Goal: Task Accomplishment & Management: Complete application form

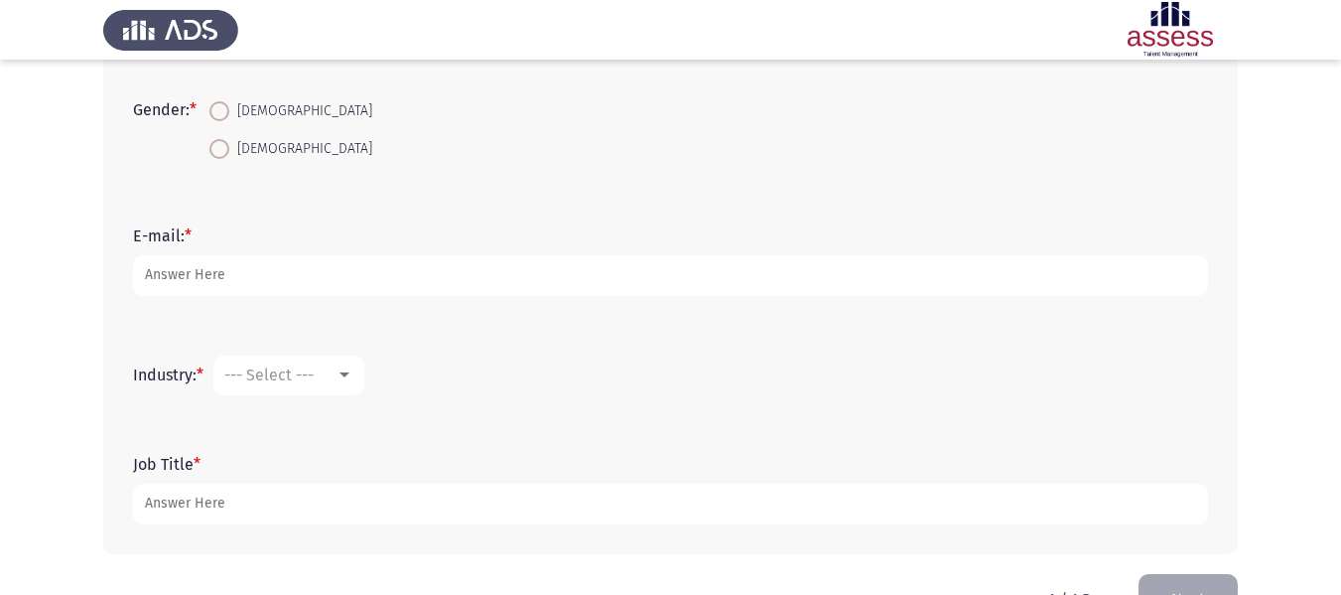
scroll to position [551, 0]
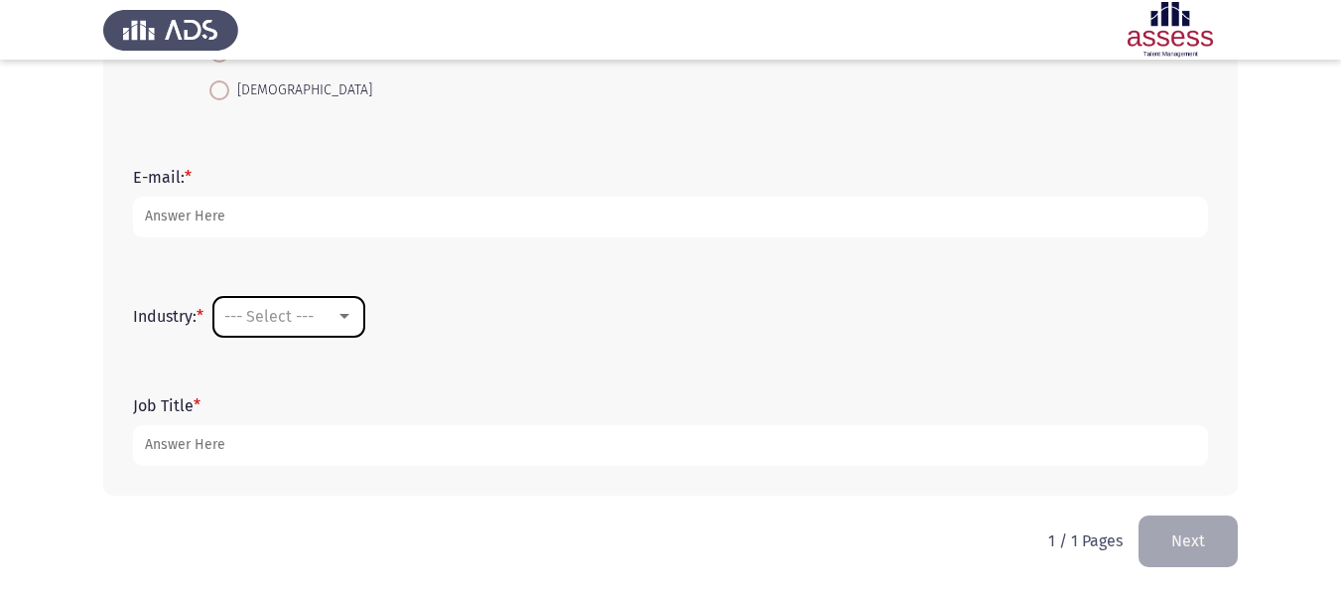
click at [293, 311] on span "--- Select ---" at bounding box center [268, 316] width 89 height 19
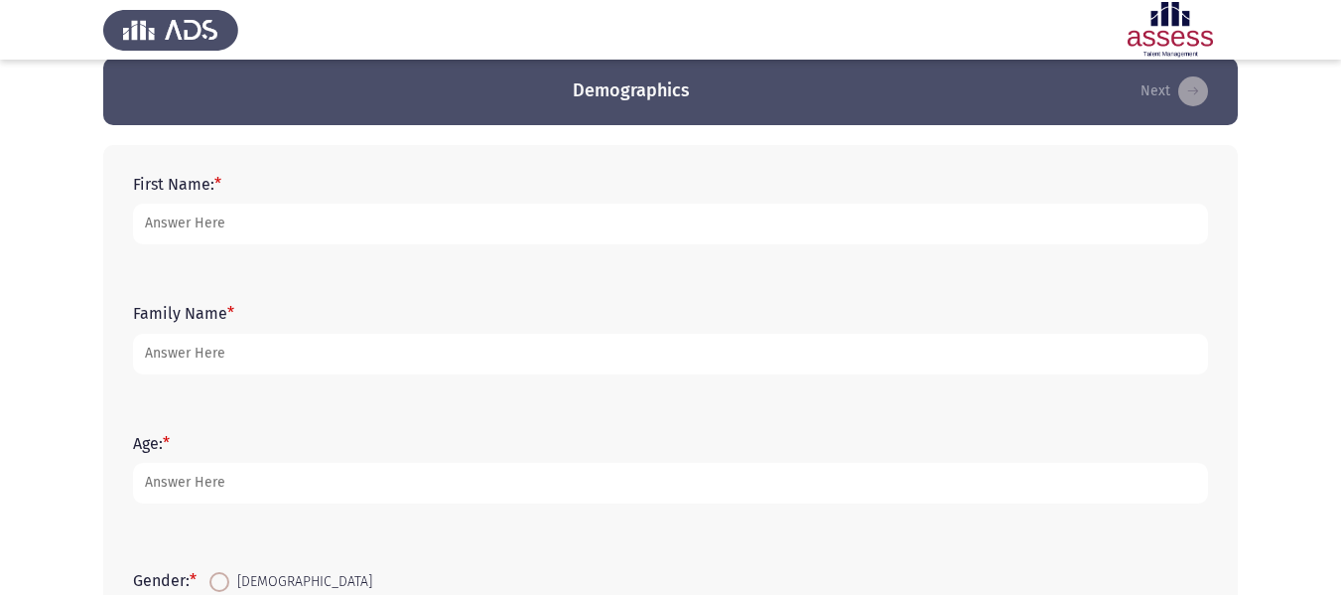
scroll to position [0, 0]
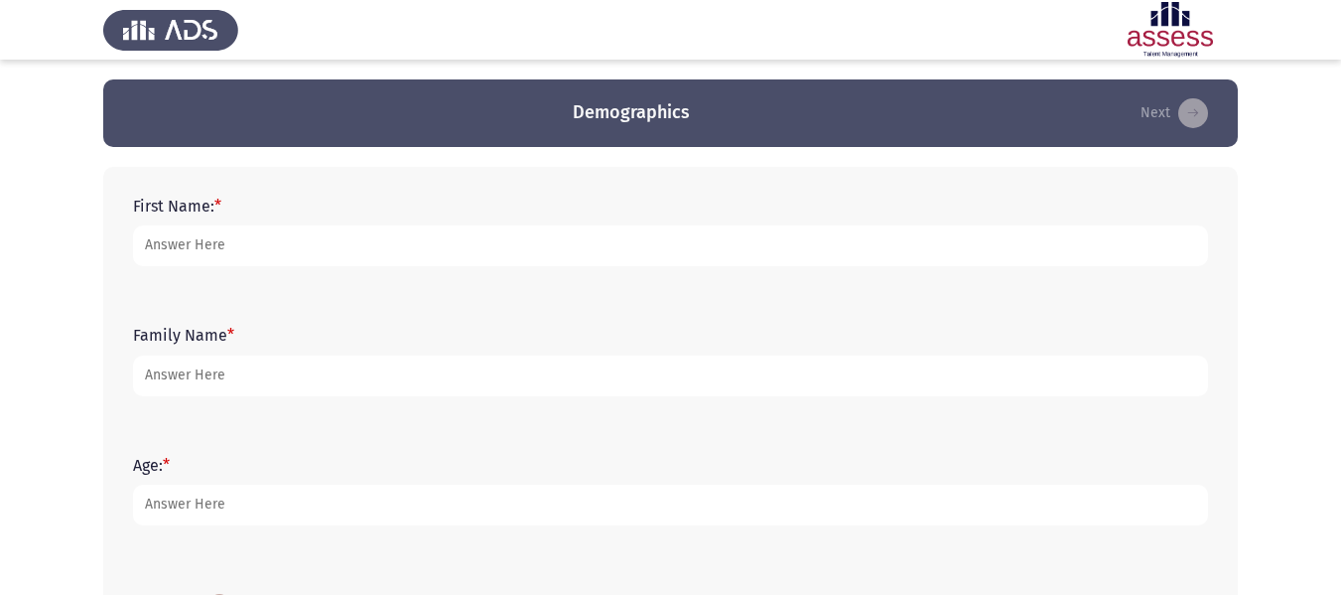
click at [524, 232] on div at bounding box center [670, 297] width 1341 height 595
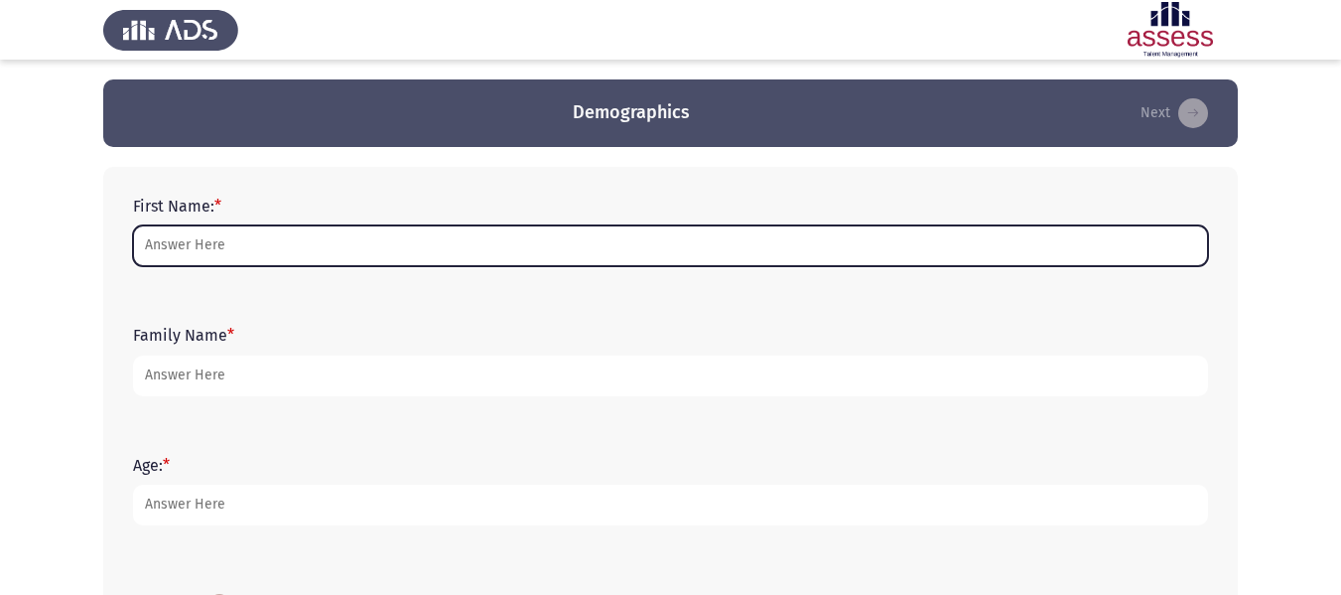
click at [524, 232] on input "First Name: *" at bounding box center [670, 245] width 1075 height 41
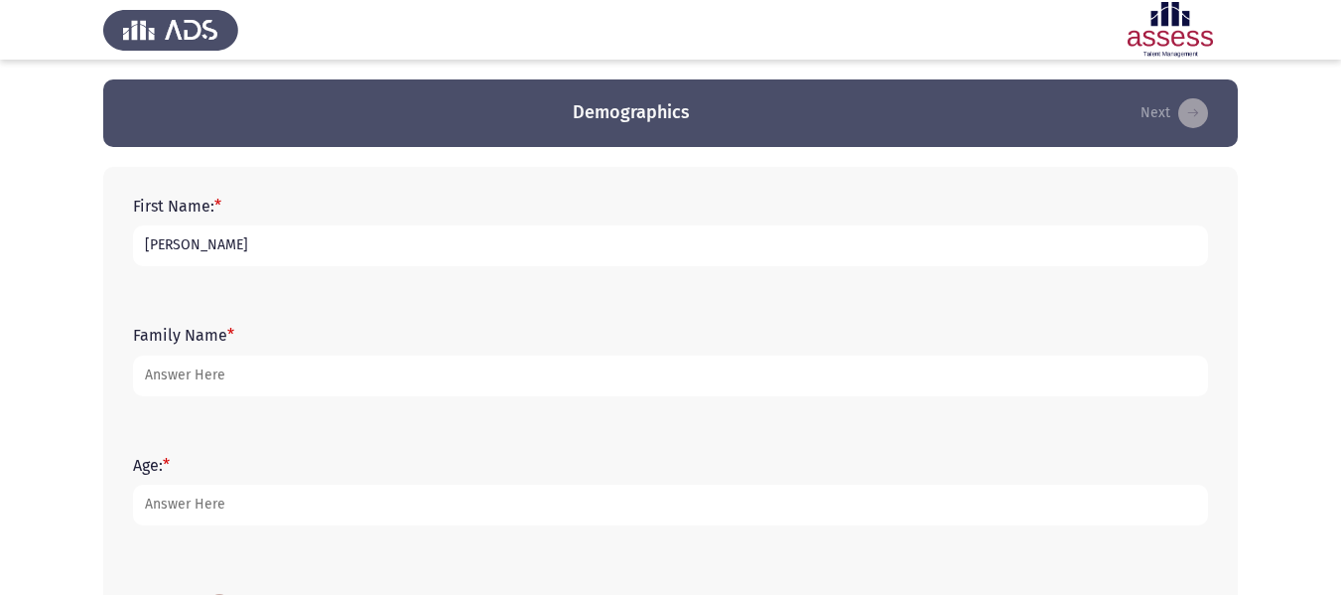
type input "[PERSON_NAME]"
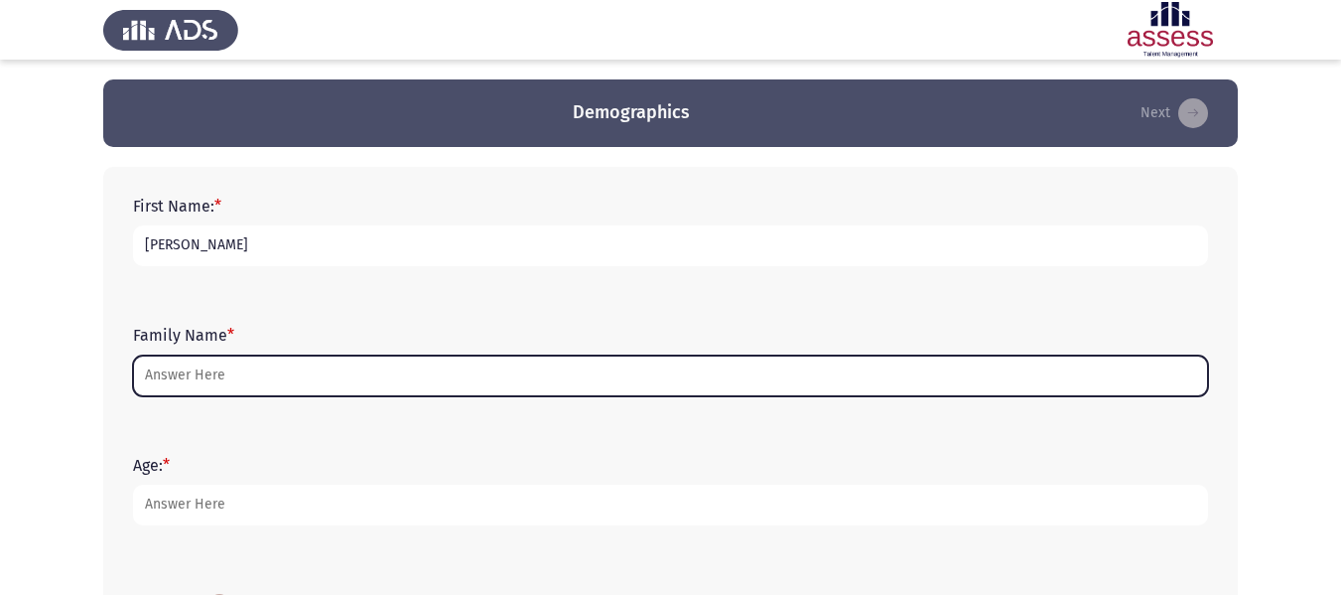
click at [254, 391] on input "Family Name *" at bounding box center [670, 375] width 1075 height 41
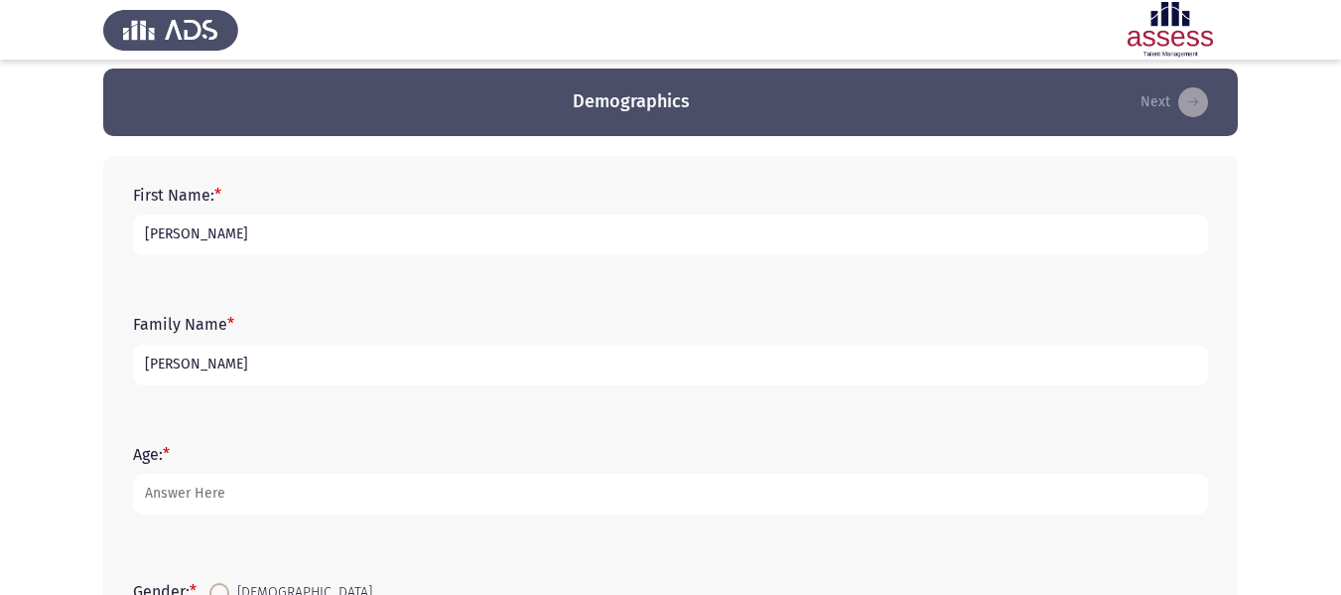
scroll to position [13, 0]
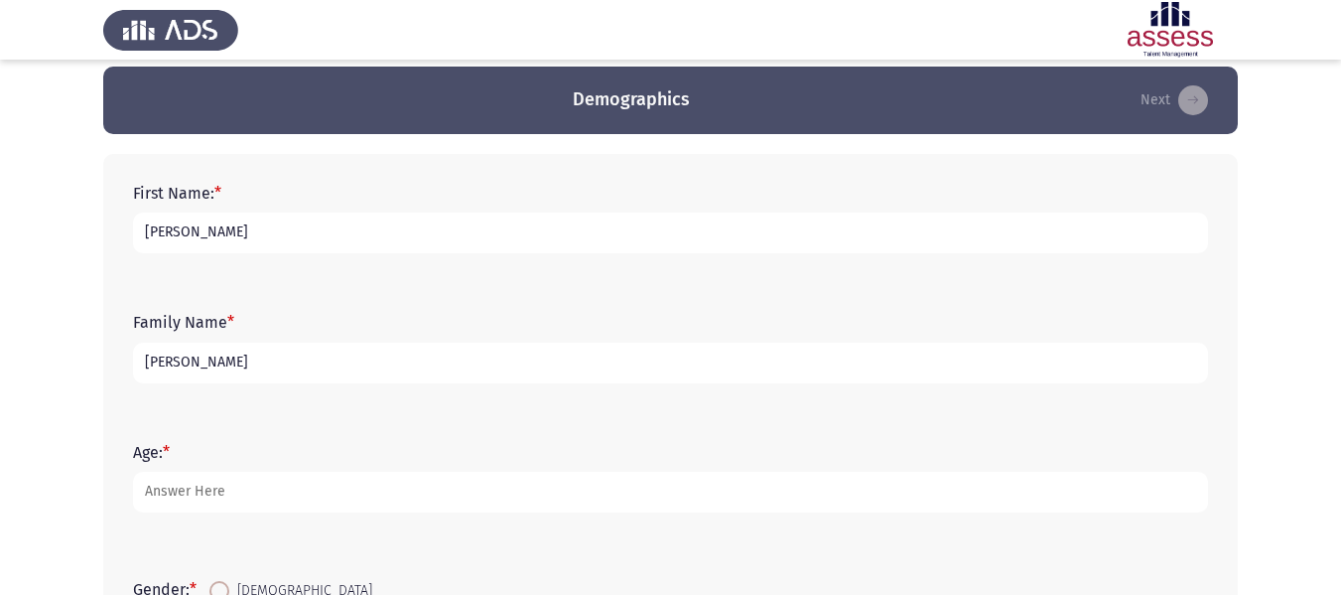
click at [163, 359] on input "[PERSON_NAME]" at bounding box center [670, 362] width 1075 height 41
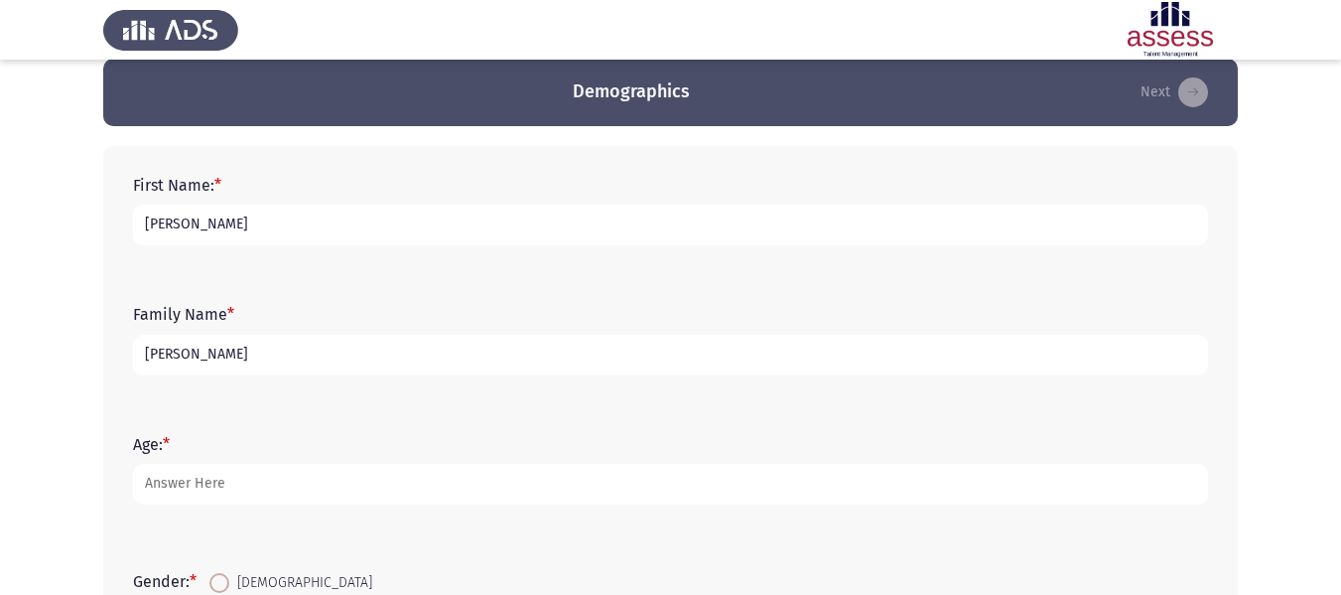
type input "[PERSON_NAME]"
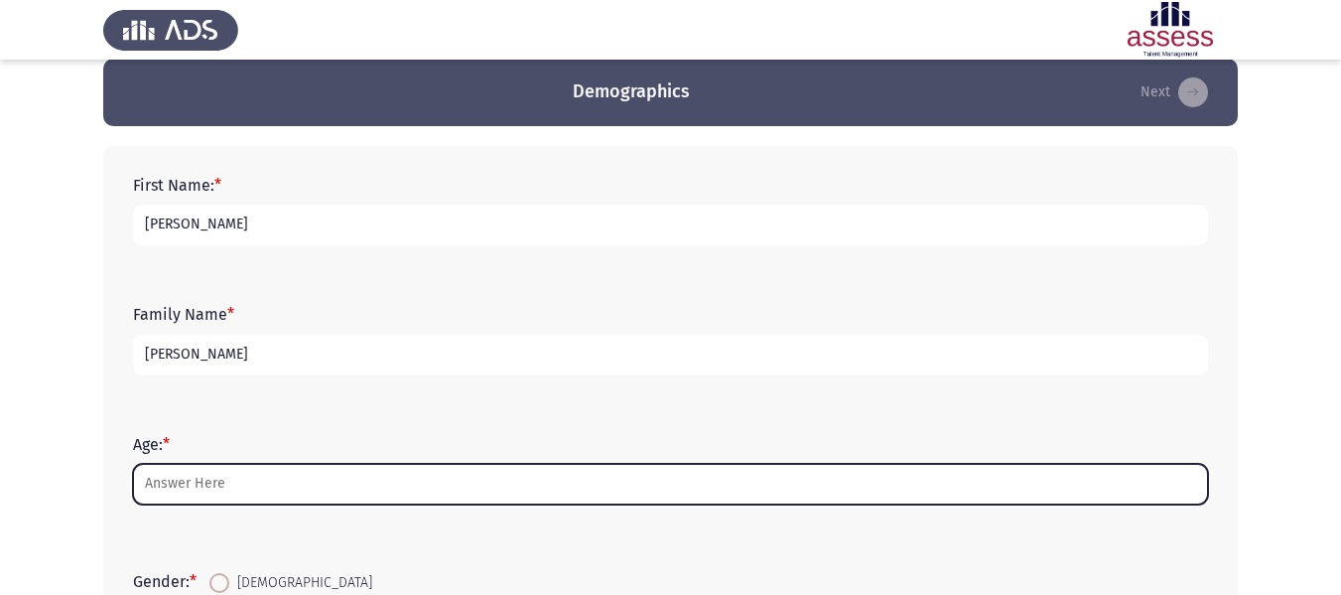
click at [174, 472] on input "Age: *" at bounding box center [670, 484] width 1075 height 41
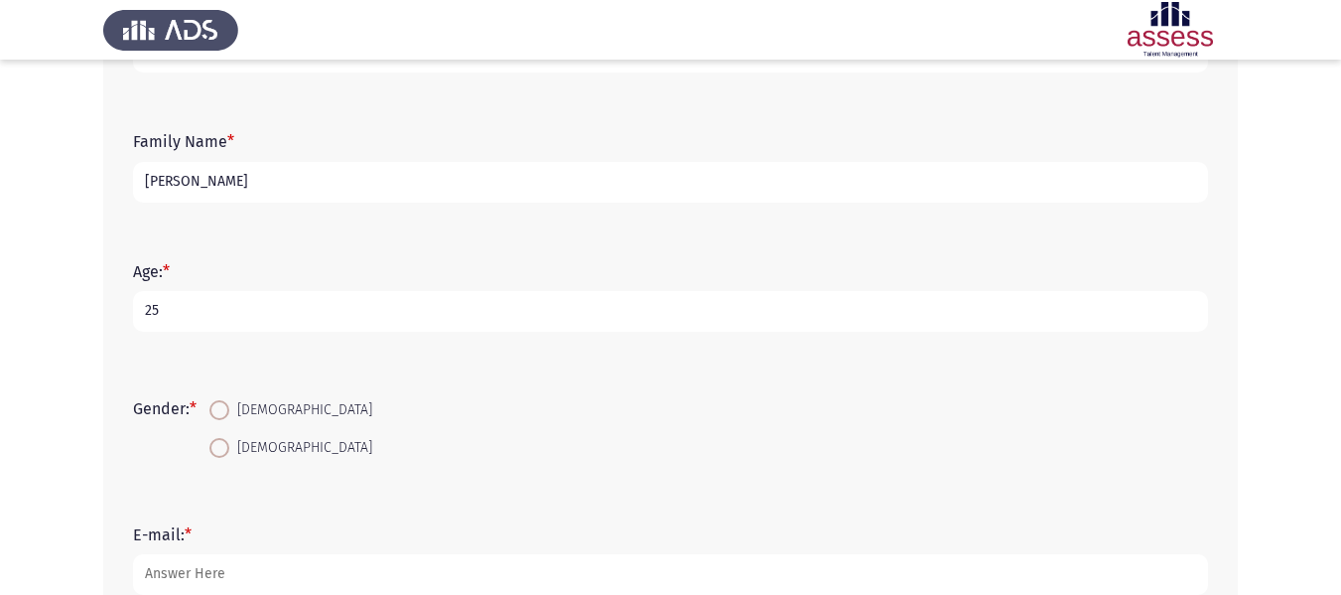
scroll to position [195, 0]
type input "25"
click at [228, 405] on span at bounding box center [219, 409] width 20 height 20
click at [228, 405] on input "[DEMOGRAPHIC_DATA]" at bounding box center [219, 409] width 20 height 20
radio input "true"
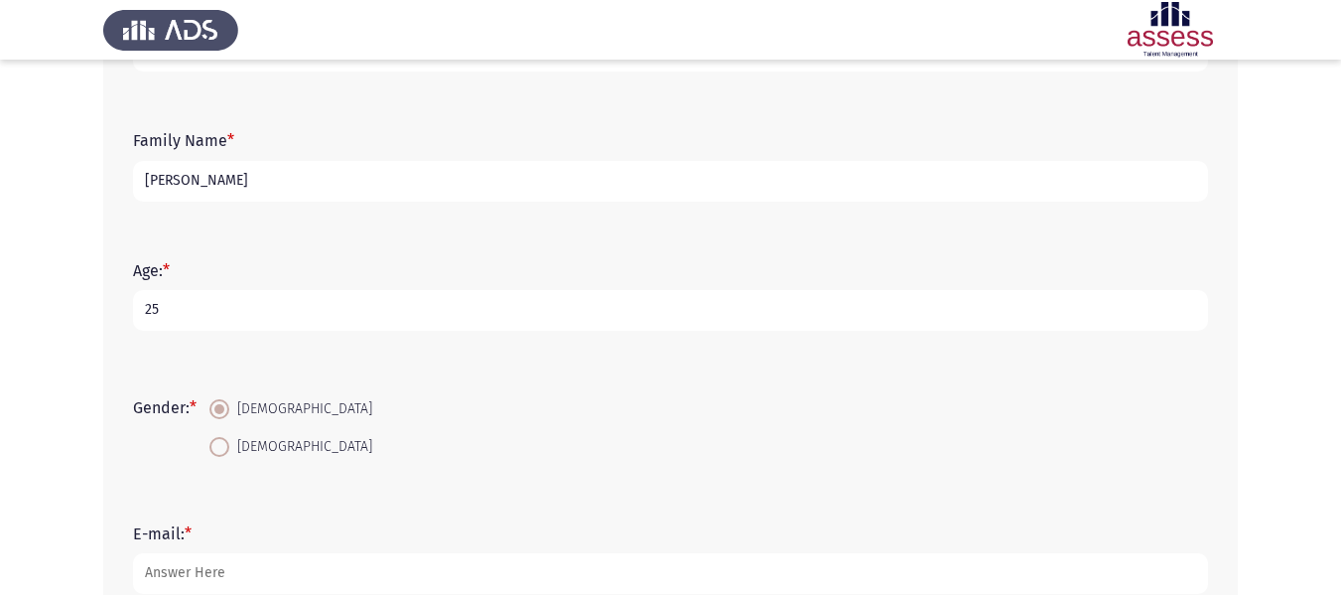
scroll to position [408, 0]
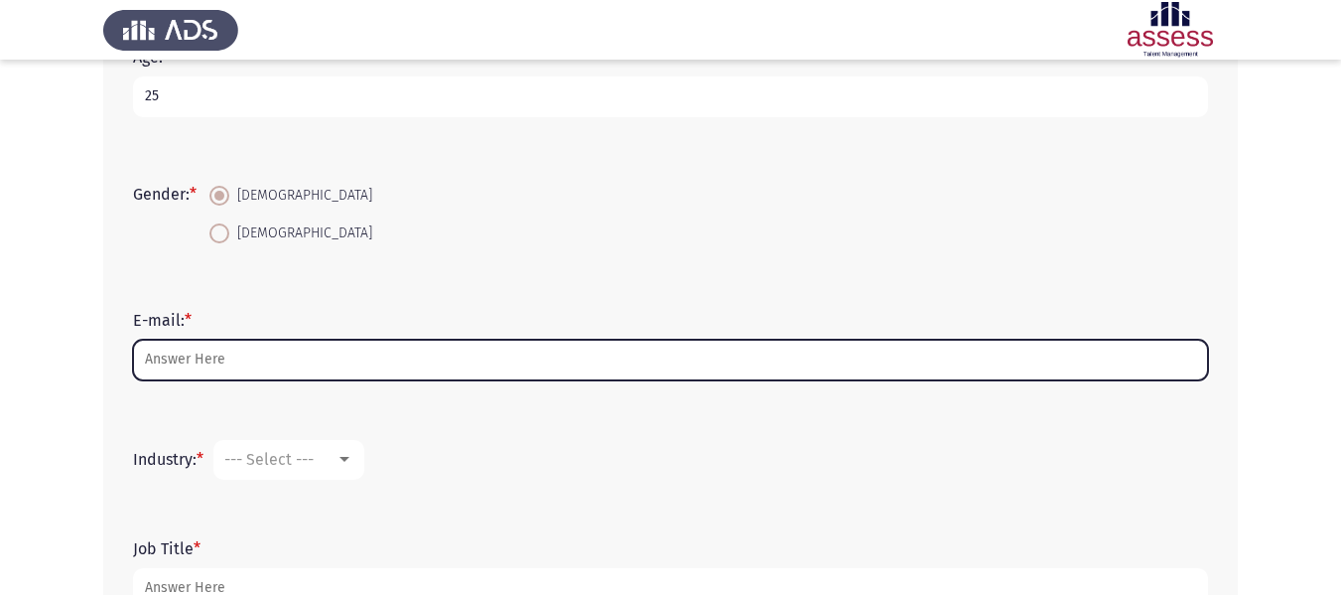
click at [345, 359] on input "E-mail: *" at bounding box center [670, 360] width 1075 height 41
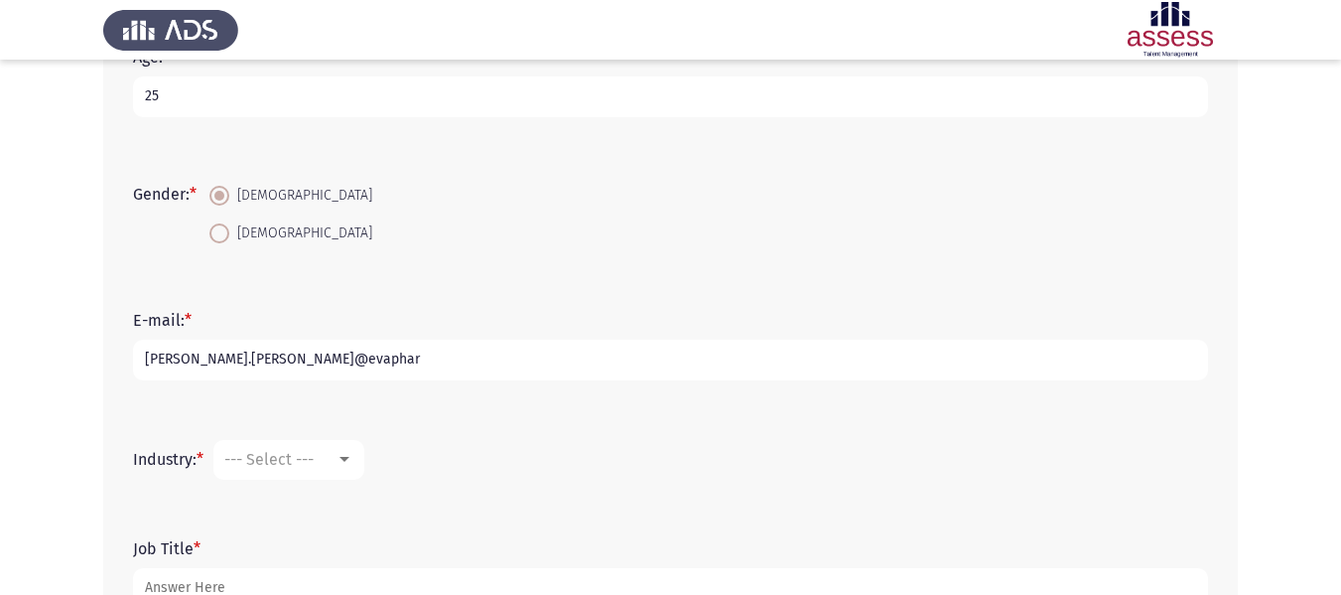
drag, startPoint x: 358, startPoint y: 369, endPoint x: 0, endPoint y: 288, distance: 367.5
click at [0, 288] on app-assessment-container "Demographics Next First Name: * [PERSON_NAME] Family Name * [PERSON_NAME] Age: …" at bounding box center [670, 164] width 1341 height 987
click at [317, 368] on input "[PERSON_NAME].[PERSON_NAME]@evaphar" at bounding box center [670, 360] width 1075 height 41
type input "[PERSON_NAME][EMAIL_ADDRESS][PERSON_NAME][DOMAIN_NAME]"
click at [393, 394] on div "E-mail: * [PERSON_NAME][EMAIL_ADDRESS][PERSON_NAME][DOMAIN_NAME]" at bounding box center [670, 345] width 1095 height 129
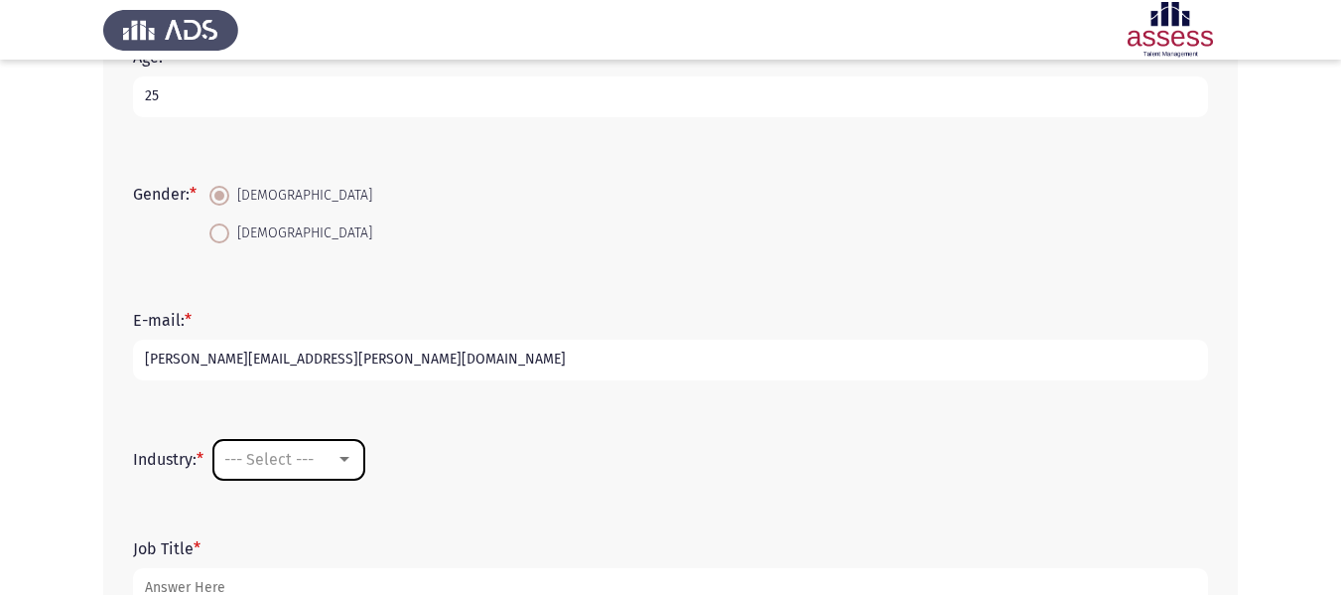
click at [292, 464] on span "--- Select ---" at bounding box center [268, 459] width 89 height 19
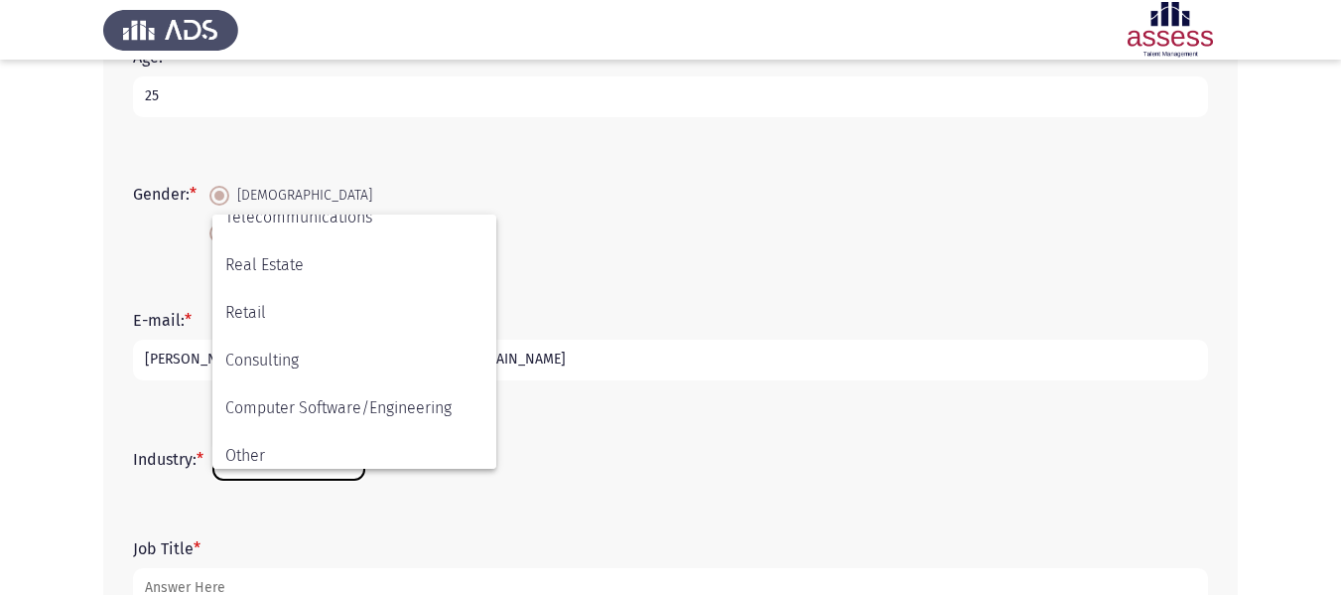
scroll to position [651, 0]
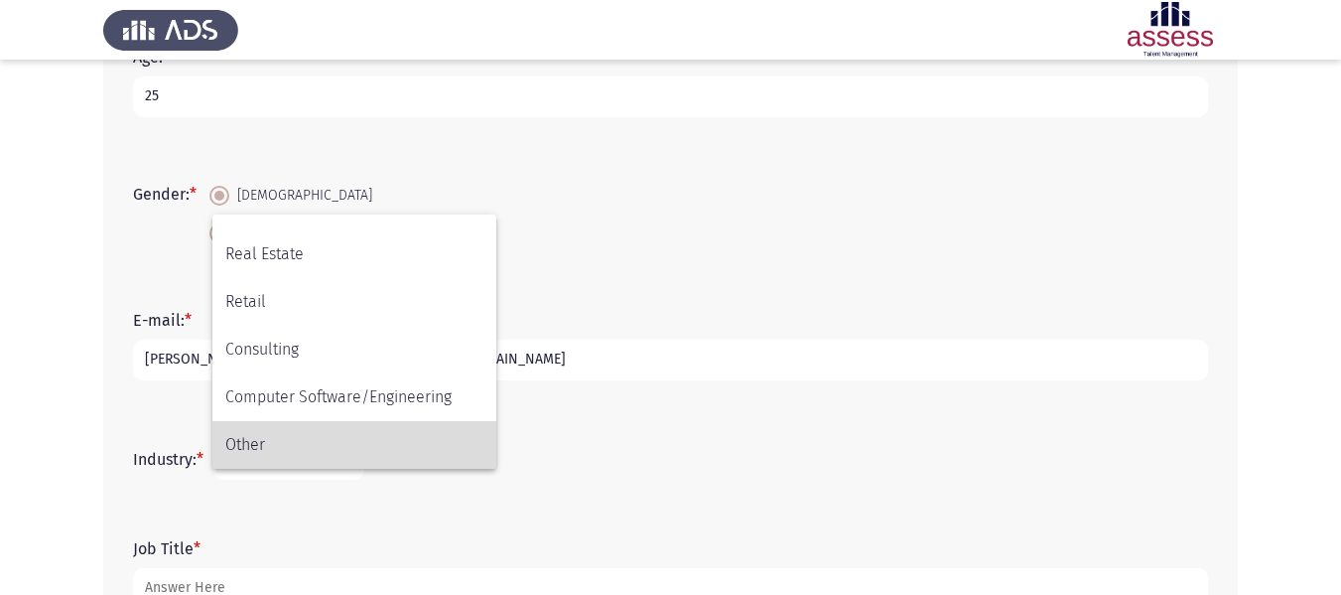
drag, startPoint x: 289, startPoint y: 442, endPoint x: 316, endPoint y: 400, distance: 49.6
click at [289, 443] on span "Other" at bounding box center [354, 445] width 258 height 48
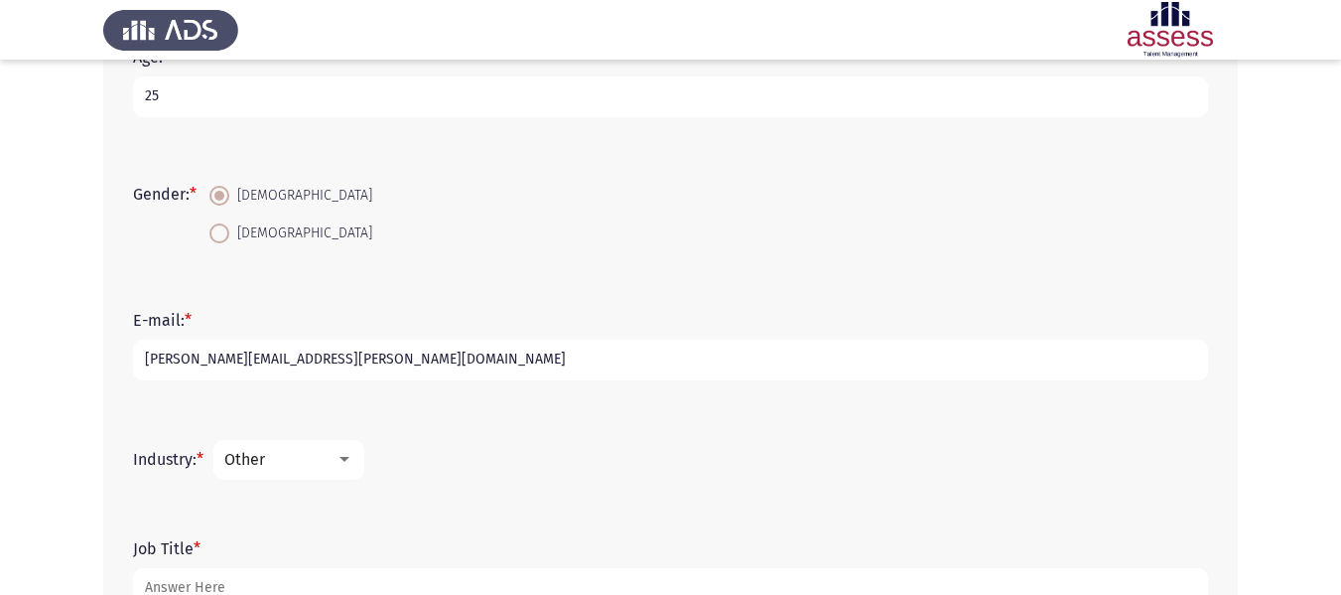
scroll to position [551, 0]
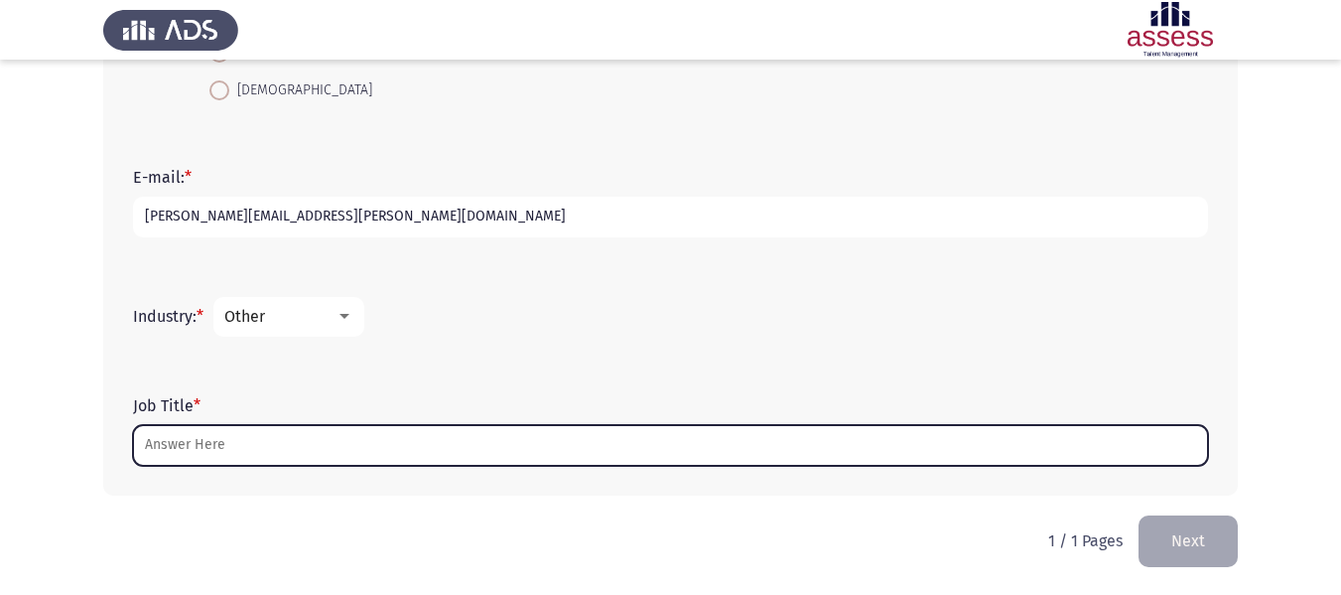
click at [228, 431] on input "Job Title *" at bounding box center [670, 445] width 1075 height 41
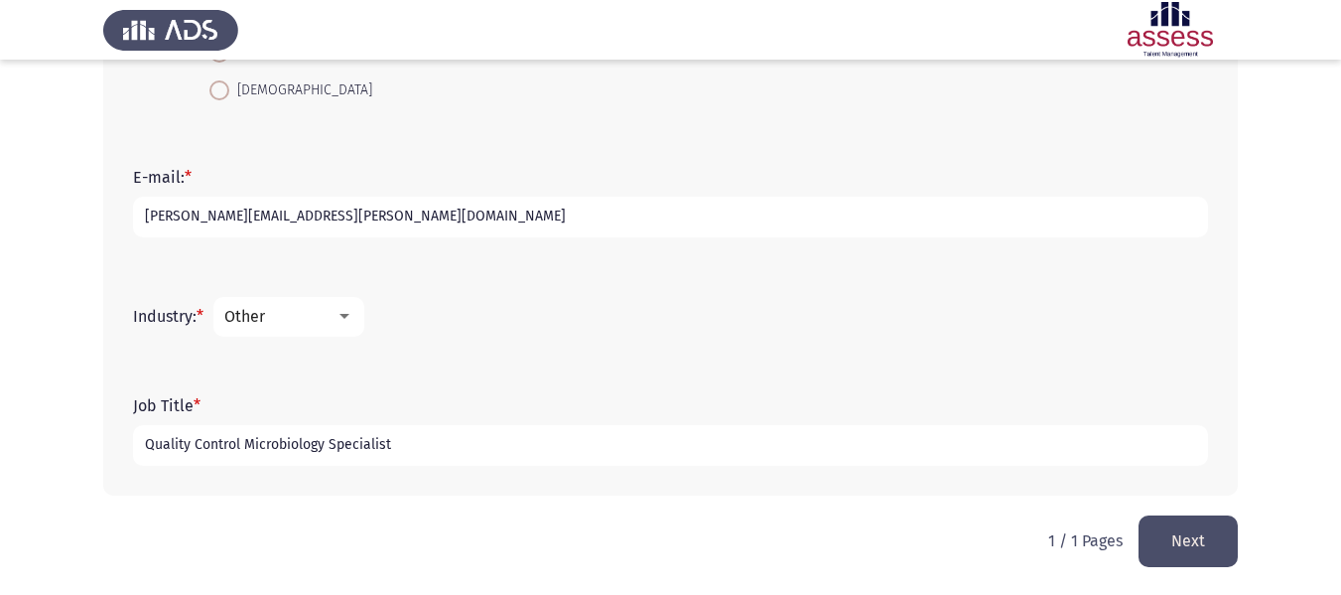
type input "Quality Control Microbiology Specialist"
click at [1165, 531] on button "Next" at bounding box center [1188, 540] width 99 height 51
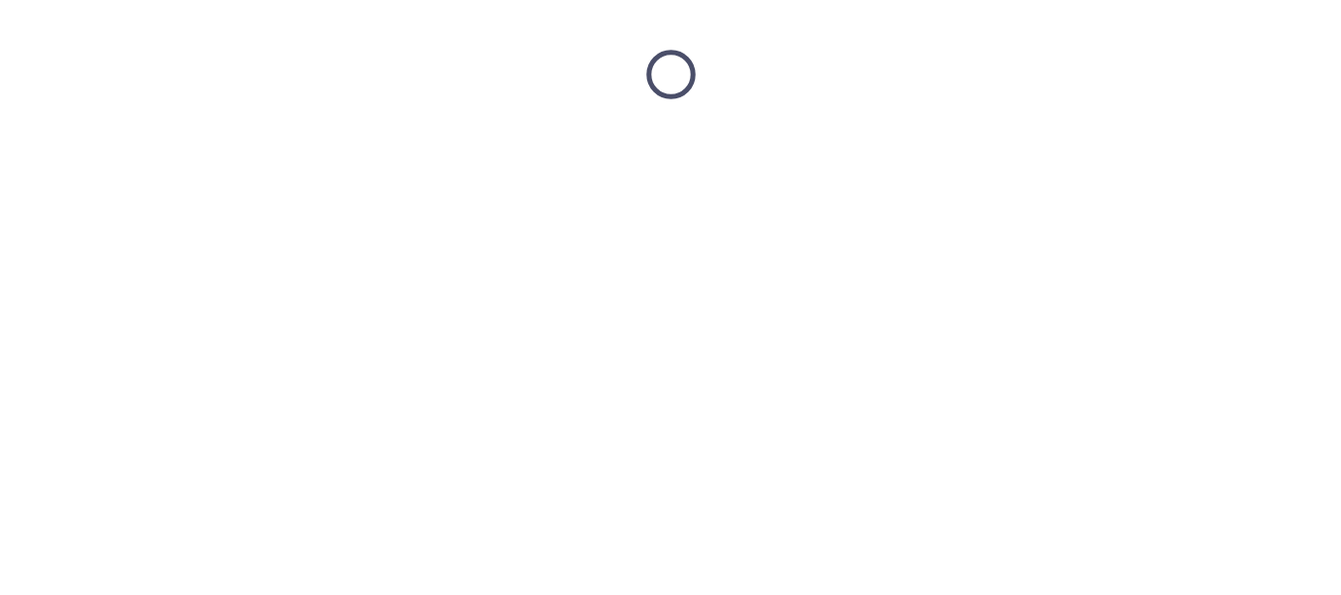
scroll to position [0, 0]
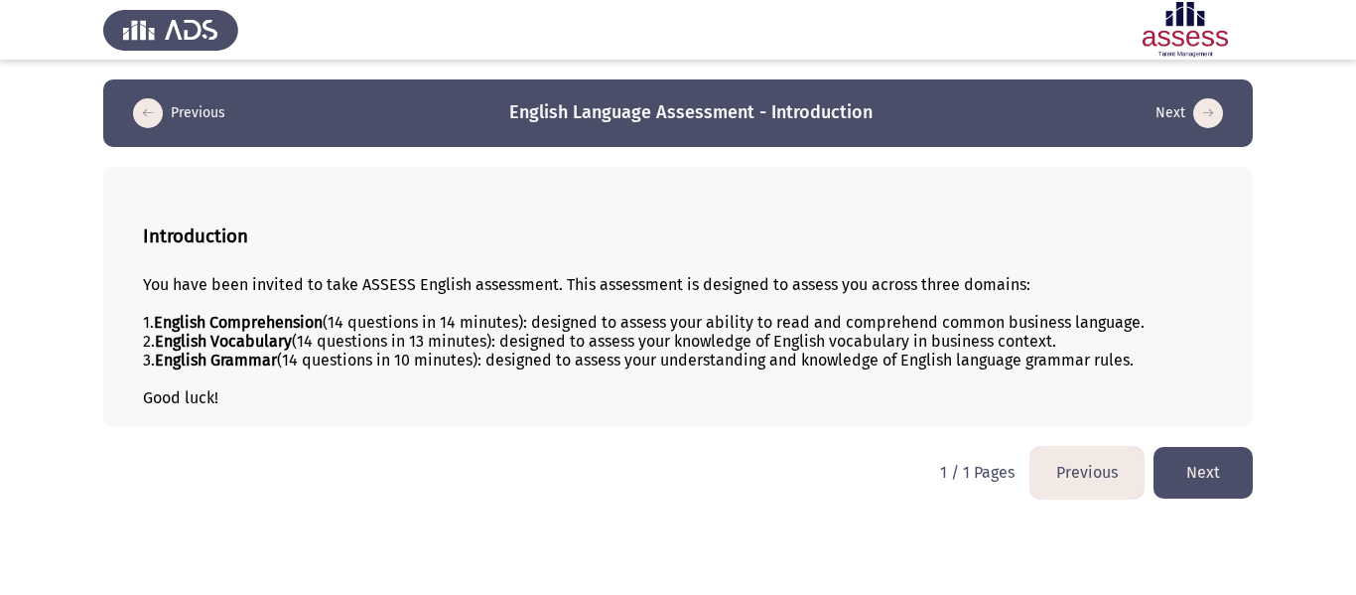
click at [1191, 471] on button "Next" at bounding box center [1203, 472] width 99 height 51
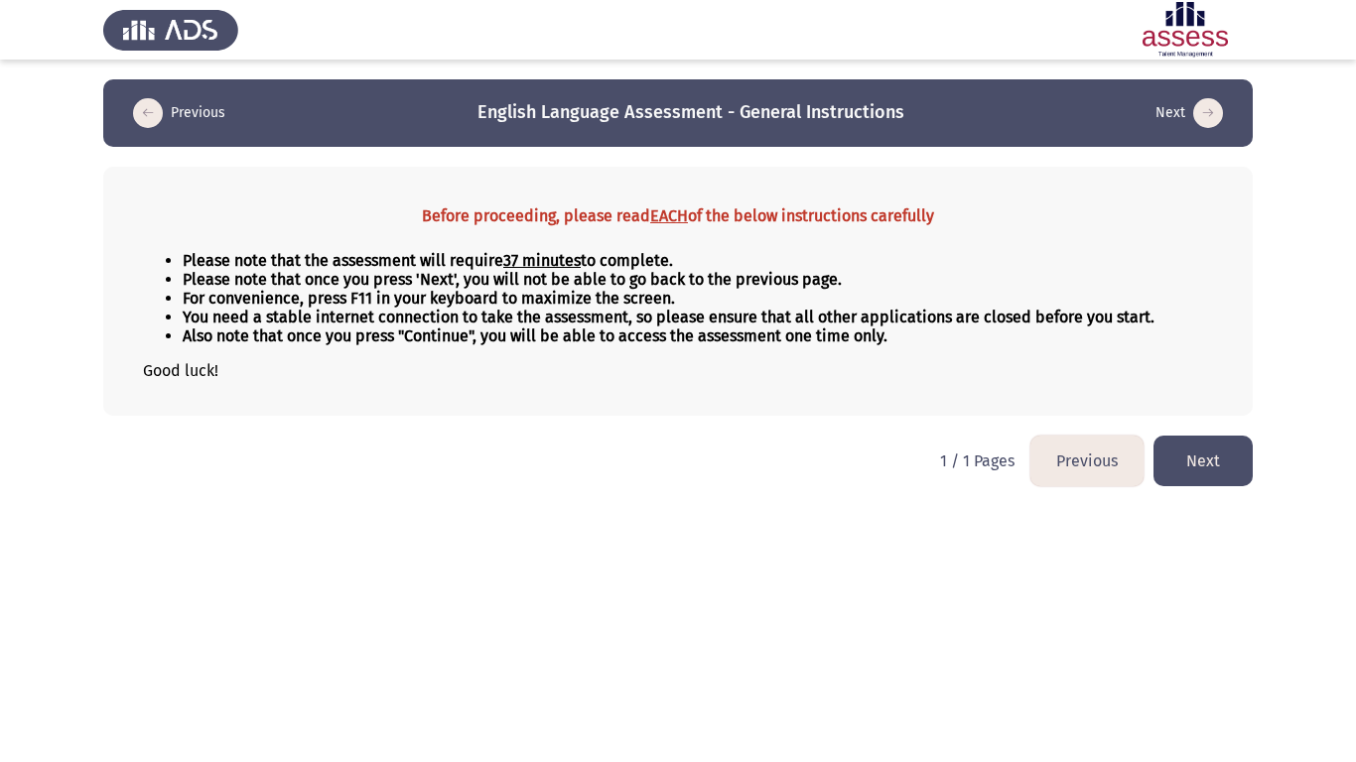
click at [1215, 453] on button "Next" at bounding box center [1203, 461] width 99 height 51
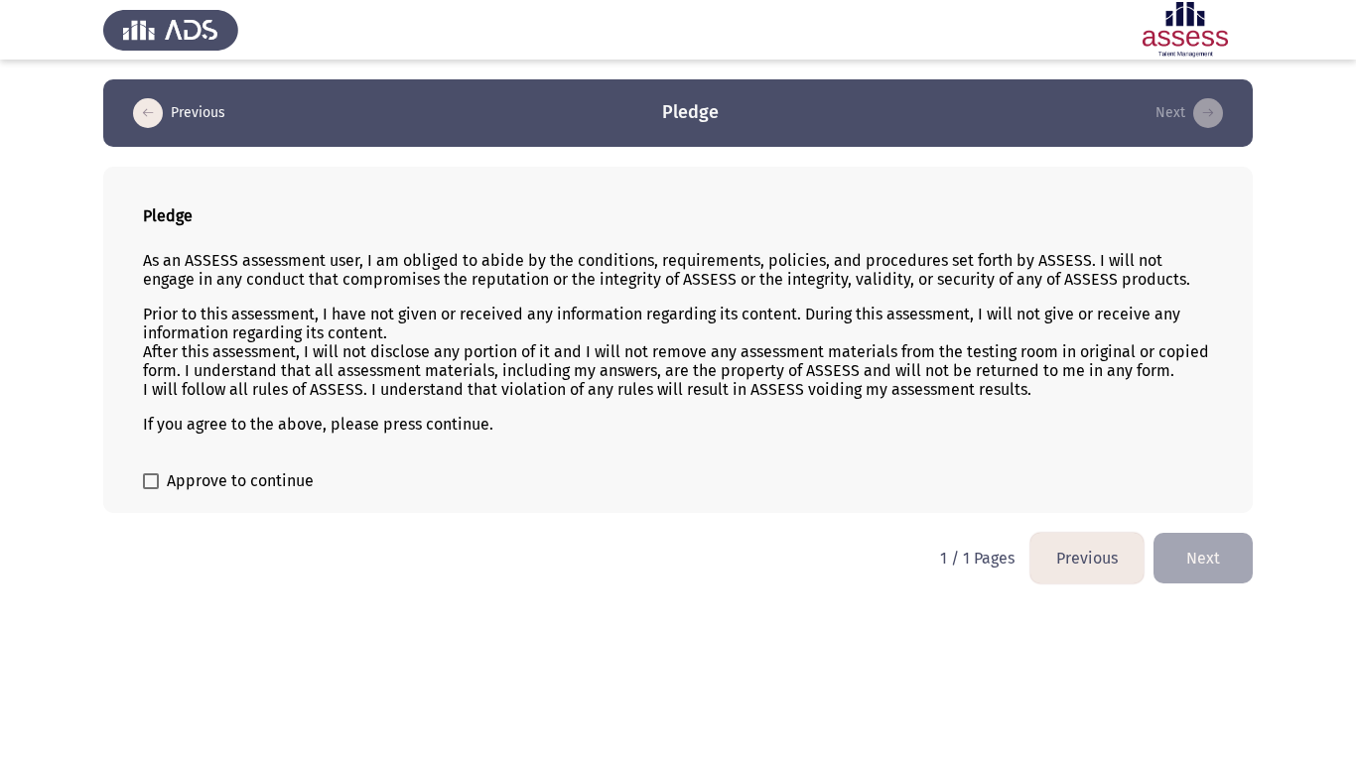
drag, startPoint x: 162, startPoint y: 352, endPoint x: 171, endPoint y: 417, distance: 65.1
click at [144, 452] on div "Pledge As an ASSESS assessment user, I am obliged to abide by the conditions, r…" at bounding box center [678, 340] width 1150 height 346
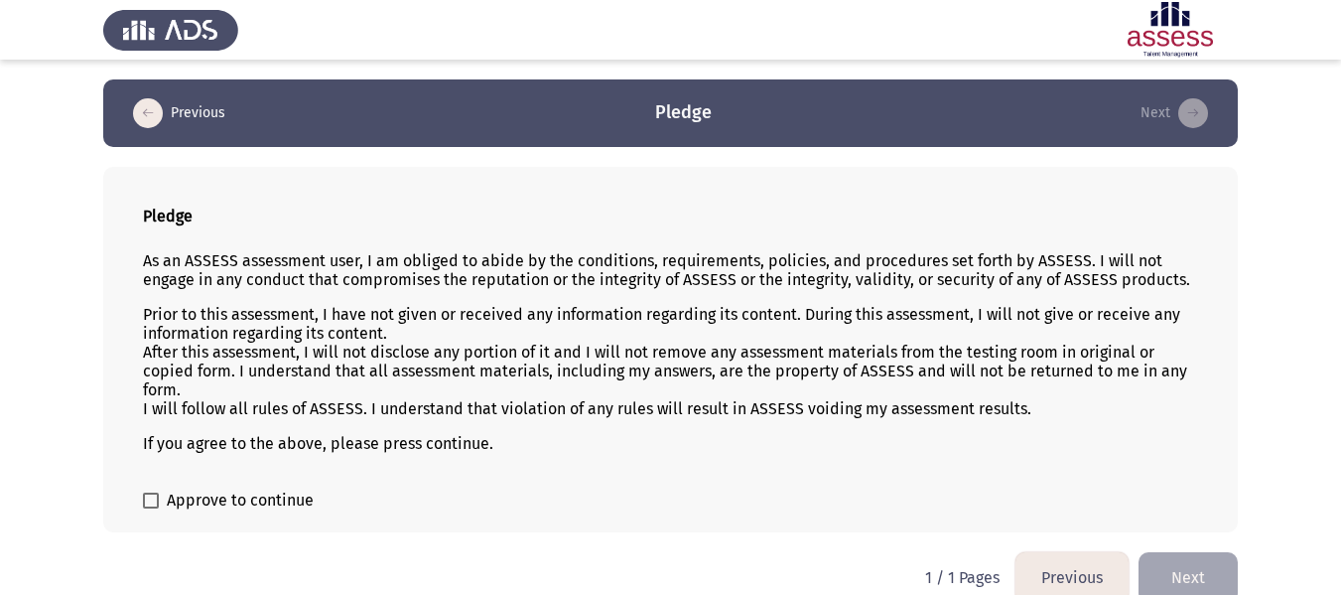
scroll to position [28, 0]
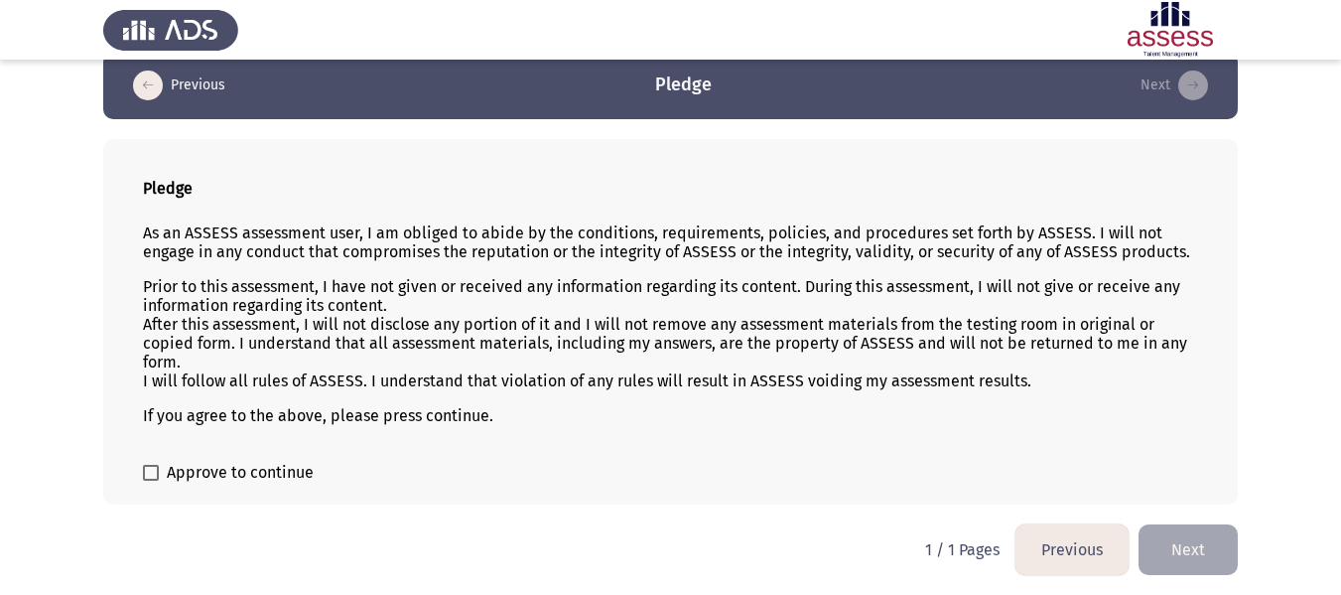
click at [144, 464] on label "Approve to continue" at bounding box center [228, 473] width 171 height 24
click at [150, 480] on input "Approve to continue" at bounding box center [150, 480] width 1 height 1
checkbox input "true"
click at [1196, 548] on button "Next" at bounding box center [1188, 549] width 99 height 51
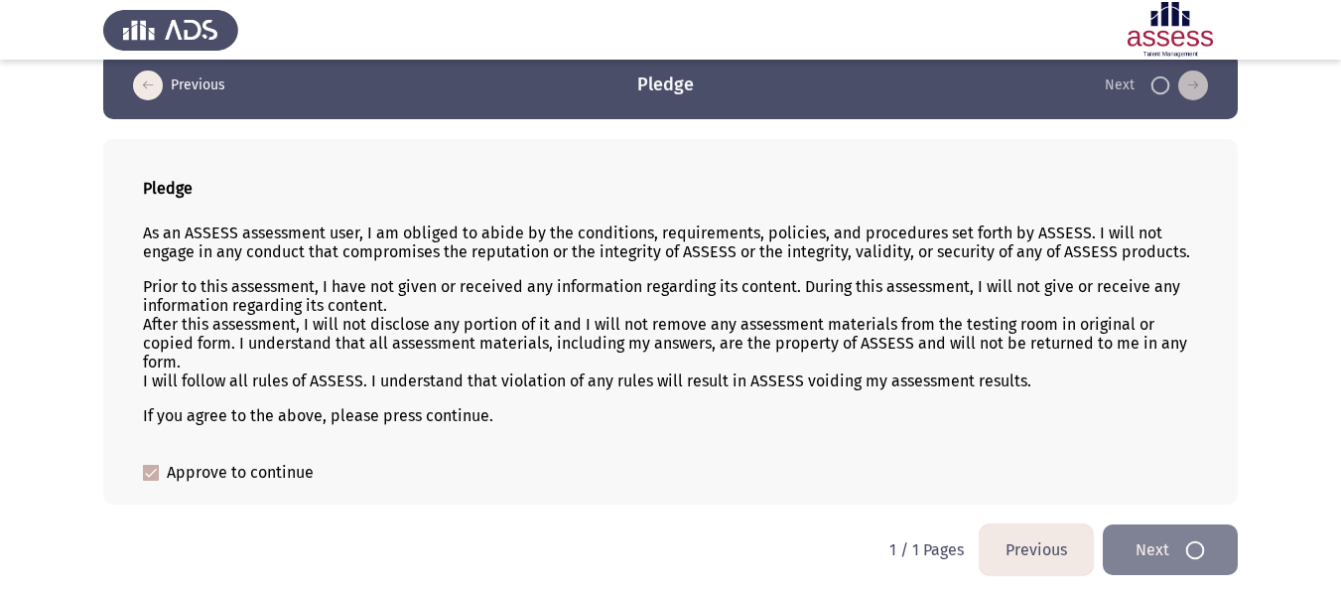
scroll to position [0, 0]
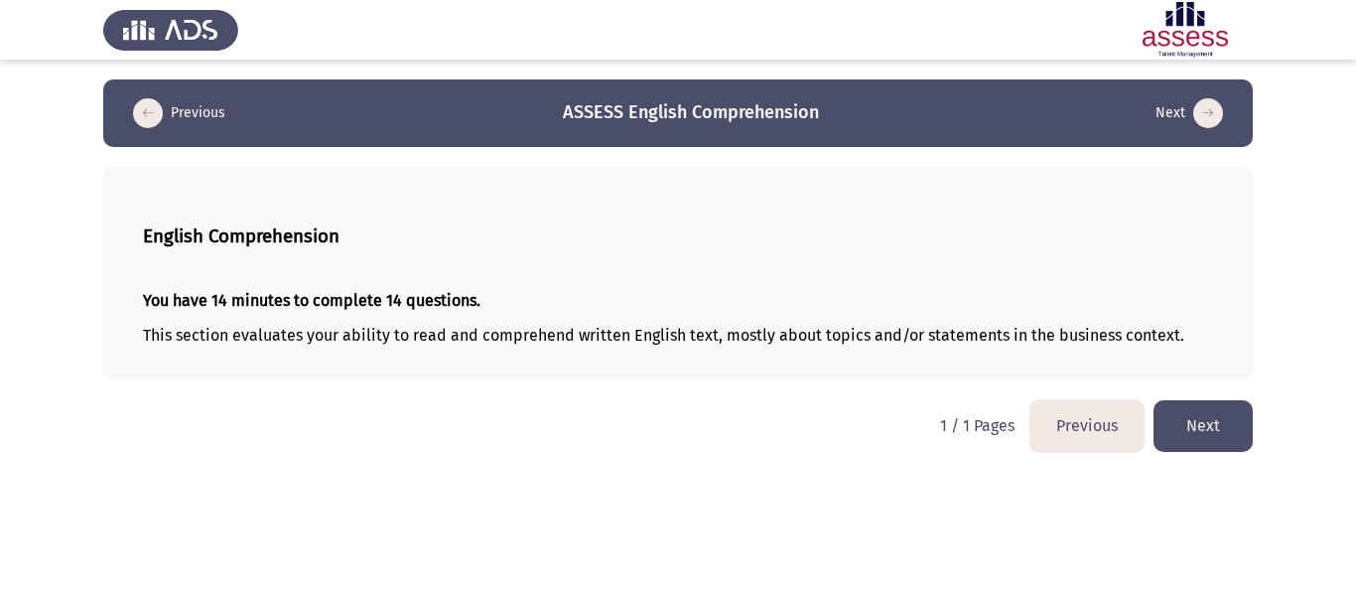
click at [1185, 411] on button "Next" at bounding box center [1203, 425] width 99 height 51
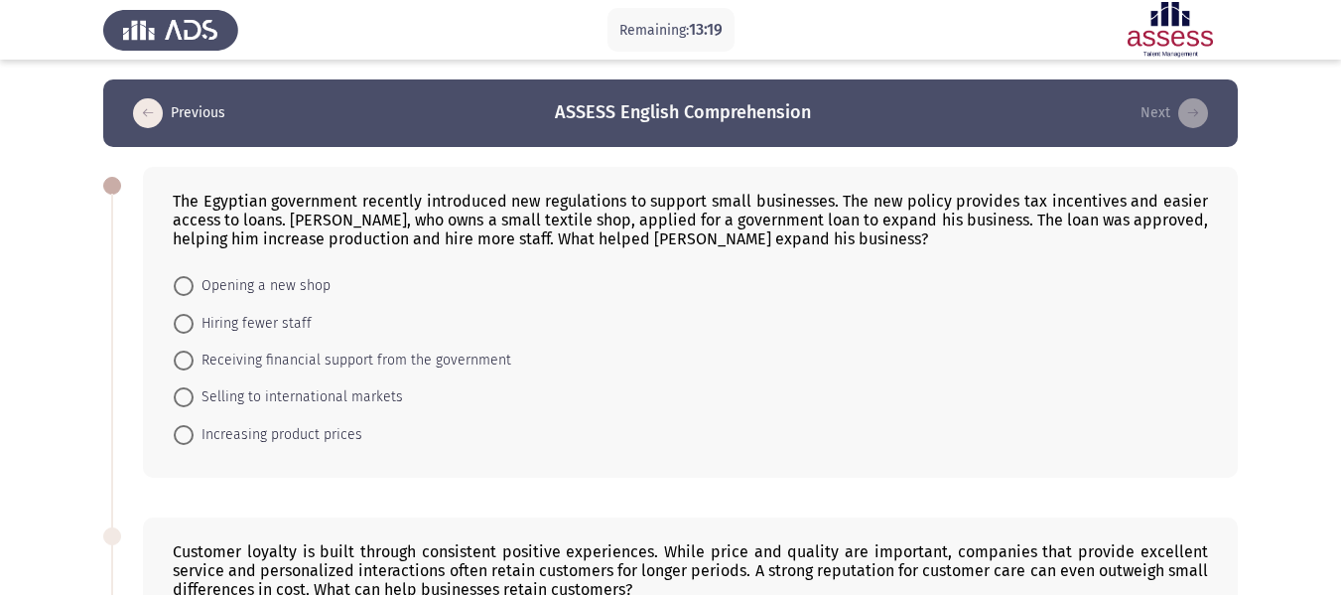
click at [192, 361] on span at bounding box center [184, 360] width 20 height 20
click at [192, 361] on input "Receiving financial support from the government" at bounding box center [184, 360] width 20 height 20
radio input "true"
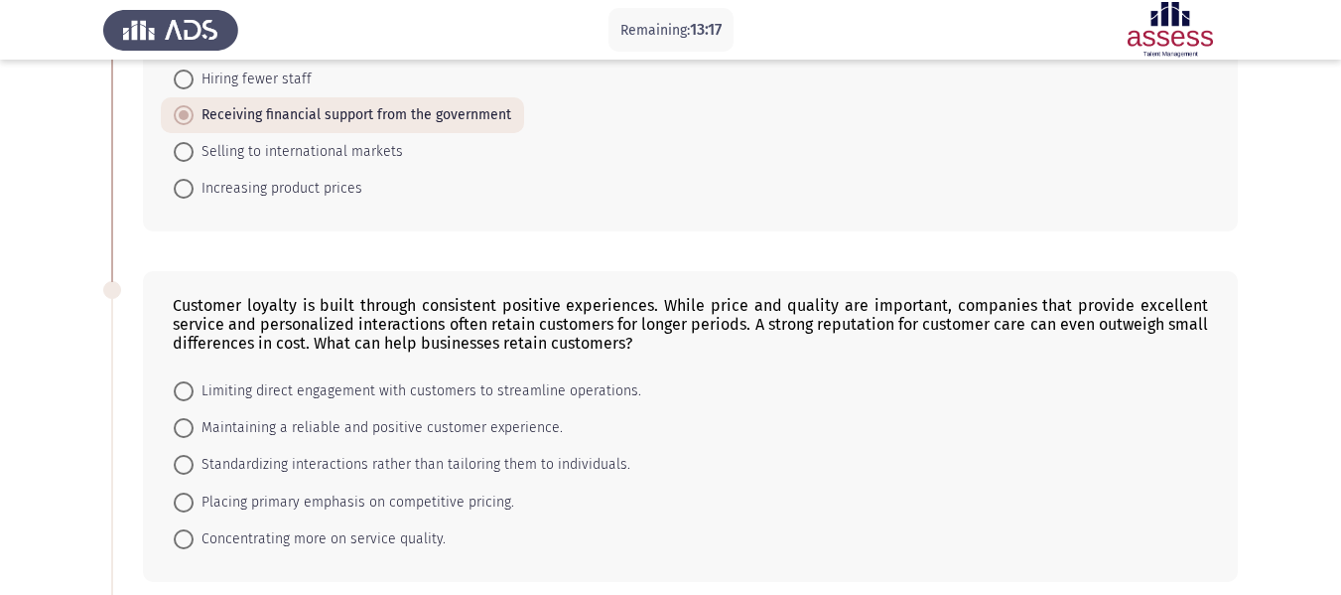
scroll to position [298, 0]
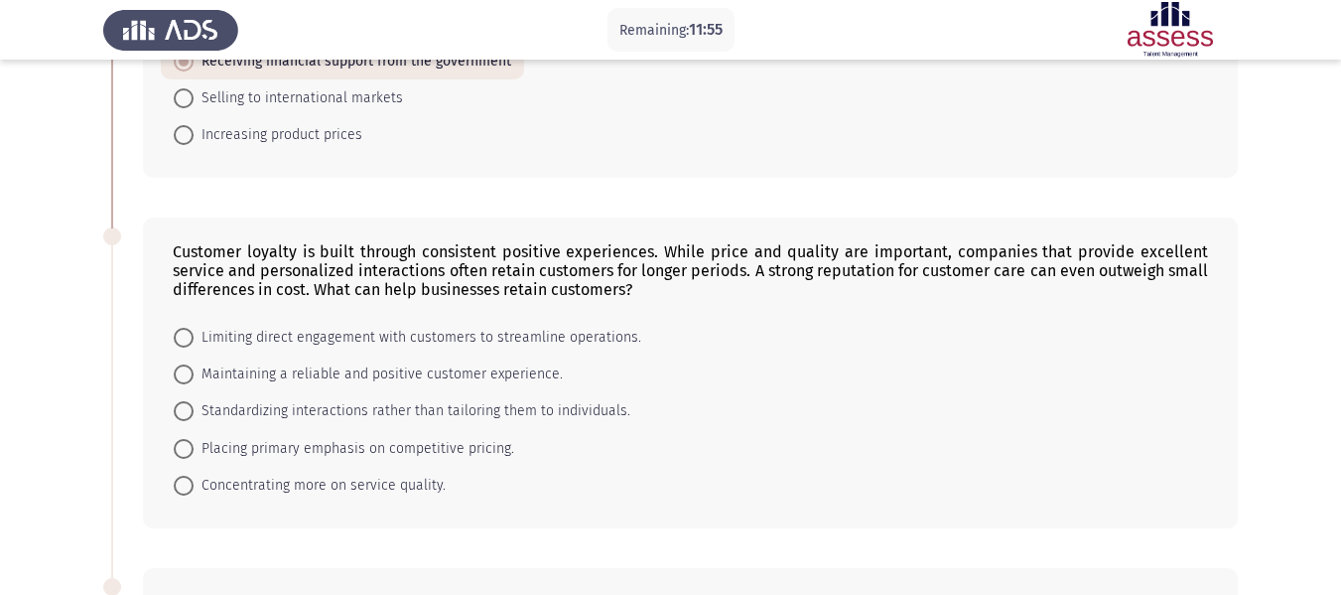
click at [271, 374] on span "Maintaining a reliable and positive customer experience." at bounding box center [378, 374] width 369 height 24
click at [194, 374] on input "Maintaining a reliable and positive customer experience." at bounding box center [184, 374] width 20 height 20
radio input "true"
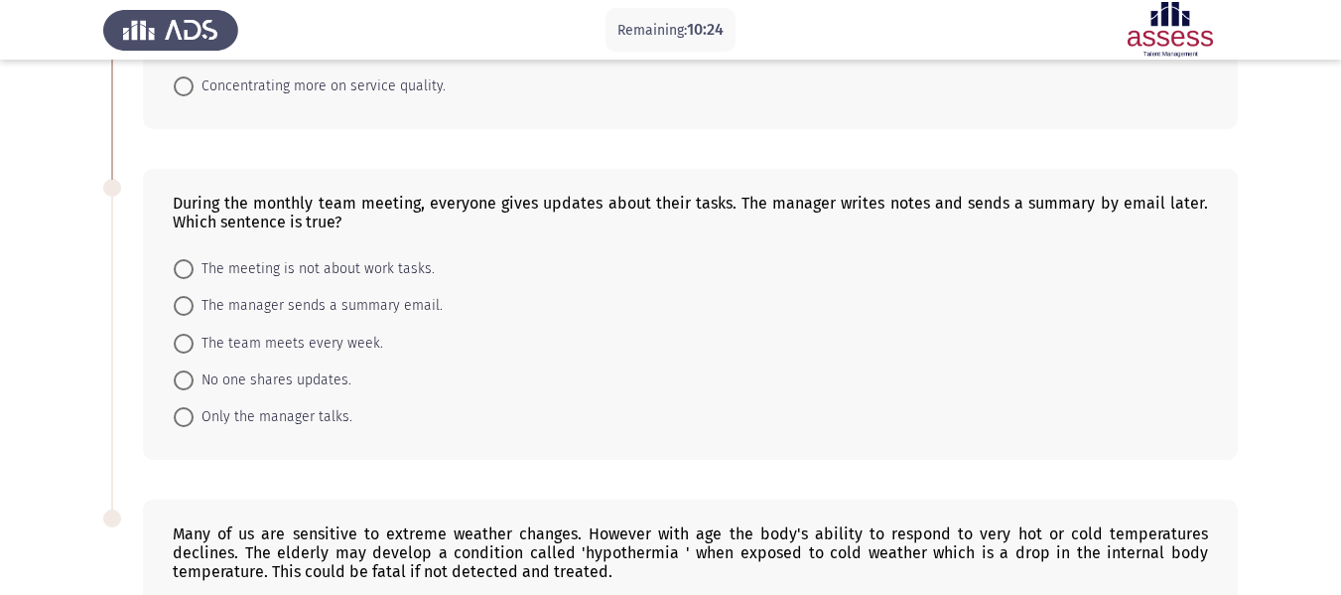
scroll to position [695, 0]
click at [335, 308] on span "The manager sends a summary email." at bounding box center [318, 307] width 249 height 24
click at [194, 308] on input "The manager sends a summary email." at bounding box center [184, 307] width 20 height 20
radio input "true"
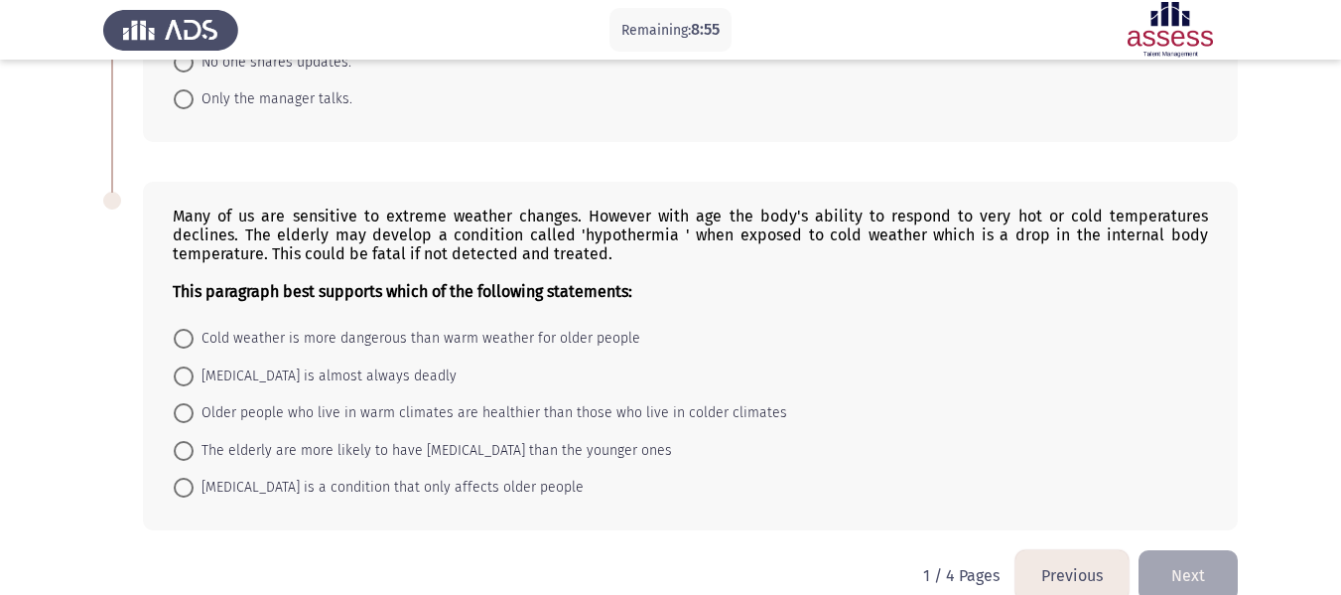
scroll to position [1047, 0]
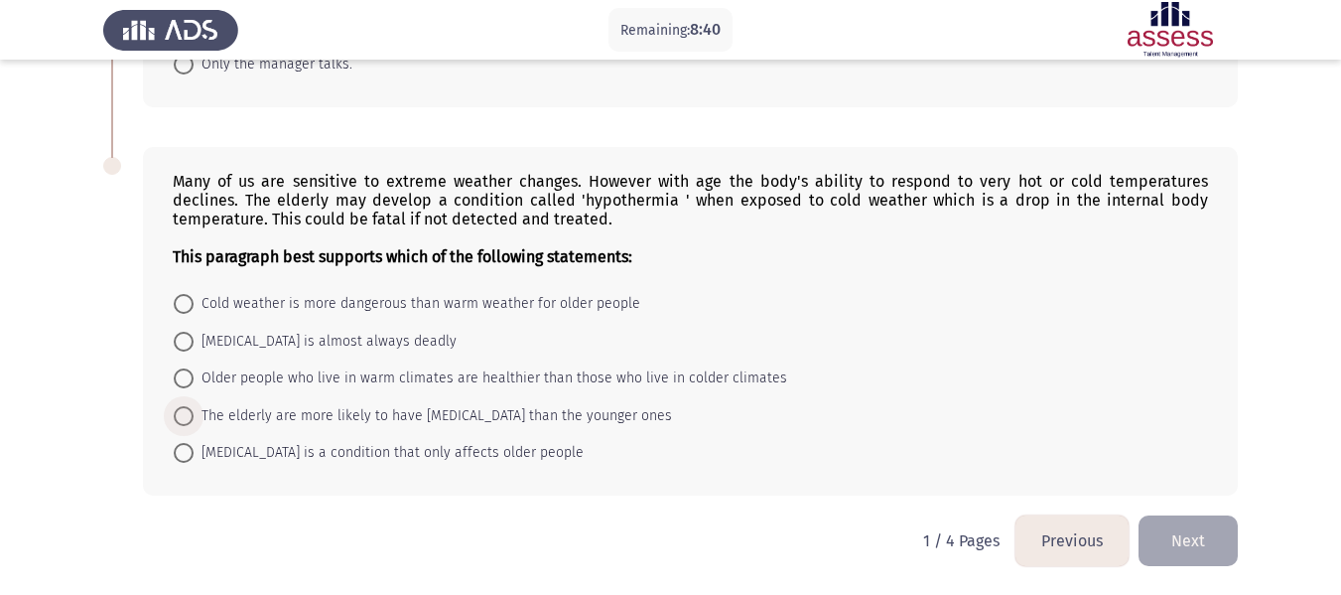
click at [377, 416] on span "The elderly are more likely to have [MEDICAL_DATA] than the younger ones" at bounding box center [433, 416] width 478 height 24
click at [194, 416] on input "The elderly are more likely to have [MEDICAL_DATA] than the younger ones" at bounding box center [184, 416] width 20 height 20
radio input "true"
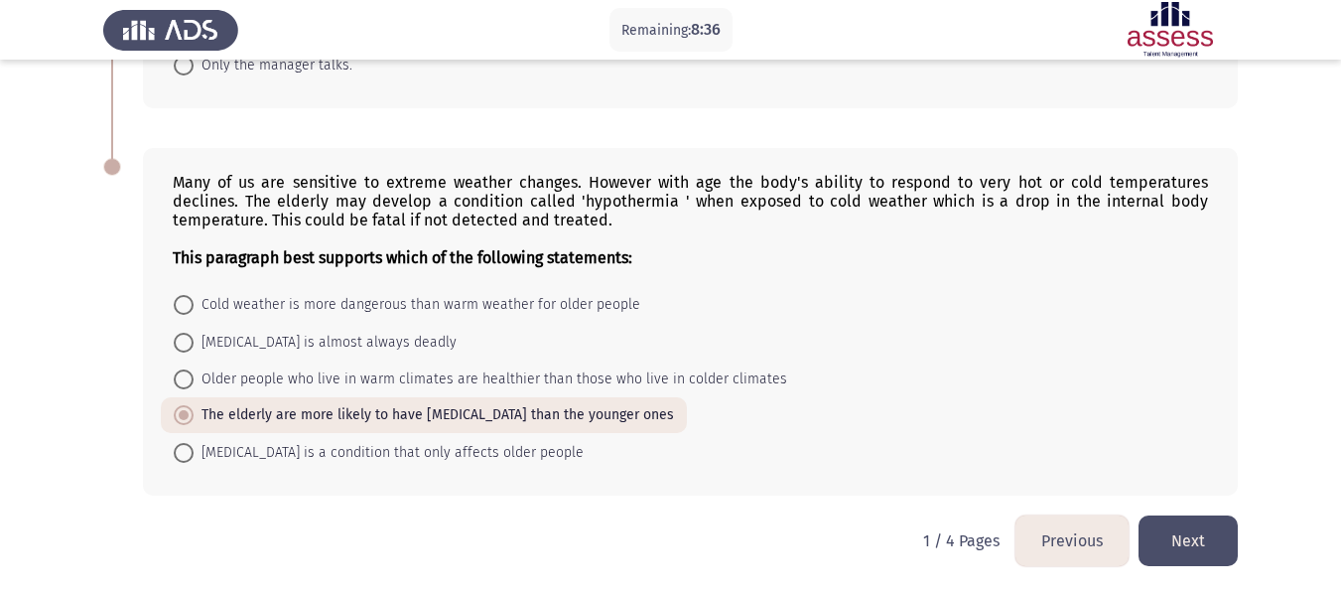
click at [1188, 547] on button "Next" at bounding box center [1188, 540] width 99 height 51
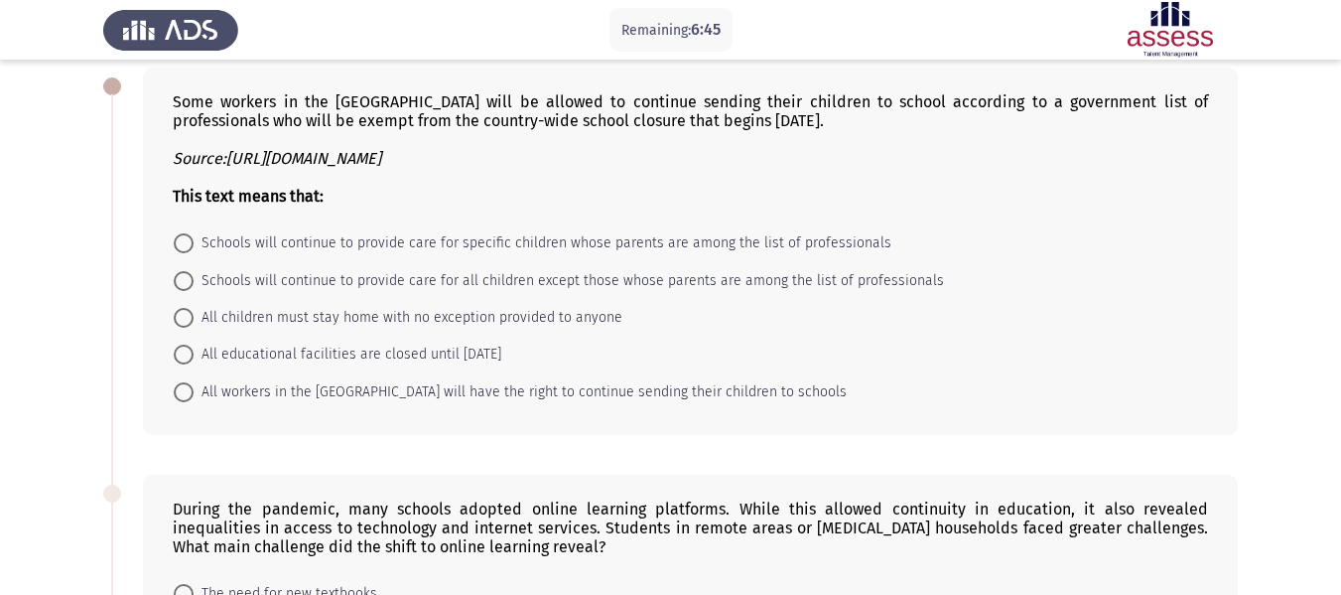
scroll to position [0, 0]
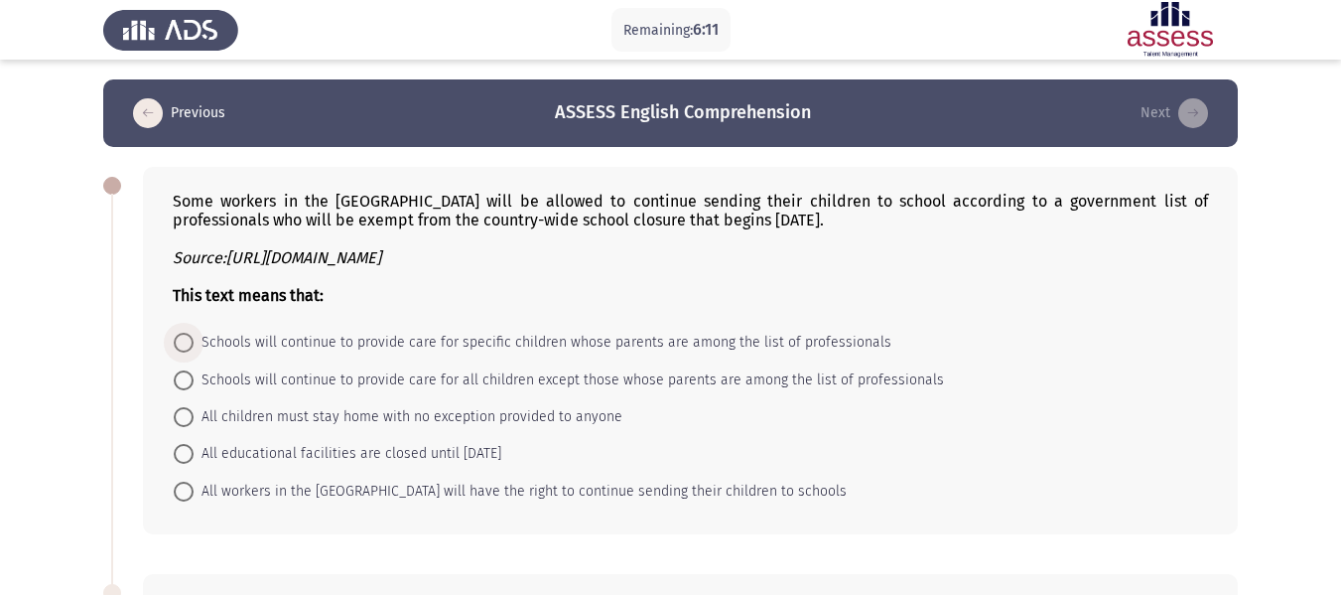
click at [344, 348] on span "Schools will continue to provide care for specific children whose parents are a…" at bounding box center [543, 343] width 698 height 24
click at [194, 348] on input "Schools will continue to provide care for specific children whose parents are a…" at bounding box center [184, 343] width 20 height 20
radio input "true"
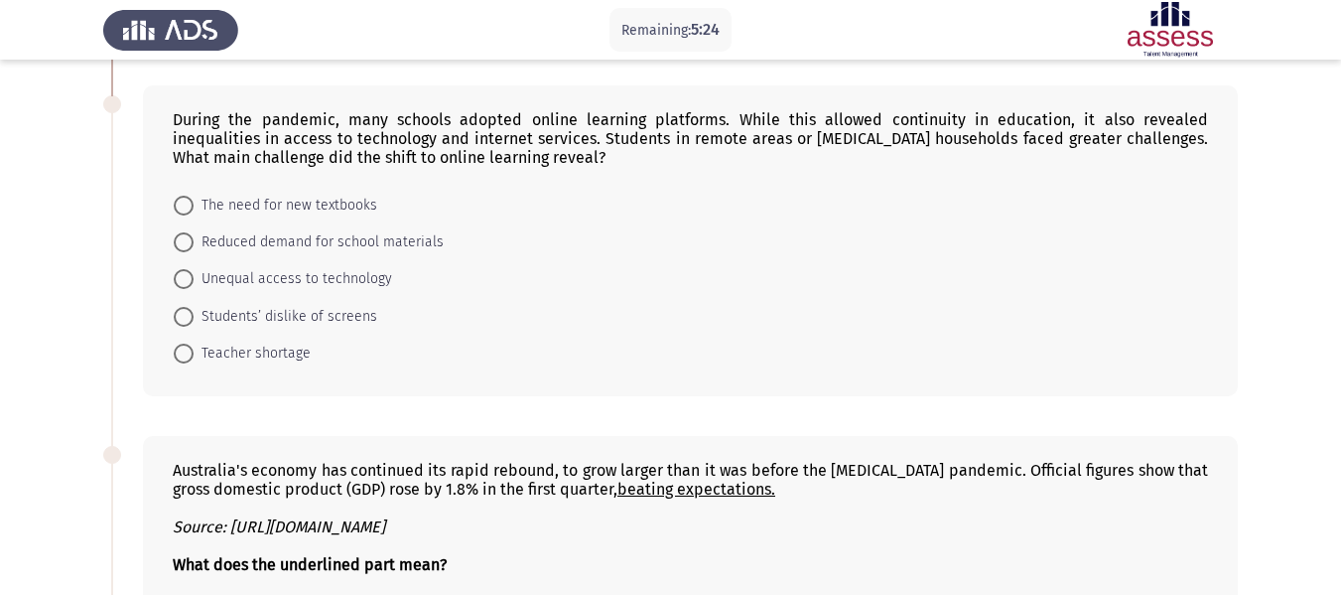
scroll to position [487, 0]
click at [277, 275] on span "Unequal access to technology" at bounding box center [293, 278] width 199 height 24
click at [194, 275] on input "Unequal access to technology" at bounding box center [184, 278] width 20 height 20
radio input "true"
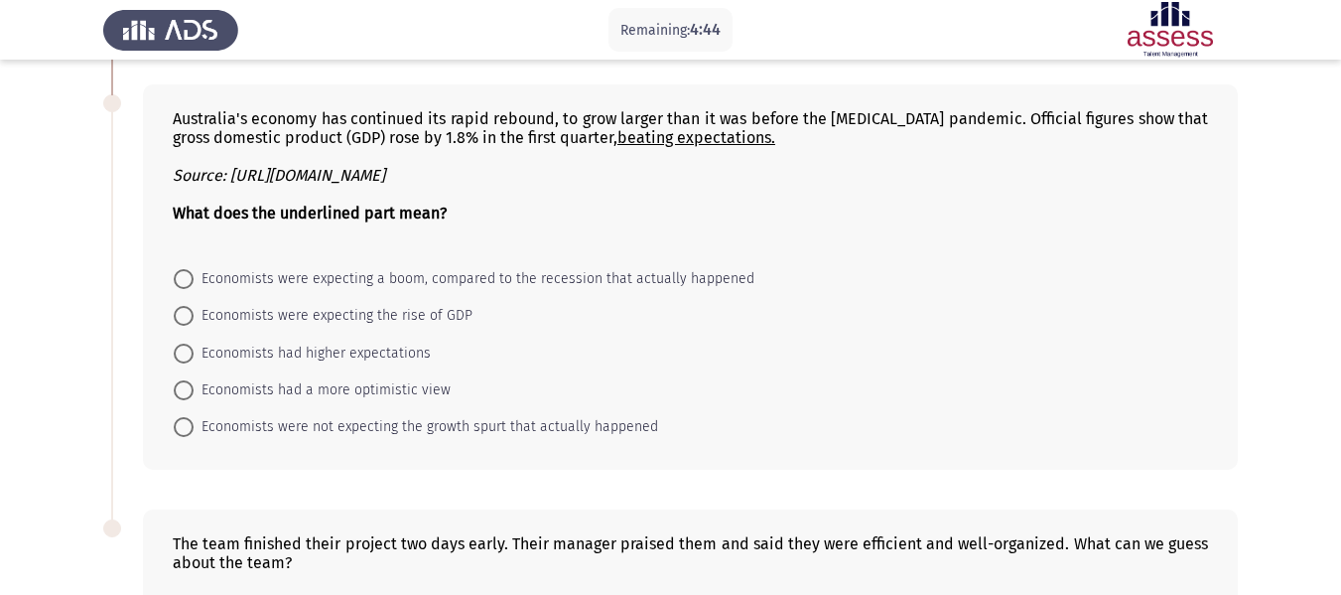
scroll to position [836, 0]
drag, startPoint x: 176, startPoint y: 116, endPoint x: 732, endPoint y: 141, distance: 556.5
click at [732, 141] on div "Australia's economy has continued its rapid rebound, to grow larger than it was…" at bounding box center [690, 129] width 1035 height 38
drag, startPoint x: 742, startPoint y: 141, endPoint x: 156, endPoint y: 117, distance: 586.2
click at [157, 116] on div "Australia's economy has continued its rapid rebound, to grow larger than it was…" at bounding box center [690, 278] width 1095 height 386
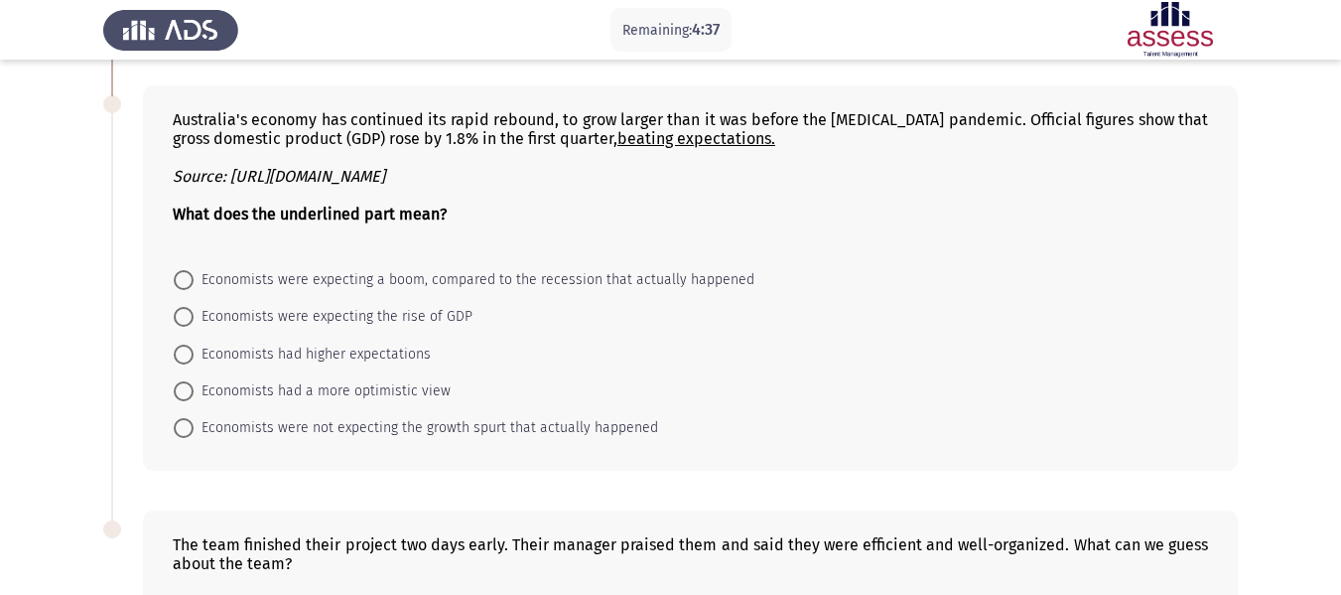
drag, startPoint x: 238, startPoint y: 119, endPoint x: 287, endPoint y: 119, distance: 48.6
click at [287, 119] on div "Australia's economy has continued its rapid rebound, to grow larger than it was…" at bounding box center [690, 278] width 1095 height 386
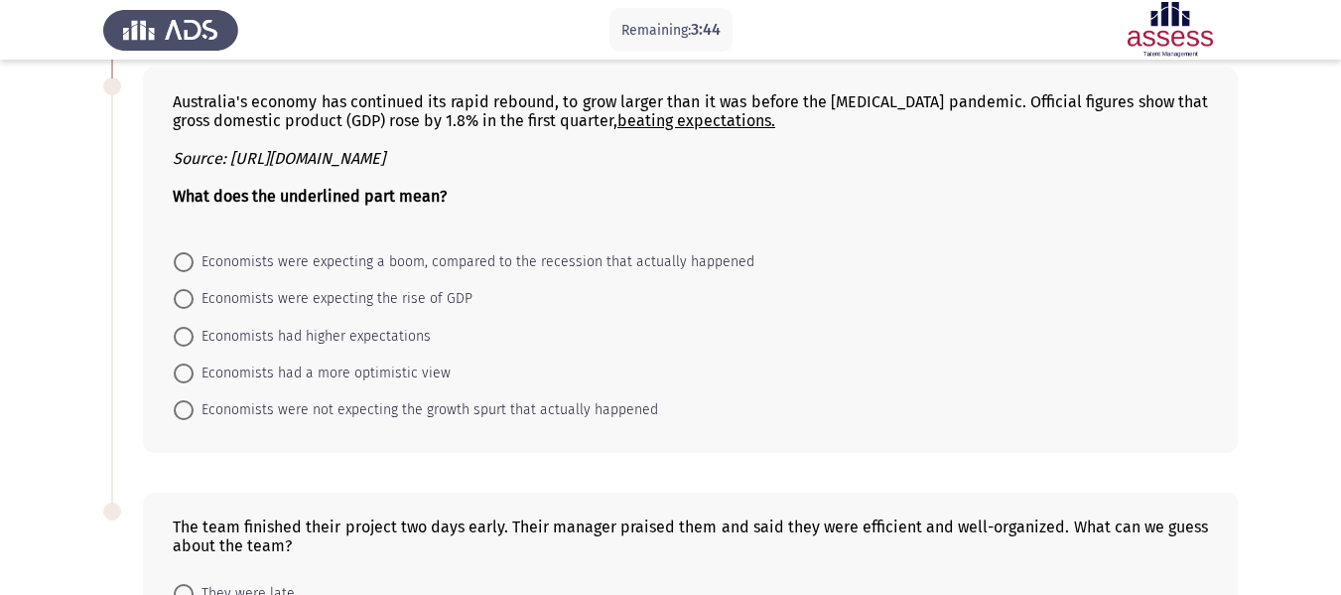
scroll to position [853, 0]
click at [428, 413] on span "Economists were not expecting the growth spurt that actually happened" at bounding box center [426, 411] width 465 height 24
click at [194, 413] on input "Economists were not expecting the growth spurt that actually happened" at bounding box center [184, 411] width 20 height 20
radio input "true"
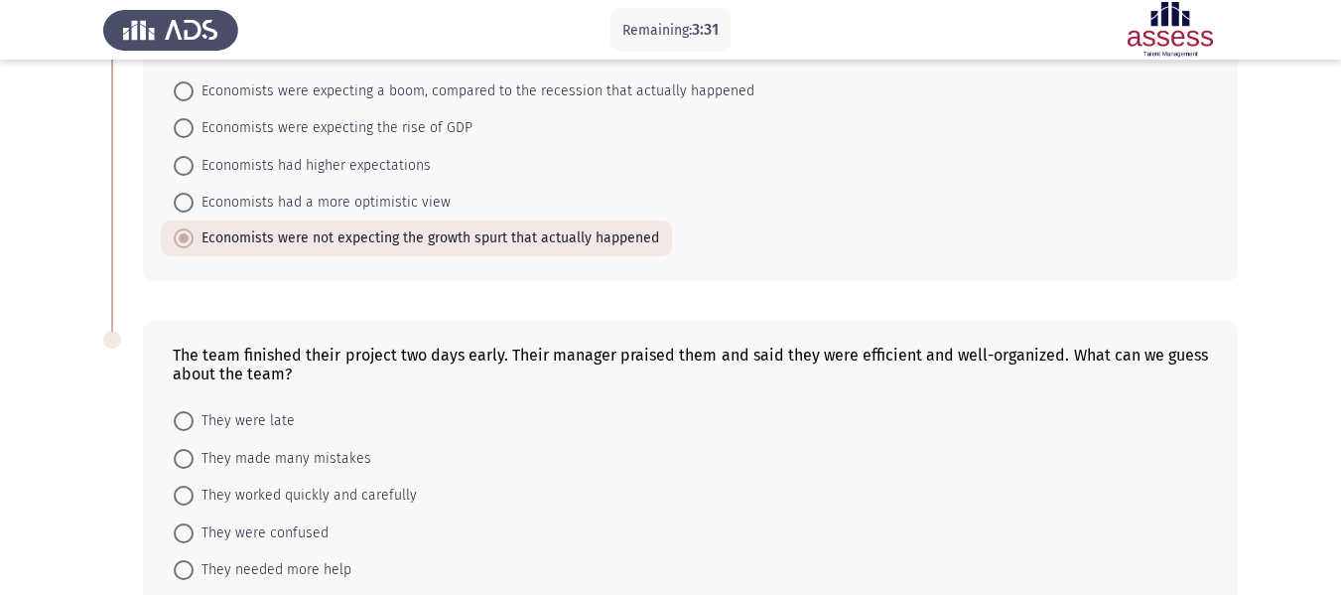
scroll to position [1142, 0]
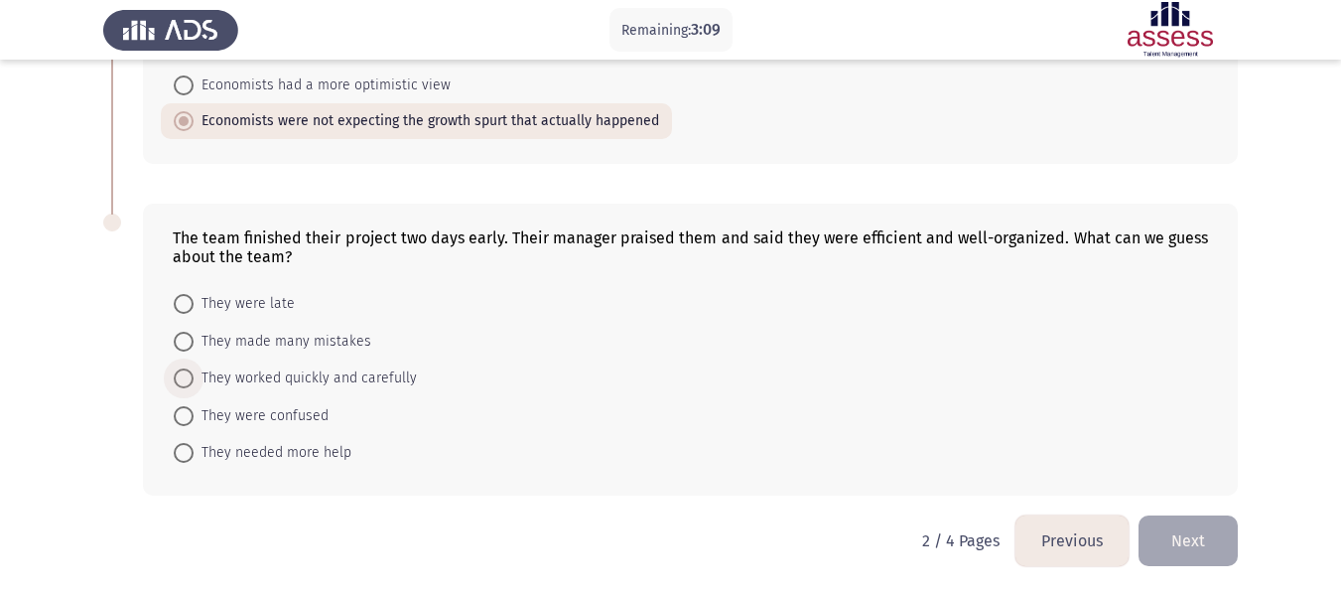
click at [243, 378] on span "They worked quickly and carefully" at bounding box center [305, 378] width 223 height 24
click at [194, 378] on input "They worked quickly and carefully" at bounding box center [184, 378] width 20 height 20
radio input "true"
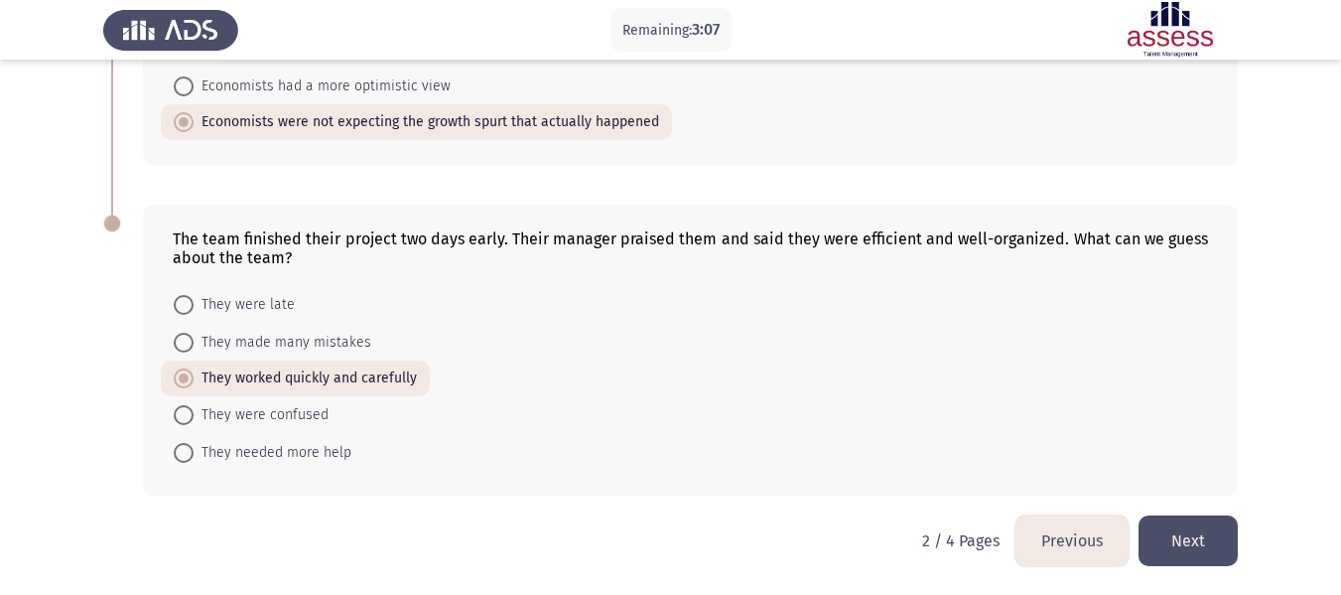
click at [1195, 534] on button "Next" at bounding box center [1188, 540] width 99 height 51
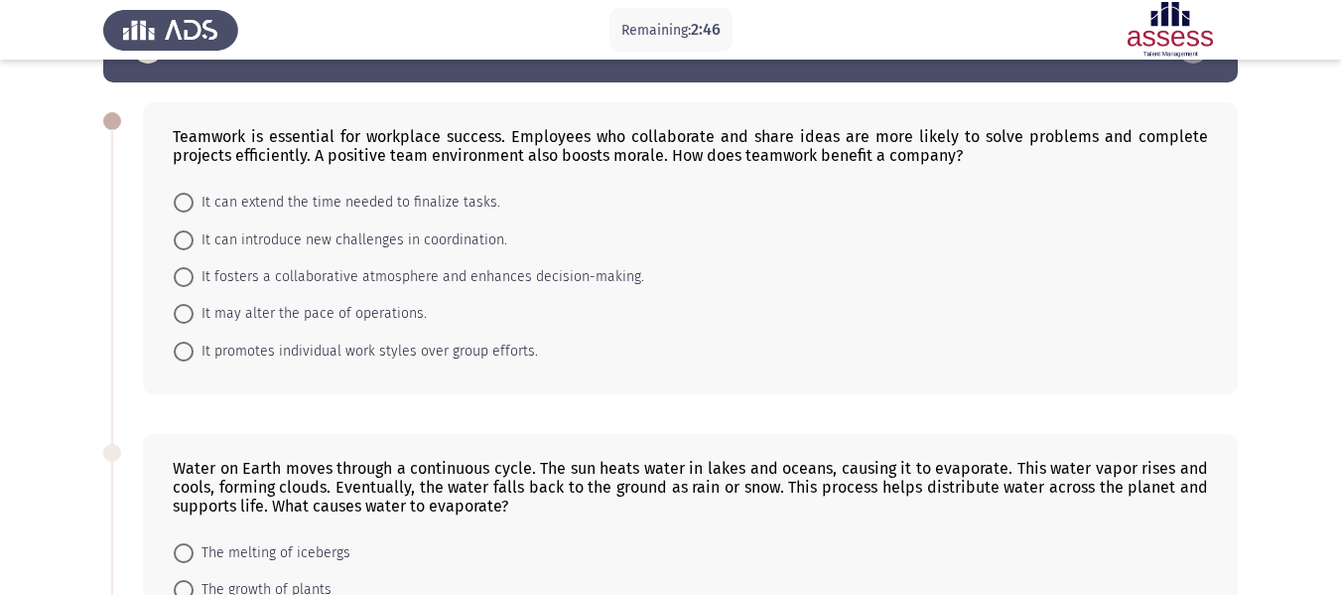
scroll to position [66, 0]
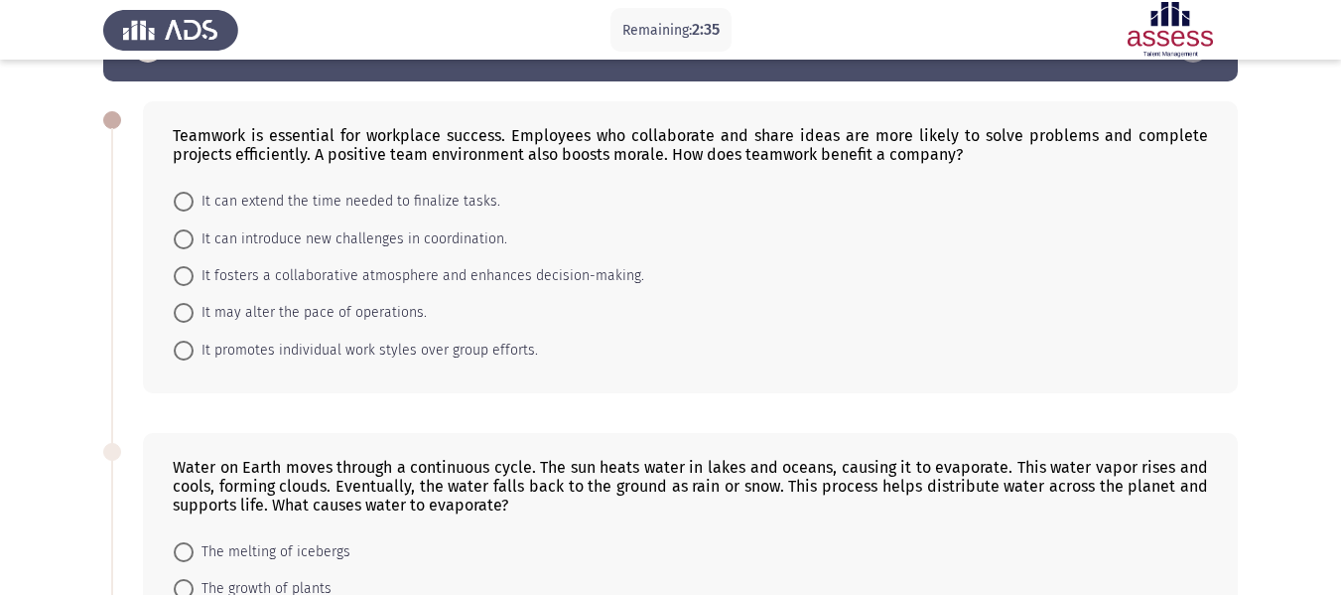
click at [380, 271] on span "It fosters a collaborative atmosphere and enhances decision-making." at bounding box center [419, 276] width 451 height 24
click at [194, 271] on input "It fosters a collaborative atmosphere and enhances decision-making." at bounding box center [184, 276] width 20 height 20
radio input "true"
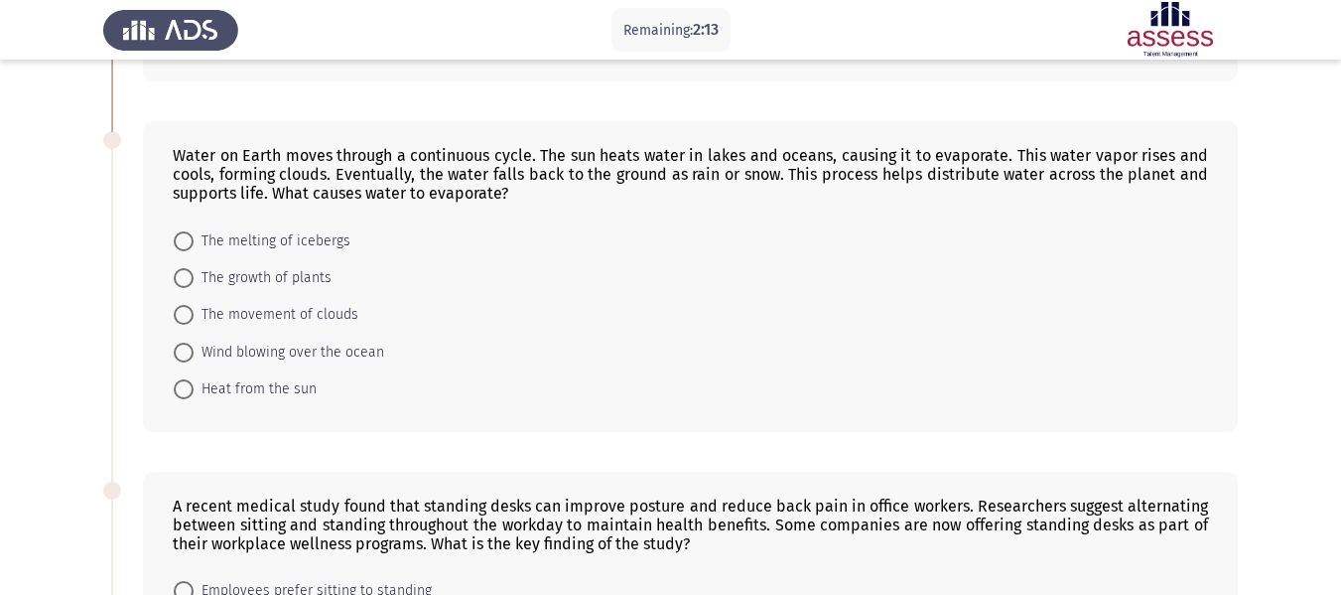
scroll to position [376, 0]
click at [261, 228] on span "The melting of icebergs" at bounding box center [272, 240] width 157 height 24
click at [194, 230] on input "The melting of icebergs" at bounding box center [184, 240] width 20 height 20
radio input "true"
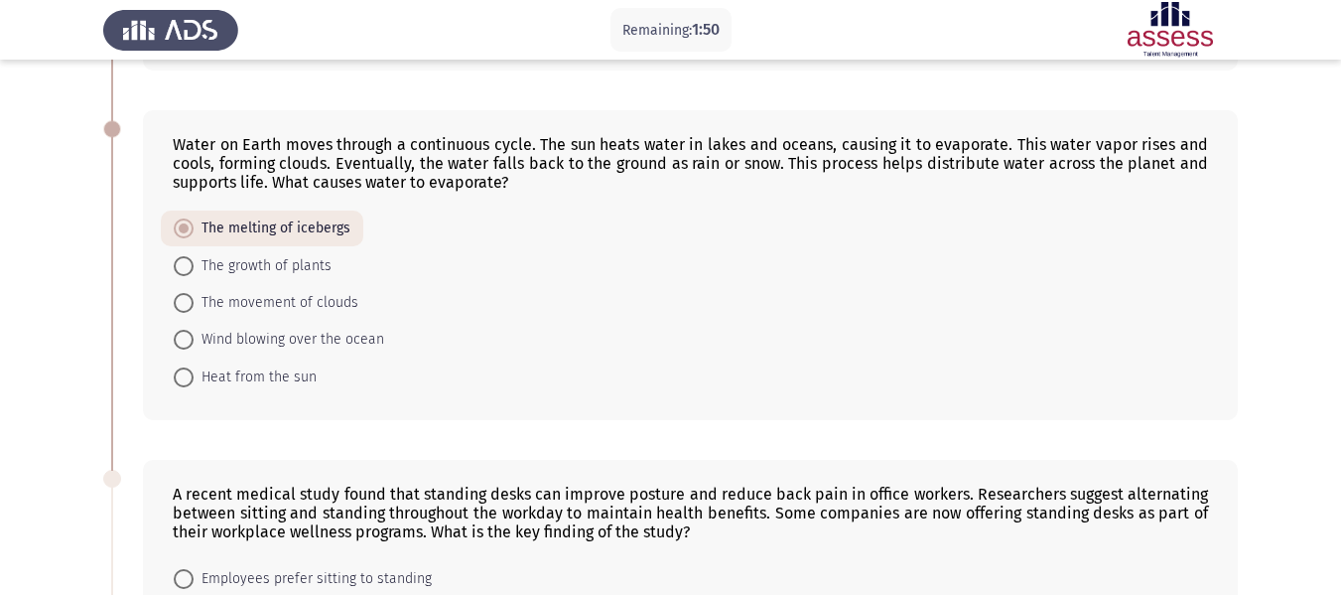
scroll to position [387, 0]
click at [259, 377] on span "Heat from the sun" at bounding box center [255, 376] width 123 height 24
click at [194, 377] on input "Heat from the sun" at bounding box center [184, 376] width 20 height 20
radio input "true"
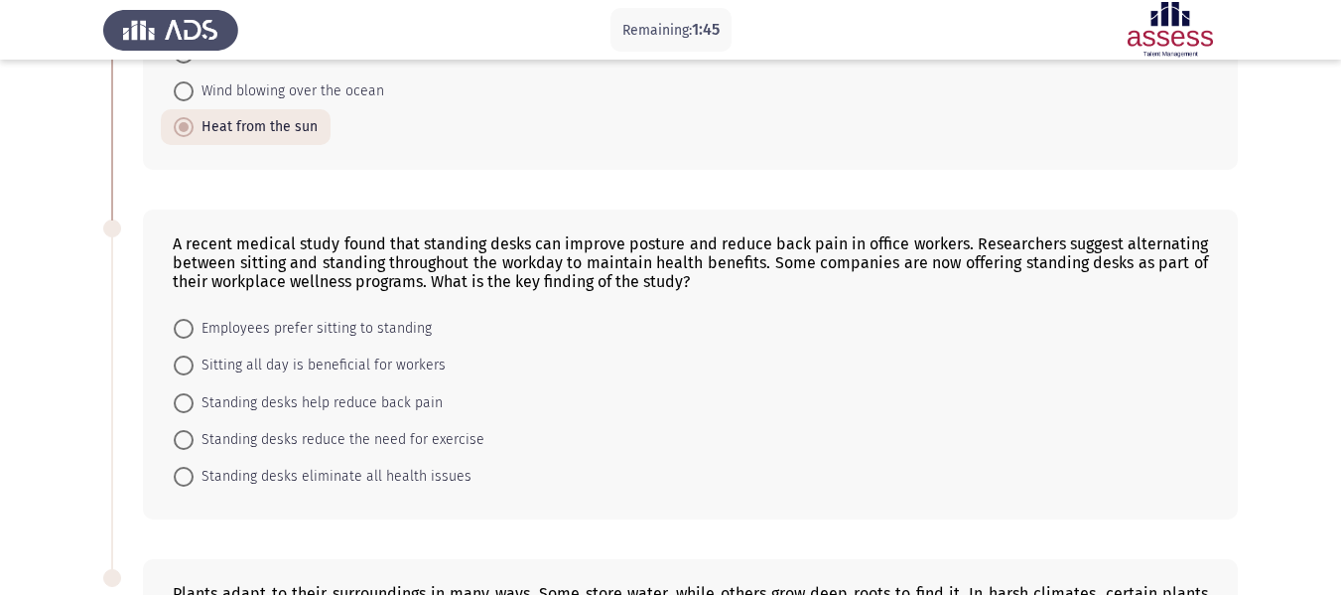
scroll to position [657, 0]
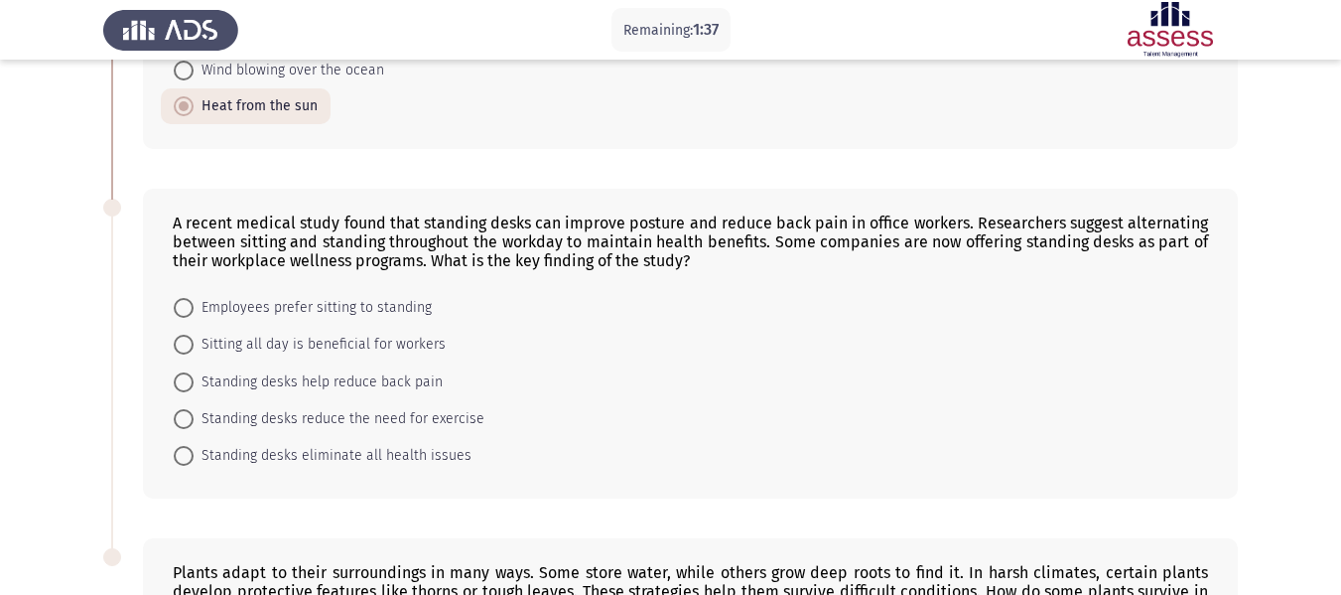
drag, startPoint x: 350, startPoint y: 235, endPoint x: 228, endPoint y: 228, distance: 122.3
click at [247, 228] on div "A recent medical study found that standing desks can improve posture and reduce…" at bounding box center [690, 241] width 1035 height 57
click at [312, 382] on span "Standing desks help reduce back pain" at bounding box center [318, 382] width 249 height 24
click at [194, 382] on input "Standing desks help reduce back pain" at bounding box center [184, 382] width 20 height 20
radio input "true"
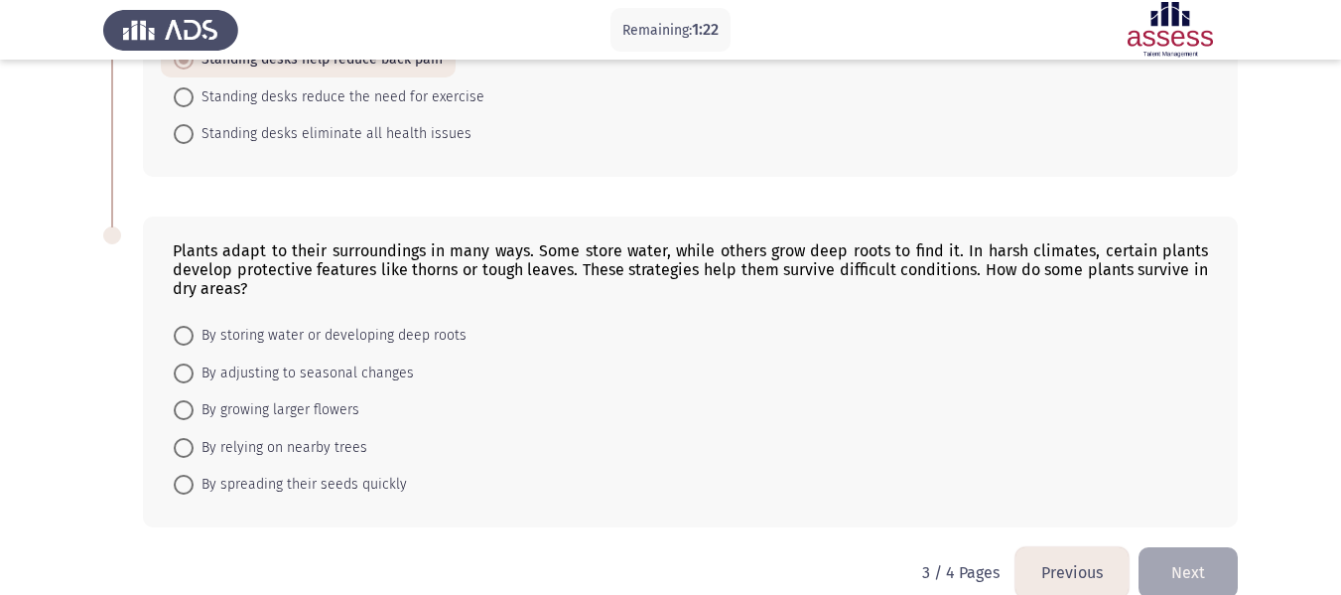
scroll to position [1010, 0]
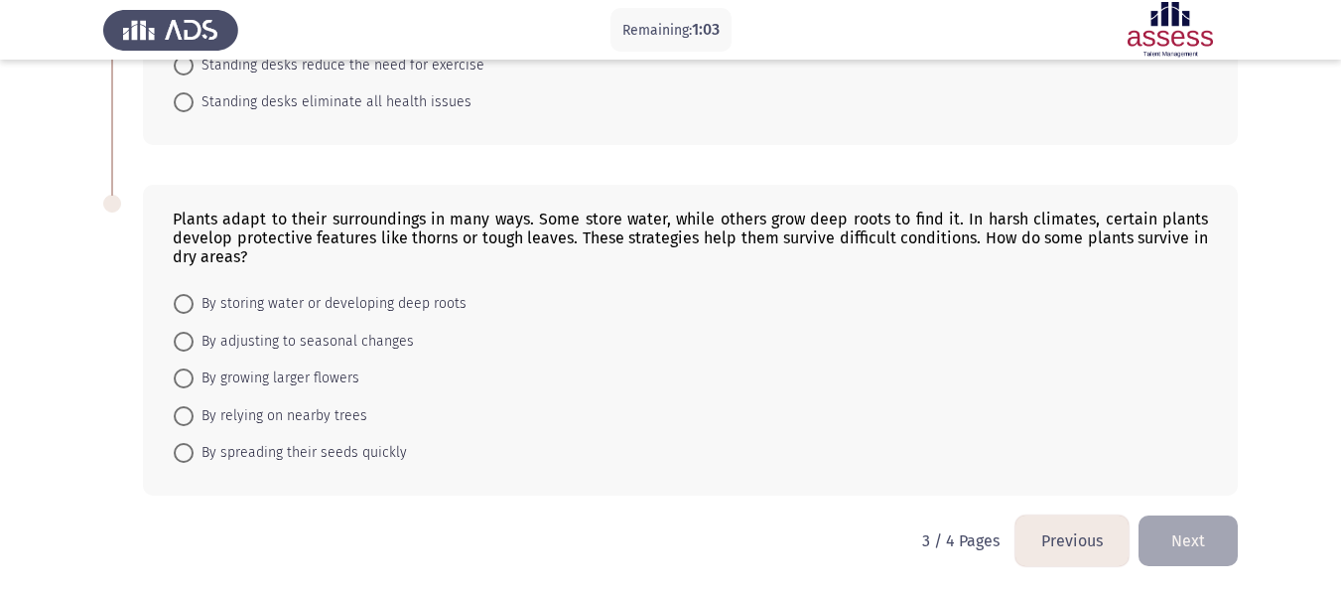
click at [324, 302] on span "By storing water or developing deep roots" at bounding box center [330, 304] width 273 height 24
click at [194, 302] on input "By storing water or developing deep roots" at bounding box center [184, 304] width 20 height 20
radio input "true"
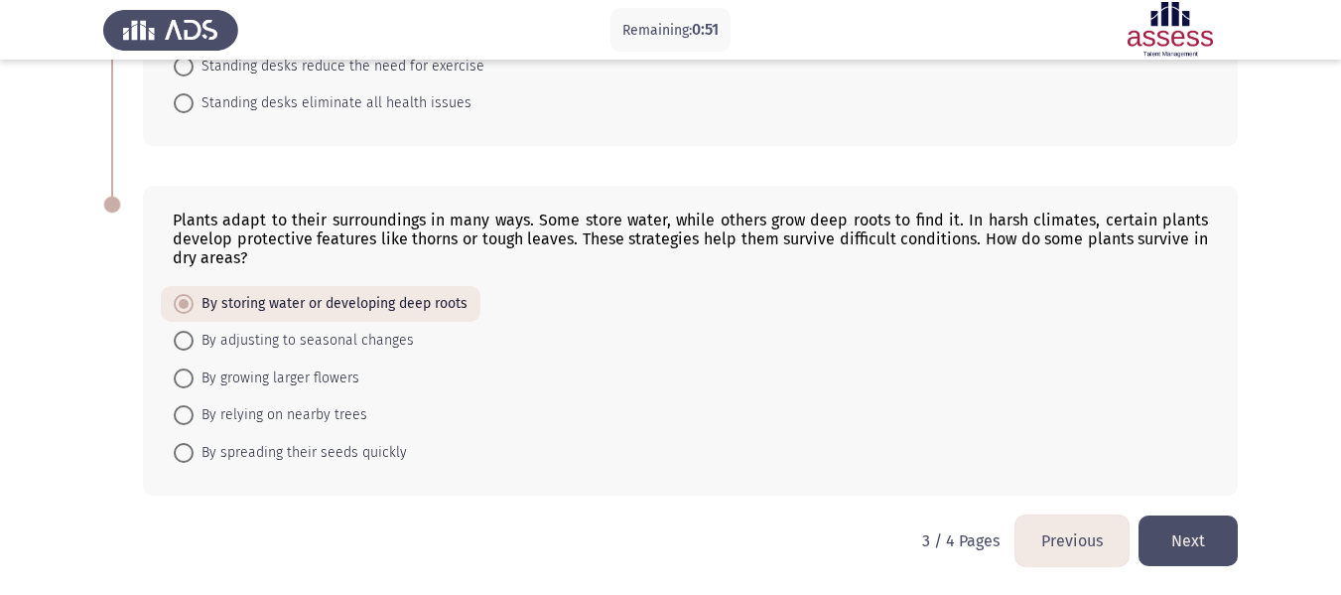
click at [1181, 526] on button "Next" at bounding box center [1188, 540] width 99 height 51
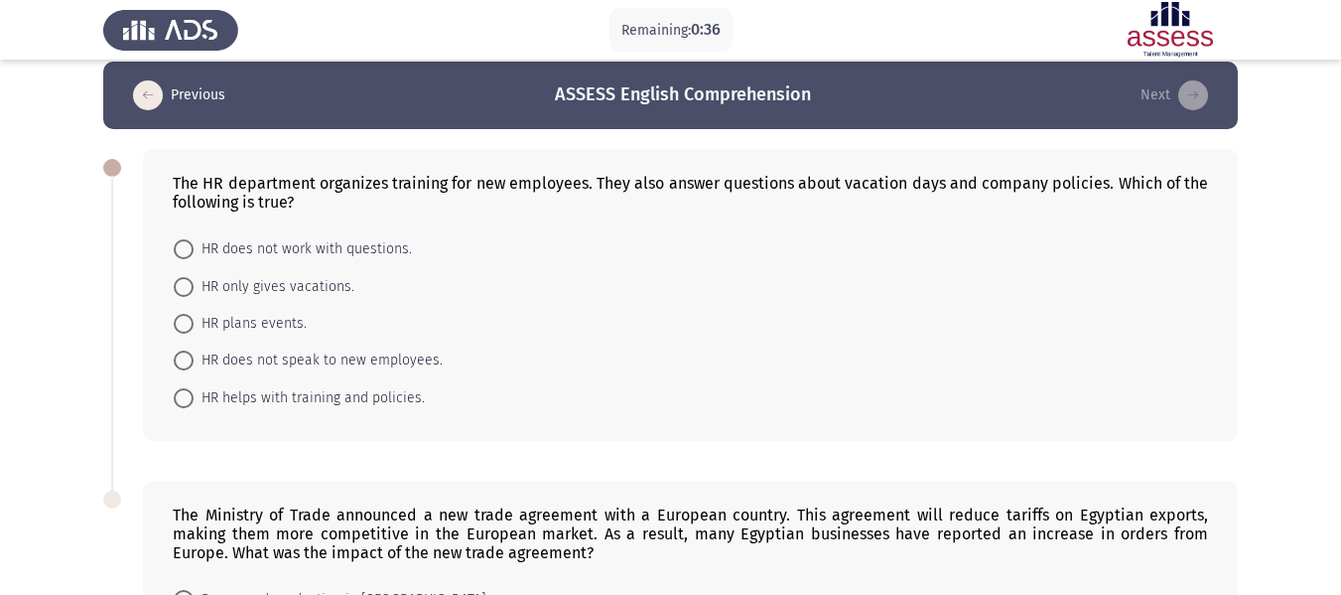
scroll to position [19, 0]
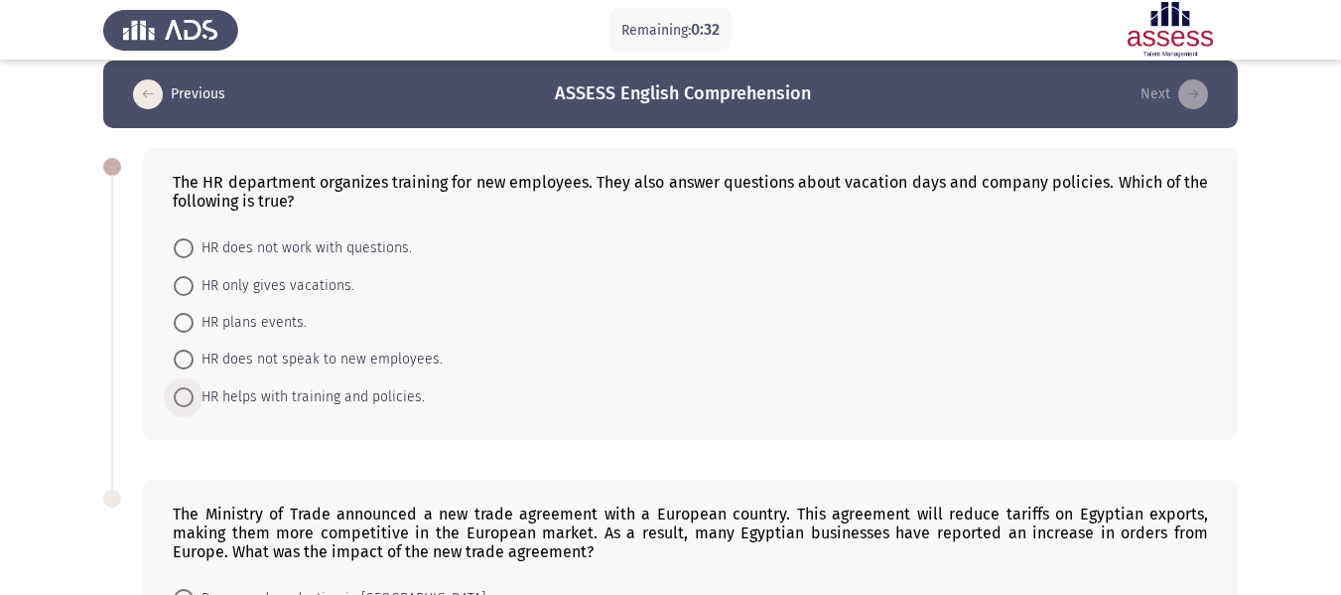
click at [271, 396] on span "HR helps with training and policies." at bounding box center [309, 397] width 231 height 24
click at [194, 396] on input "HR helps with training and policies." at bounding box center [184, 397] width 20 height 20
radio input "true"
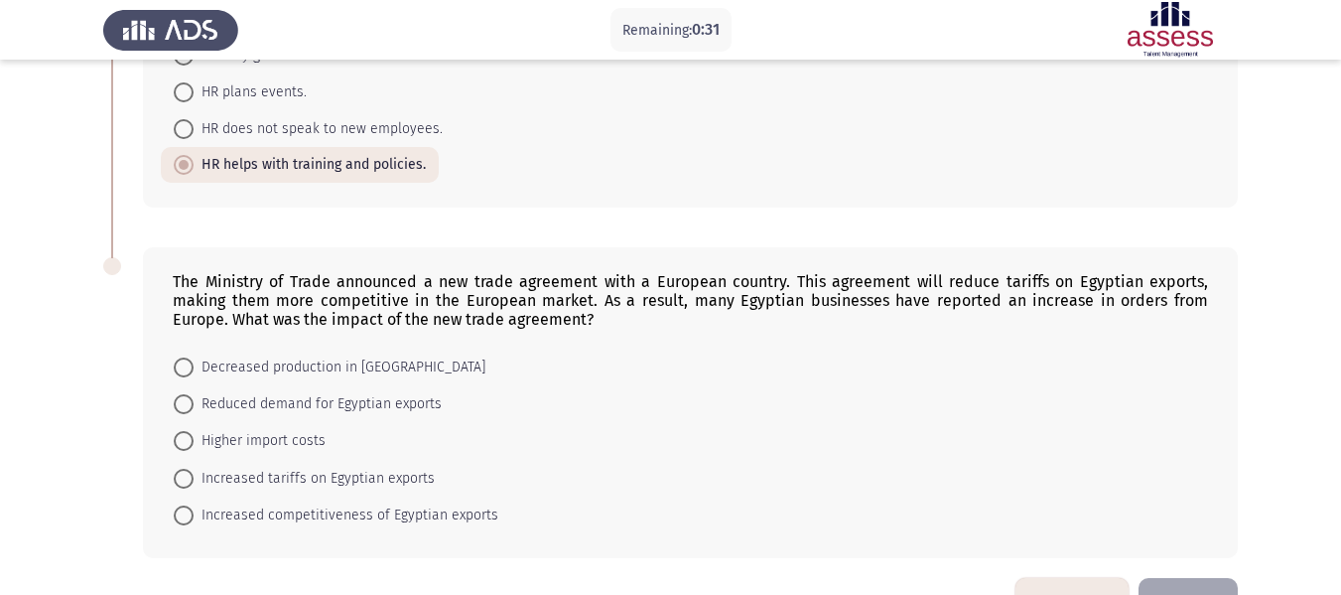
scroll to position [312, 0]
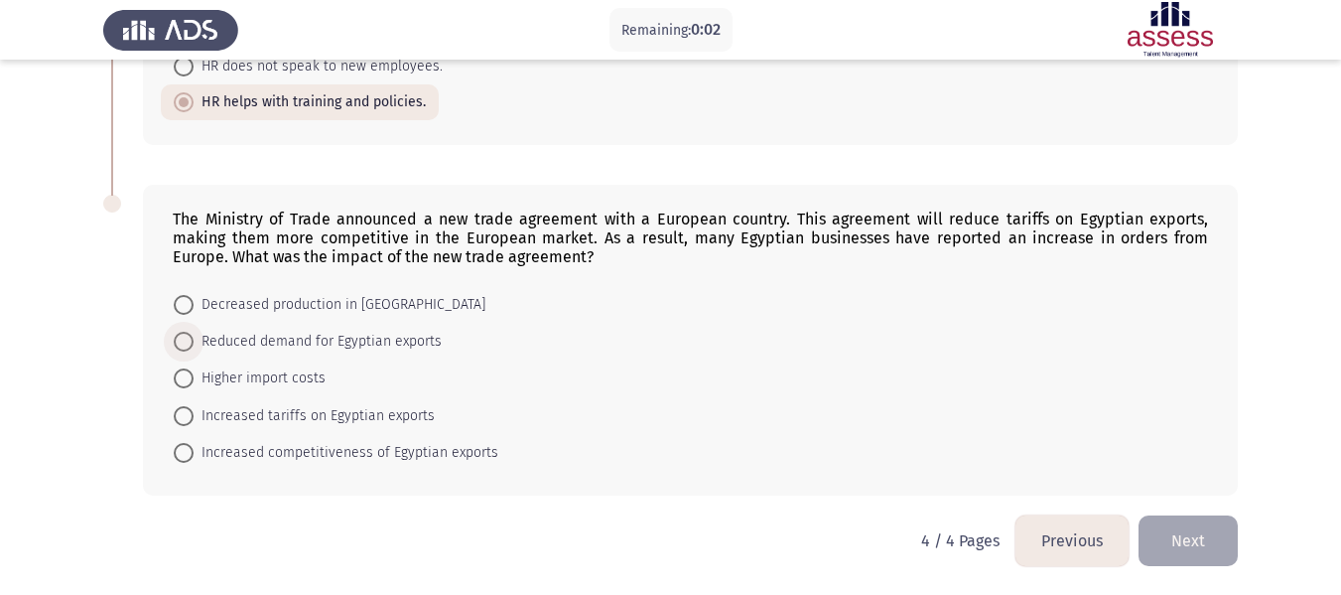
click at [323, 342] on span "Reduced demand for Egyptian exports" at bounding box center [318, 342] width 248 height 24
click at [194, 342] on input "Reduced demand for Egyptian exports" at bounding box center [184, 342] width 20 height 20
radio input "true"
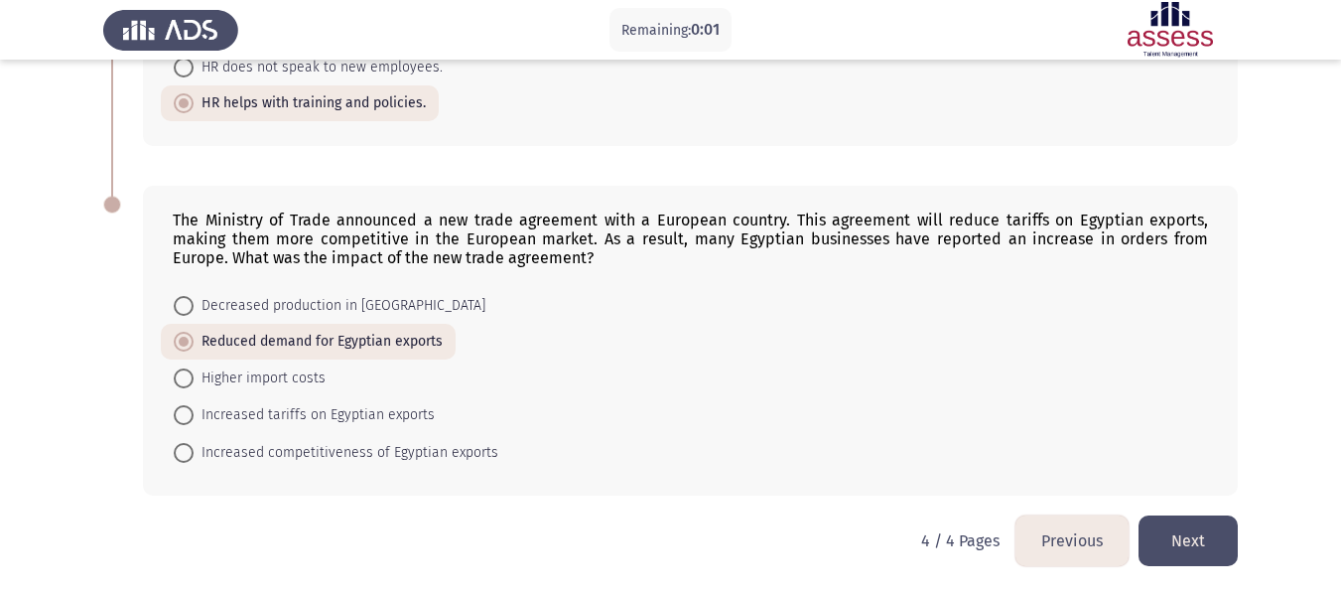
click at [1171, 522] on button "Next" at bounding box center [1188, 540] width 99 height 51
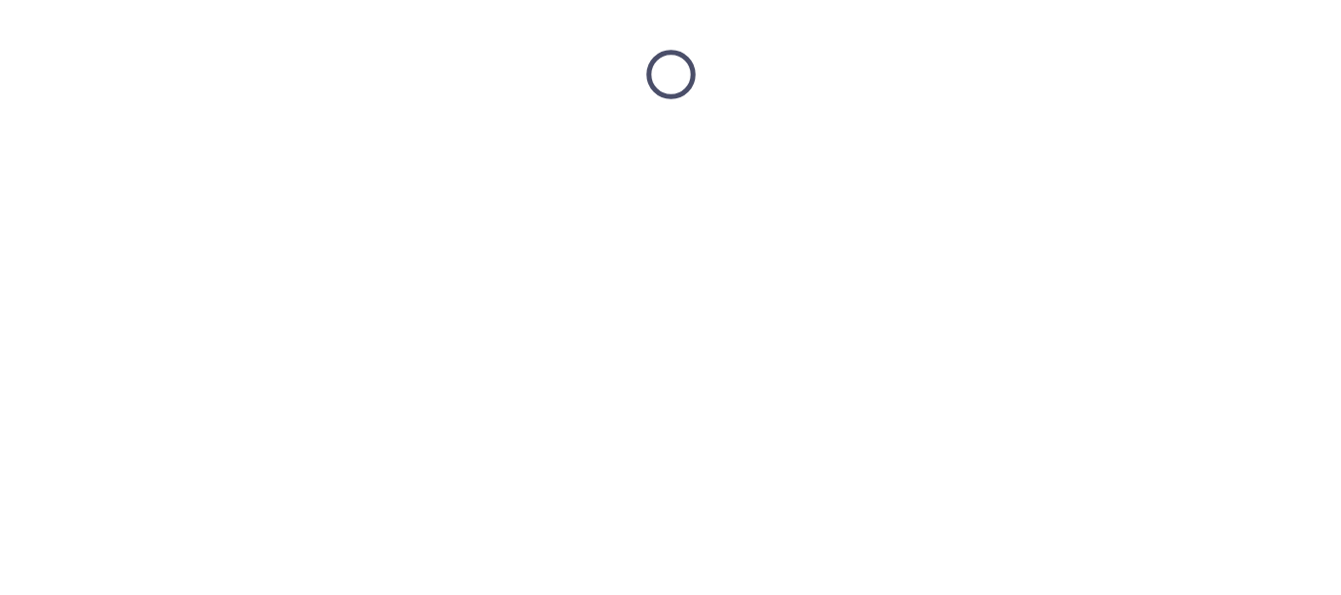
scroll to position [0, 0]
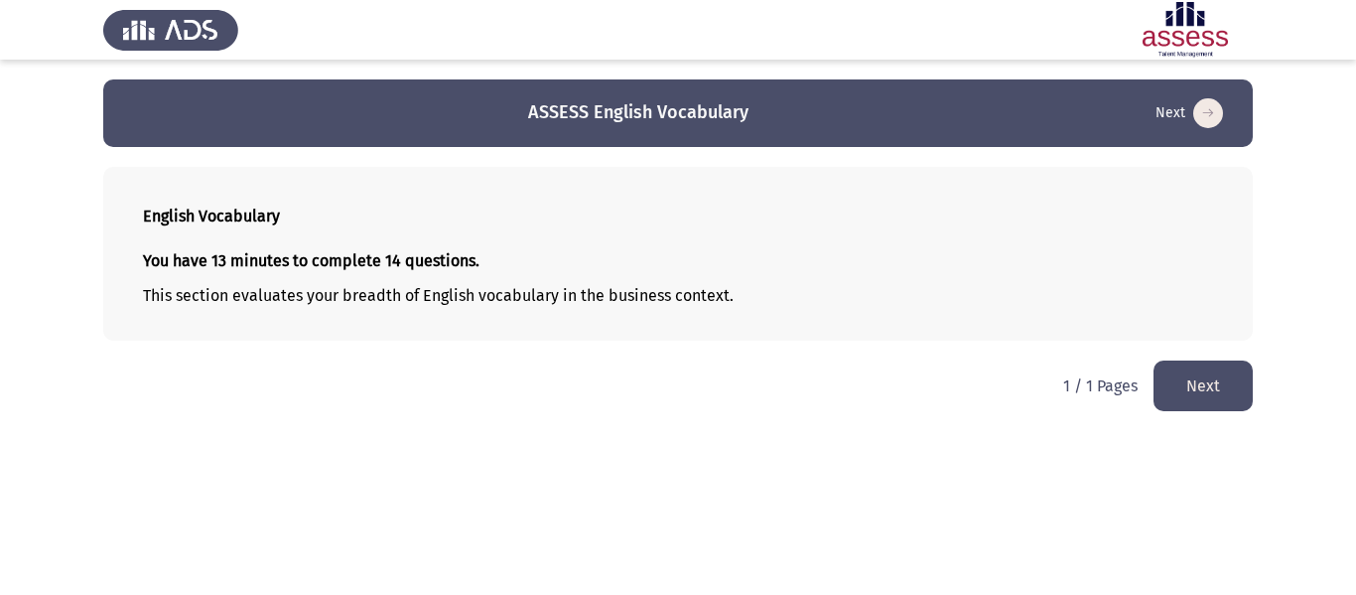
click at [1182, 360] on button "Next" at bounding box center [1203, 385] width 99 height 51
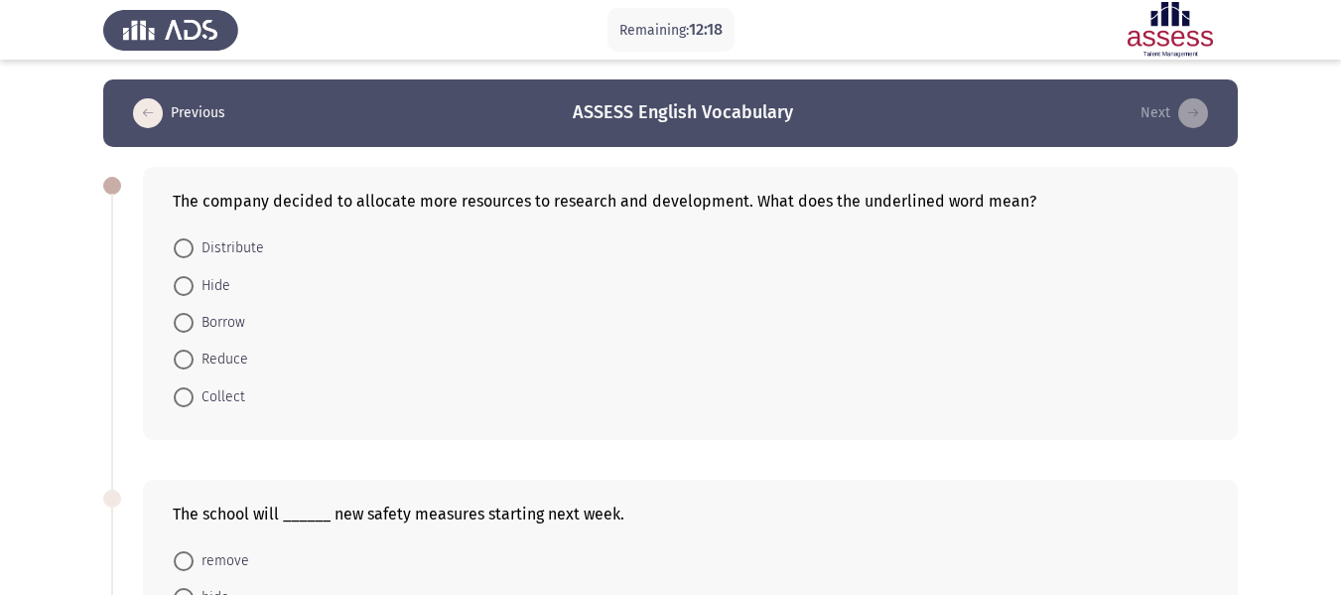
drag, startPoint x: 192, startPoint y: 254, endPoint x: 449, endPoint y: 280, distance: 258.4
click at [194, 254] on label "Distribute" at bounding box center [219, 248] width 90 height 24
click at [194, 254] on input "Distribute" at bounding box center [184, 248] width 20 height 20
radio input "true"
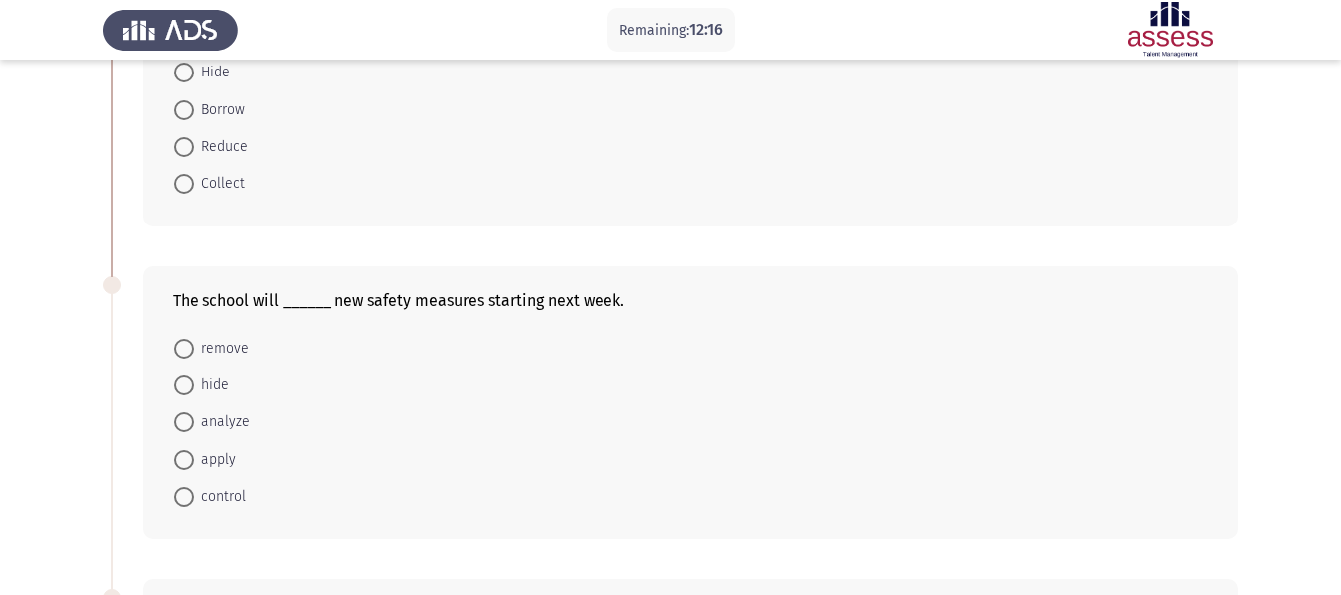
scroll to position [298, 0]
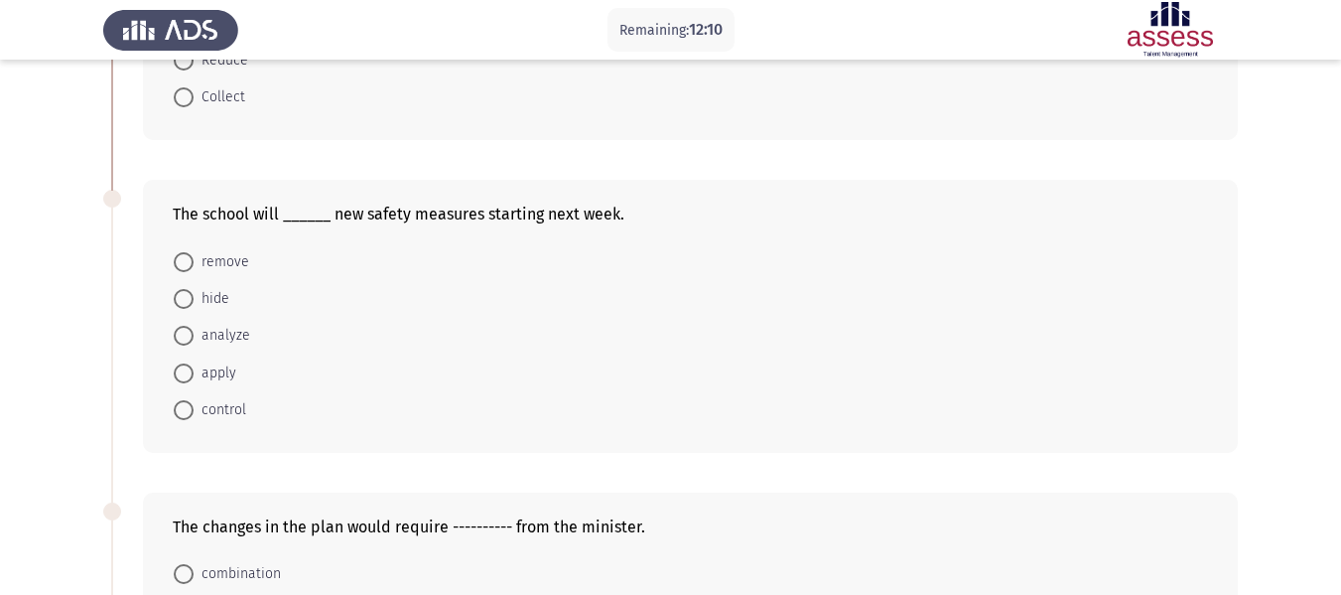
click at [185, 374] on span at bounding box center [184, 373] width 20 height 20
click at [185, 374] on input "apply" at bounding box center [184, 373] width 20 height 20
radio input "true"
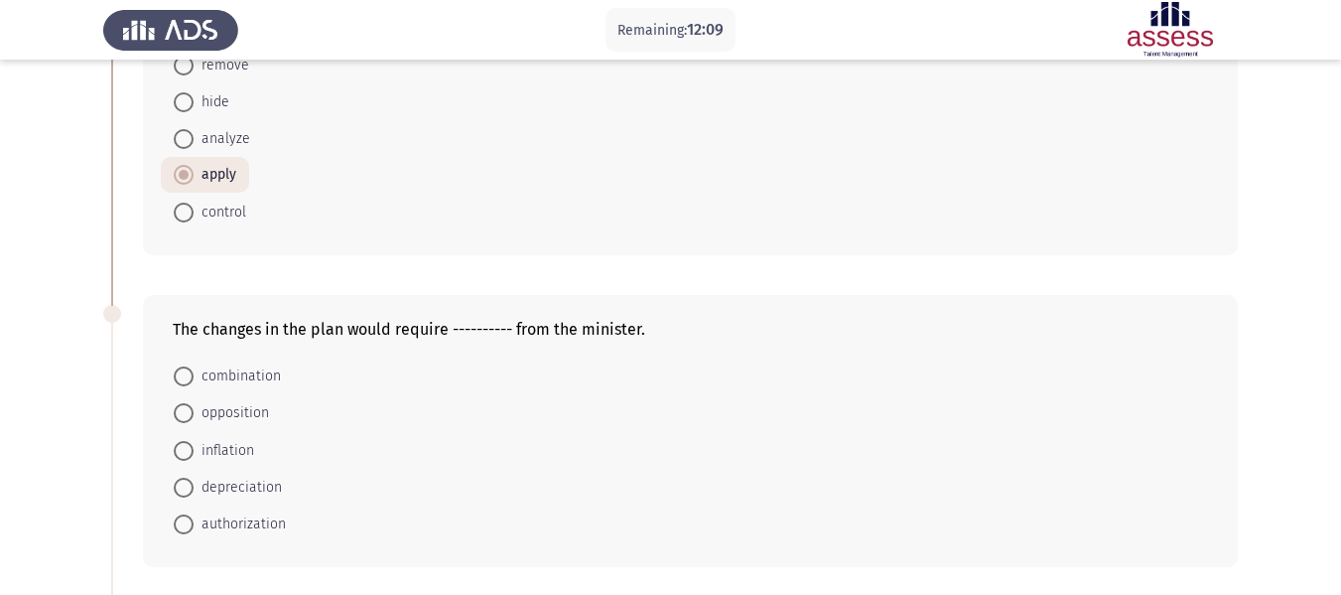
scroll to position [496, 0]
click at [180, 526] on span at bounding box center [184, 522] width 20 height 20
click at [180, 526] on input "authorization" at bounding box center [184, 522] width 20 height 20
radio input "true"
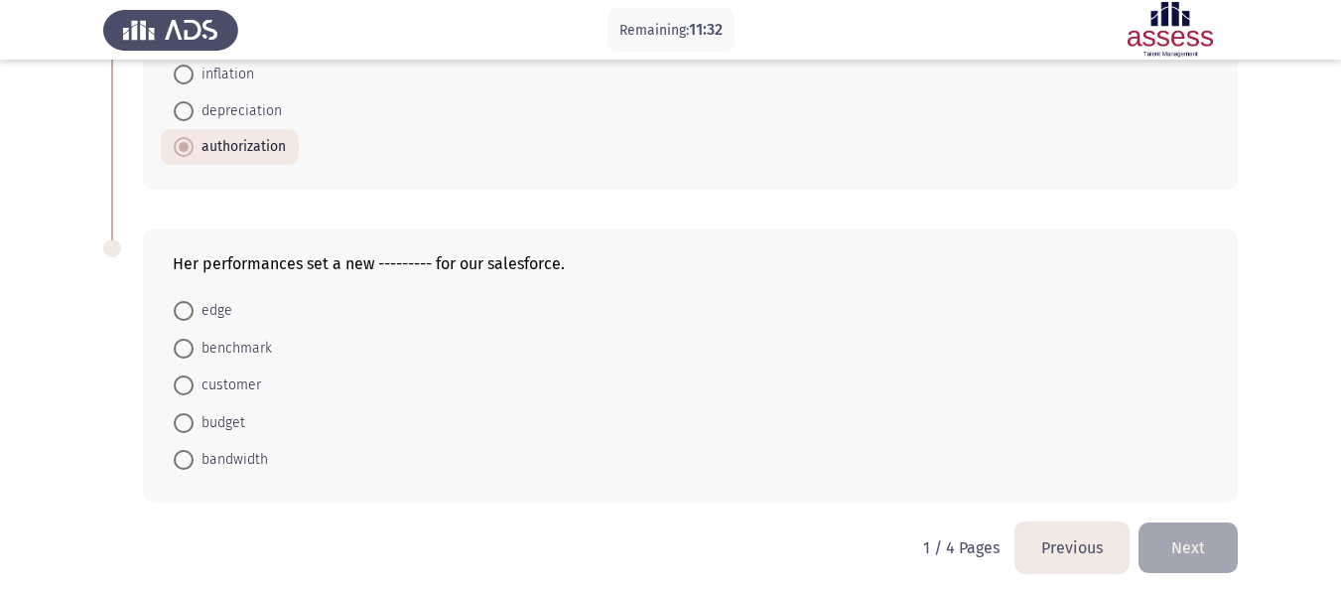
scroll to position [878, 0]
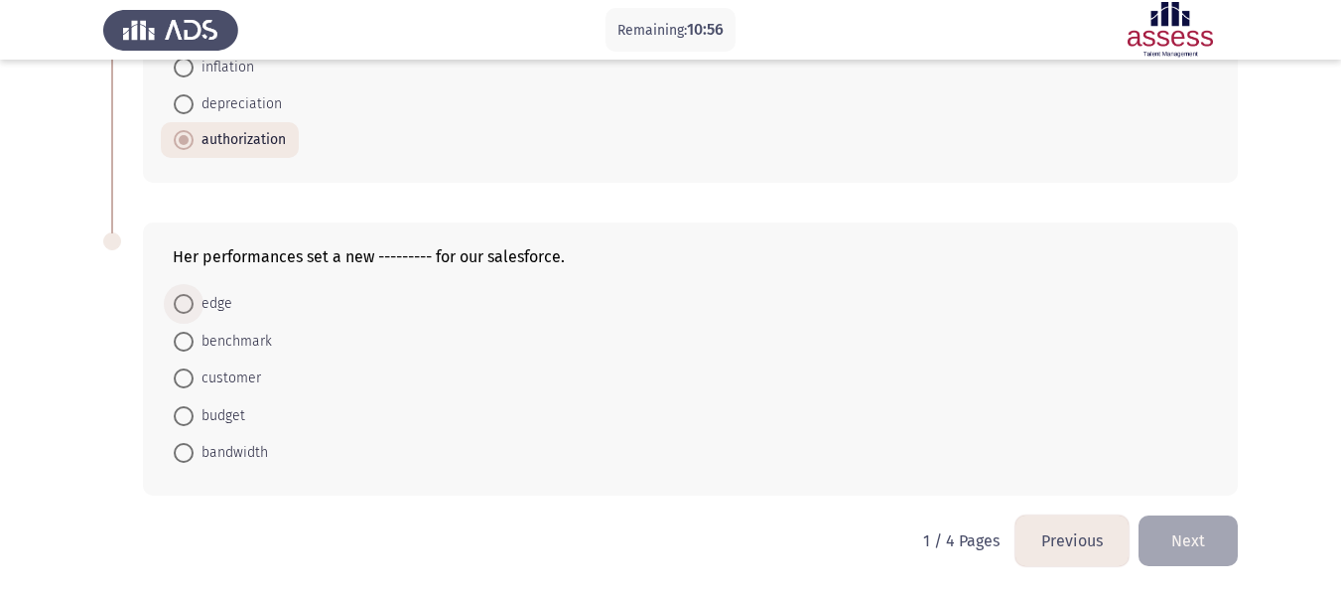
click at [198, 305] on span "edge" at bounding box center [213, 304] width 39 height 24
click at [194, 305] on input "edge" at bounding box center [184, 304] width 20 height 20
radio input "true"
click at [1176, 528] on button "Next" at bounding box center [1188, 540] width 99 height 51
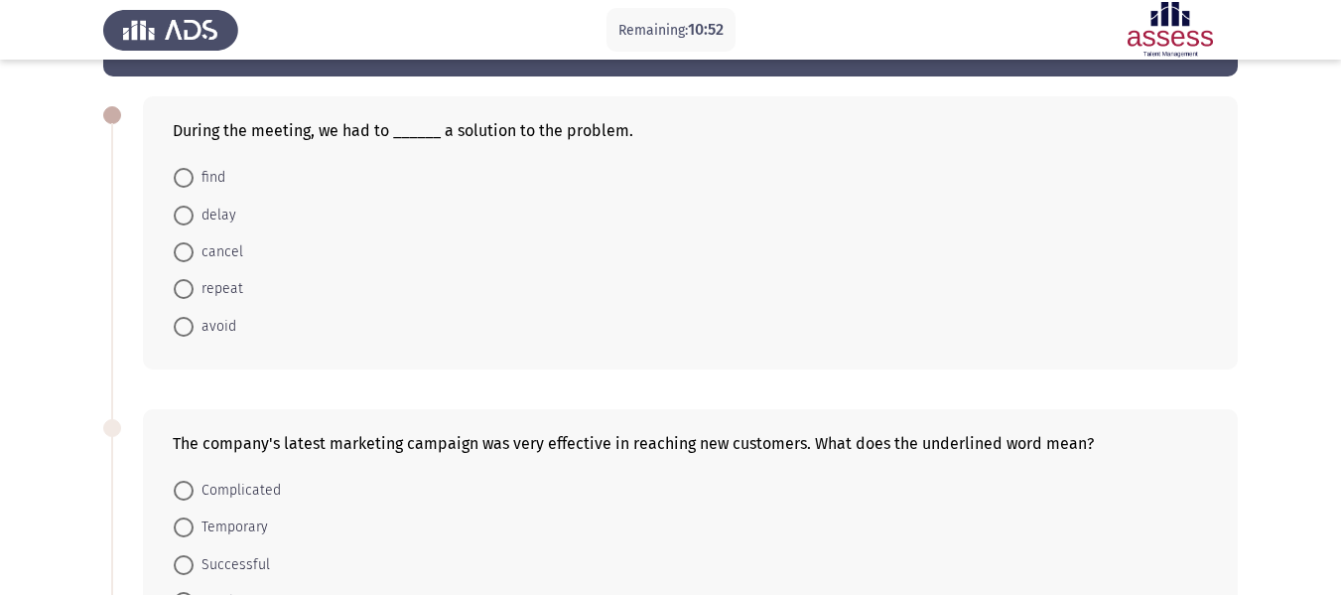
scroll to position [99, 0]
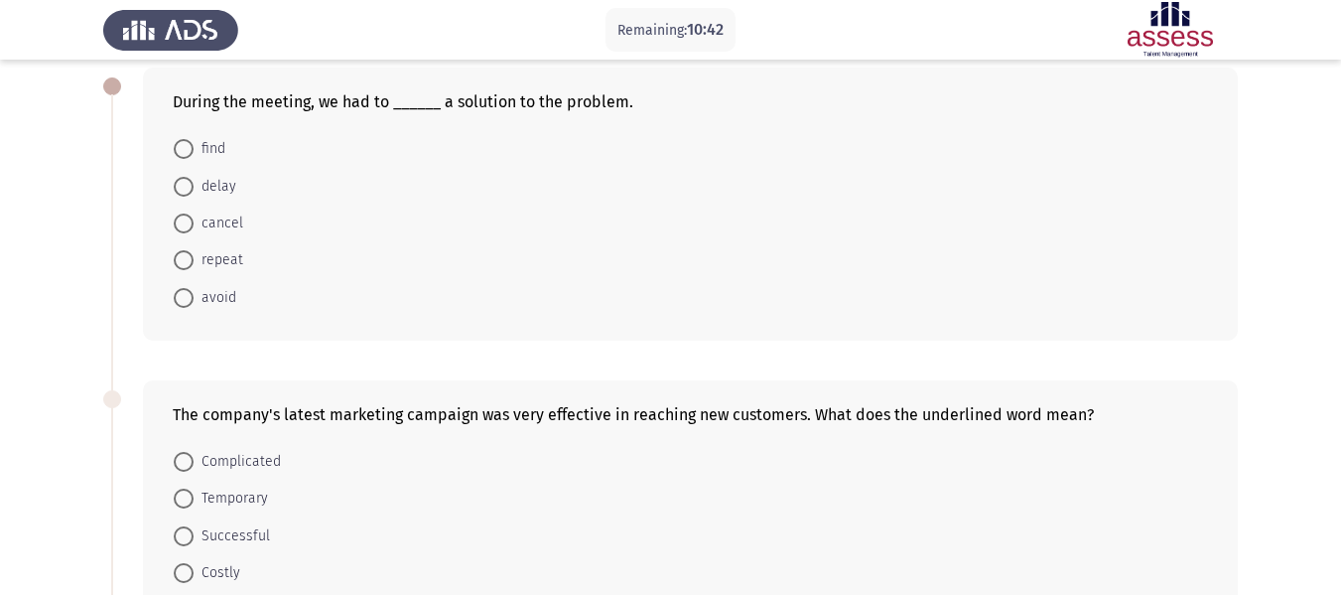
click at [177, 155] on span at bounding box center [184, 149] width 20 height 20
click at [177, 155] on input "find" at bounding box center [184, 149] width 20 height 20
radio input "true"
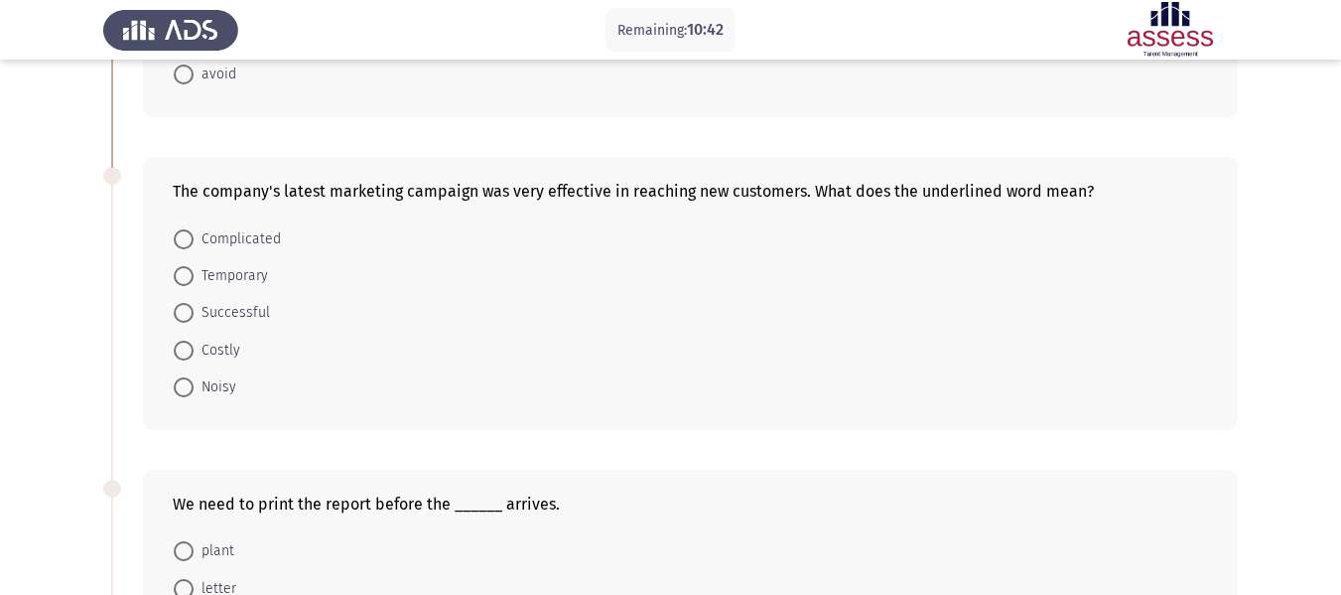
scroll to position [397, 0]
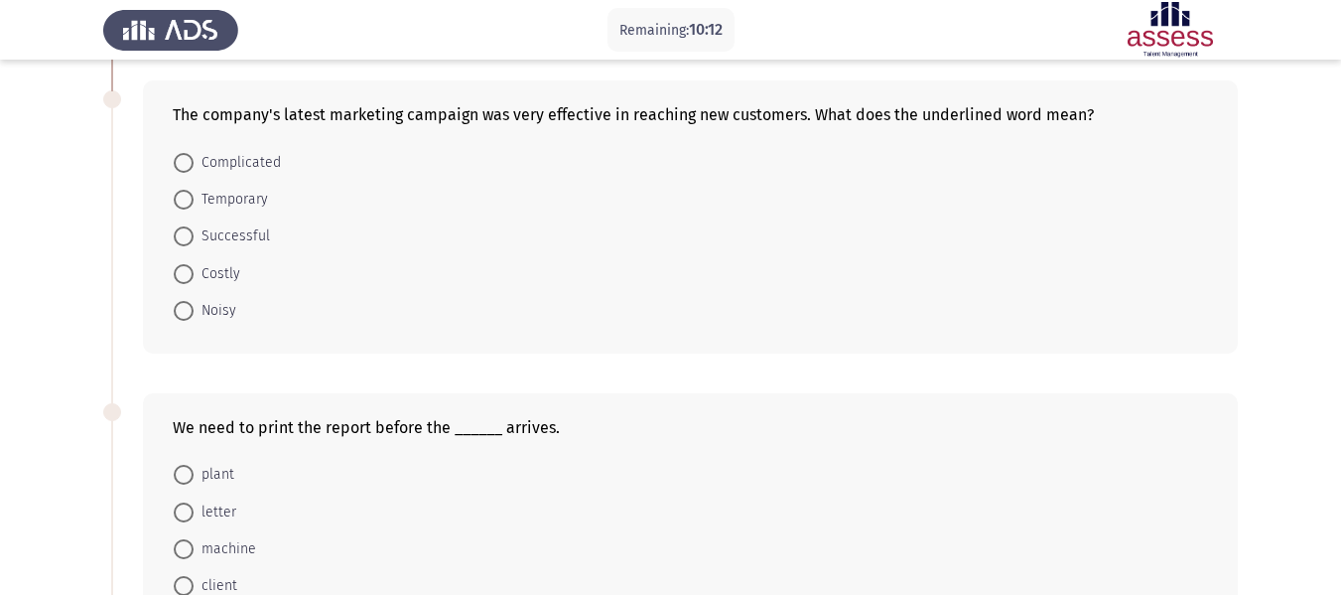
drag, startPoint x: 186, startPoint y: 241, endPoint x: 367, endPoint y: 207, distance: 184.8
click at [187, 241] on span at bounding box center [184, 236] width 20 height 20
click at [187, 241] on input "Successful" at bounding box center [184, 236] width 20 height 20
radio input "true"
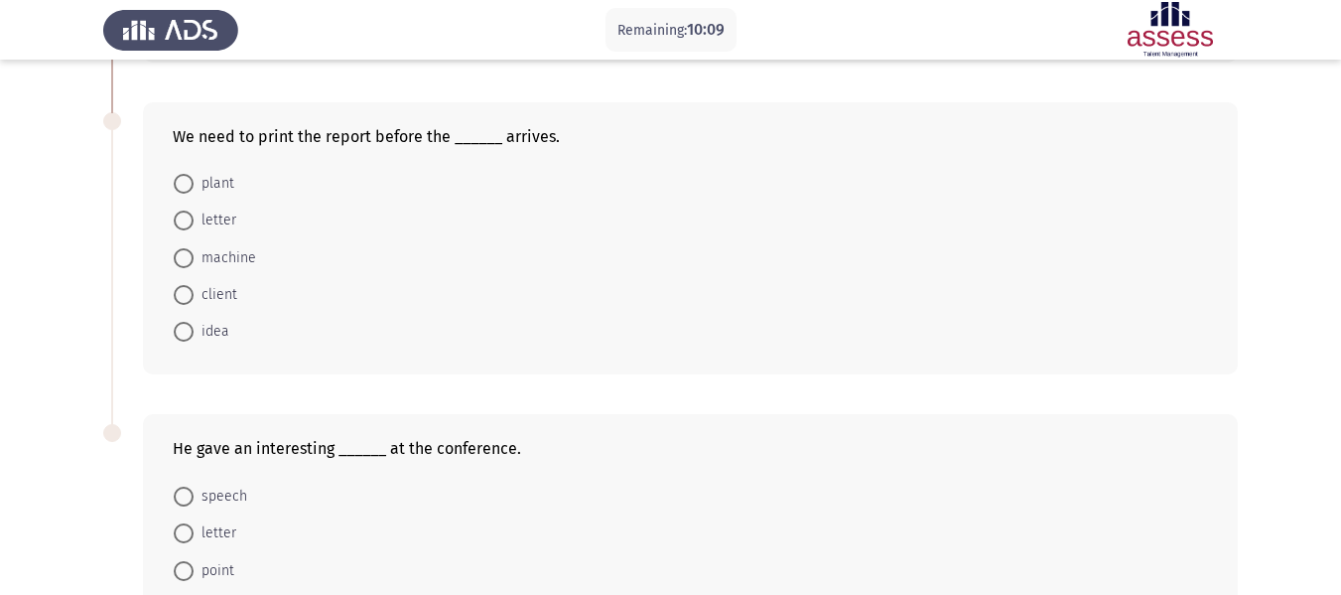
scroll to position [695, 0]
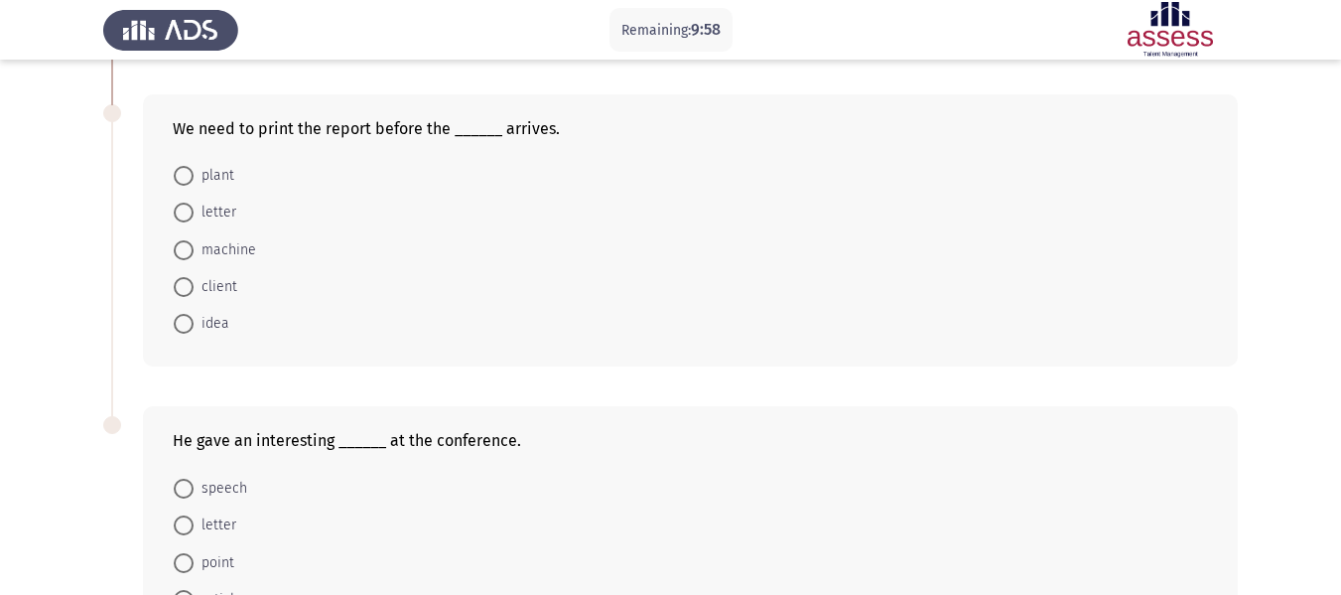
click at [180, 288] on span at bounding box center [184, 287] width 20 height 20
click at [180, 288] on input "client" at bounding box center [184, 287] width 20 height 20
radio input "true"
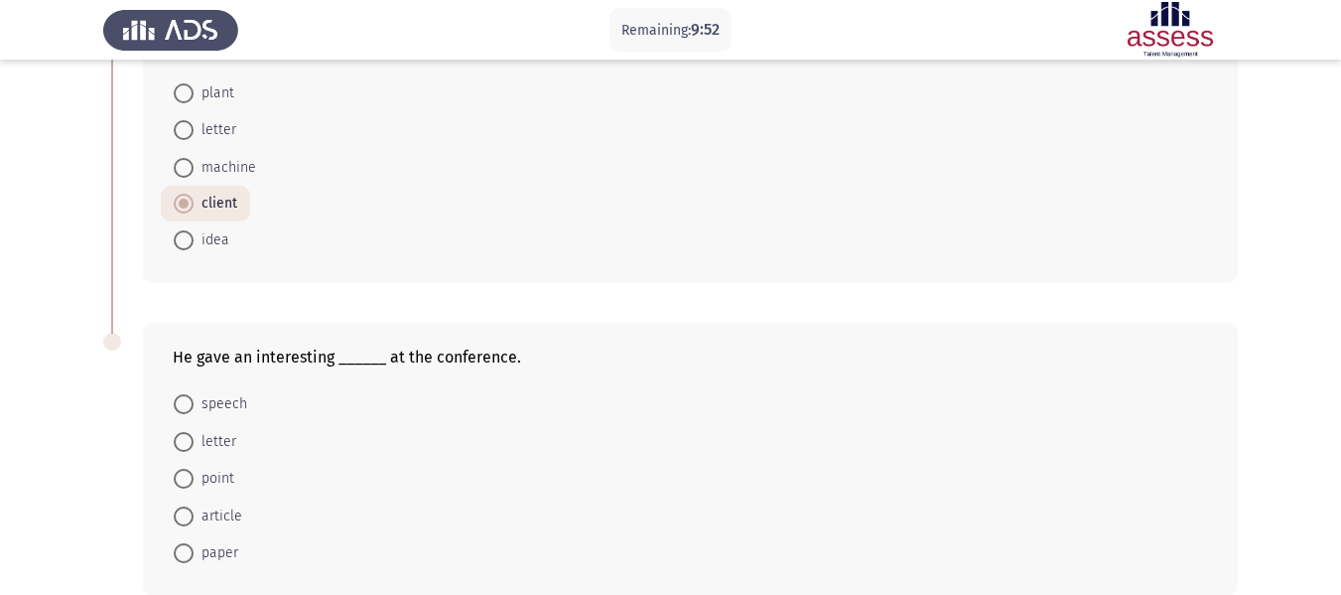
scroll to position [878, 0]
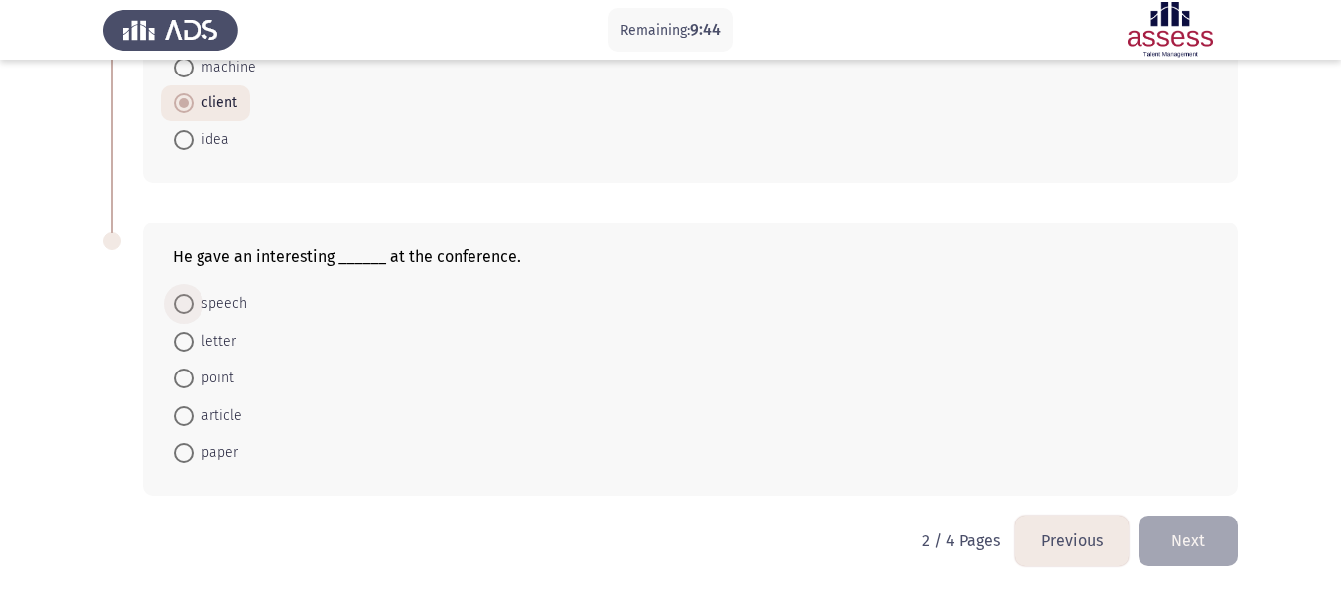
click at [187, 302] on span at bounding box center [184, 304] width 20 height 20
click at [187, 302] on input "speech" at bounding box center [184, 304] width 20 height 20
radio input "true"
click at [1171, 529] on button "Next" at bounding box center [1188, 540] width 99 height 51
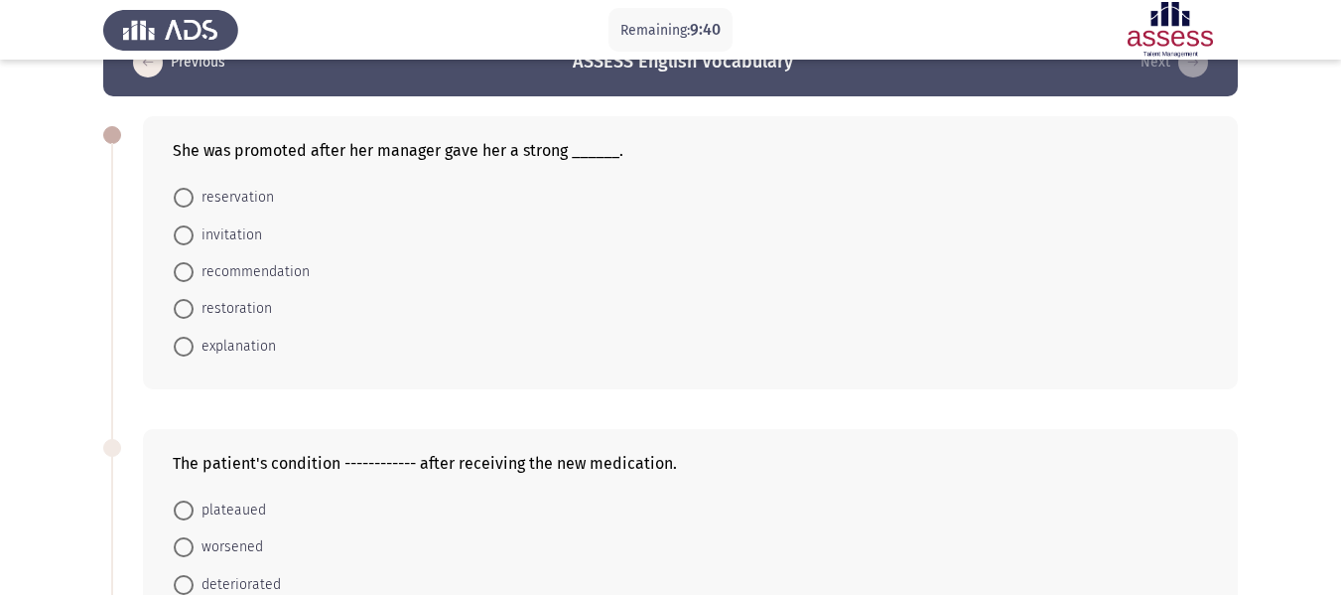
scroll to position [99, 0]
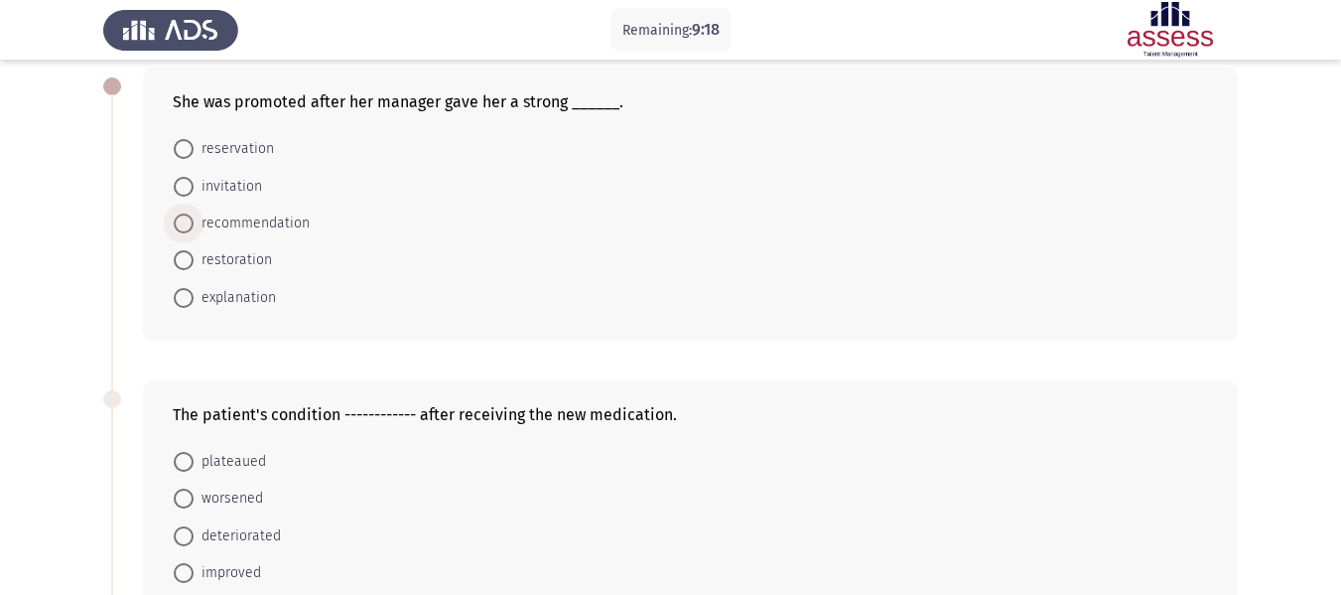
click at [232, 223] on span "recommendation" at bounding box center [252, 223] width 116 height 24
click at [194, 223] on input "recommendation" at bounding box center [184, 223] width 20 height 20
radio input "true"
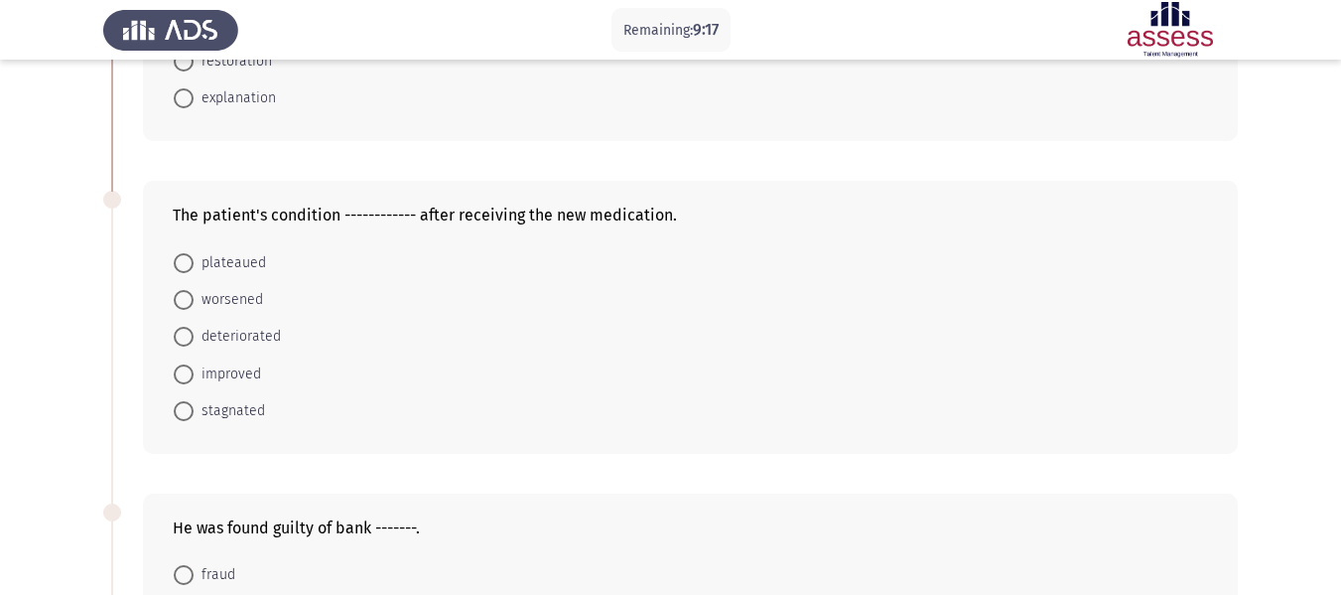
scroll to position [298, 0]
click at [217, 374] on span "improved" at bounding box center [228, 373] width 68 height 24
click at [194, 374] on input "improved" at bounding box center [184, 373] width 20 height 20
radio input "true"
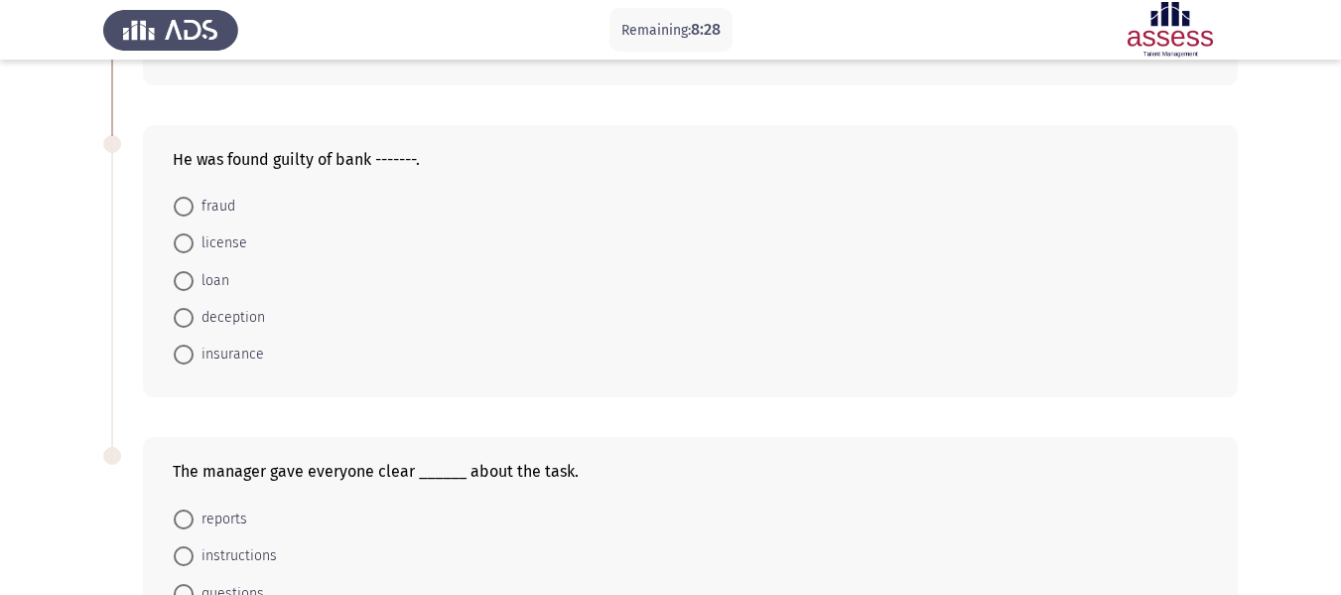
scroll to position [695, 0]
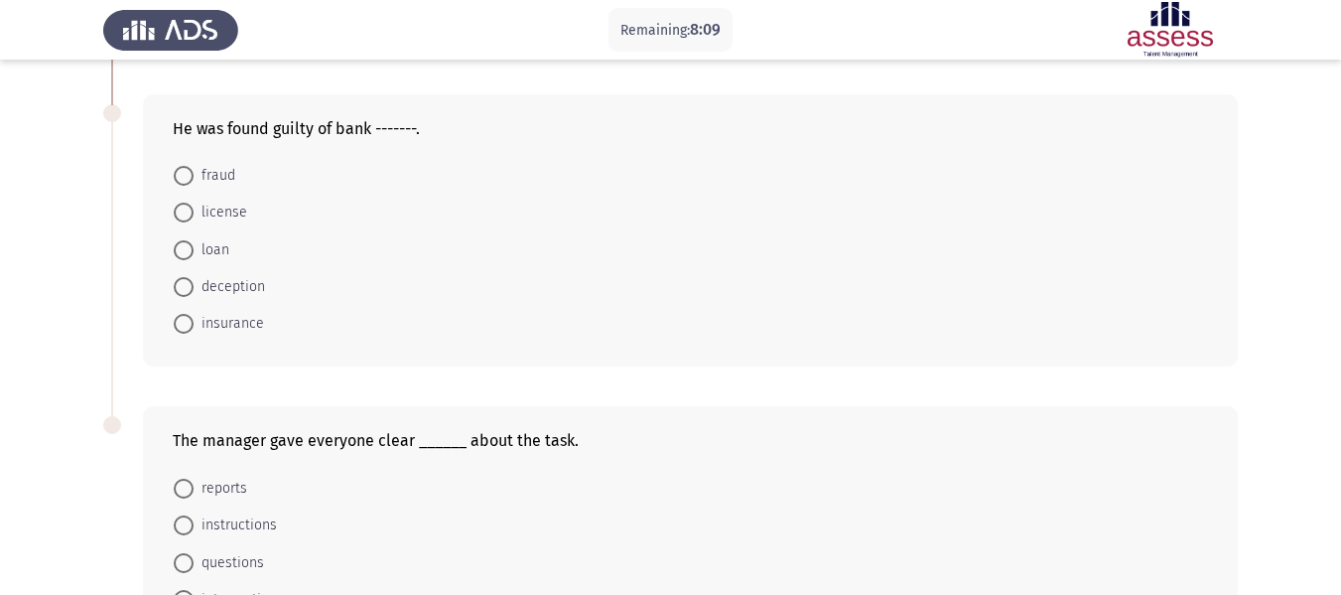
click at [194, 251] on span "loan" at bounding box center [212, 250] width 36 height 24
click at [194, 251] on input "loan" at bounding box center [184, 250] width 20 height 20
radio input "true"
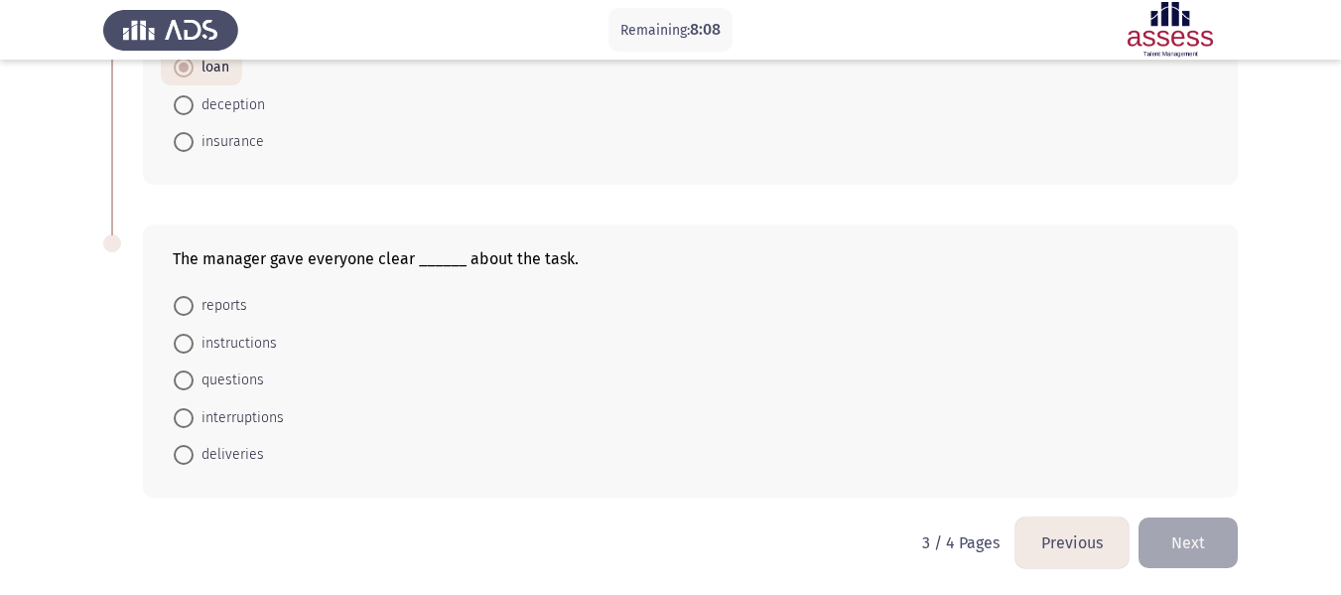
scroll to position [878, 0]
click at [211, 334] on span "instructions" at bounding box center [235, 342] width 83 height 24
click at [194, 334] on input "instructions" at bounding box center [184, 342] width 20 height 20
radio input "true"
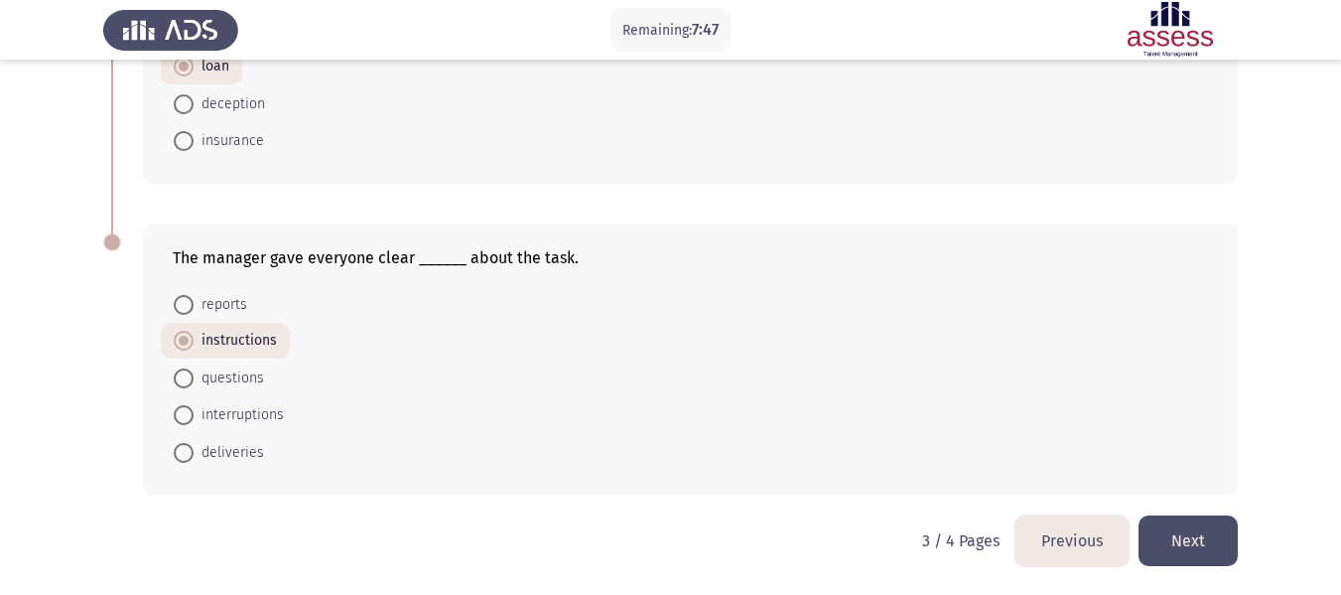
click at [1167, 533] on button "Next" at bounding box center [1188, 540] width 99 height 51
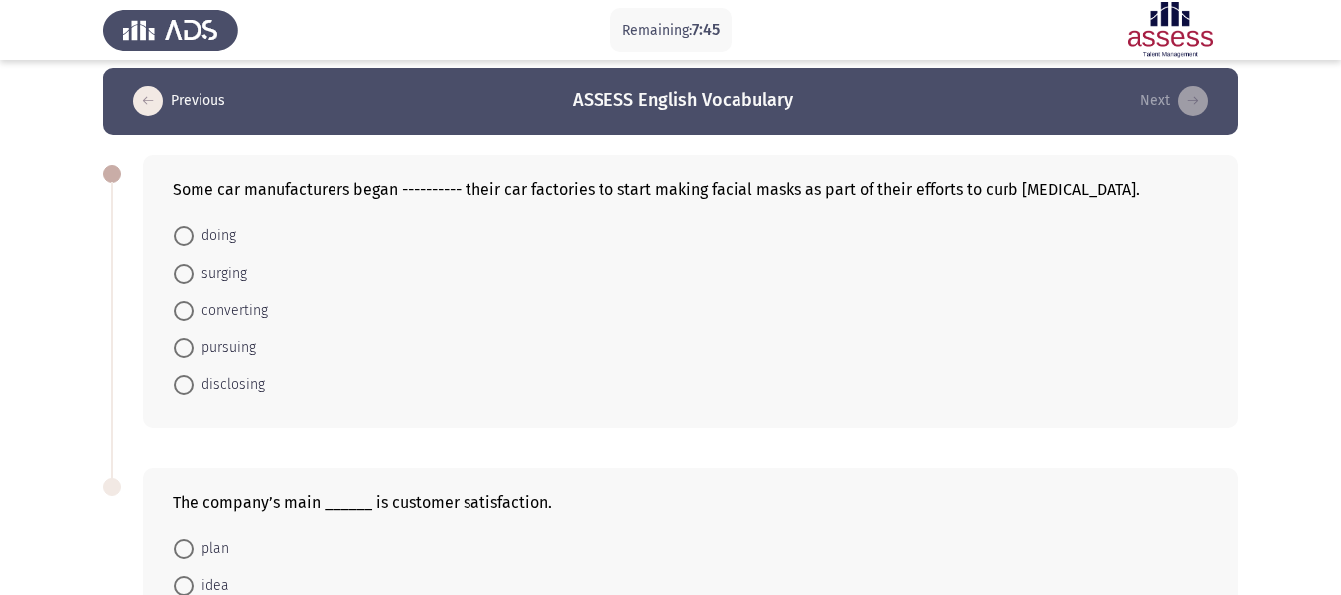
scroll to position [0, 0]
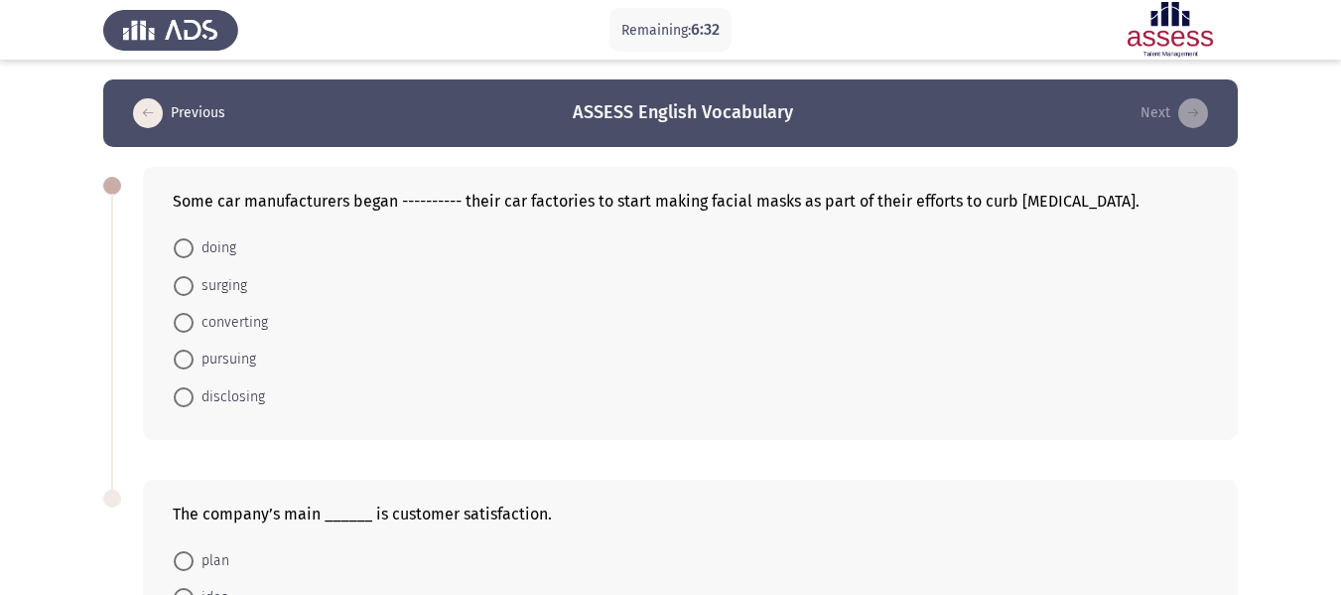
drag, startPoint x: 182, startPoint y: 366, endPoint x: 289, endPoint y: 353, distance: 108.0
click at [183, 368] on span at bounding box center [184, 359] width 20 height 20
click at [183, 368] on input "pursuing" at bounding box center [184, 359] width 20 height 20
radio input "true"
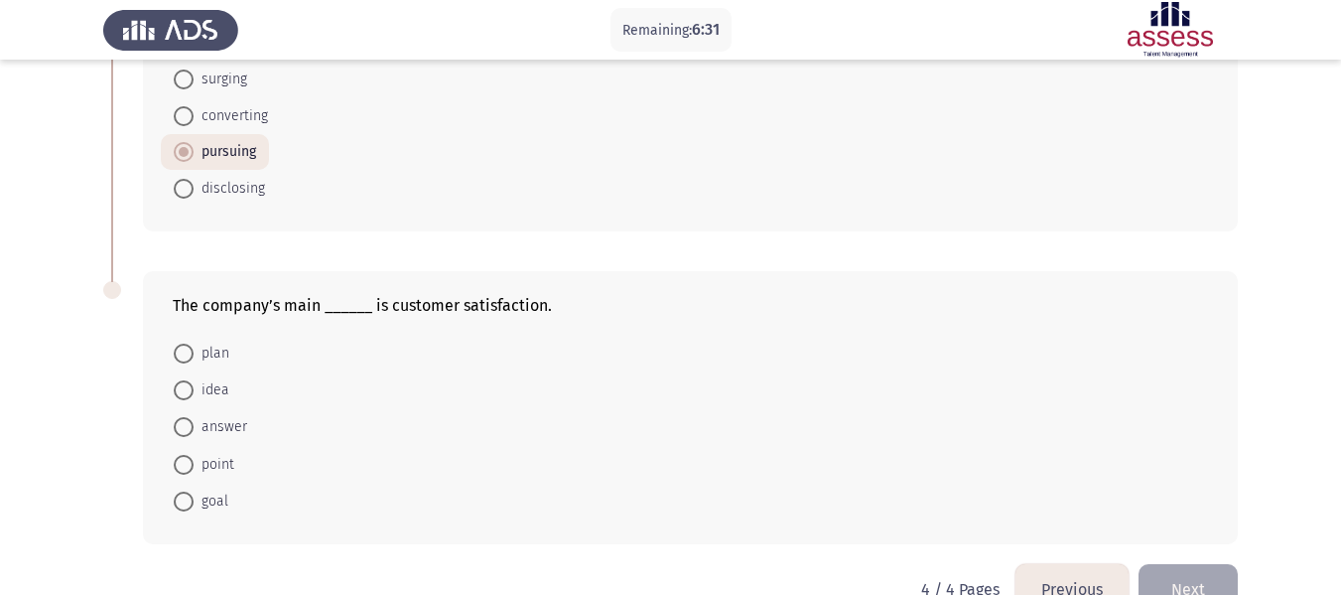
scroll to position [255, 0]
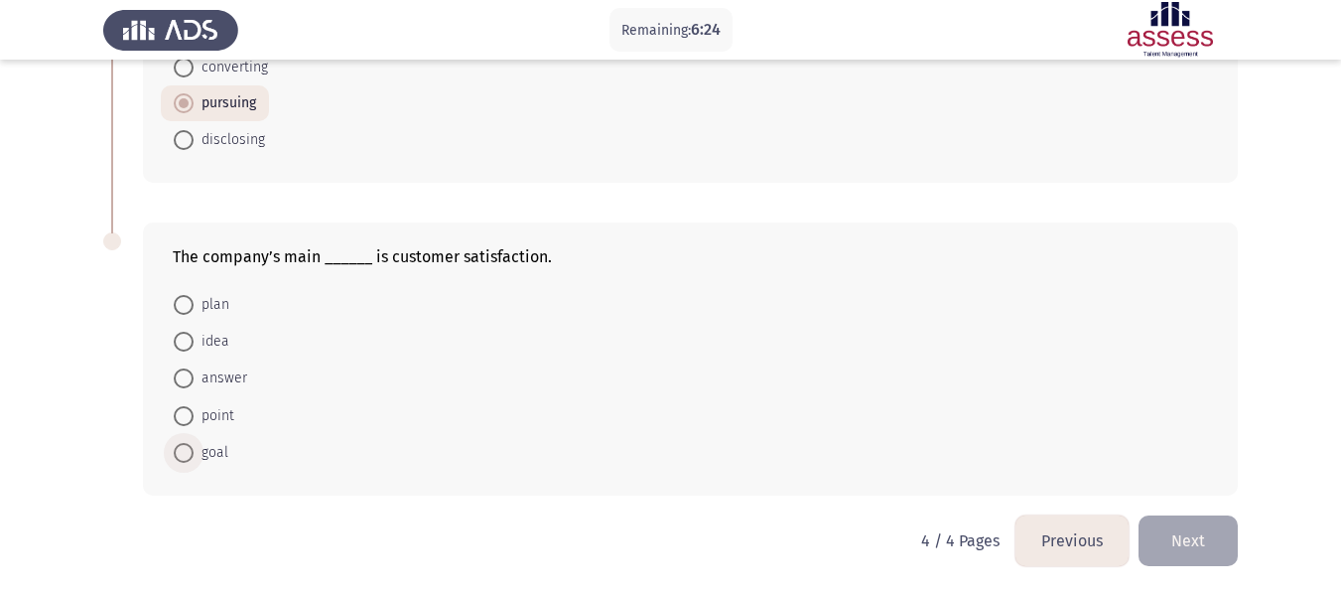
click at [192, 458] on span at bounding box center [184, 453] width 20 height 20
click at [192, 458] on input "goal" at bounding box center [184, 453] width 20 height 20
radio input "true"
click at [1196, 539] on button "Next" at bounding box center [1188, 540] width 99 height 51
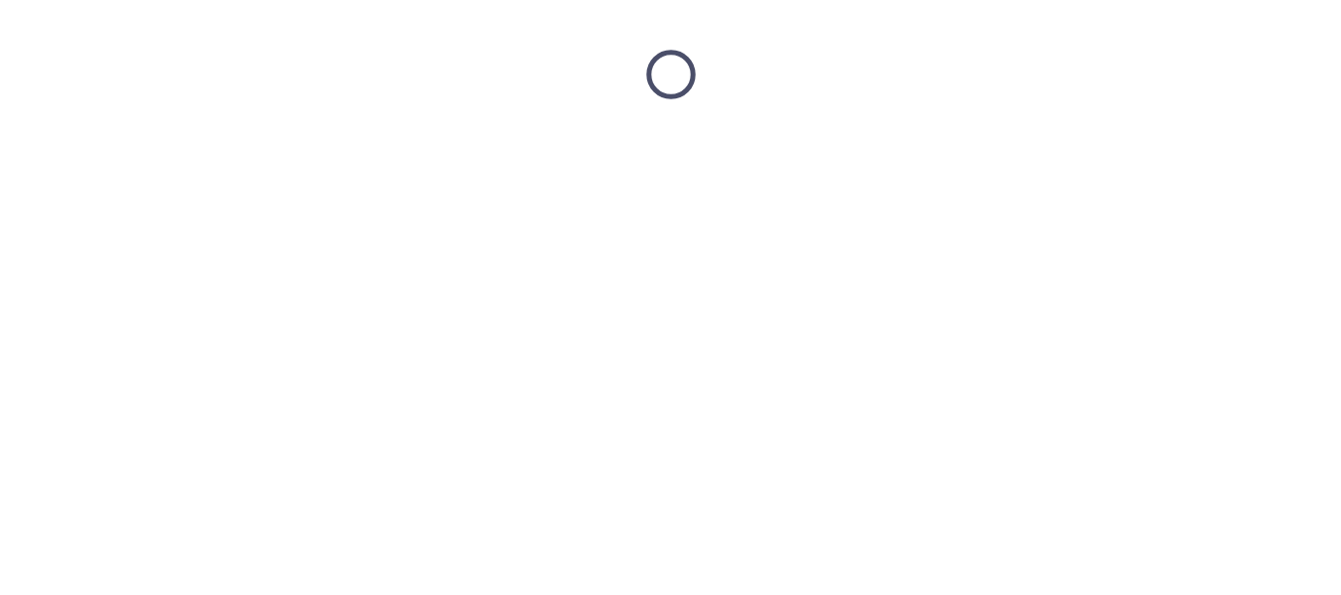
scroll to position [0, 0]
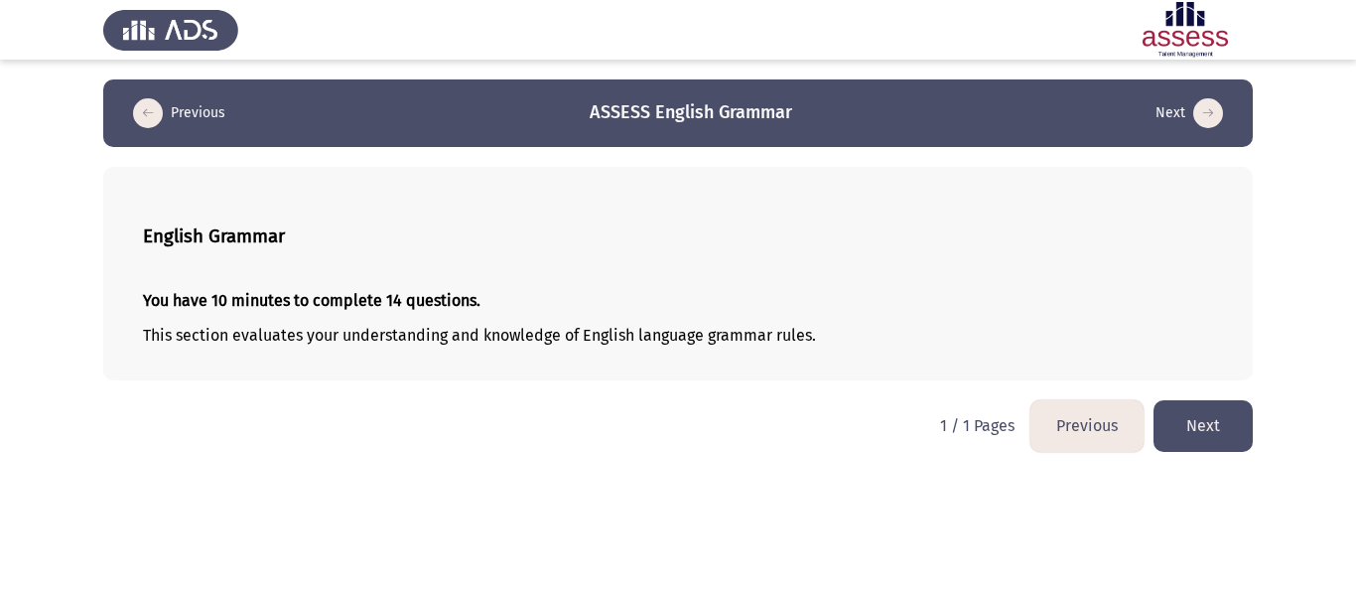
click at [1220, 422] on button "Next" at bounding box center [1203, 425] width 99 height 51
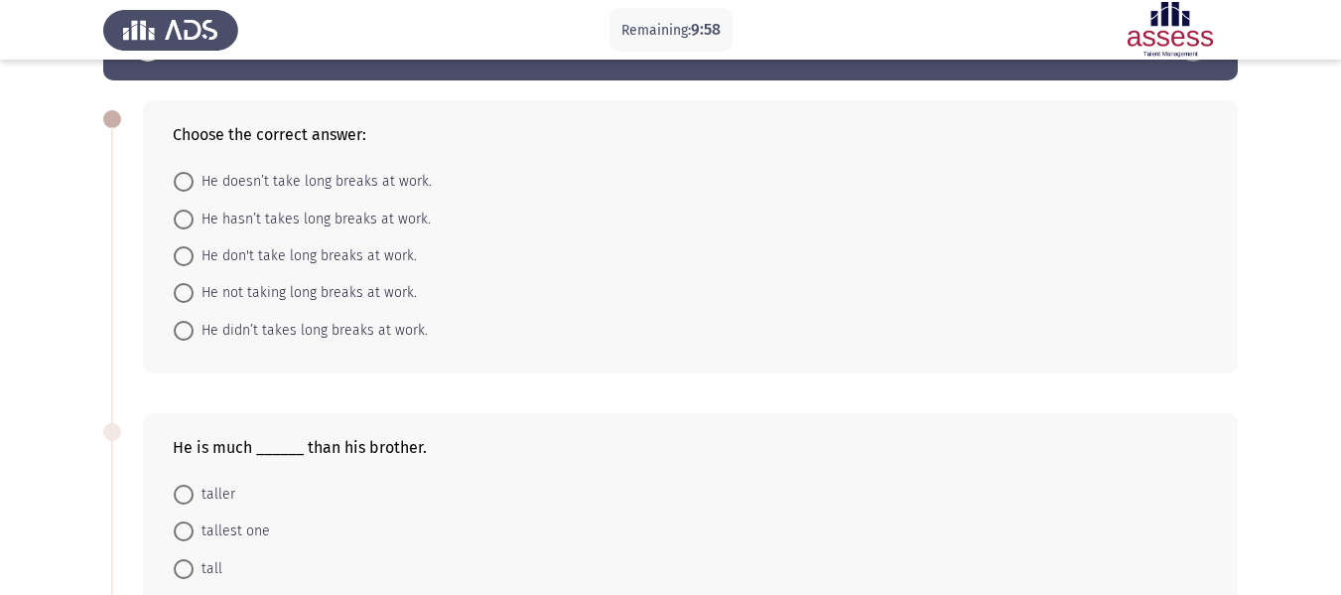
scroll to position [99, 0]
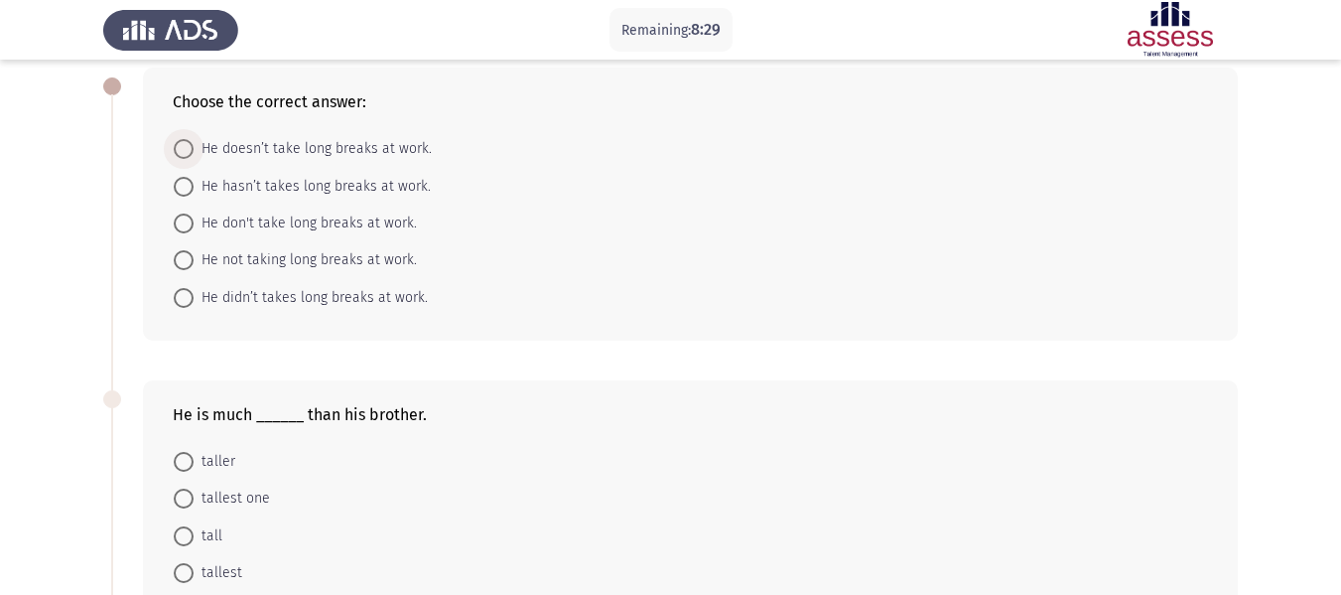
drag, startPoint x: 281, startPoint y: 140, endPoint x: 559, endPoint y: 256, distance: 301.2
click at [281, 143] on span "He doesn’t take long breaks at work." at bounding box center [313, 149] width 238 height 24
click at [194, 143] on input "He doesn’t take long breaks at work." at bounding box center [184, 149] width 20 height 20
radio input "true"
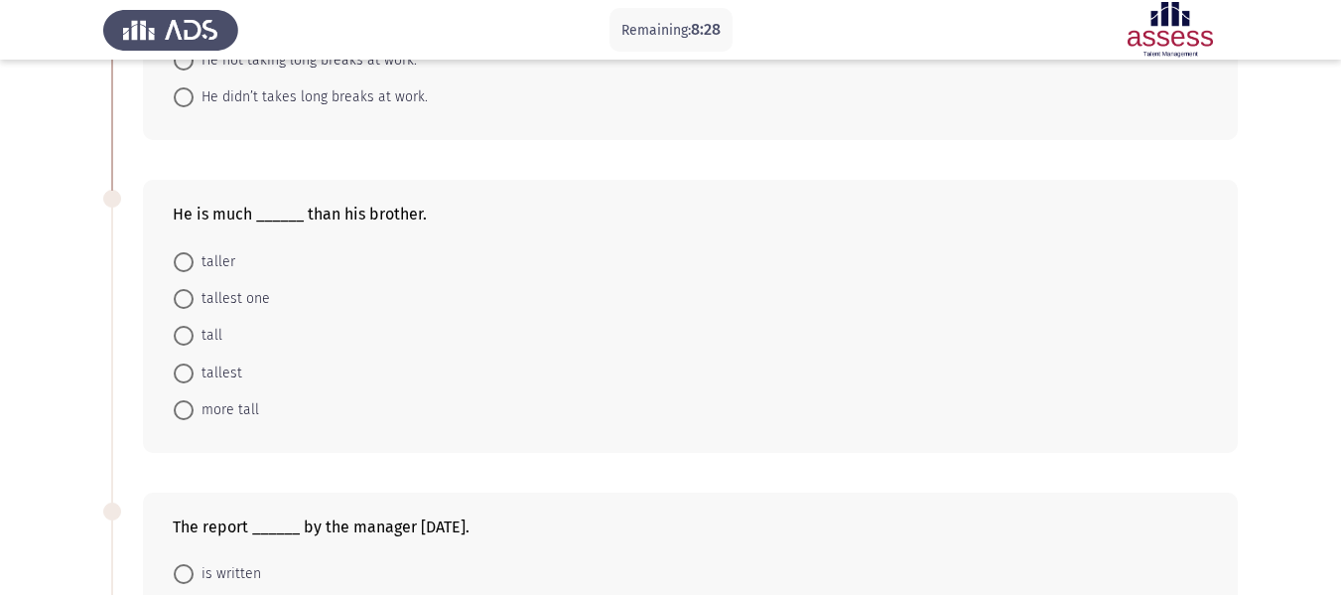
scroll to position [397, 0]
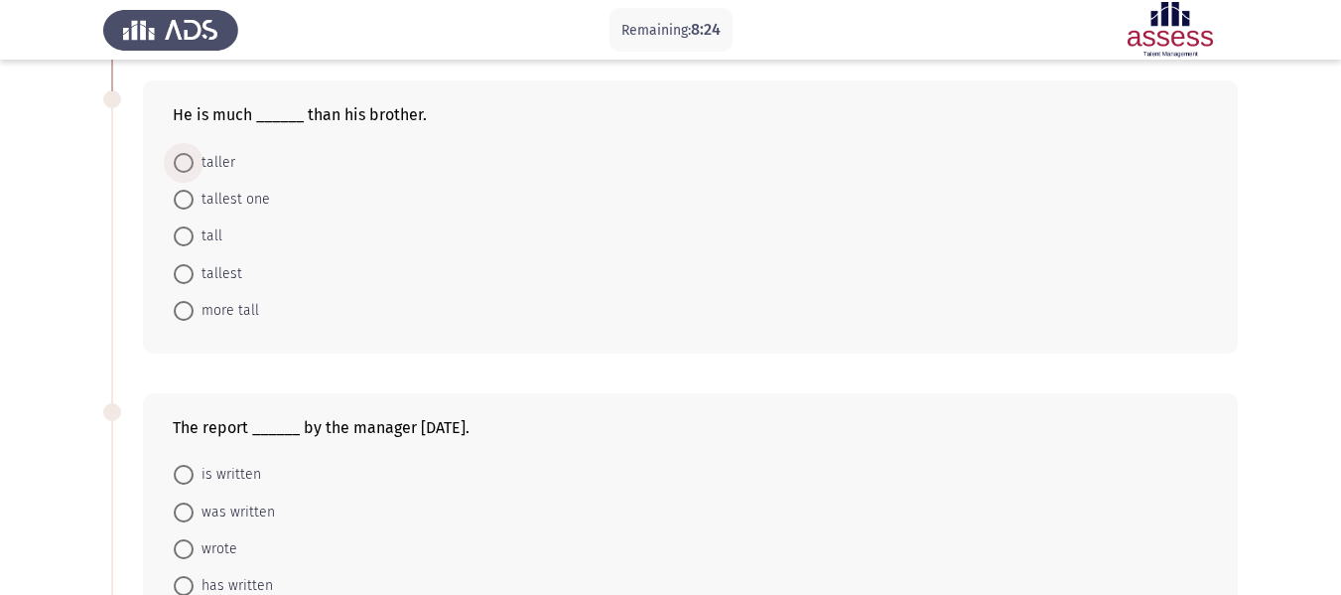
click at [192, 159] on span at bounding box center [184, 163] width 20 height 20
click at [192, 159] on input "taller" at bounding box center [184, 163] width 20 height 20
radio input "true"
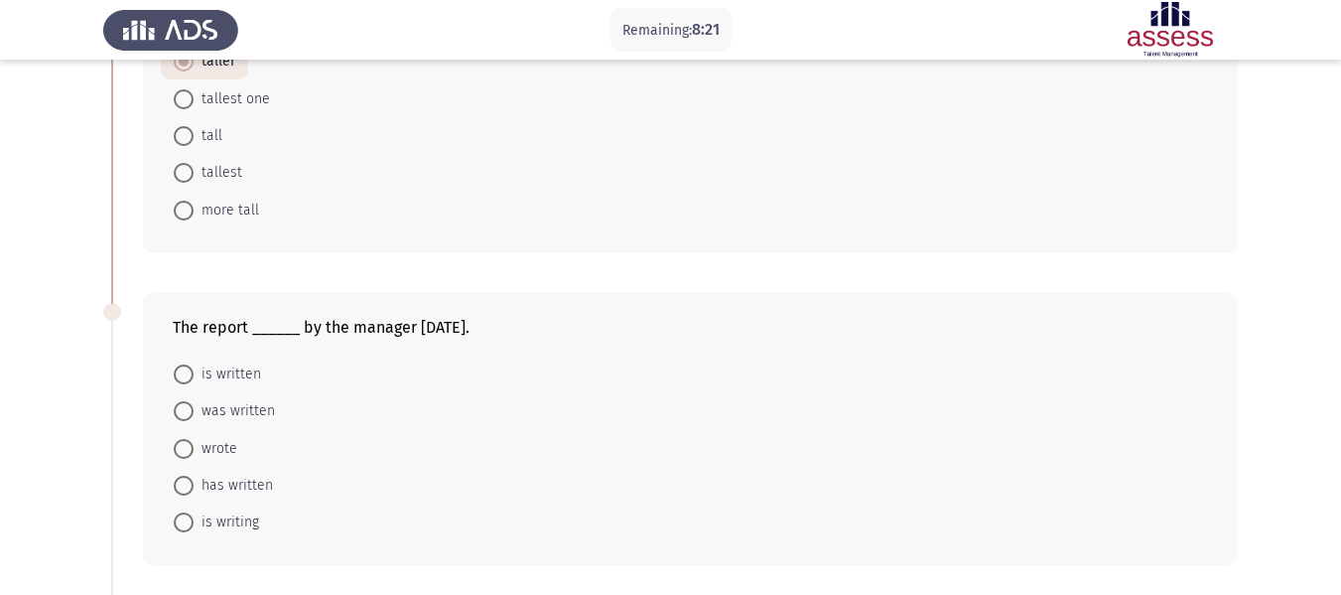
scroll to position [596, 0]
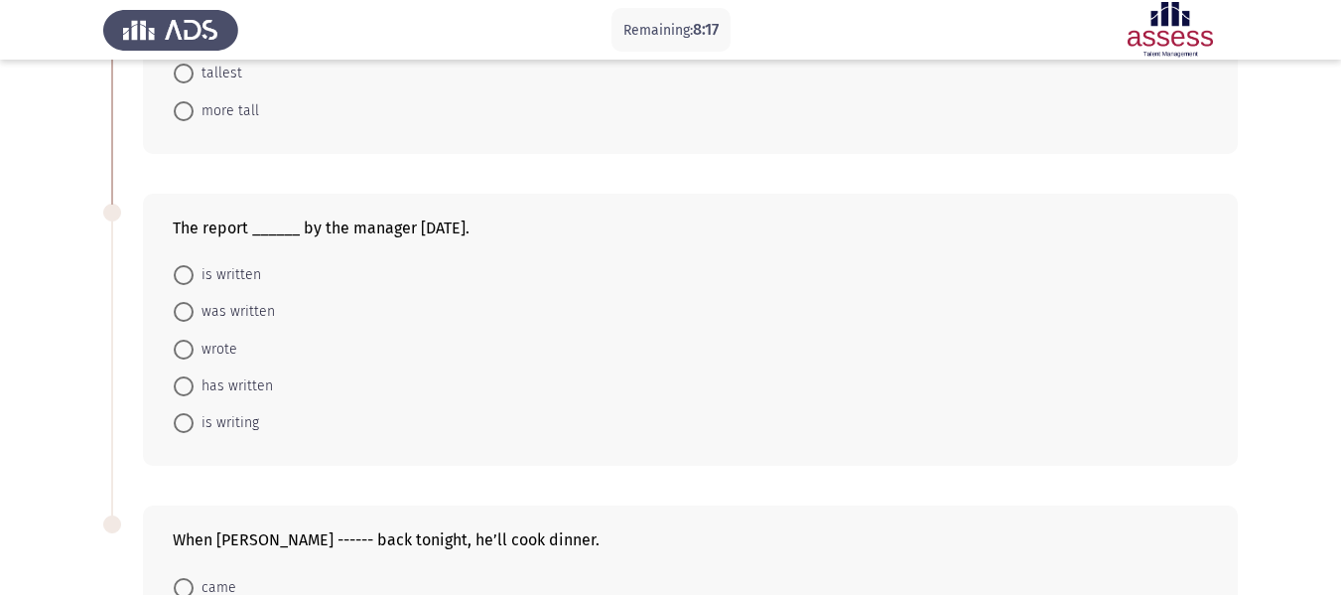
click at [187, 276] on span at bounding box center [184, 275] width 20 height 20
click at [187, 276] on input "is written" at bounding box center [184, 275] width 20 height 20
radio input "true"
click at [183, 309] on span at bounding box center [184, 311] width 20 height 20
click at [183, 309] on input "was written" at bounding box center [184, 311] width 20 height 20
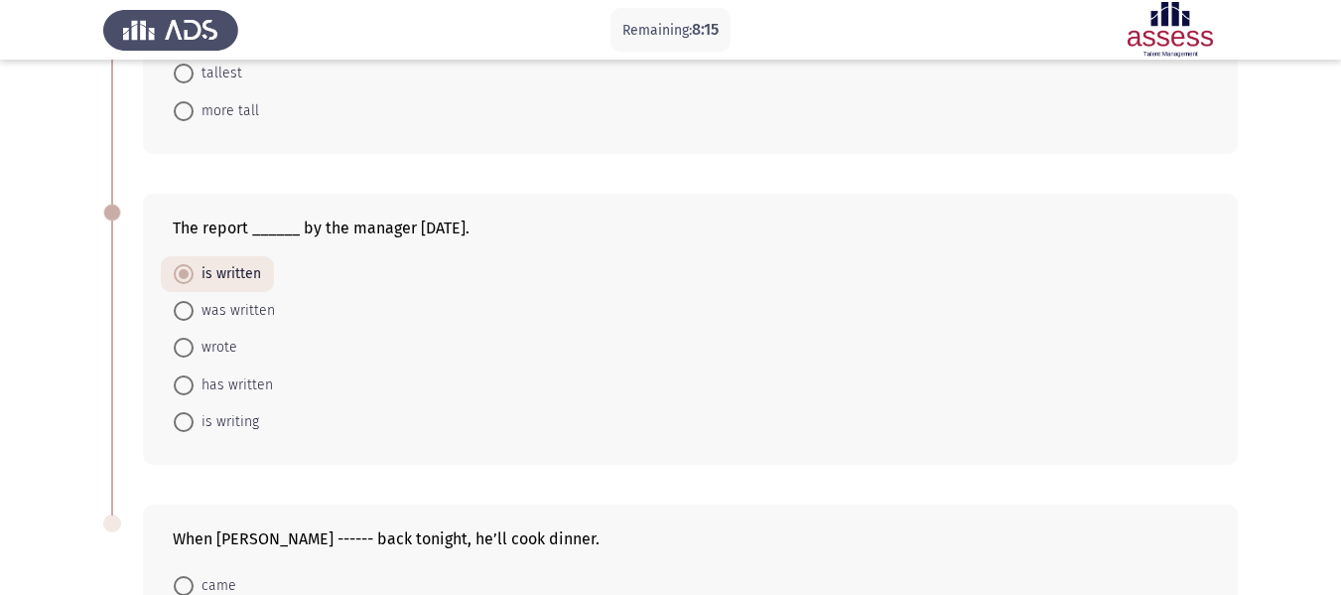
radio input "true"
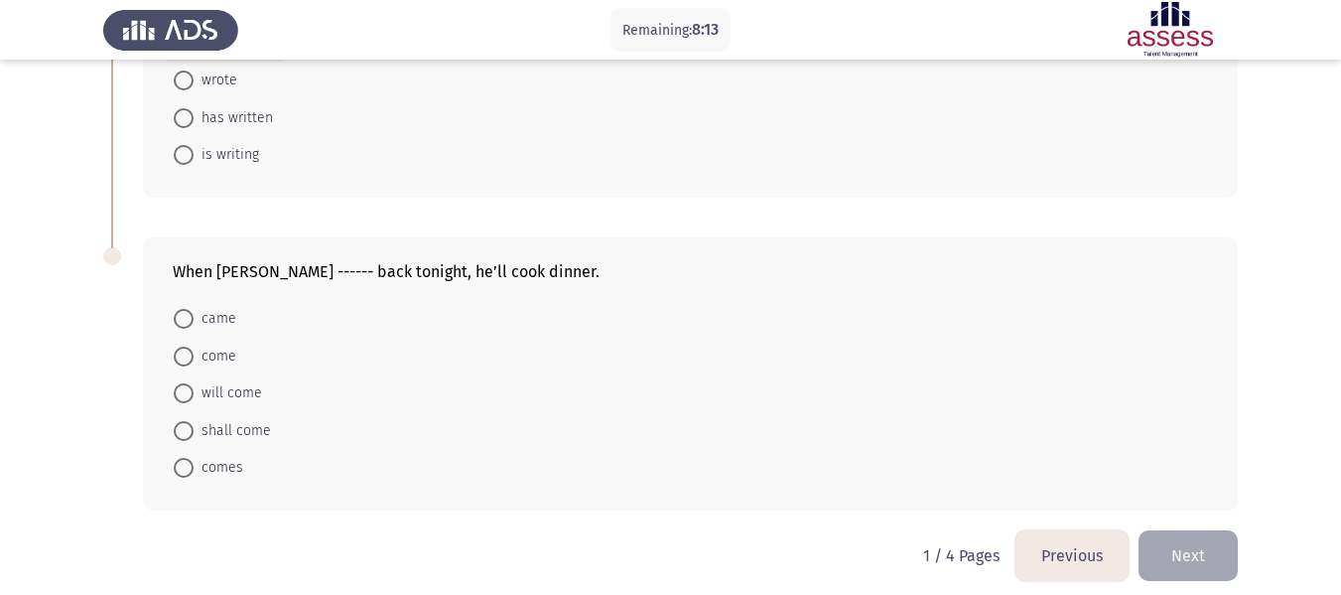
scroll to position [878, 0]
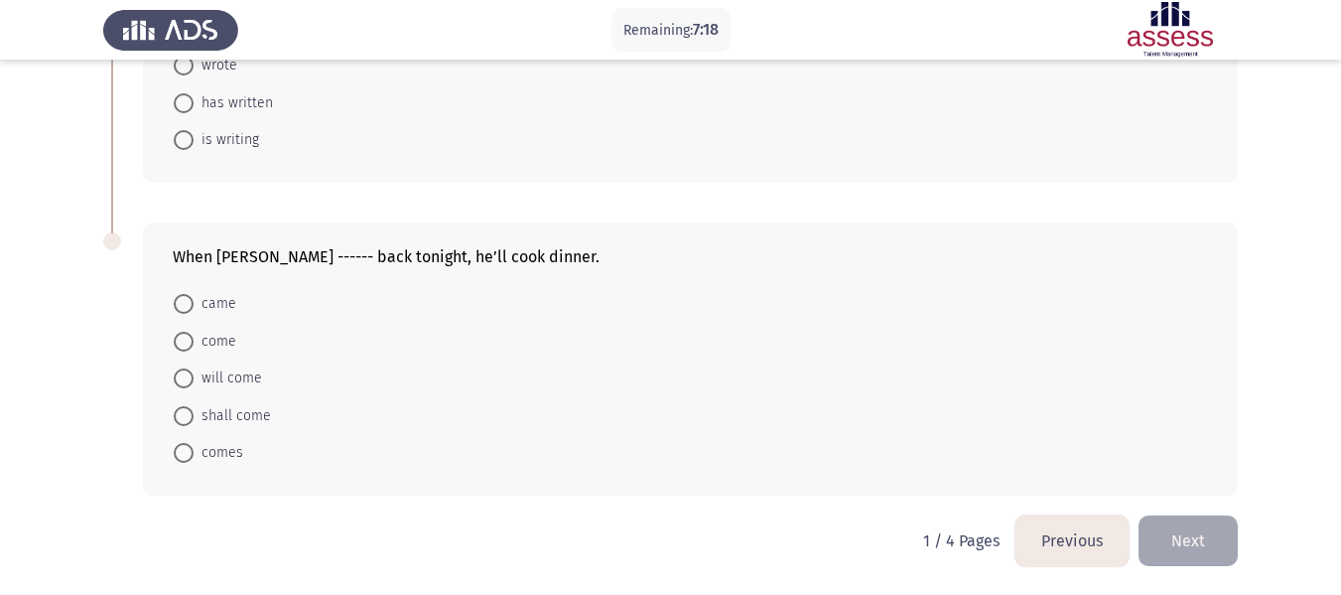
drag, startPoint x: 195, startPoint y: 450, endPoint x: 289, endPoint y: 408, distance: 103.1
click at [199, 447] on span "comes" at bounding box center [219, 453] width 50 height 24
click at [194, 447] on input "comes" at bounding box center [184, 453] width 20 height 20
radio input "true"
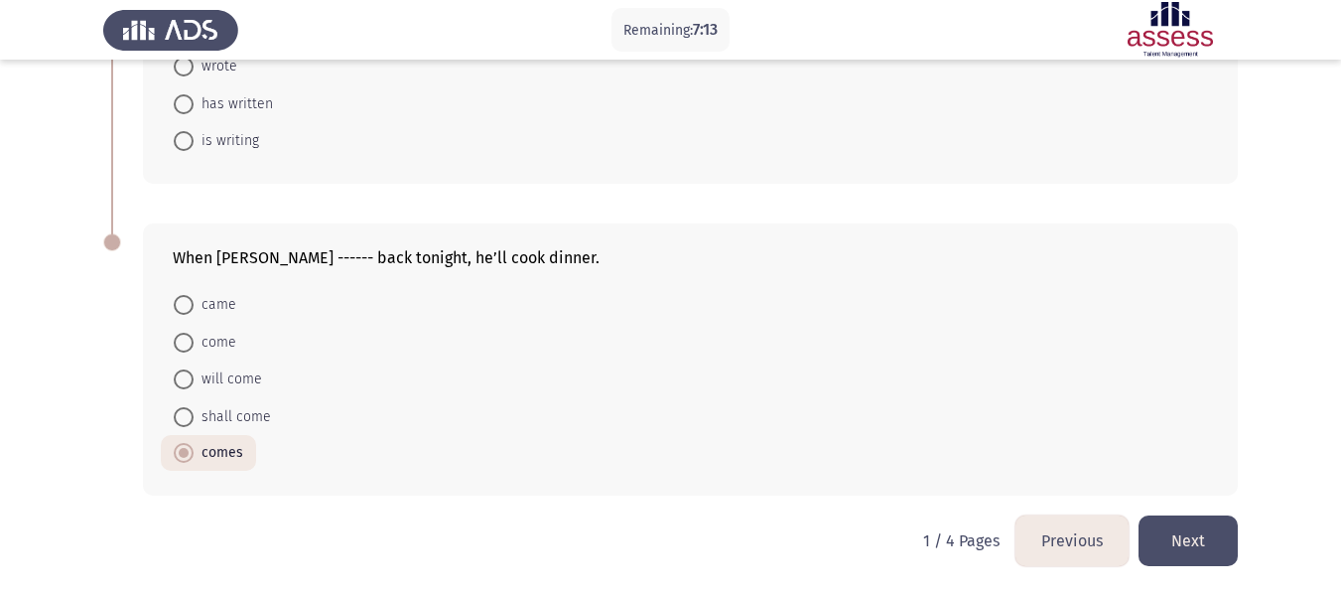
click at [1204, 548] on button "Next" at bounding box center [1188, 540] width 99 height 51
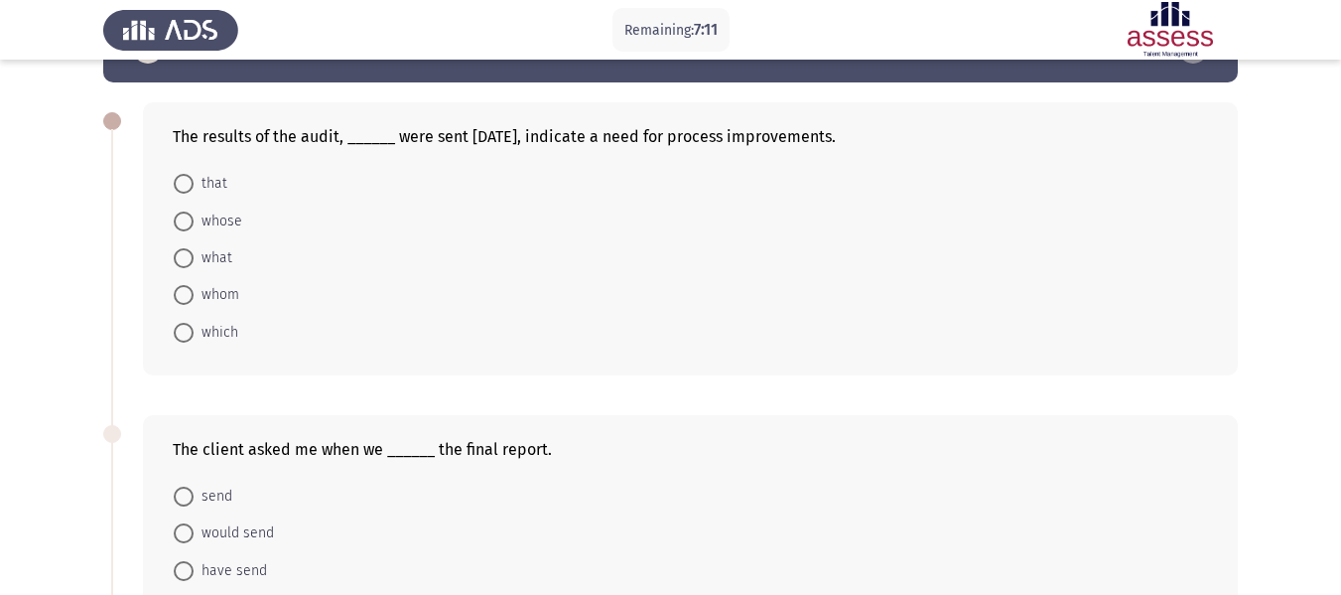
scroll to position [99, 0]
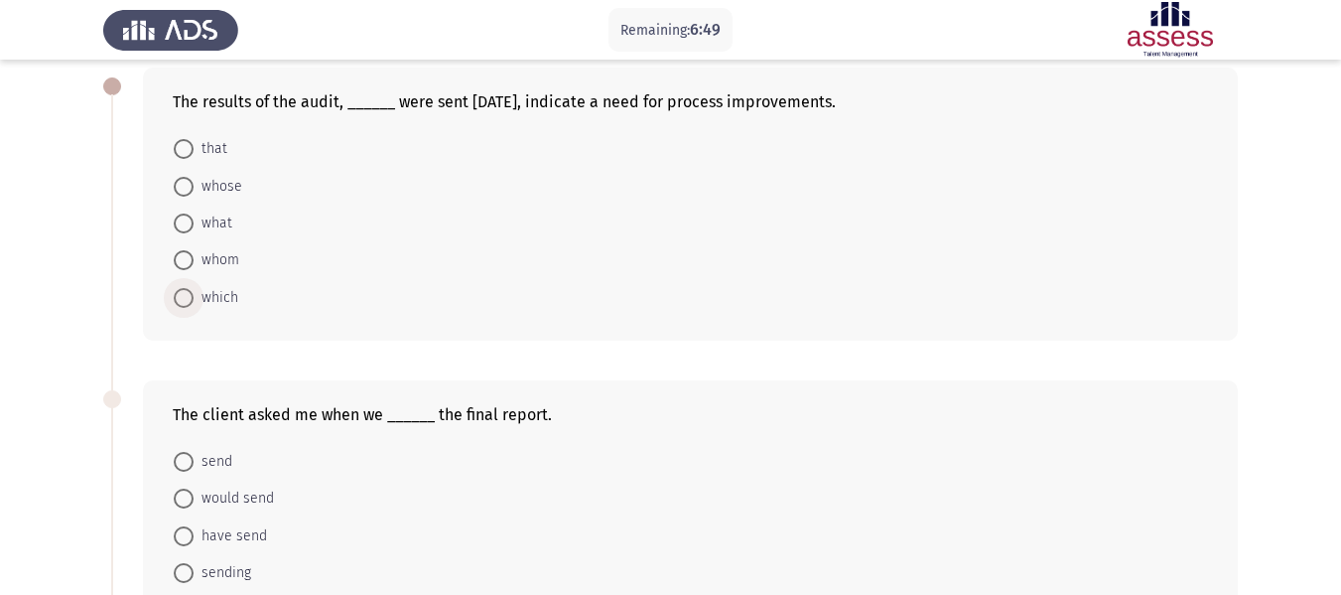
click at [192, 308] on label "which" at bounding box center [206, 298] width 65 height 24
click at [192, 308] on input "which" at bounding box center [184, 298] width 20 height 20
radio input "true"
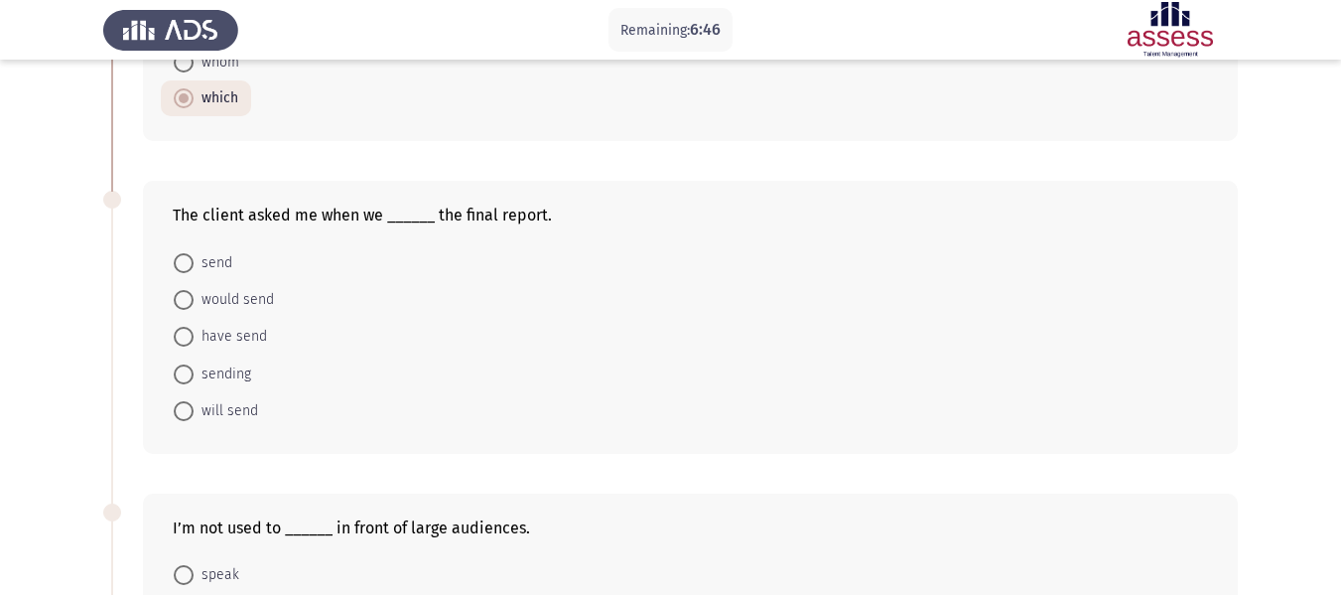
scroll to position [298, 0]
click at [195, 301] on span "would send" at bounding box center [234, 299] width 80 height 24
click at [194, 301] on input "would send" at bounding box center [184, 299] width 20 height 20
radio input "true"
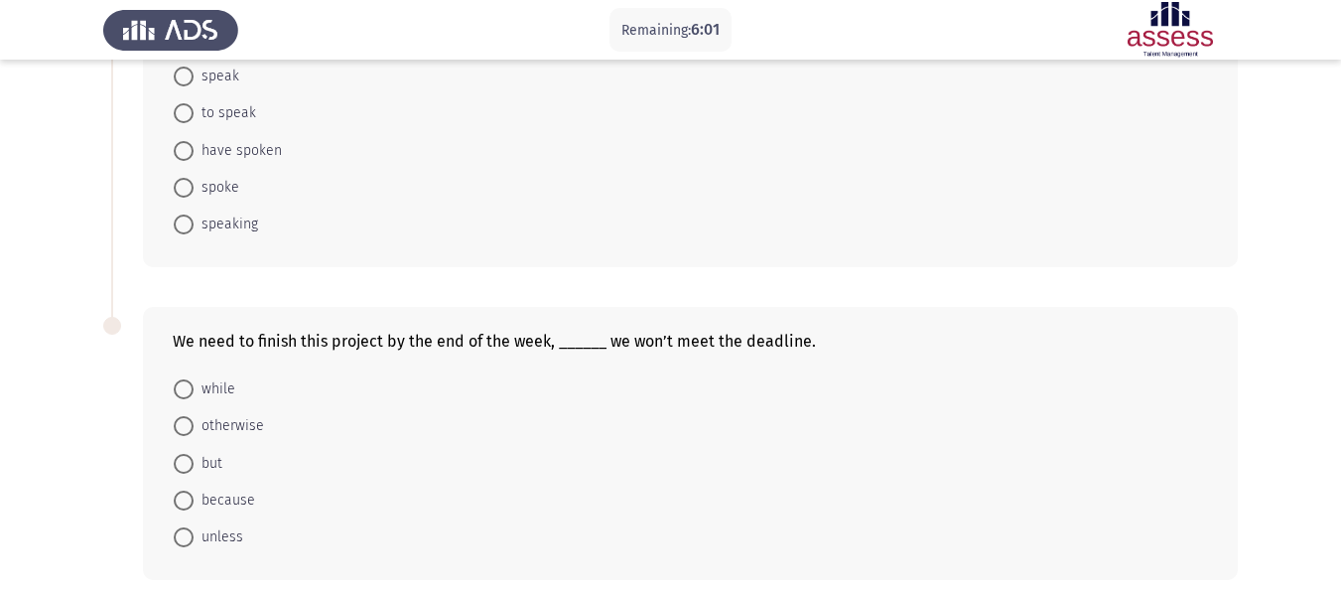
scroll to position [695, 0]
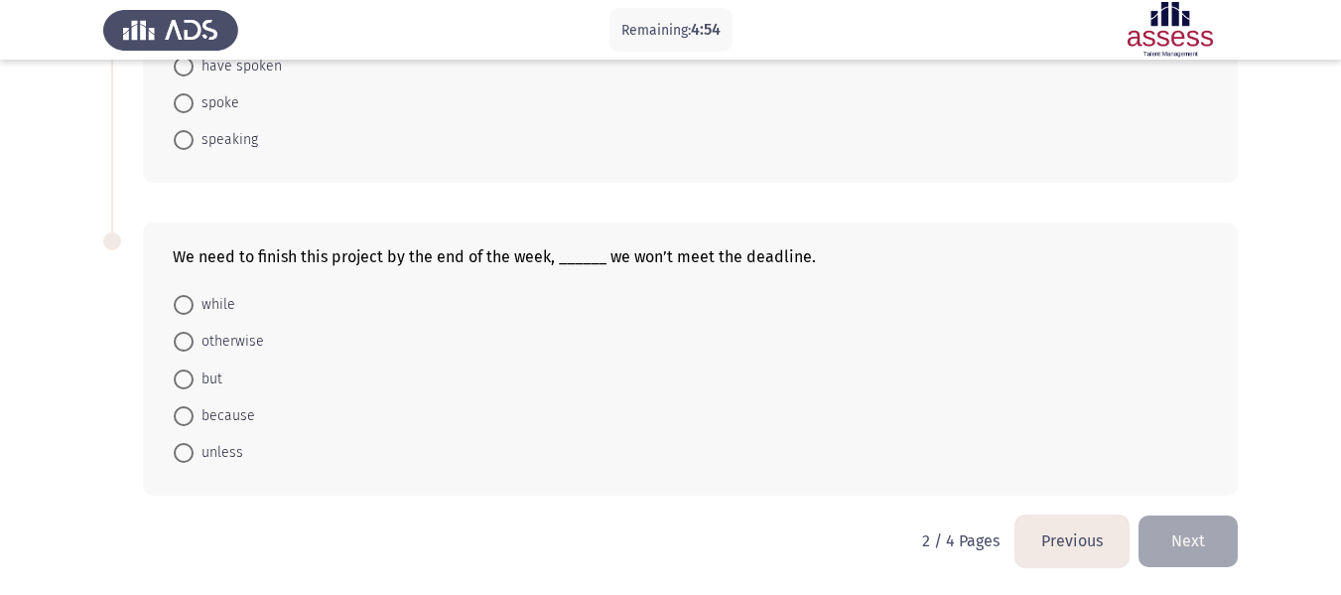
drag, startPoint x: 181, startPoint y: 143, endPoint x: 259, endPoint y: 184, distance: 88.4
click at [182, 142] on span at bounding box center [184, 140] width 20 height 20
click at [182, 142] on input "speaking" at bounding box center [184, 140] width 20 height 20
radio input "true"
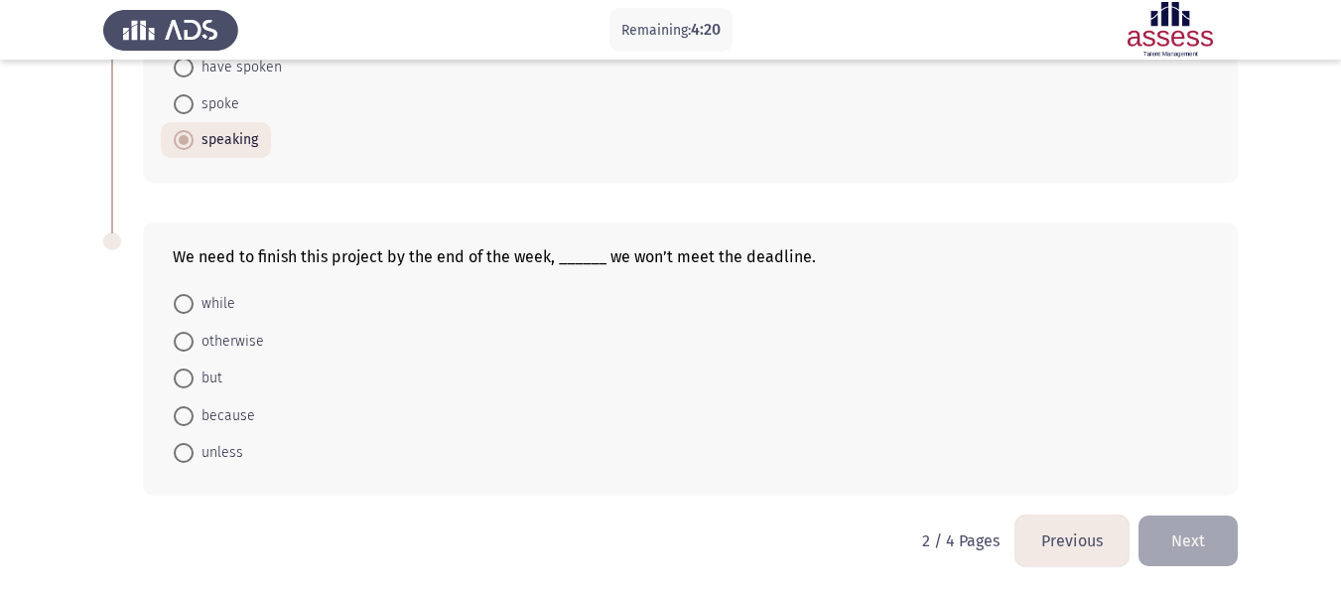
click at [179, 340] on span at bounding box center [184, 342] width 20 height 20
click at [179, 340] on input "otherwise" at bounding box center [184, 342] width 20 height 20
radio input "true"
click at [1206, 551] on button "Next" at bounding box center [1188, 540] width 99 height 51
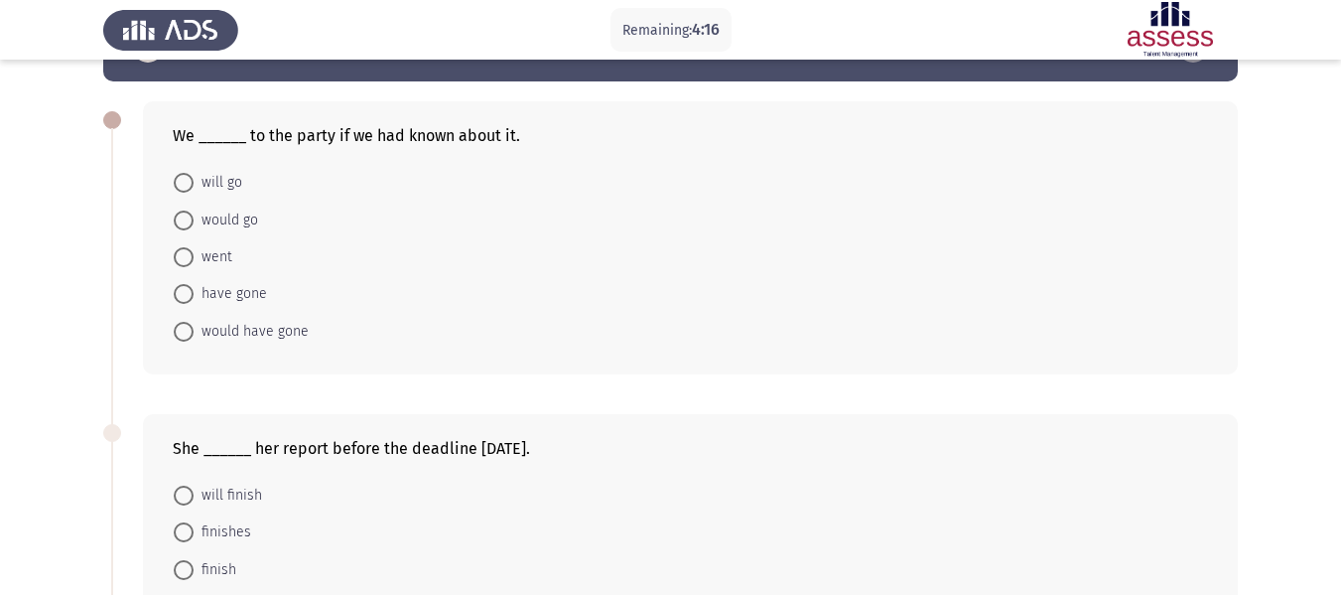
scroll to position [99, 0]
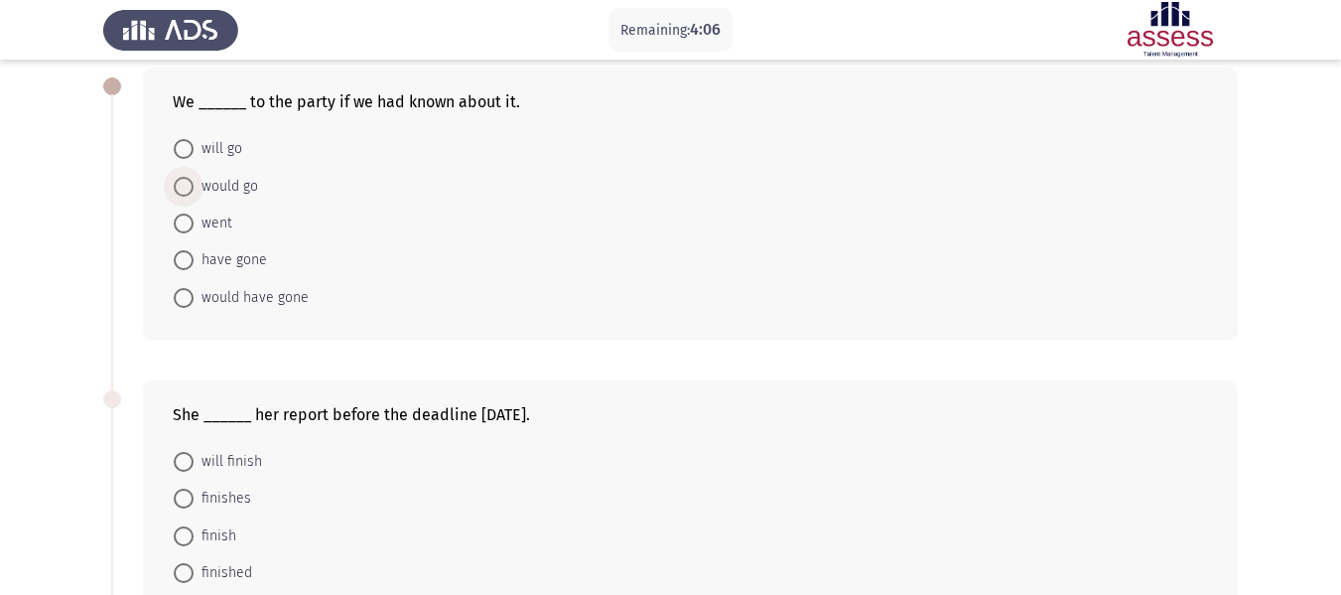
click at [178, 188] on span at bounding box center [184, 187] width 20 height 20
click at [178, 188] on input "would go" at bounding box center [184, 187] width 20 height 20
radio input "true"
click at [256, 292] on span "would have gone" at bounding box center [251, 296] width 115 height 24
click at [194, 292] on input "would have gone" at bounding box center [184, 296] width 20 height 20
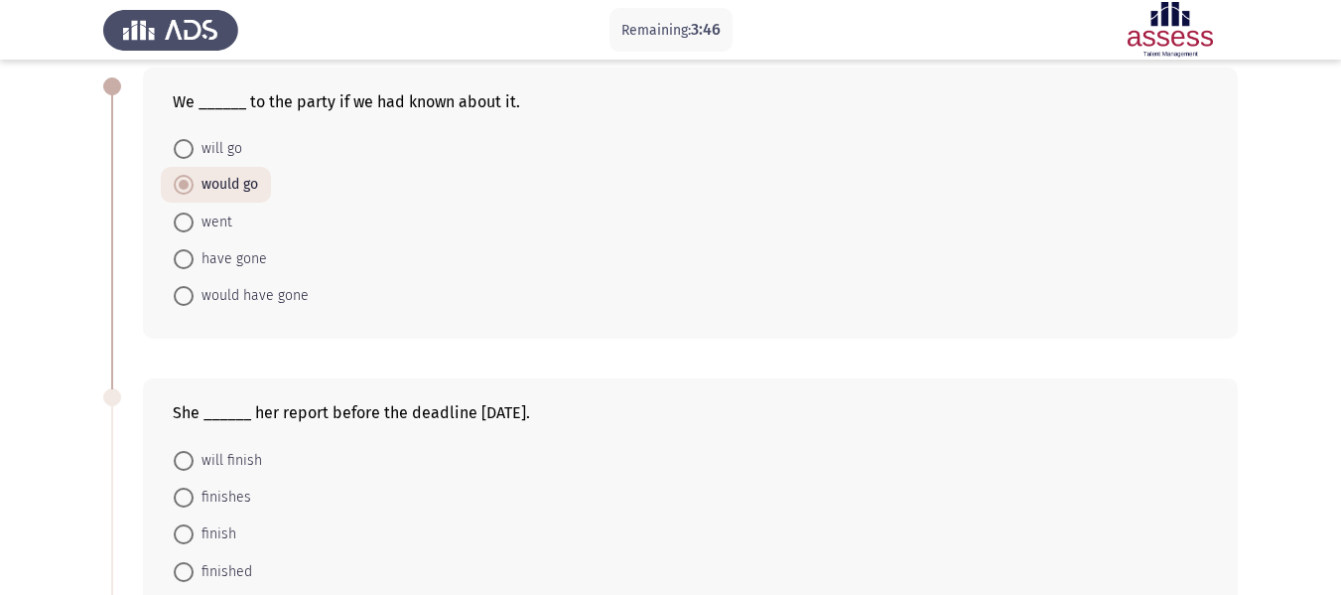
radio input "true"
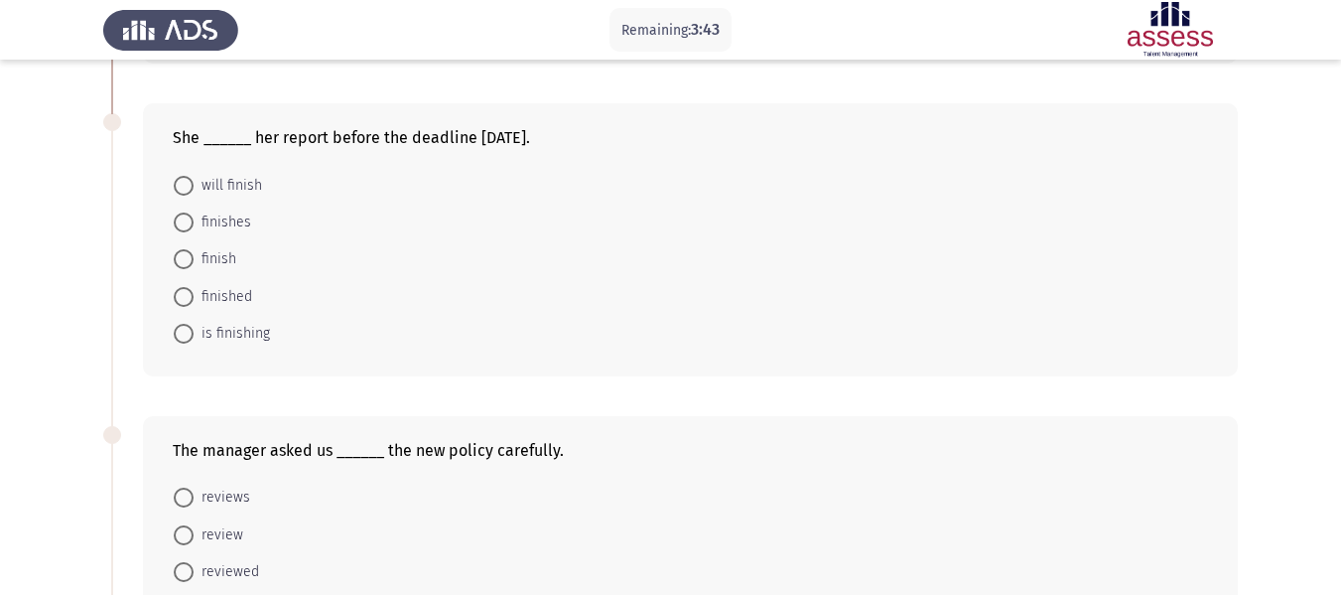
scroll to position [397, 0]
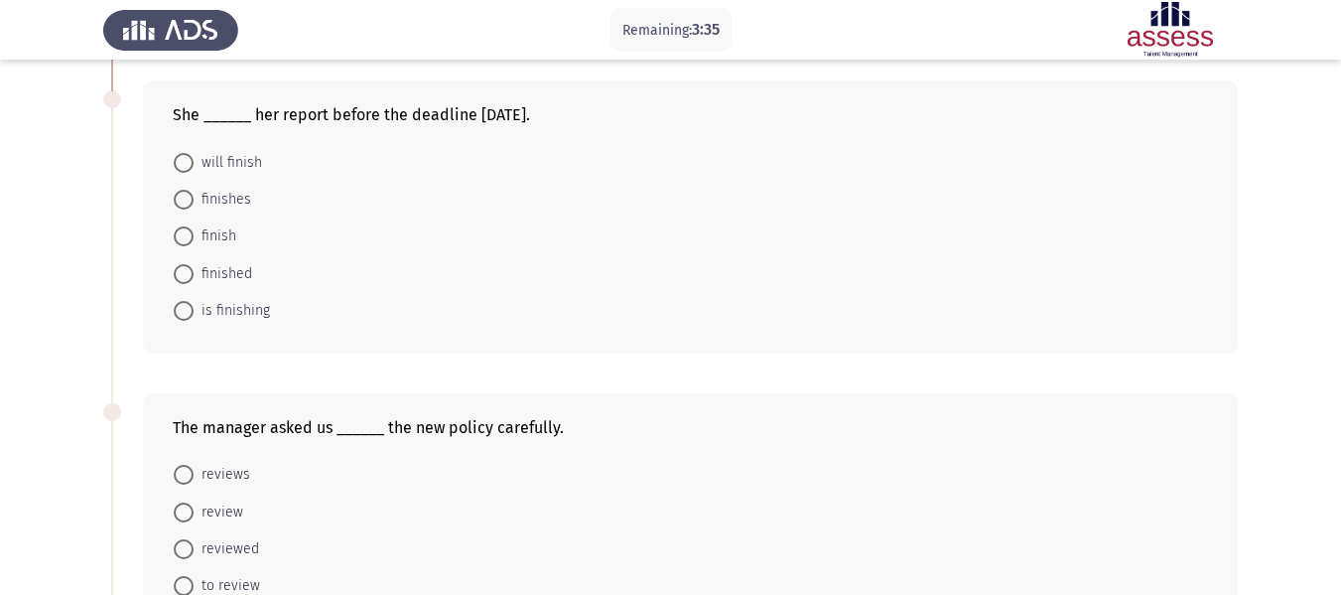
click at [189, 269] on span at bounding box center [184, 274] width 20 height 20
click at [189, 269] on input "finished" at bounding box center [184, 274] width 20 height 20
radio input "true"
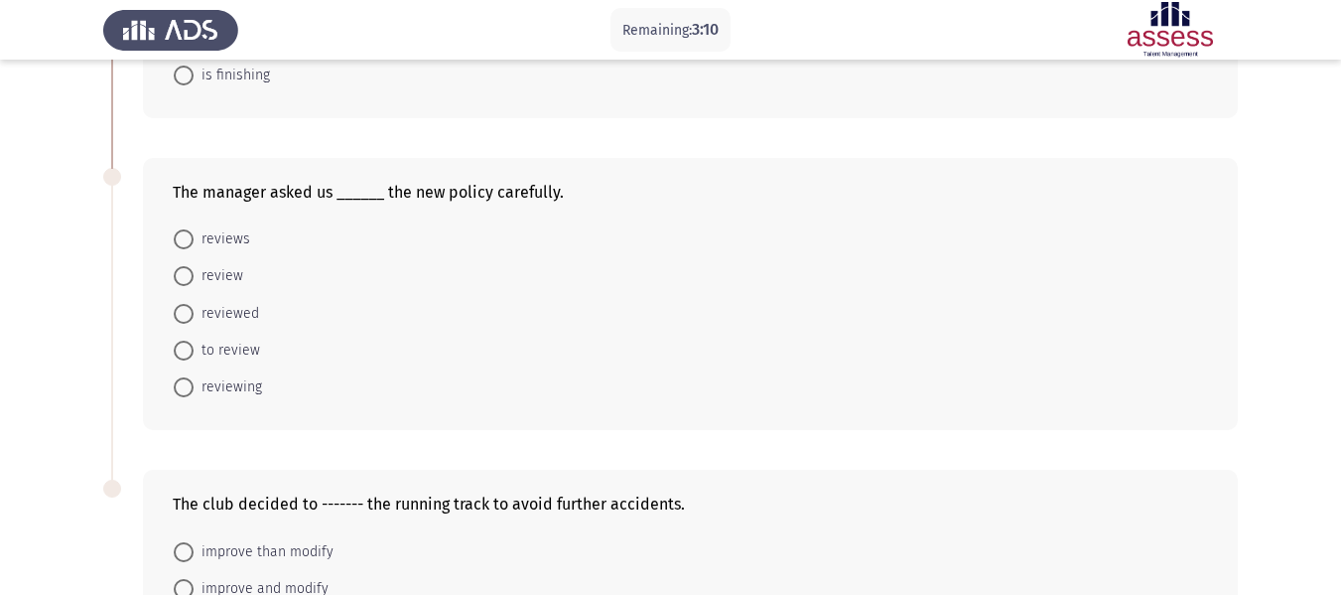
scroll to position [695, 0]
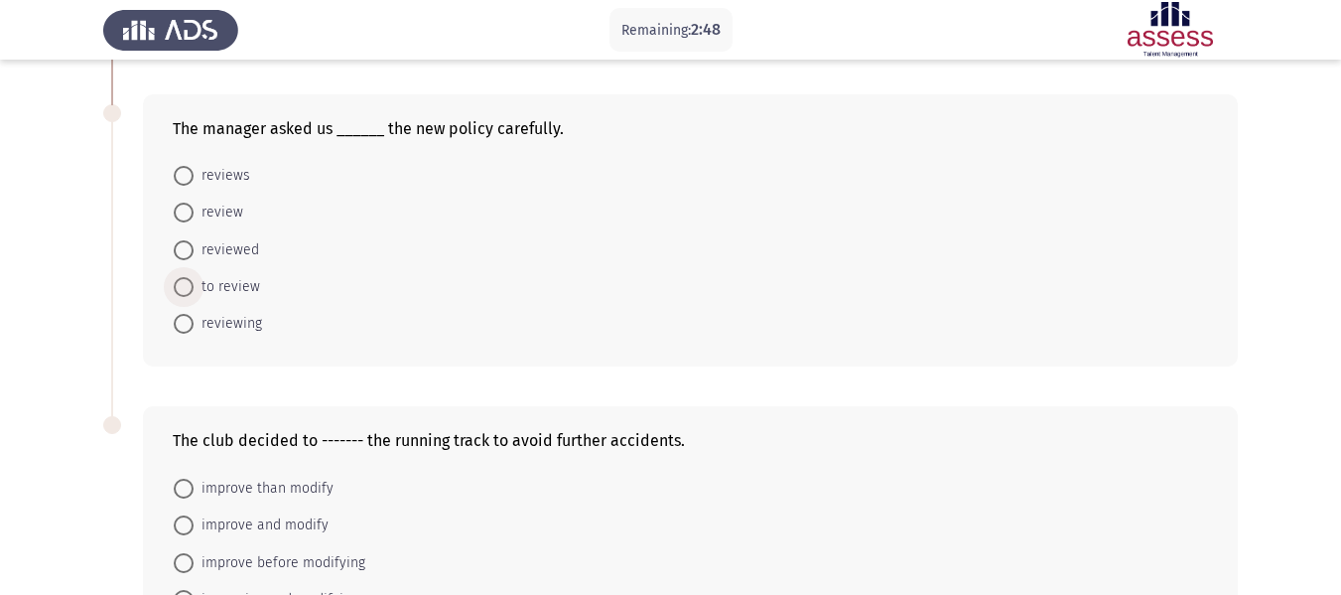
drag, startPoint x: 226, startPoint y: 288, endPoint x: 255, endPoint y: 272, distance: 32.9
click at [226, 287] on span "to review" at bounding box center [227, 287] width 67 height 24
click at [194, 287] on input "to review" at bounding box center [184, 287] width 20 height 20
radio input "true"
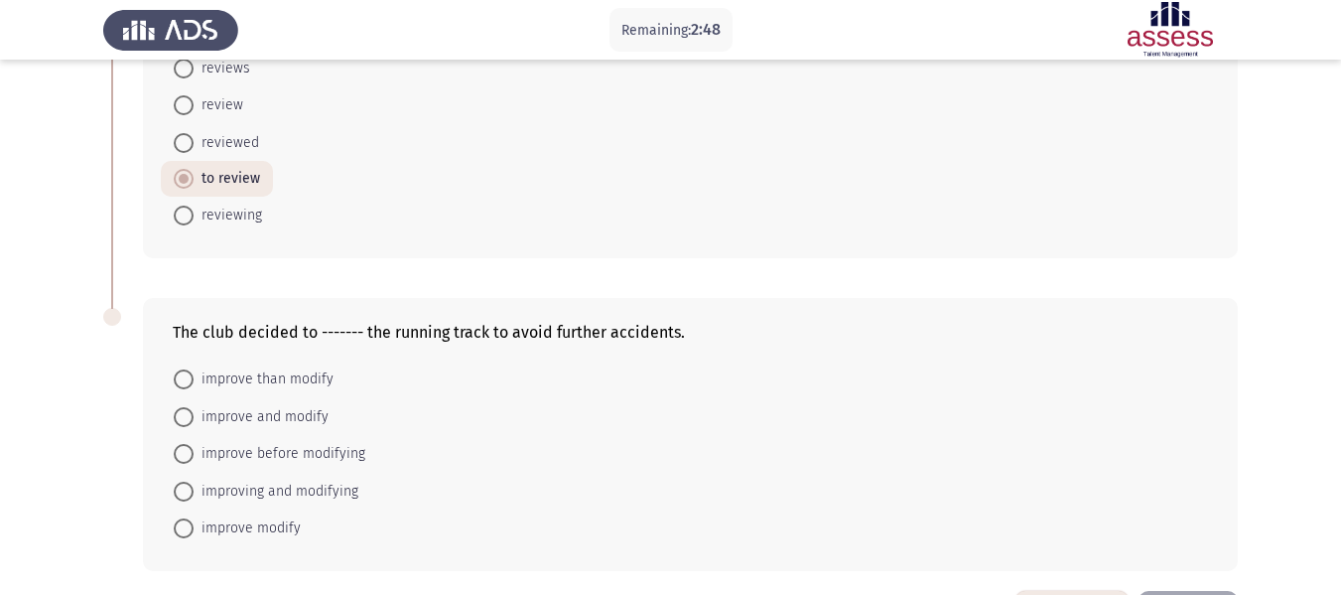
scroll to position [878, 0]
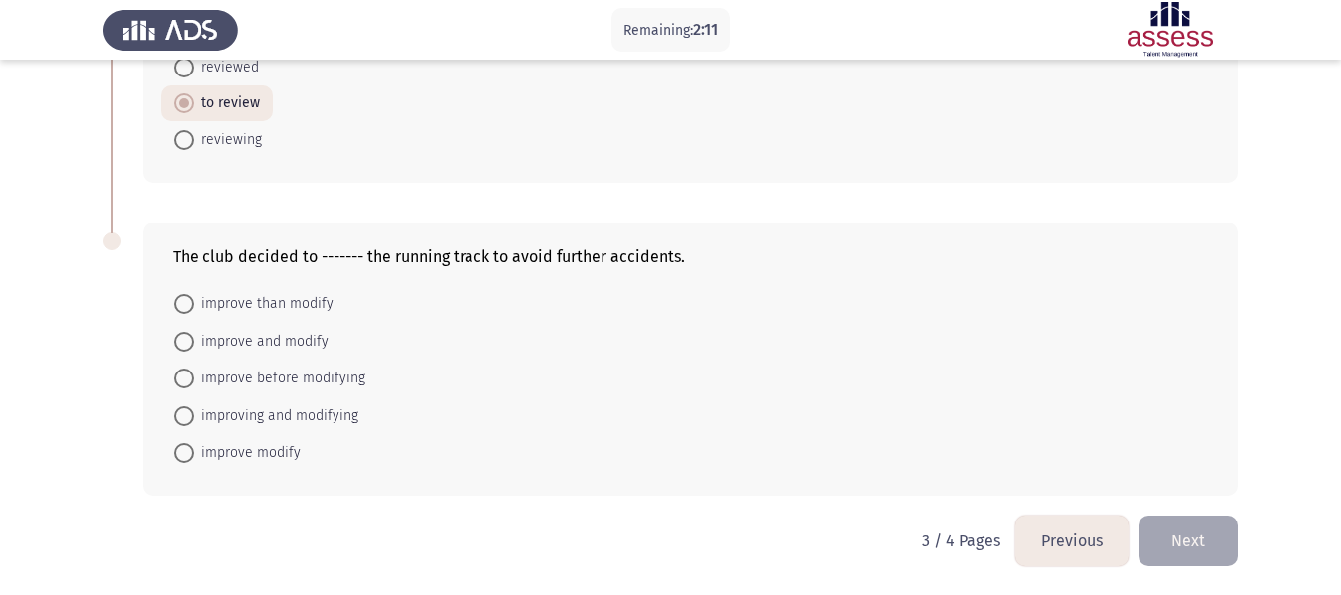
click at [183, 338] on span at bounding box center [184, 342] width 20 height 20
click at [183, 338] on input "improve and modify" at bounding box center [184, 342] width 20 height 20
radio input "true"
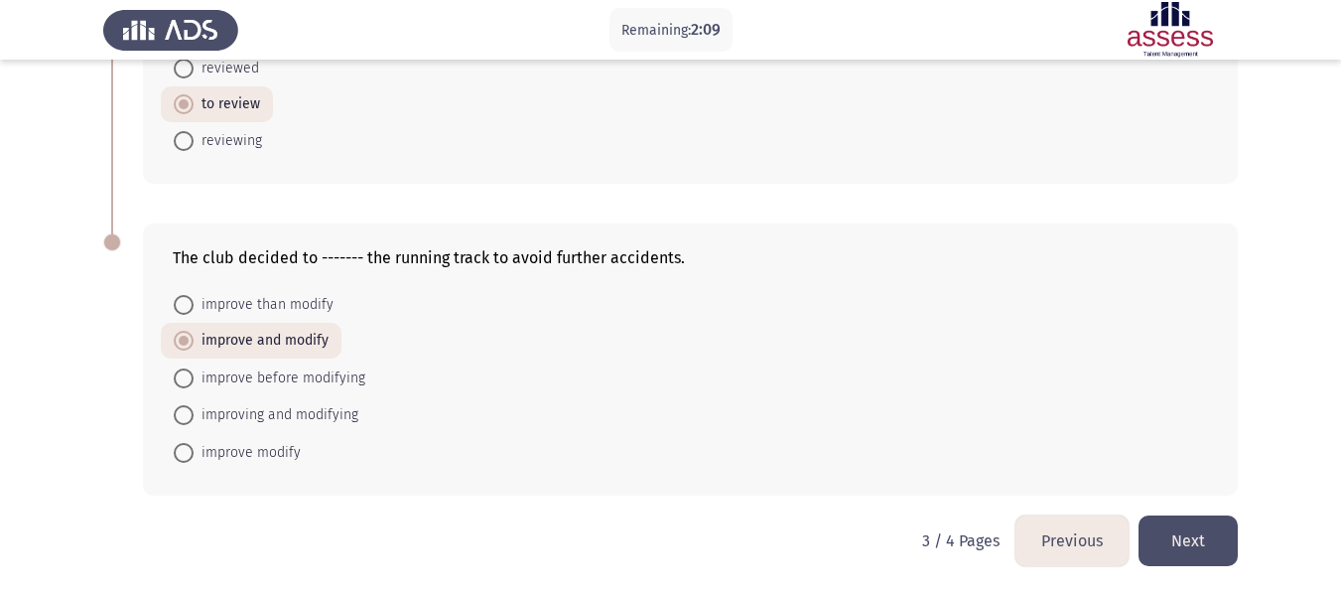
click at [1182, 528] on button "Next" at bounding box center [1188, 540] width 99 height 51
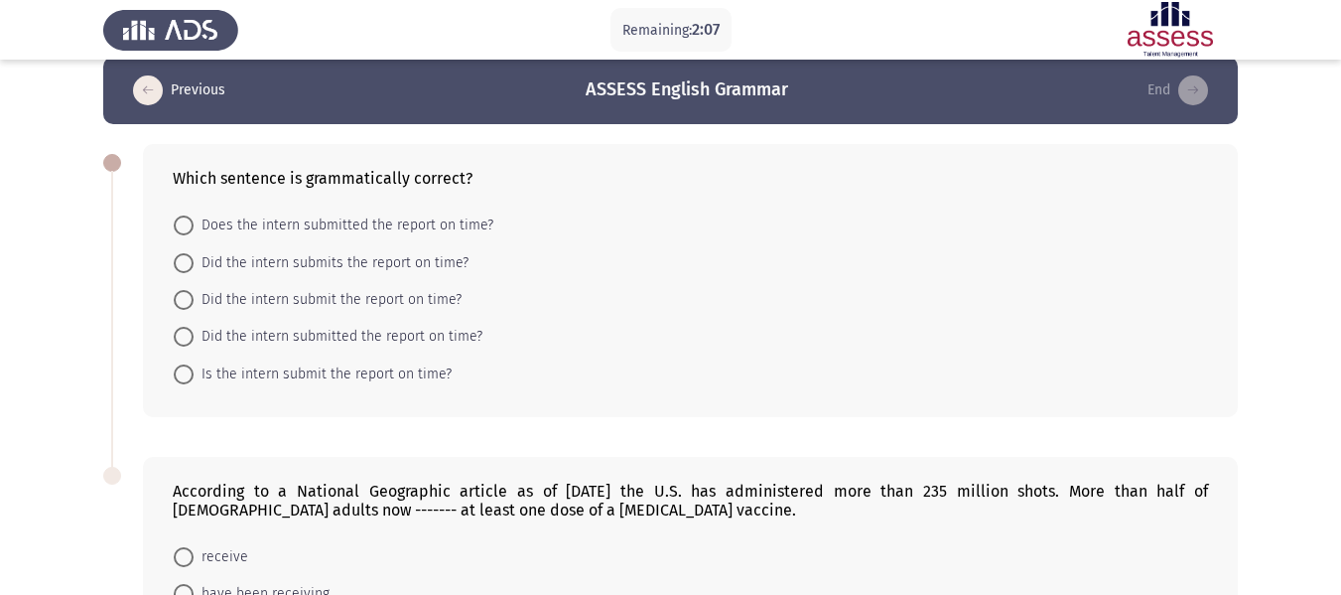
scroll to position [0, 0]
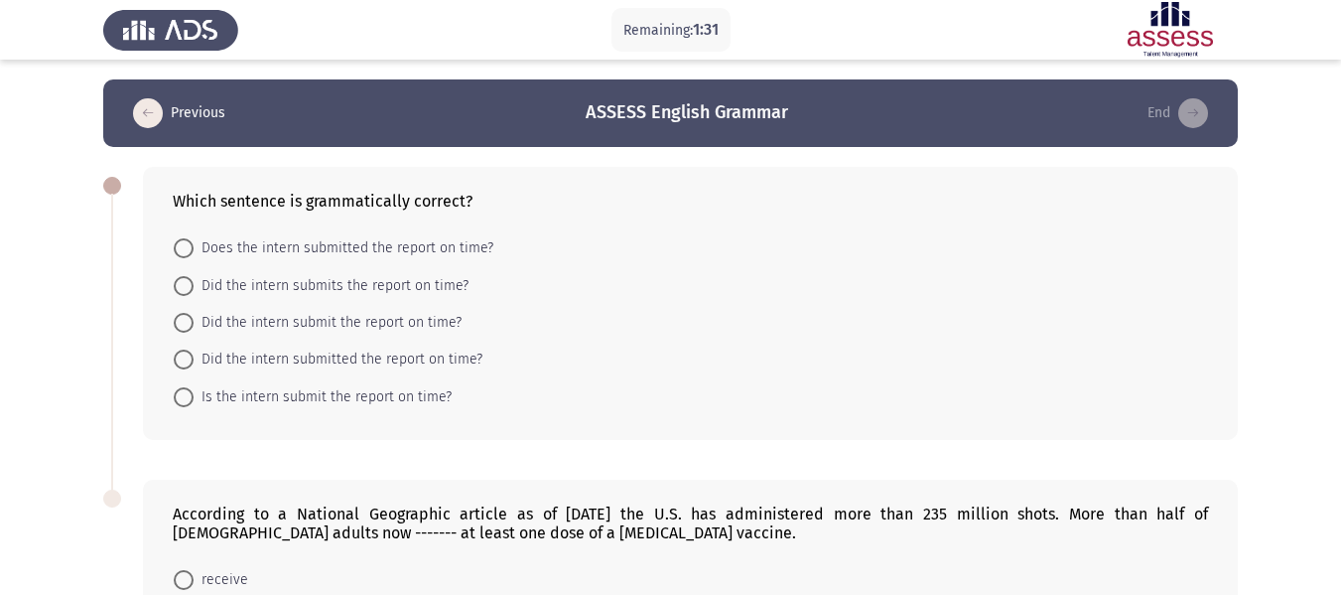
click at [292, 328] on span "Did the intern submit the report on time?" at bounding box center [328, 323] width 268 height 24
click at [194, 328] on input "Did the intern submit the report on time?" at bounding box center [184, 323] width 20 height 20
radio input "true"
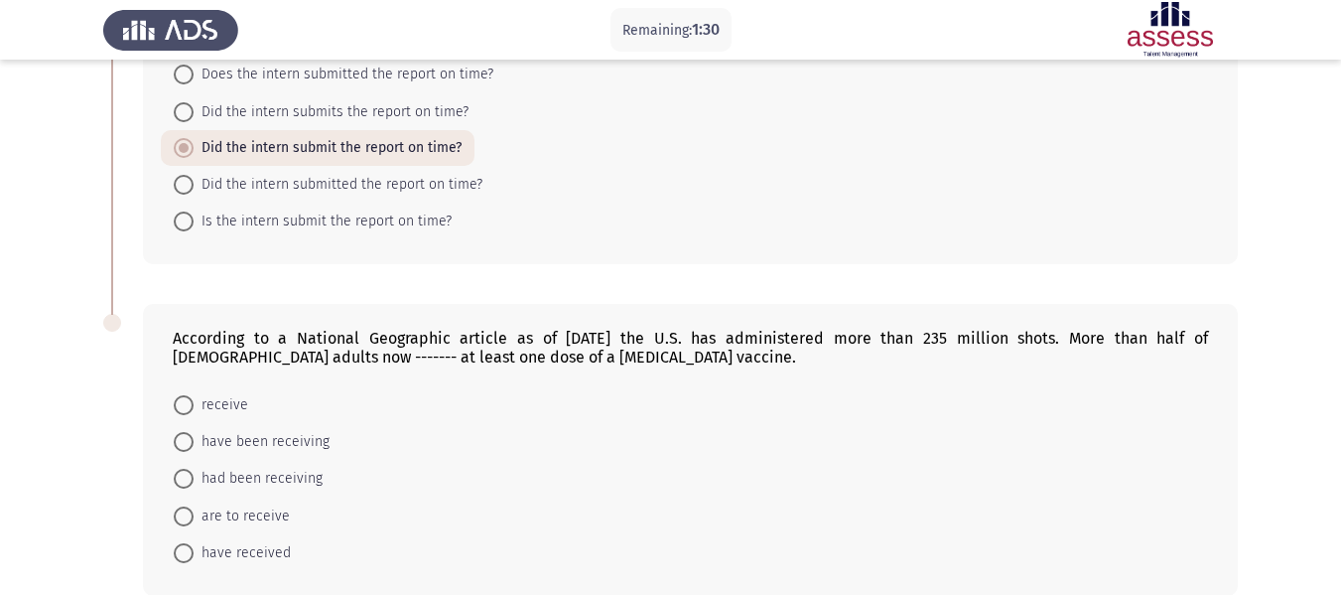
scroll to position [274, 0]
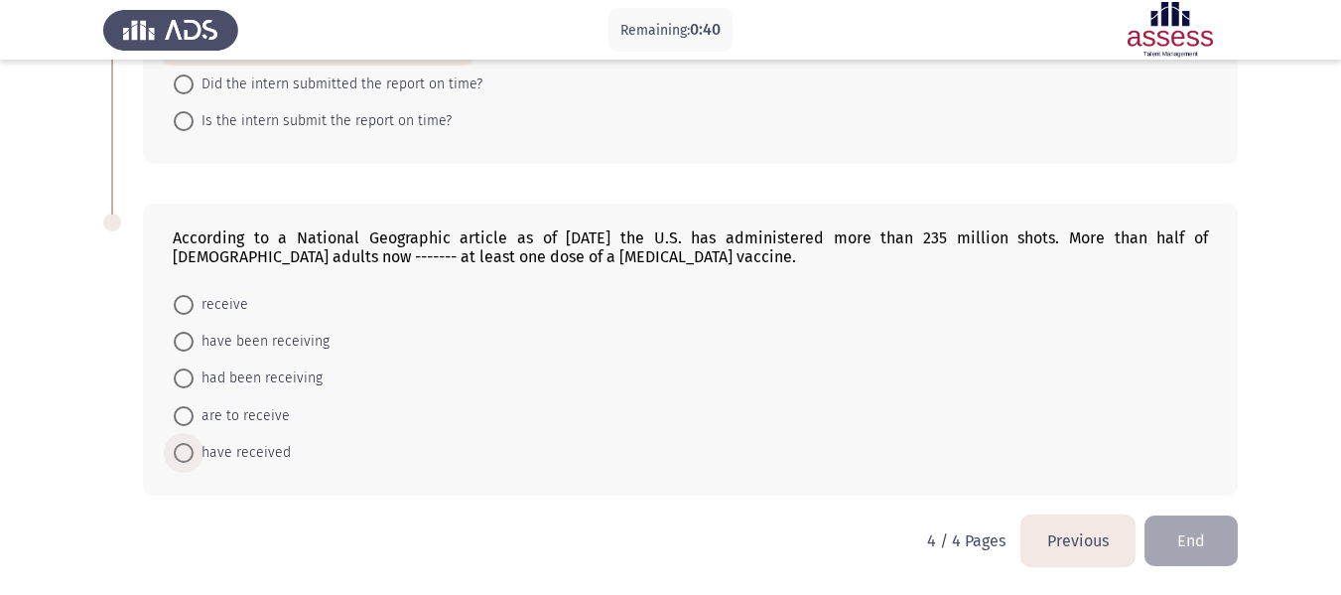
drag, startPoint x: 177, startPoint y: 454, endPoint x: 379, endPoint y: 423, distance: 204.8
click at [178, 455] on span at bounding box center [184, 453] width 20 height 20
click at [178, 455] on input "have received" at bounding box center [184, 453] width 20 height 20
radio input "true"
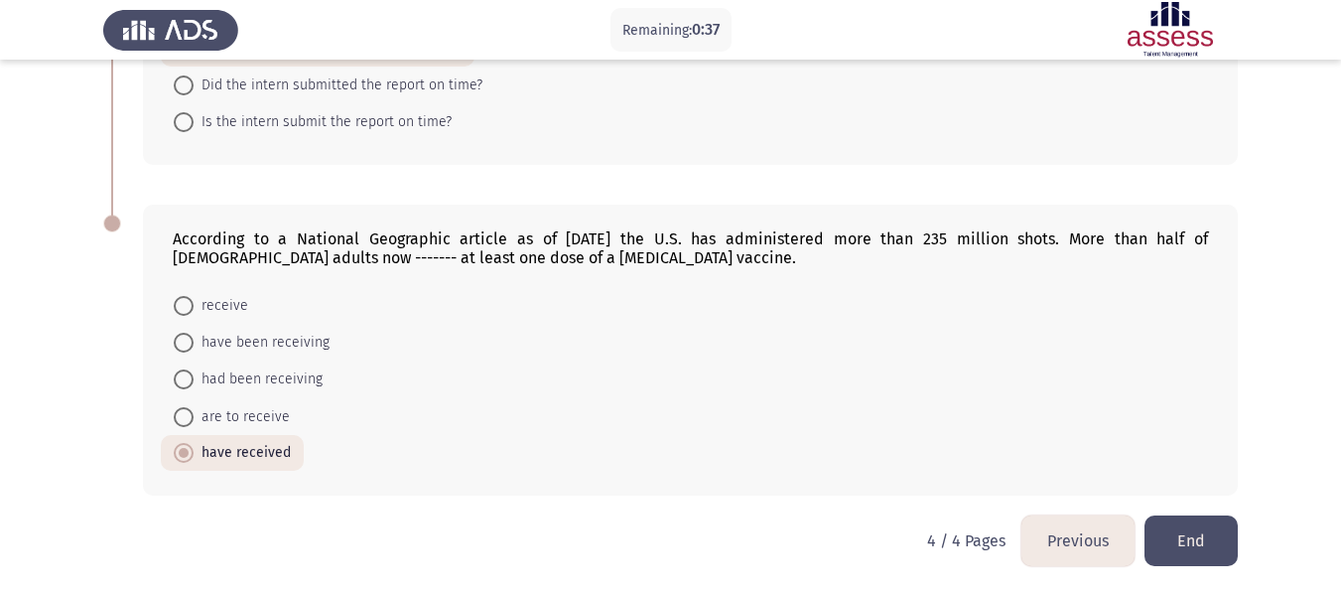
click at [1200, 531] on button "End" at bounding box center [1191, 540] width 93 height 51
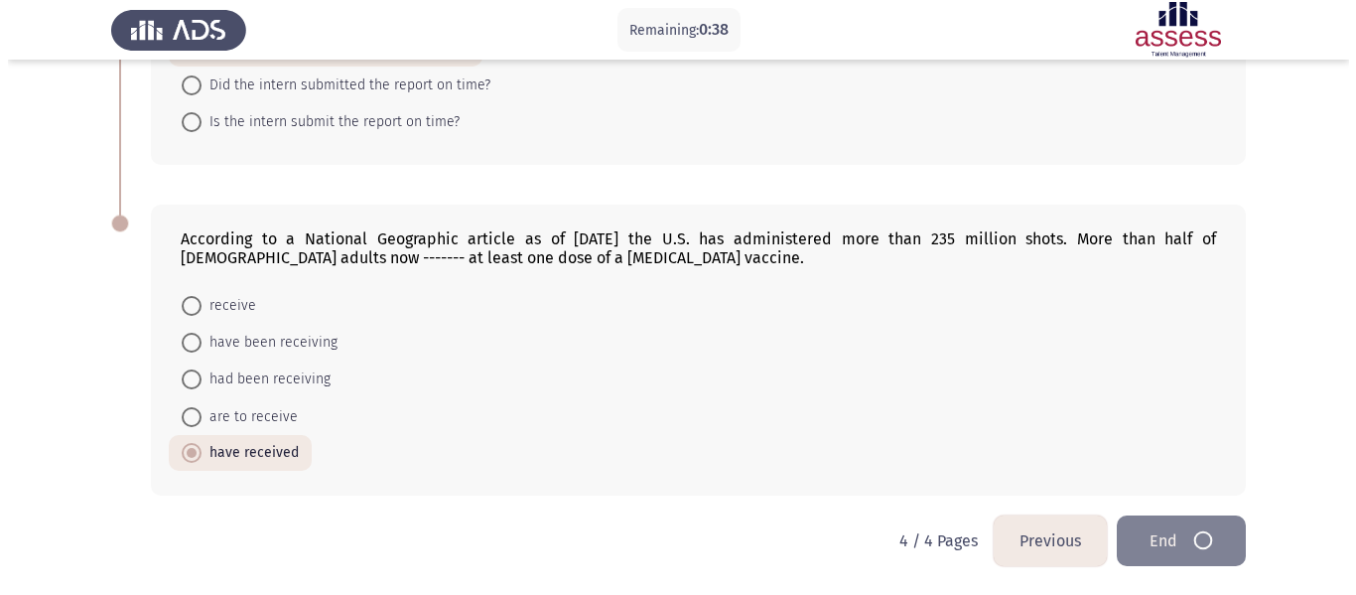
scroll to position [0, 0]
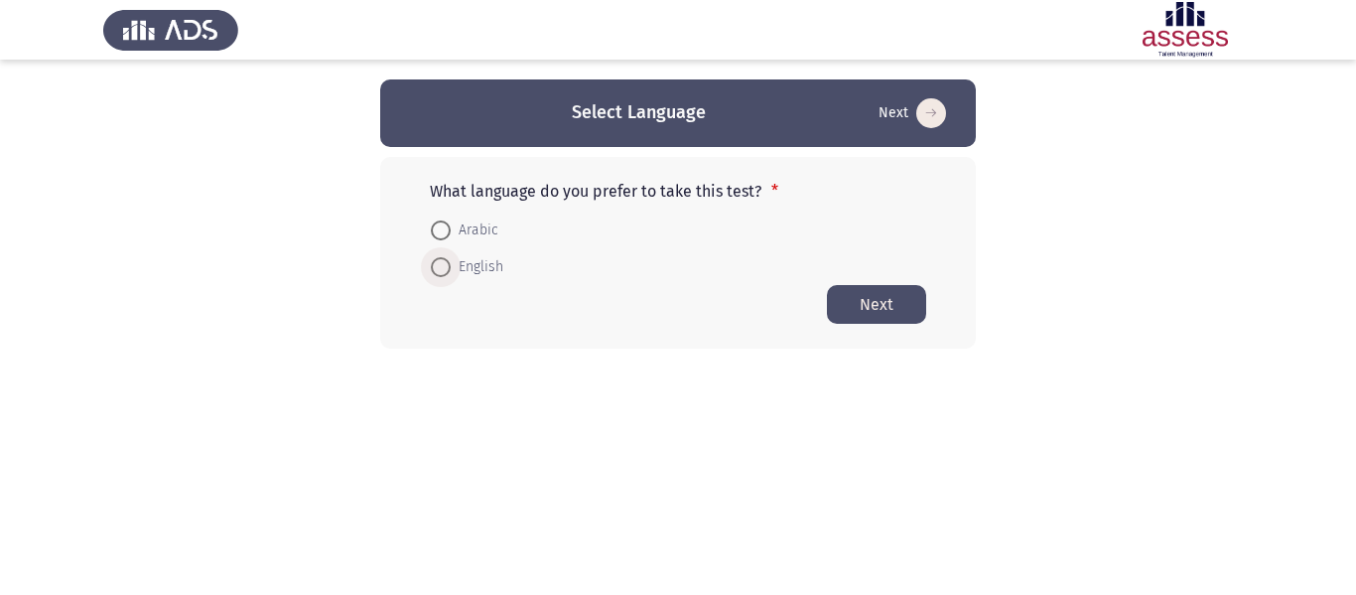
click at [446, 260] on span at bounding box center [441, 267] width 20 height 20
click at [446, 260] on input "English" at bounding box center [441, 267] width 20 height 20
radio input "true"
click at [871, 299] on button "Next" at bounding box center [876, 303] width 99 height 39
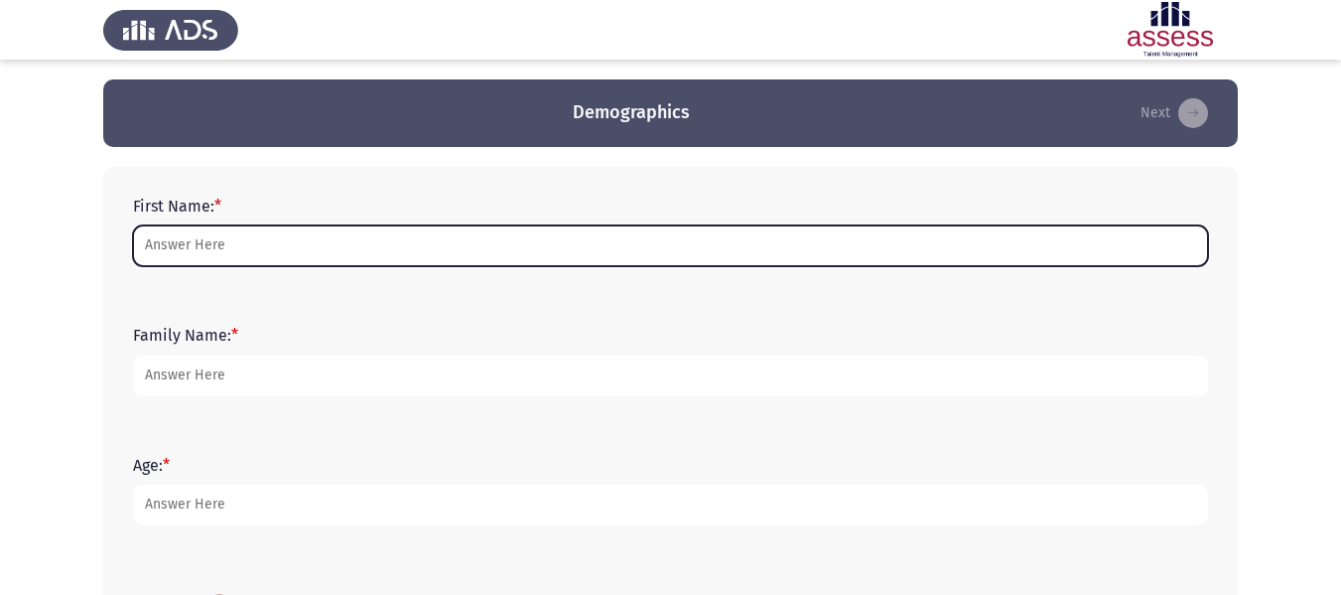
click at [251, 244] on input "First Name: *" at bounding box center [670, 245] width 1075 height 41
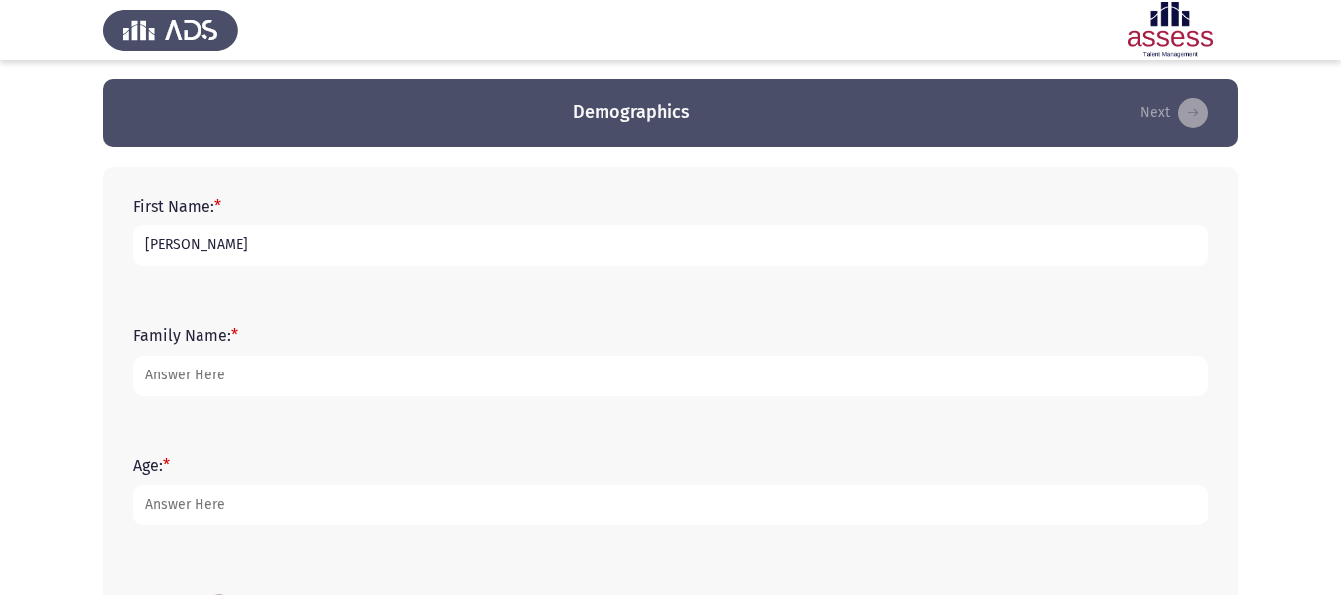
type input "Andrew"
type input "Gaber"
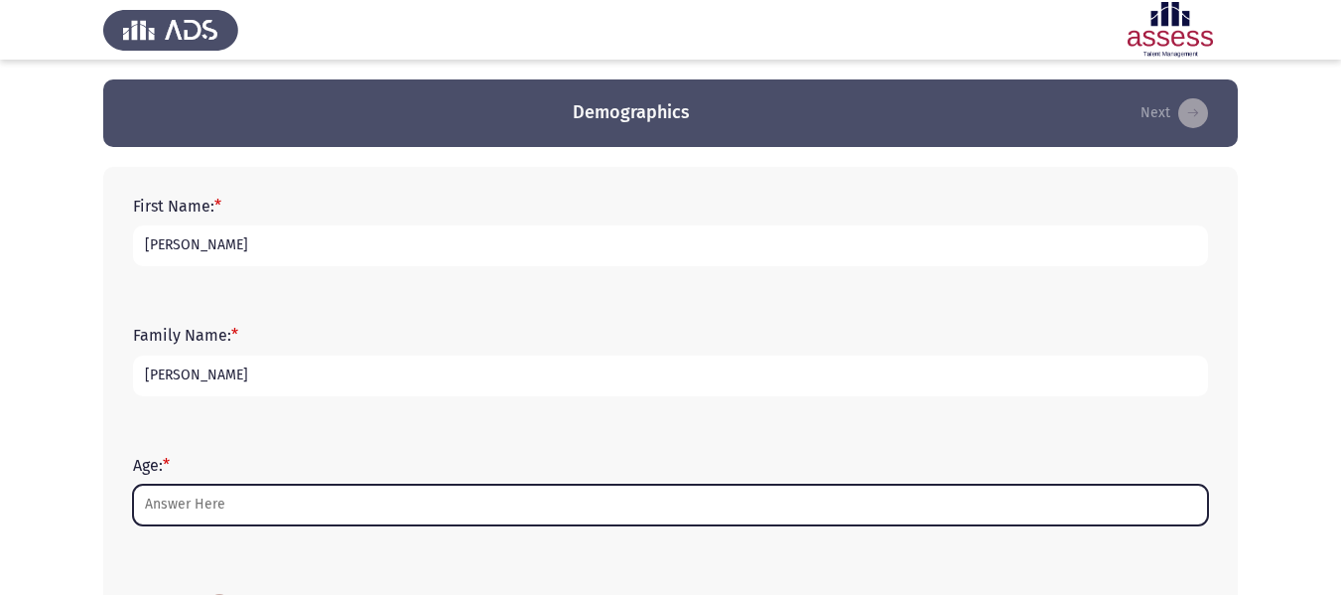
type input "-1"
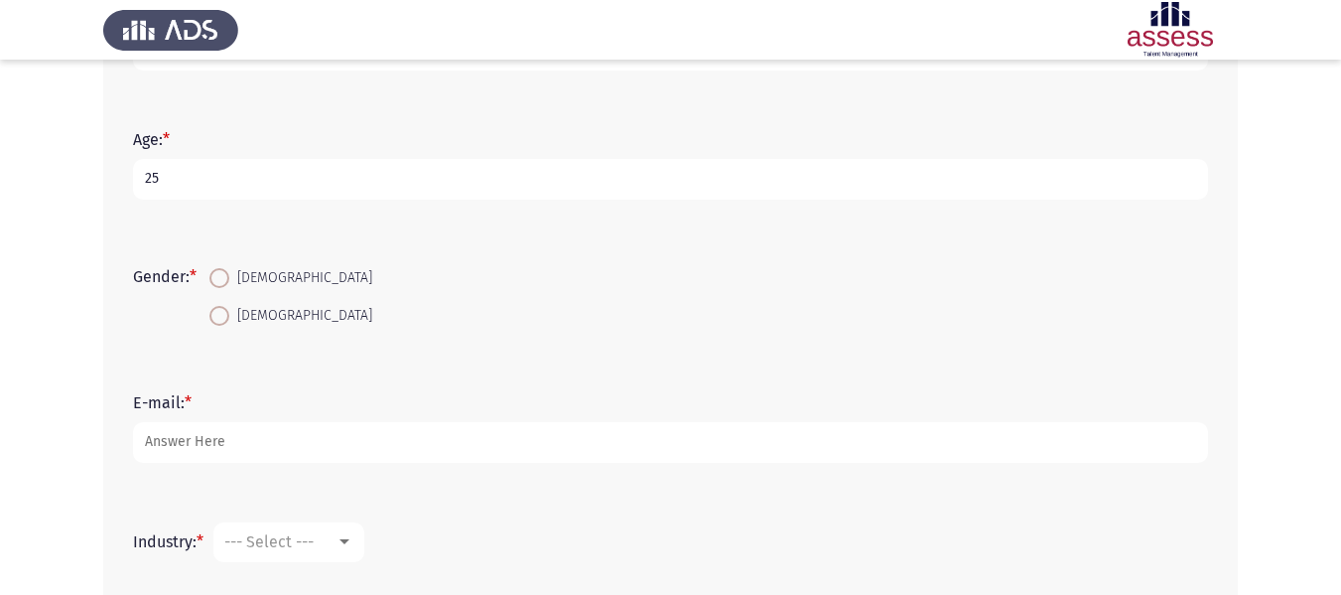
scroll to position [327, 0]
type input "25"
click at [220, 275] on span at bounding box center [219, 277] width 20 height 20
click at [220, 275] on input "[DEMOGRAPHIC_DATA]" at bounding box center [219, 277] width 20 height 20
radio input "true"
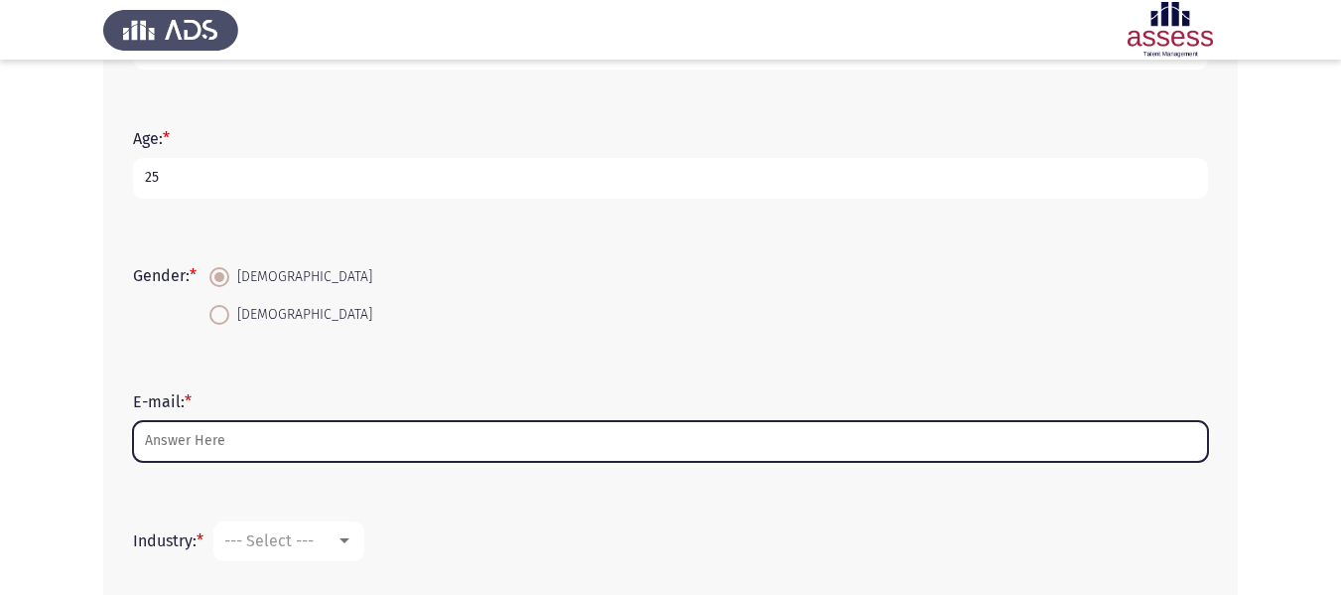
click at [219, 436] on input "E-mail: *" at bounding box center [670, 441] width 1075 height 41
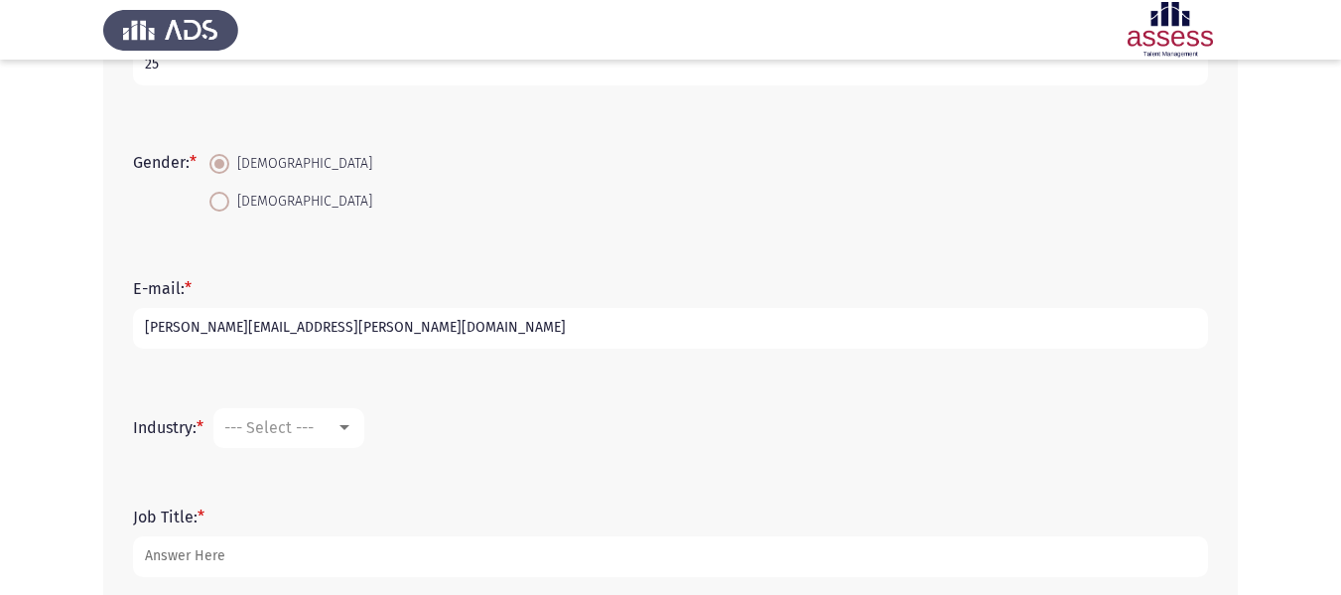
scroll to position [441, 0]
type input "[PERSON_NAME][EMAIL_ADDRESS][PERSON_NAME][DOMAIN_NAME]"
click at [328, 420] on div "--- Select ---" at bounding box center [279, 426] width 111 height 19
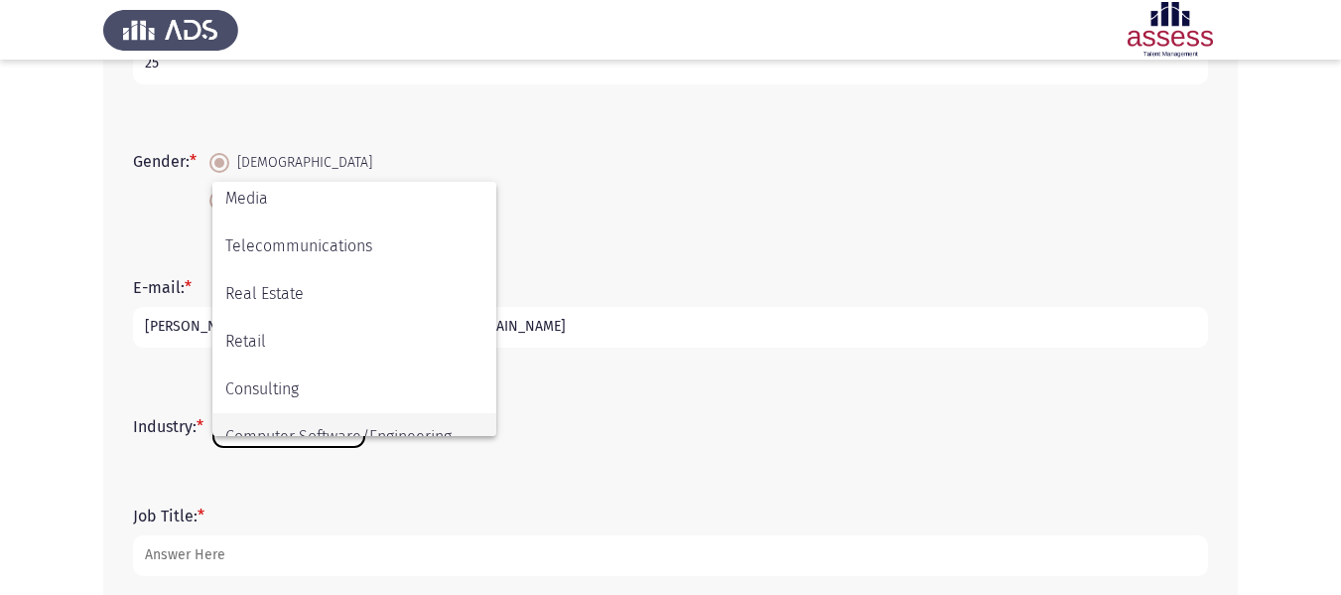
scroll to position [651, 0]
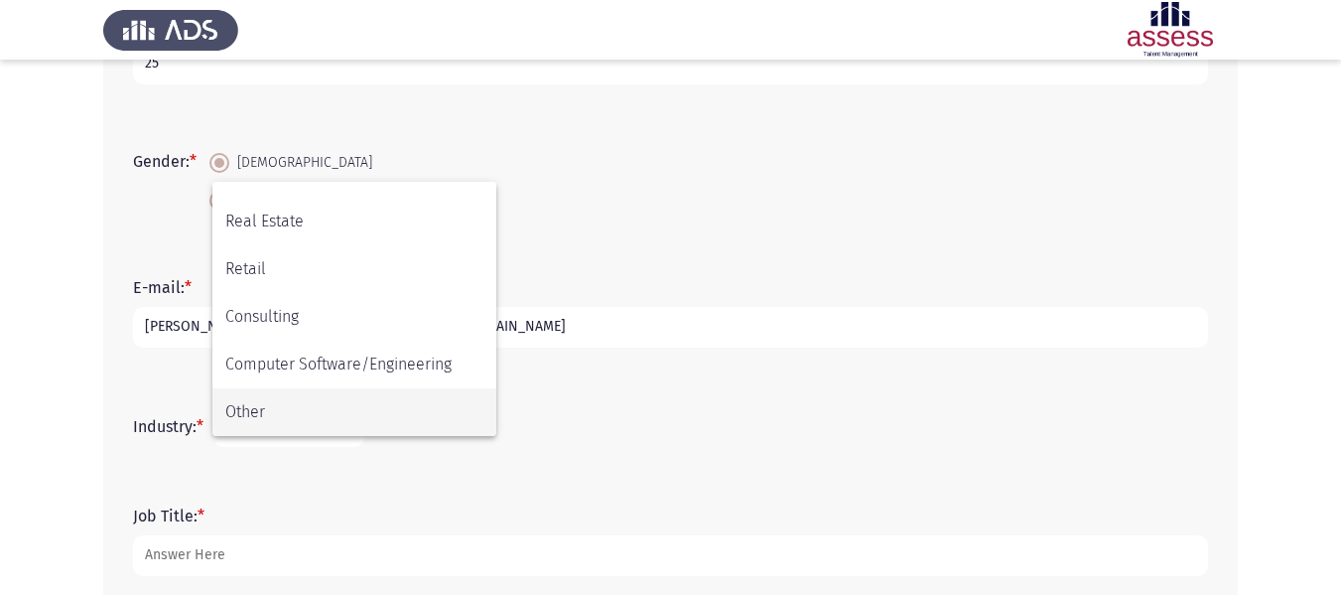
click at [285, 408] on span "Other" at bounding box center [354, 412] width 258 height 48
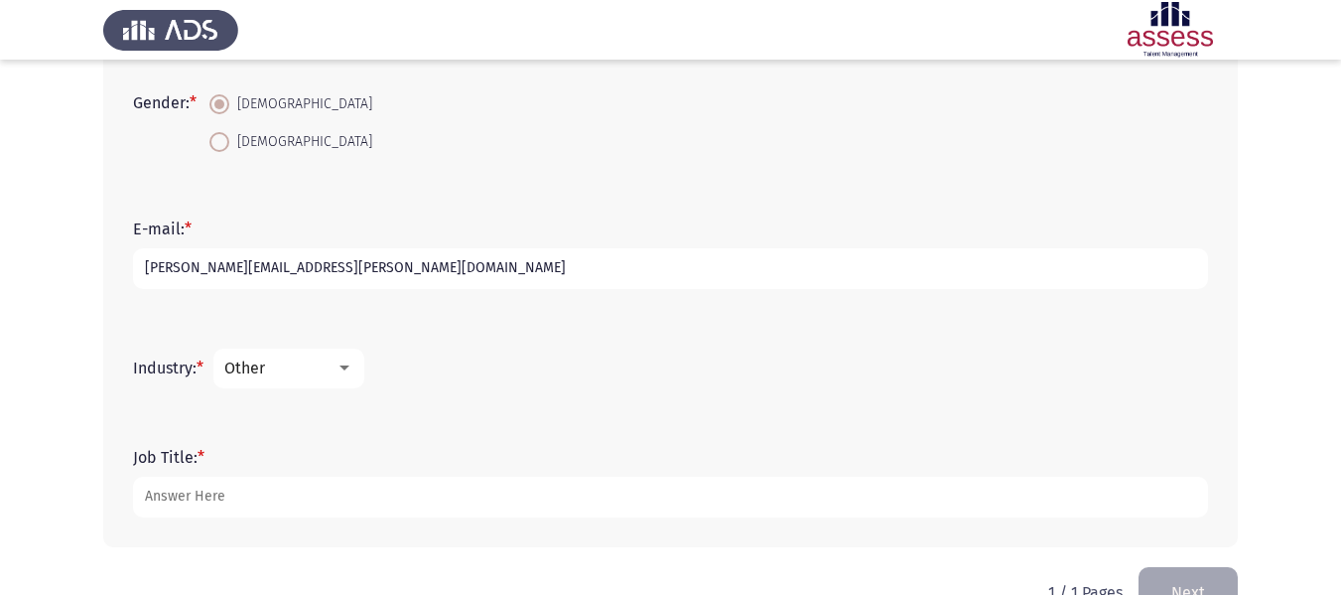
scroll to position [551, 0]
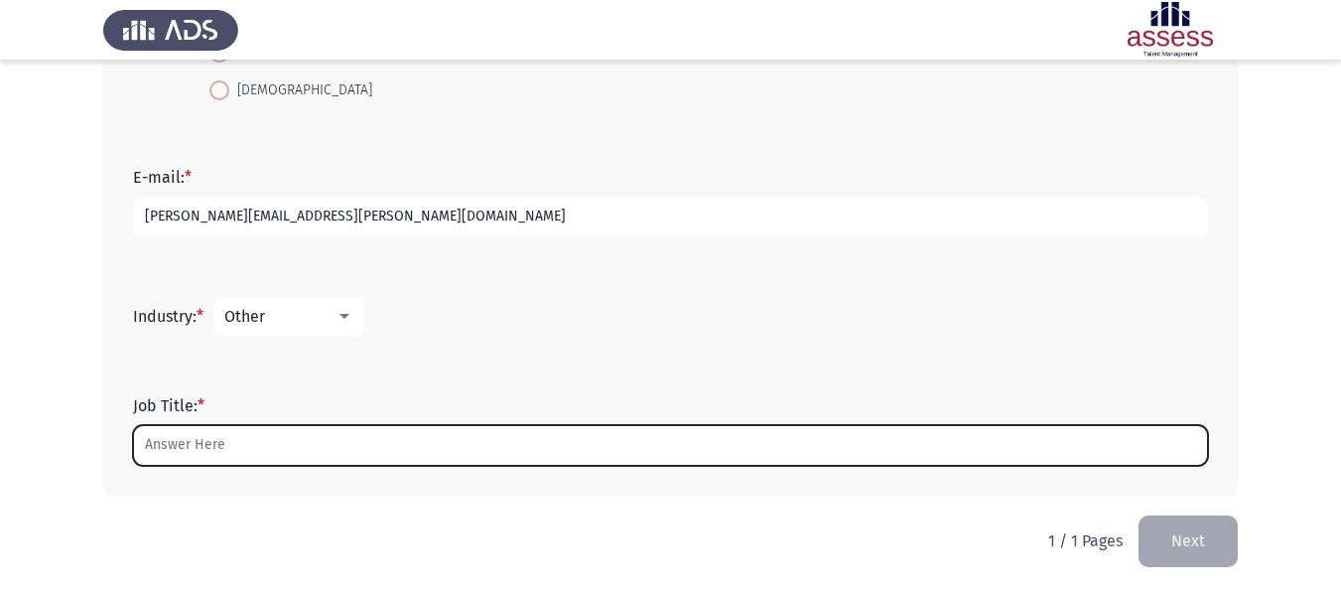
click at [229, 442] on input "Job Title: *" at bounding box center [670, 445] width 1075 height 41
click at [291, 446] on input "Job Title: *" at bounding box center [670, 445] width 1075 height 41
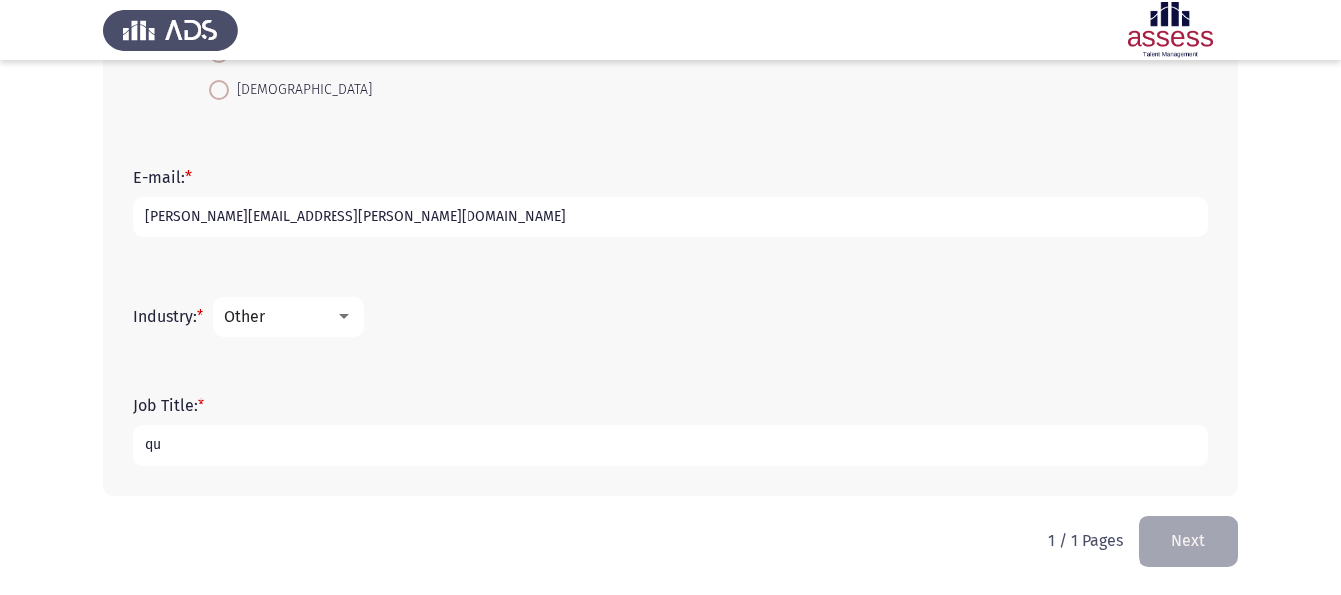
type input "q"
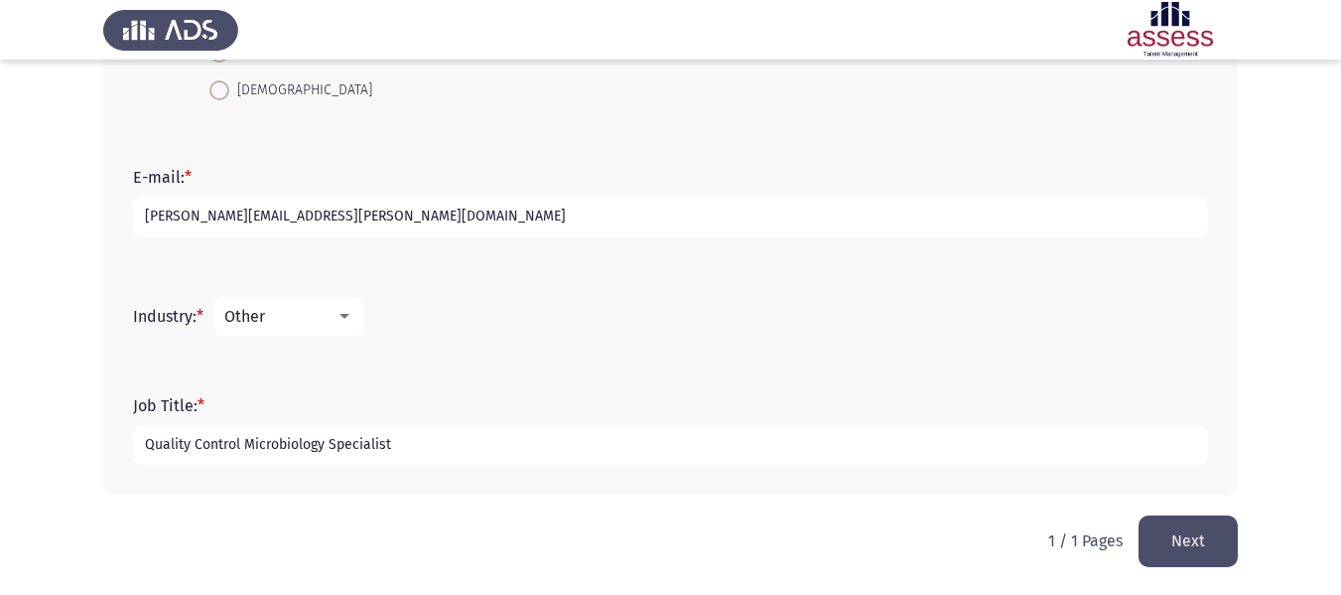
type input "Quality Control Microbiology Specialist"
click at [1213, 546] on button "Next" at bounding box center [1188, 540] width 99 height 51
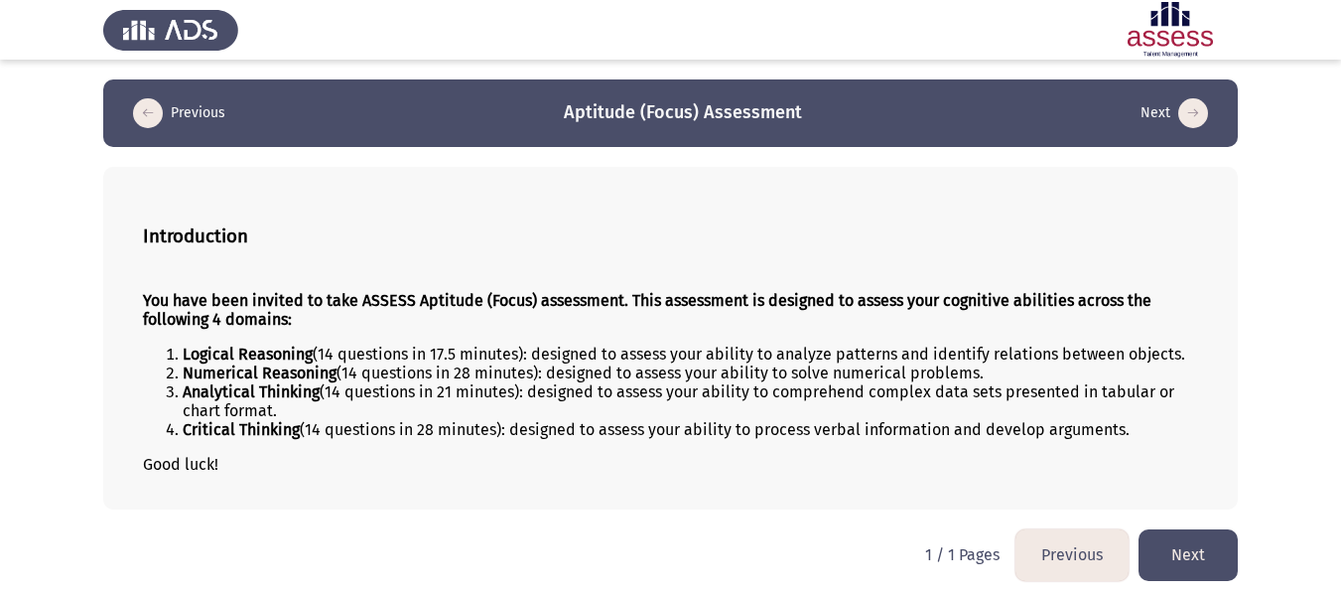
scroll to position [6, 0]
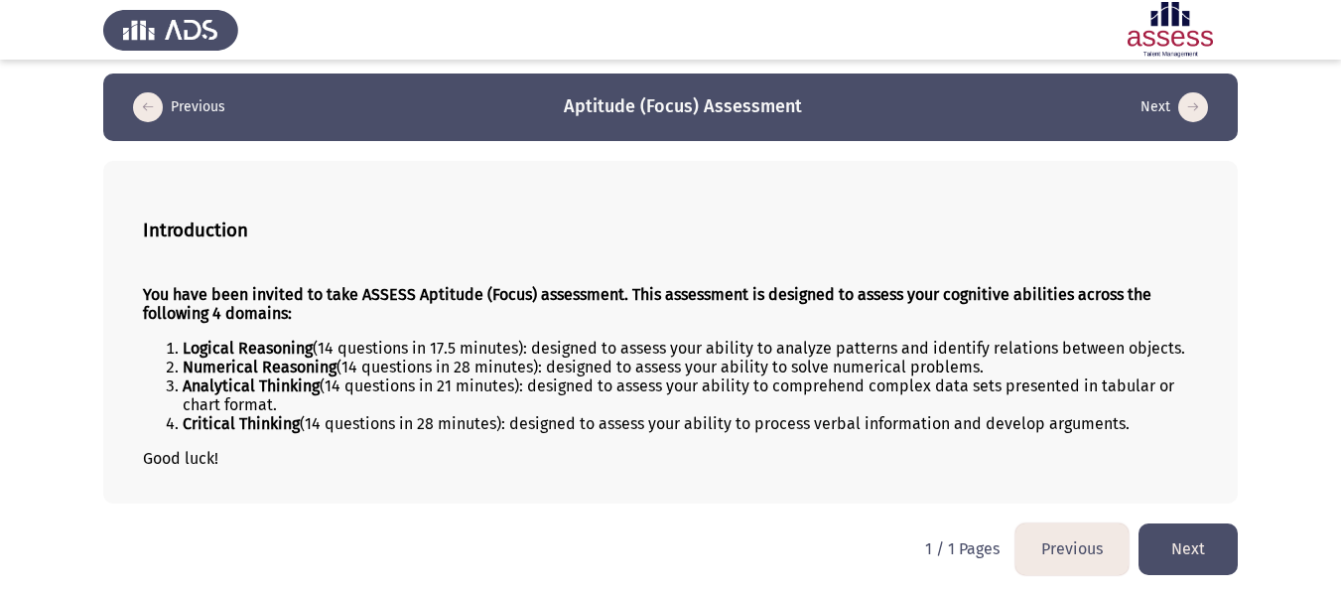
click at [1205, 532] on button "Next" at bounding box center [1188, 548] width 99 height 51
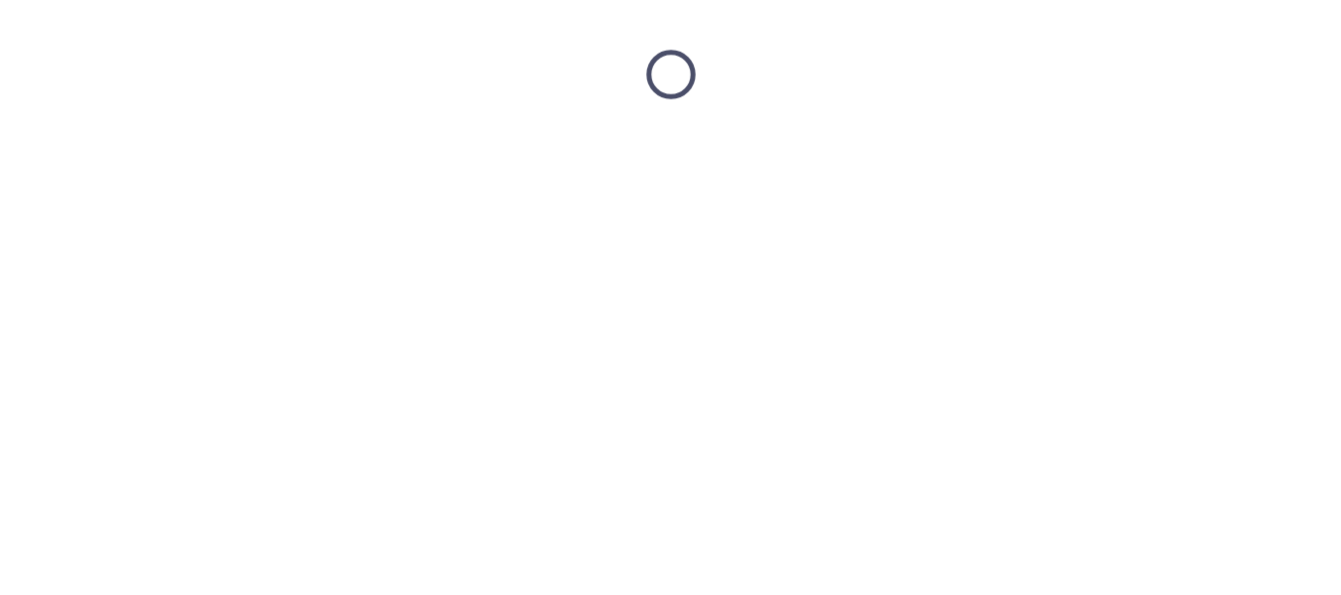
scroll to position [0, 0]
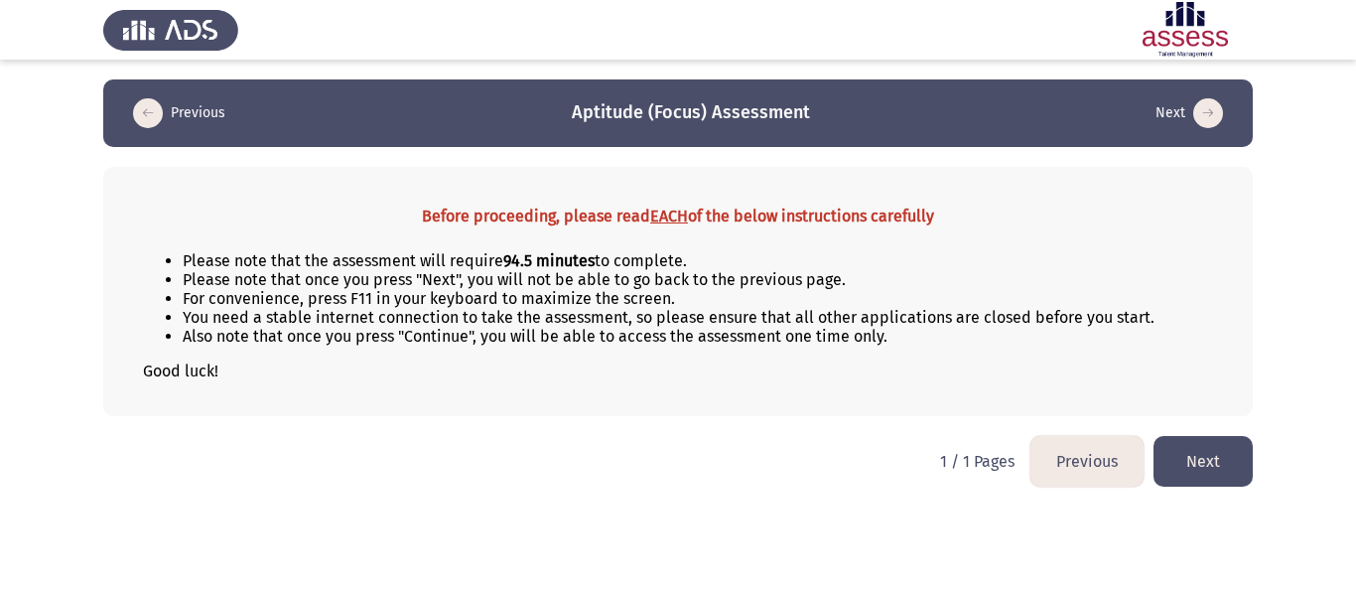
click at [1203, 470] on button "Next" at bounding box center [1203, 461] width 99 height 51
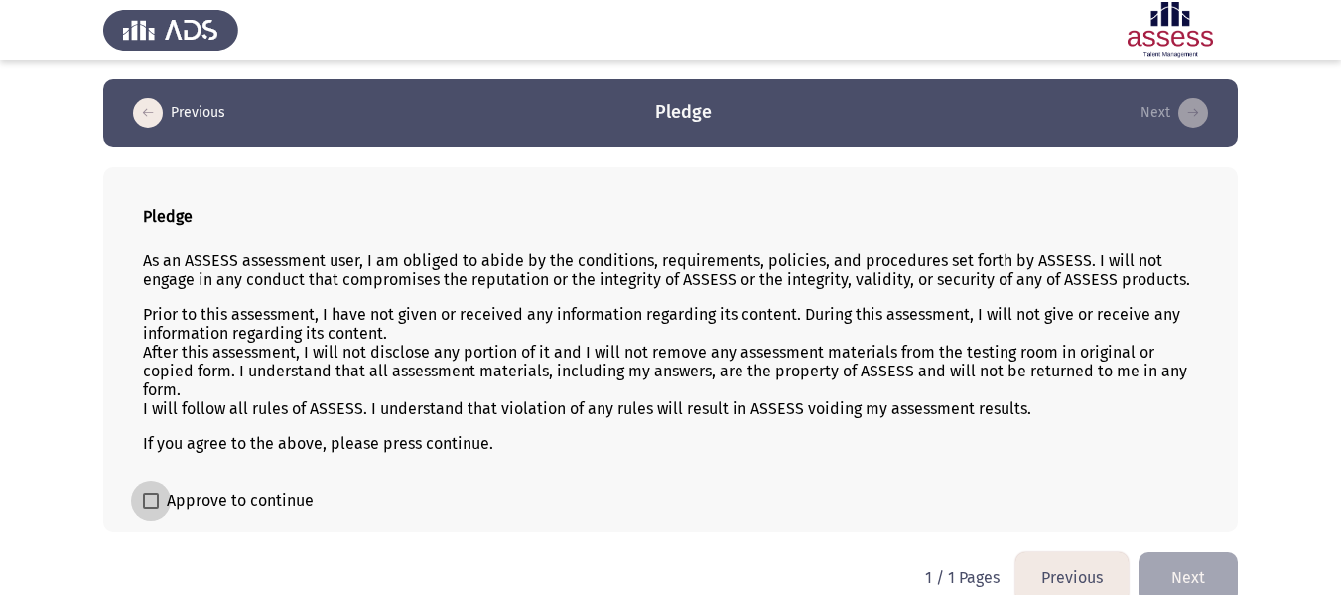
drag, startPoint x: 150, startPoint y: 501, endPoint x: 1019, endPoint y: 568, distance: 871.2
click at [153, 501] on span at bounding box center [151, 500] width 16 height 16
click at [151, 508] on input "Approve to continue" at bounding box center [150, 508] width 1 height 1
checkbox input "true"
click at [1195, 566] on button "Next" at bounding box center [1188, 577] width 99 height 51
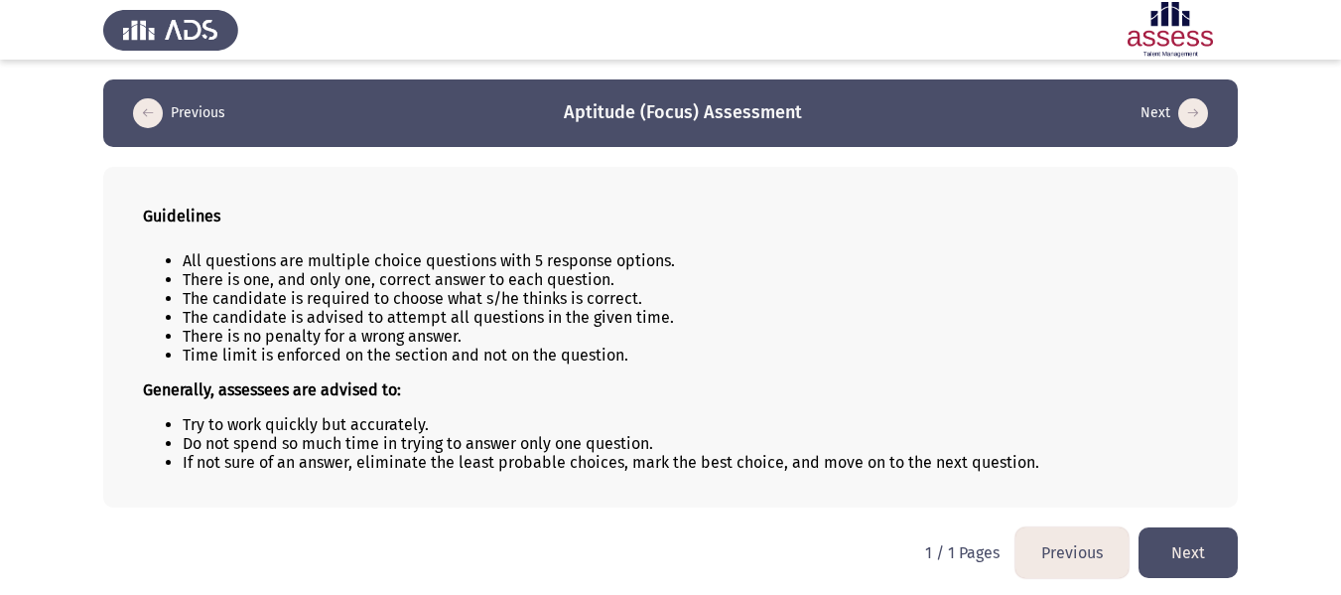
scroll to position [3, 0]
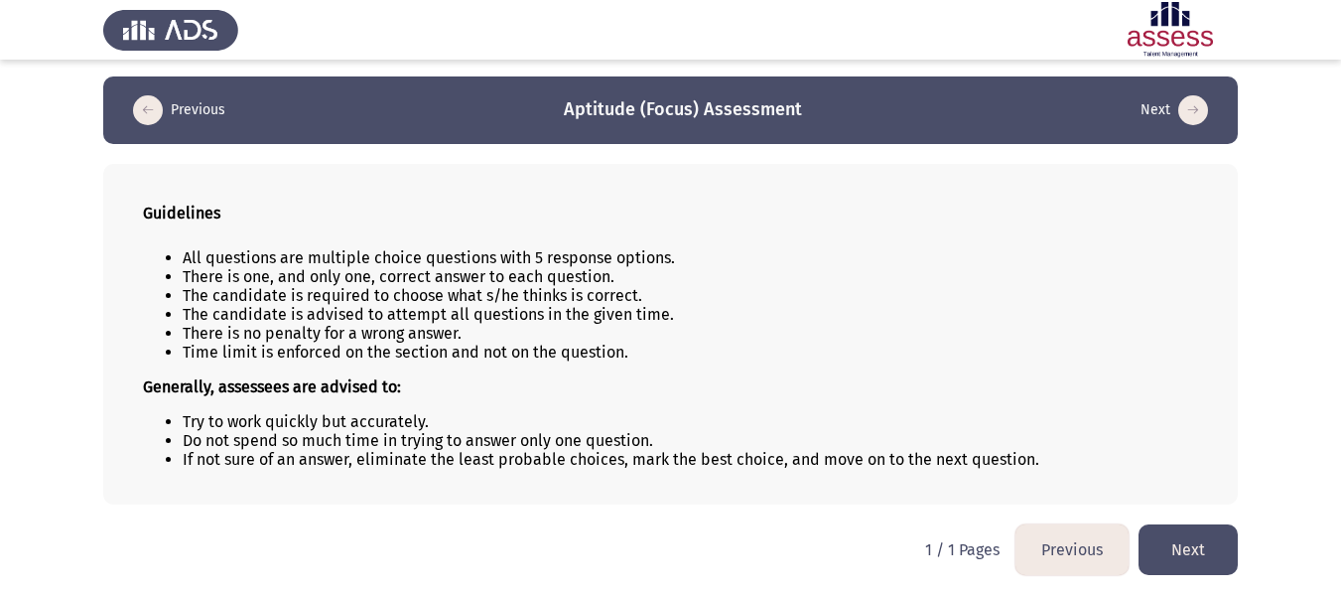
click at [1219, 537] on button "Next" at bounding box center [1188, 549] width 99 height 51
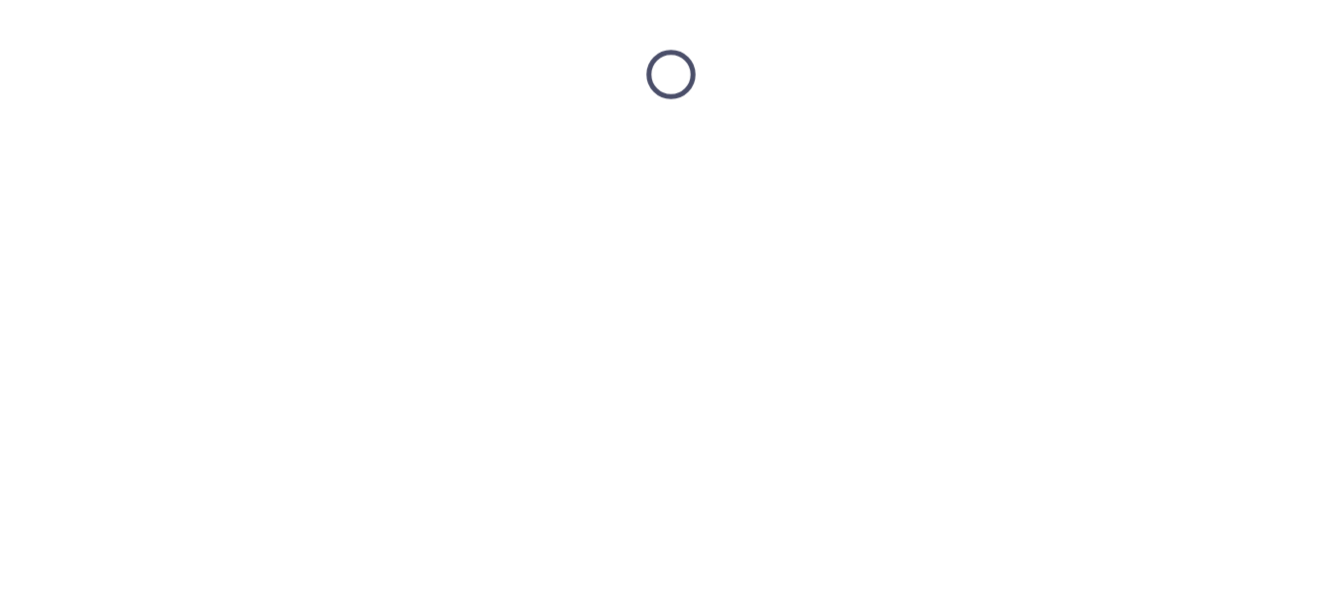
scroll to position [0, 0]
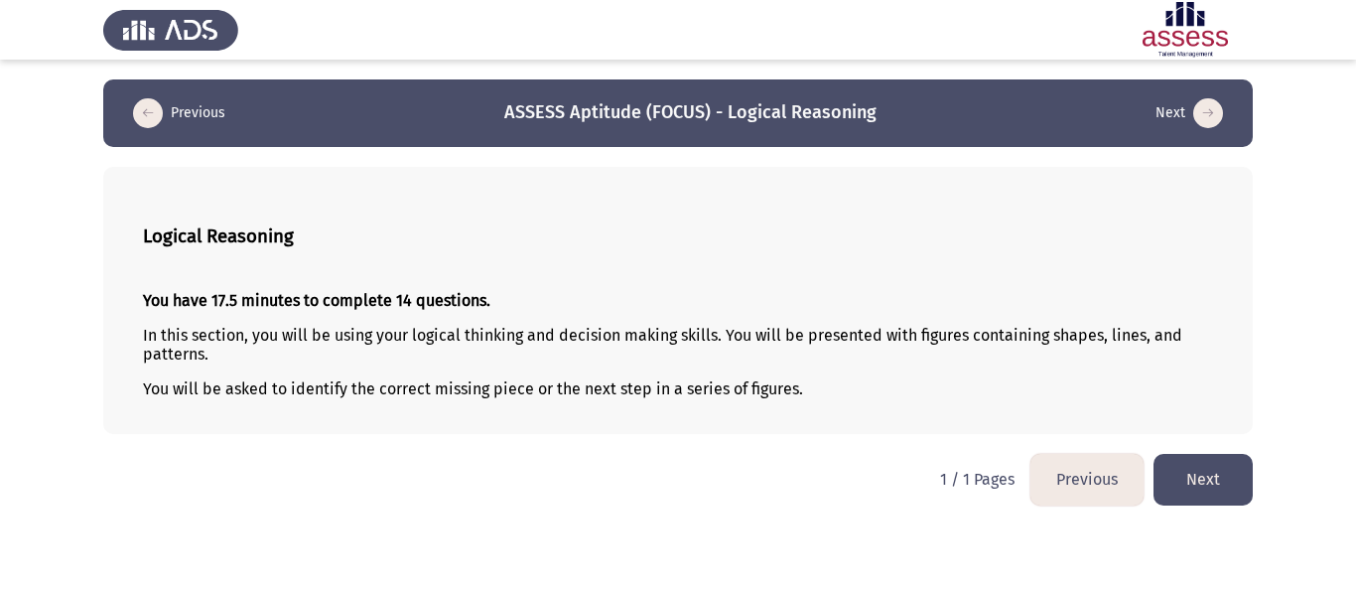
click at [1208, 474] on button "Next" at bounding box center [1203, 479] width 99 height 51
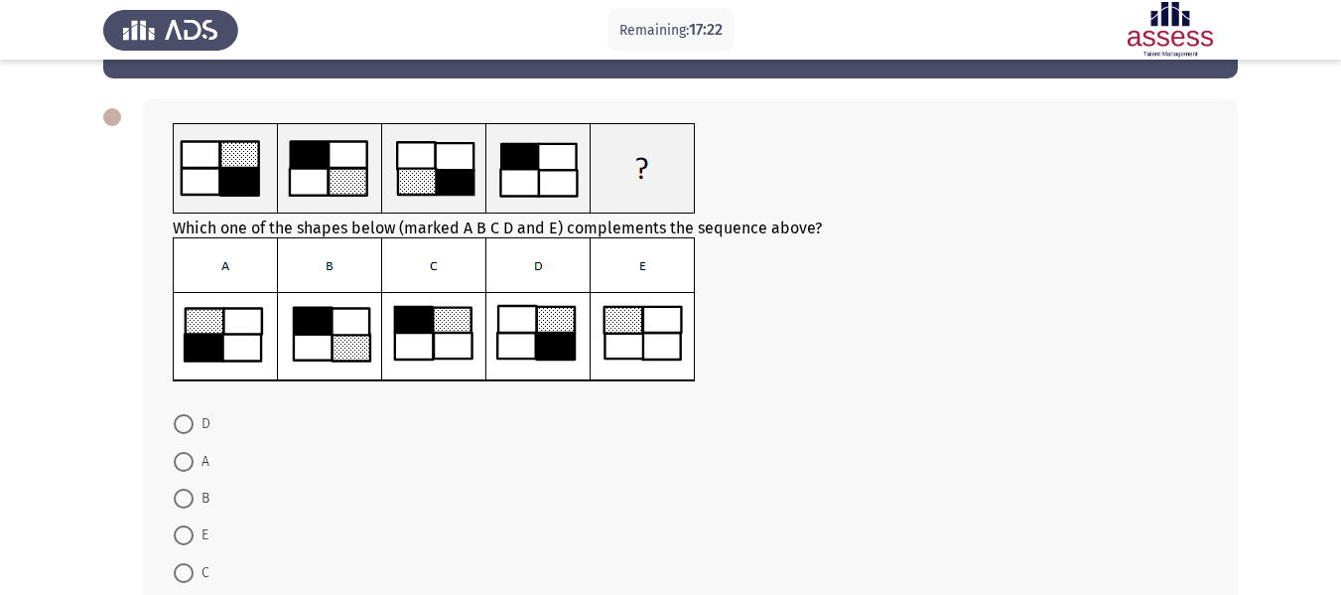
scroll to position [99, 0]
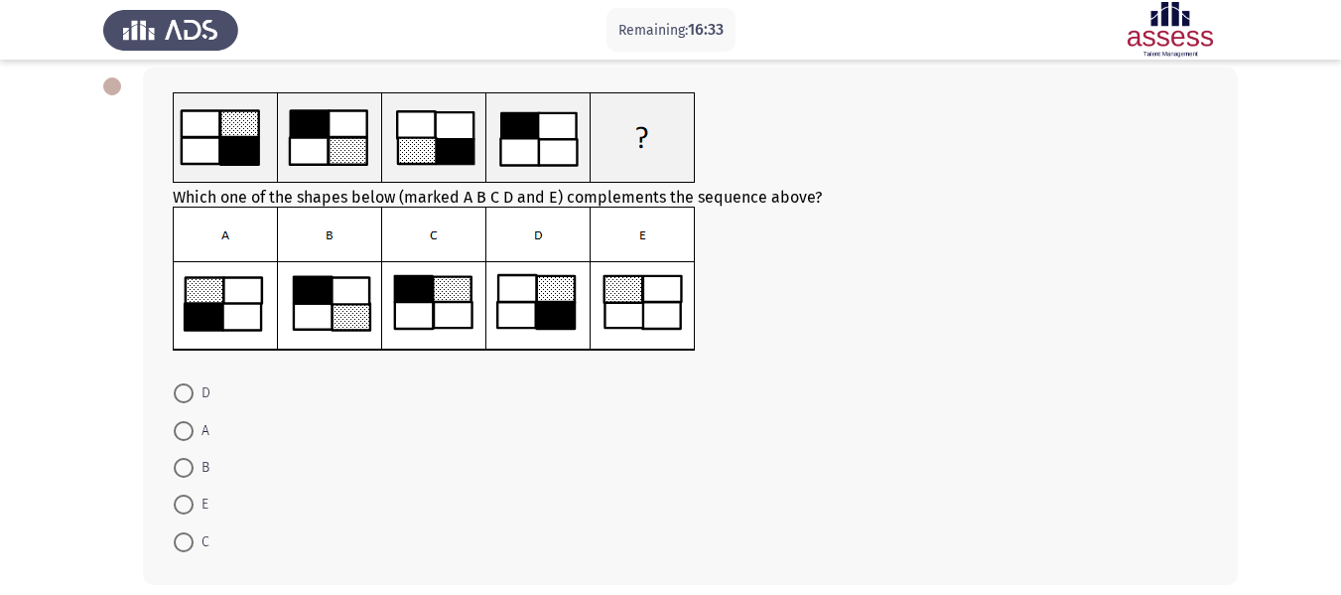
click at [526, 144] on img at bounding box center [434, 137] width 523 height 91
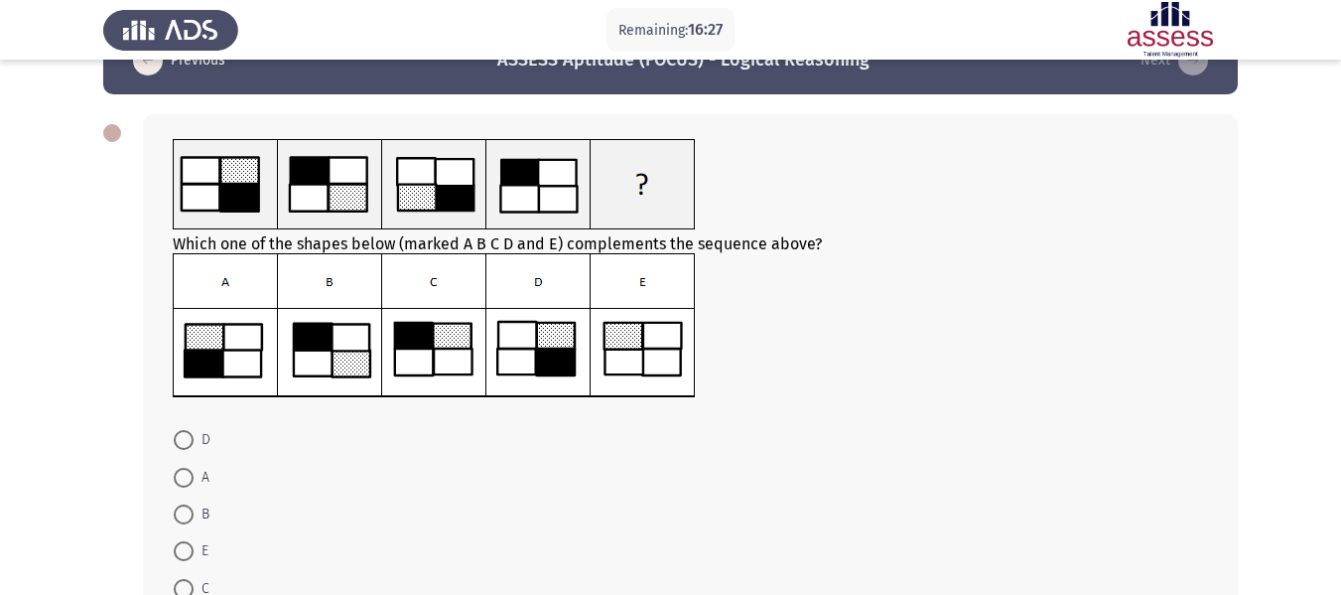
scroll to position [0, 0]
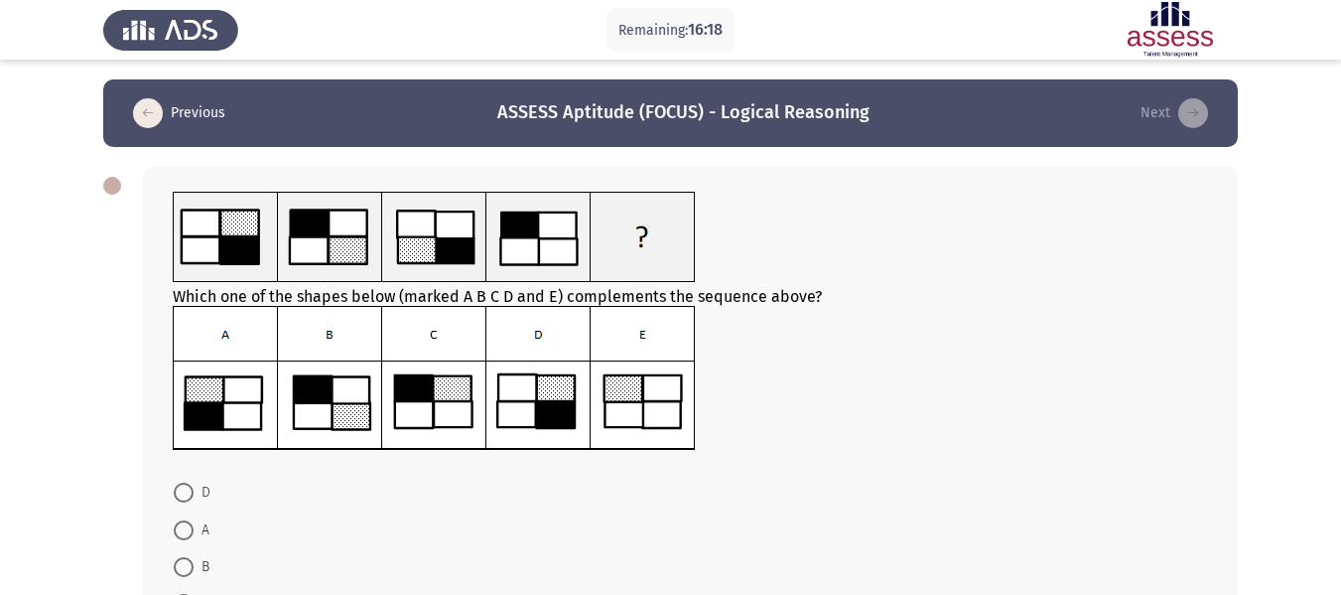
click at [247, 248] on img at bounding box center [434, 237] width 523 height 91
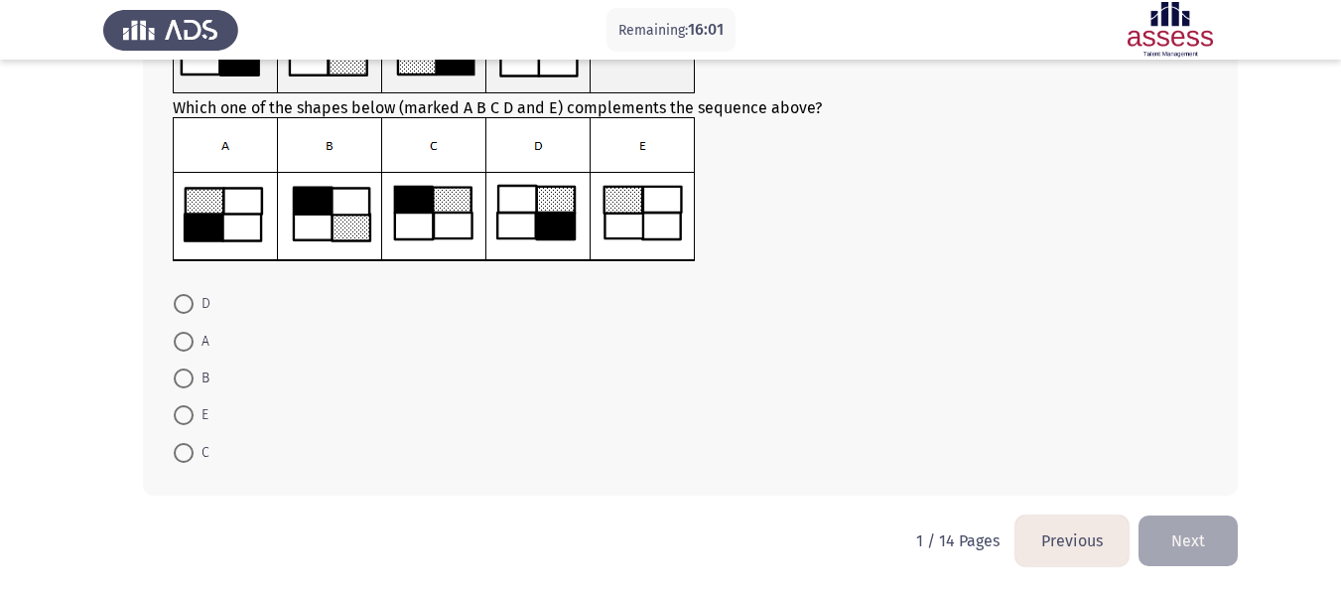
click at [185, 411] on span at bounding box center [184, 415] width 20 height 20
click at [185, 411] on input "E" at bounding box center [184, 415] width 20 height 20
radio input "true"
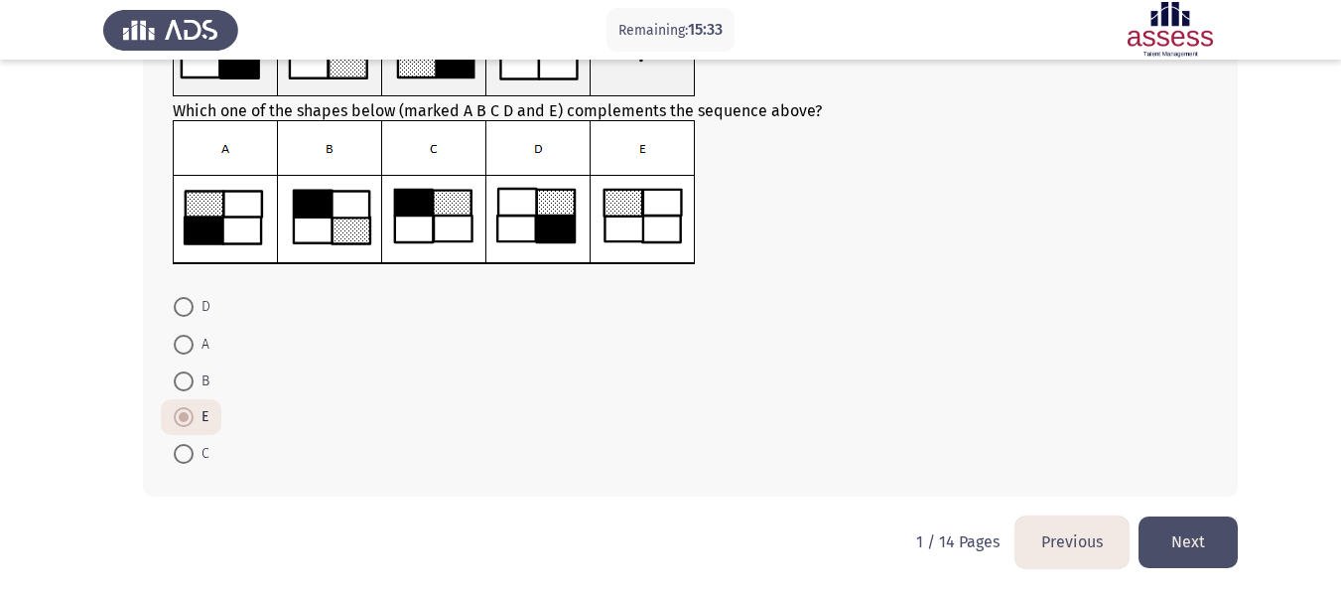
scroll to position [187, 0]
click at [1194, 531] on button "Next" at bounding box center [1188, 540] width 99 height 51
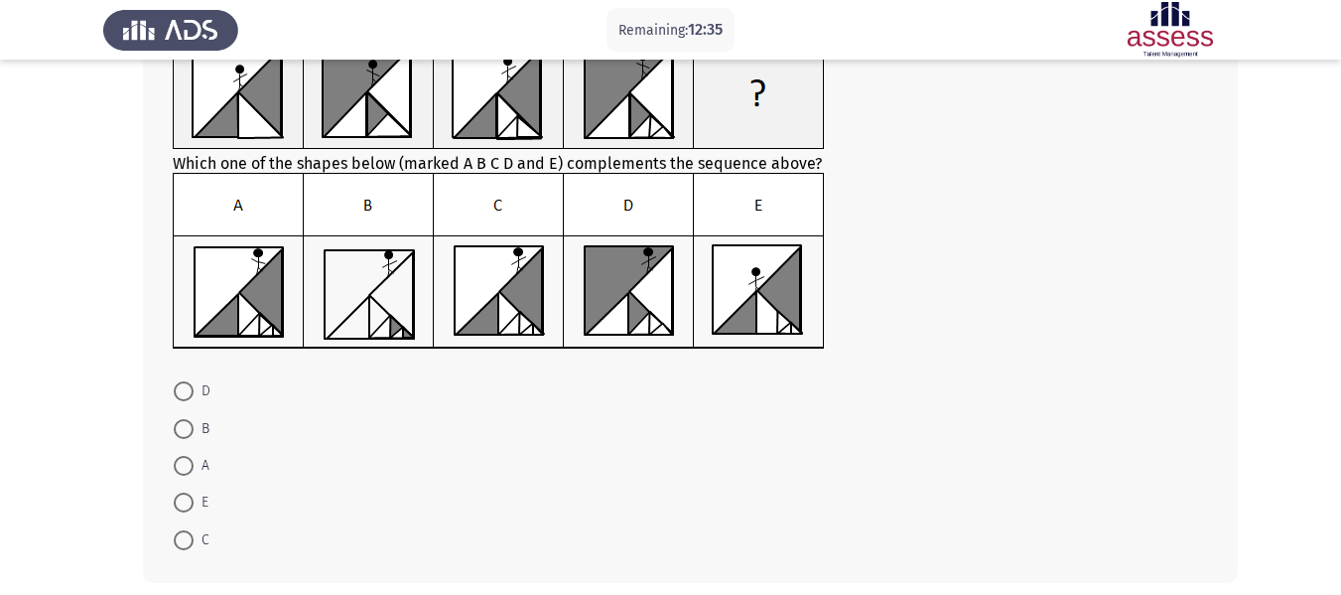
scroll to position [157, 0]
click at [185, 533] on span at bounding box center [184, 539] width 20 height 20
click at [185, 533] on input "C" at bounding box center [184, 539] width 20 height 20
radio input "true"
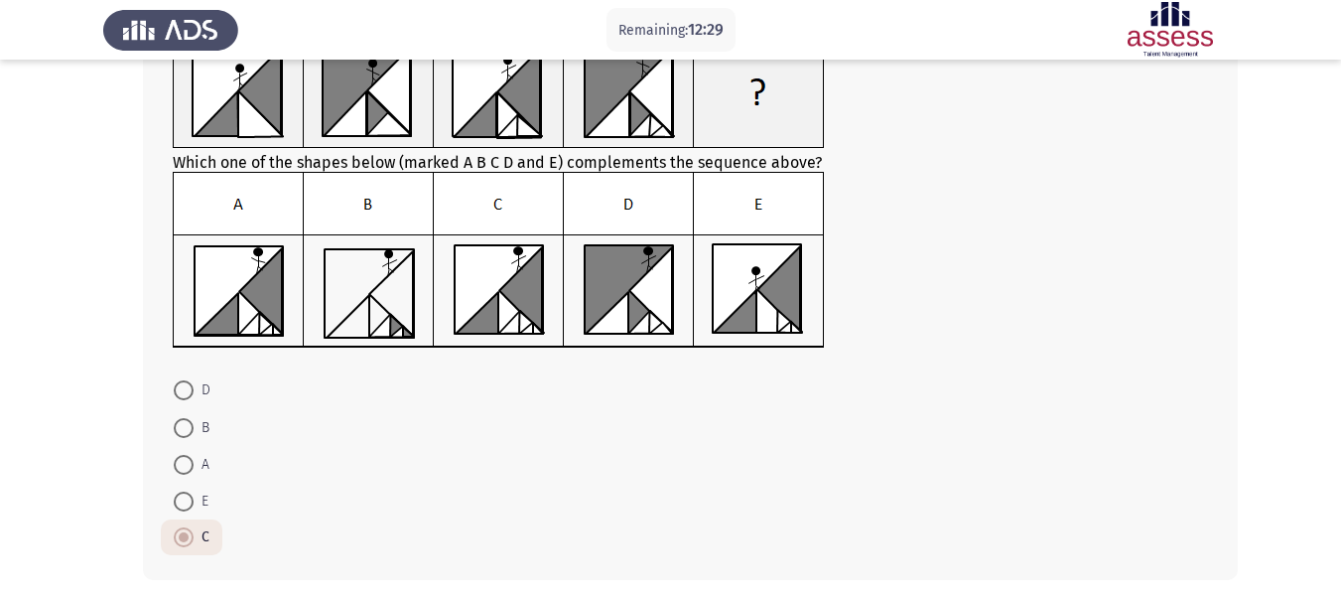
scroll to position [241, 0]
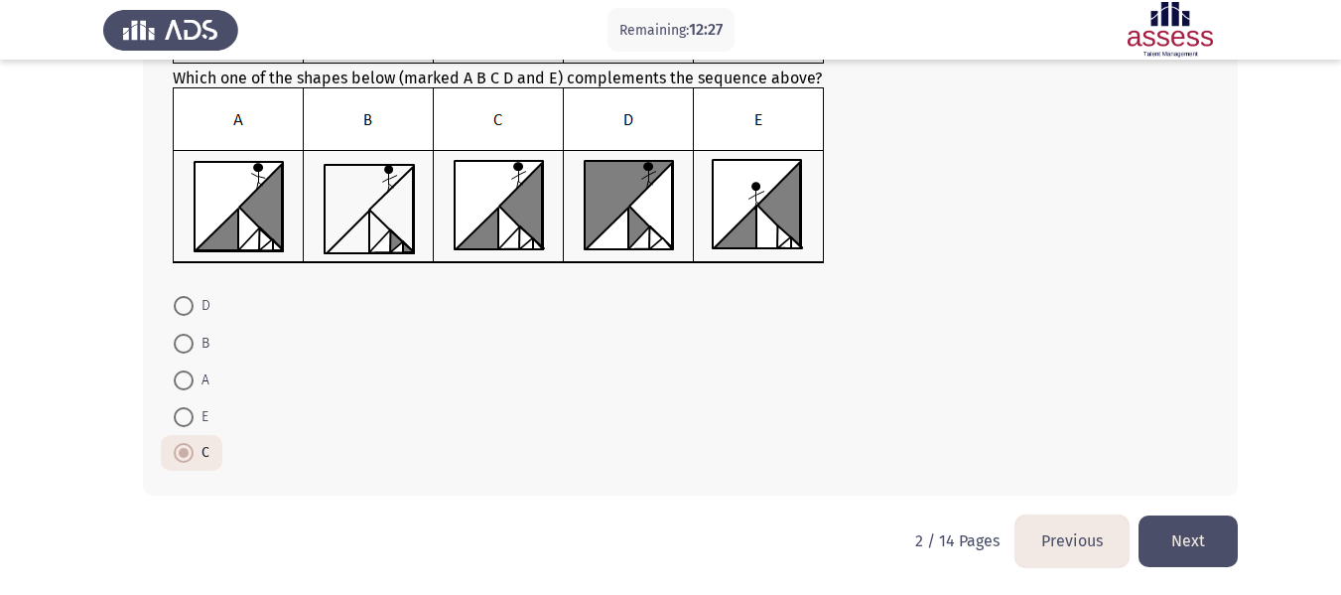
click at [1177, 532] on button "Next" at bounding box center [1188, 540] width 99 height 51
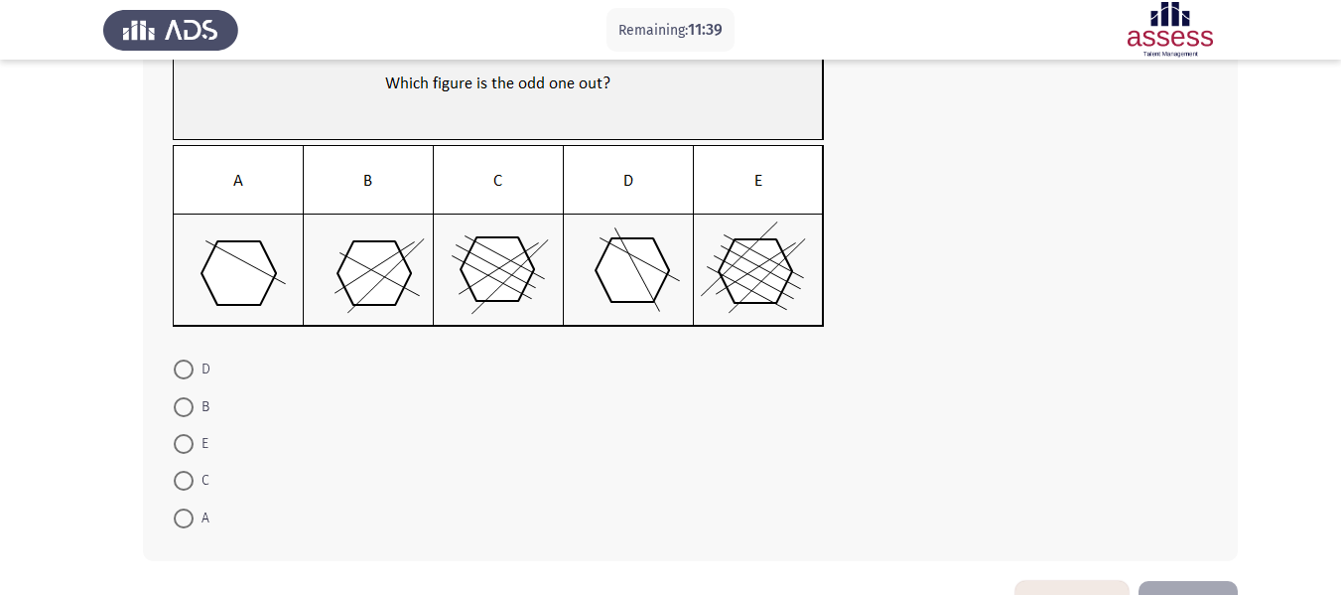
scroll to position [164, 0]
click at [185, 378] on span at bounding box center [184, 370] width 20 height 20
click at [185, 378] on input "D" at bounding box center [184, 370] width 20 height 20
radio input "true"
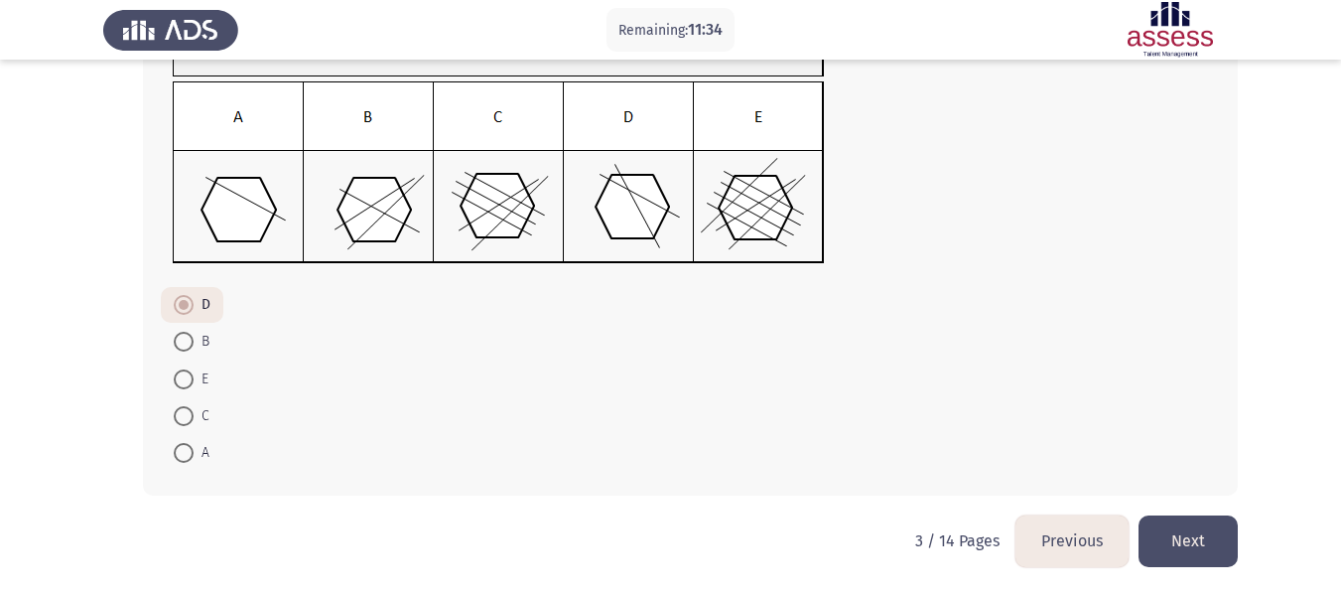
click at [1181, 533] on button "Next" at bounding box center [1188, 540] width 99 height 51
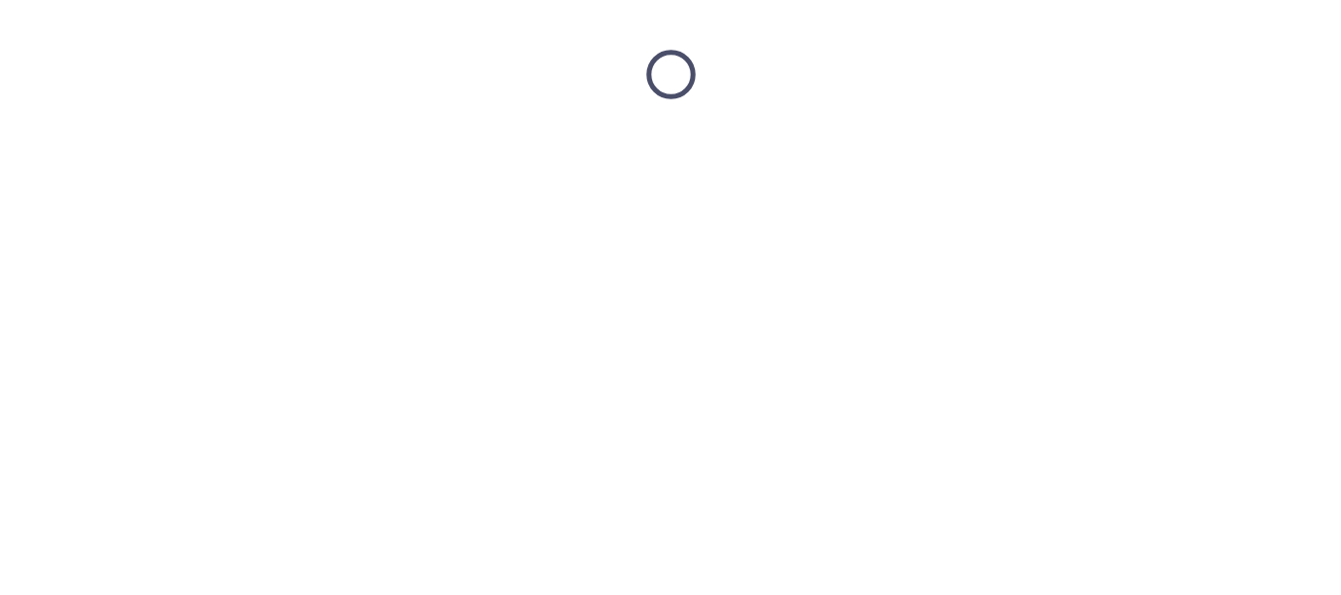
scroll to position [0, 0]
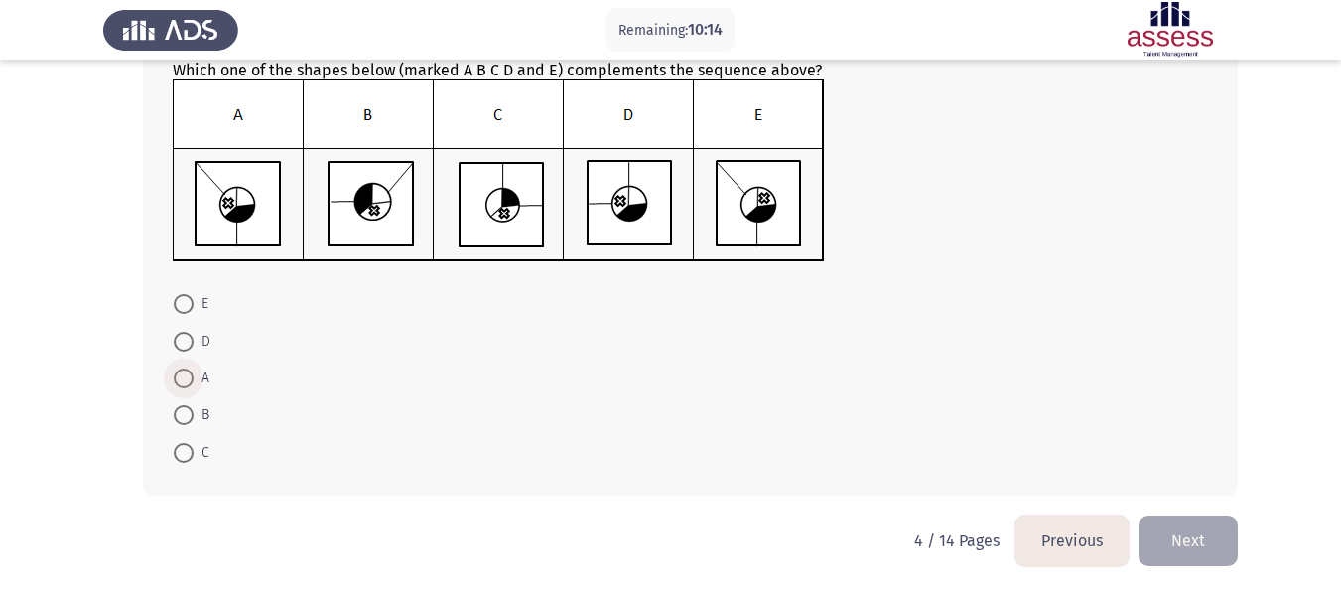
drag, startPoint x: 178, startPoint y: 370, endPoint x: 190, endPoint y: 374, distance: 12.6
click at [180, 372] on span at bounding box center [184, 378] width 20 height 20
click at [180, 372] on input "A" at bounding box center [184, 378] width 20 height 20
radio input "true"
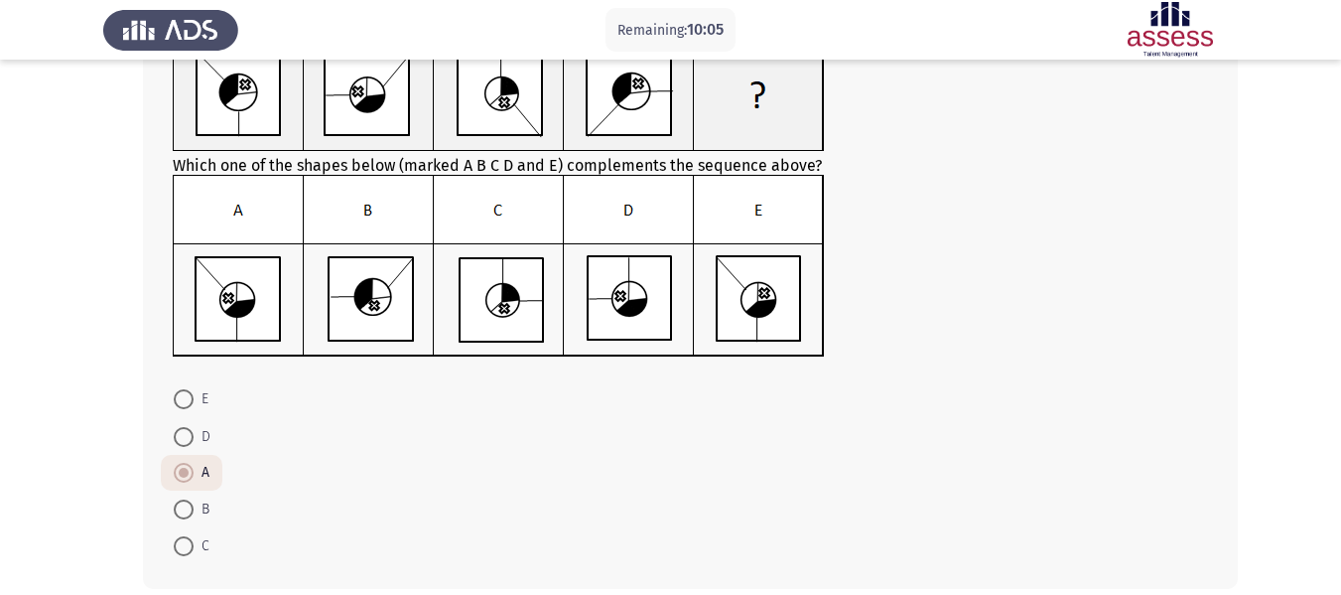
scroll to position [247, 0]
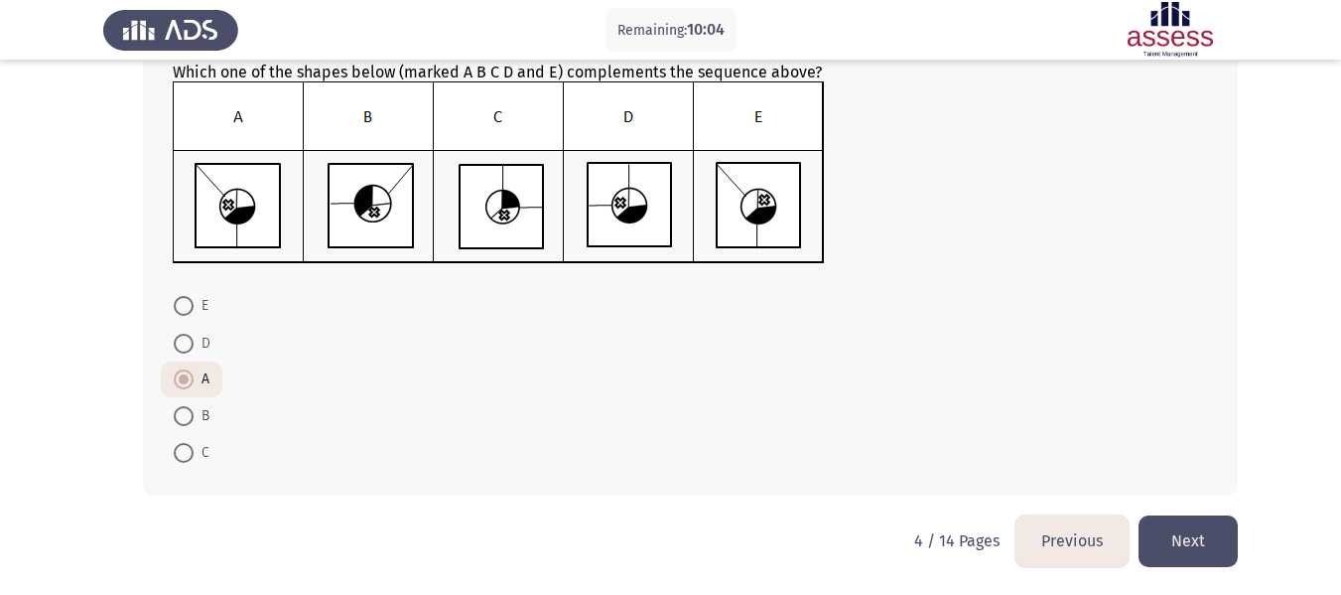
click at [1223, 547] on button "Next" at bounding box center [1188, 540] width 99 height 51
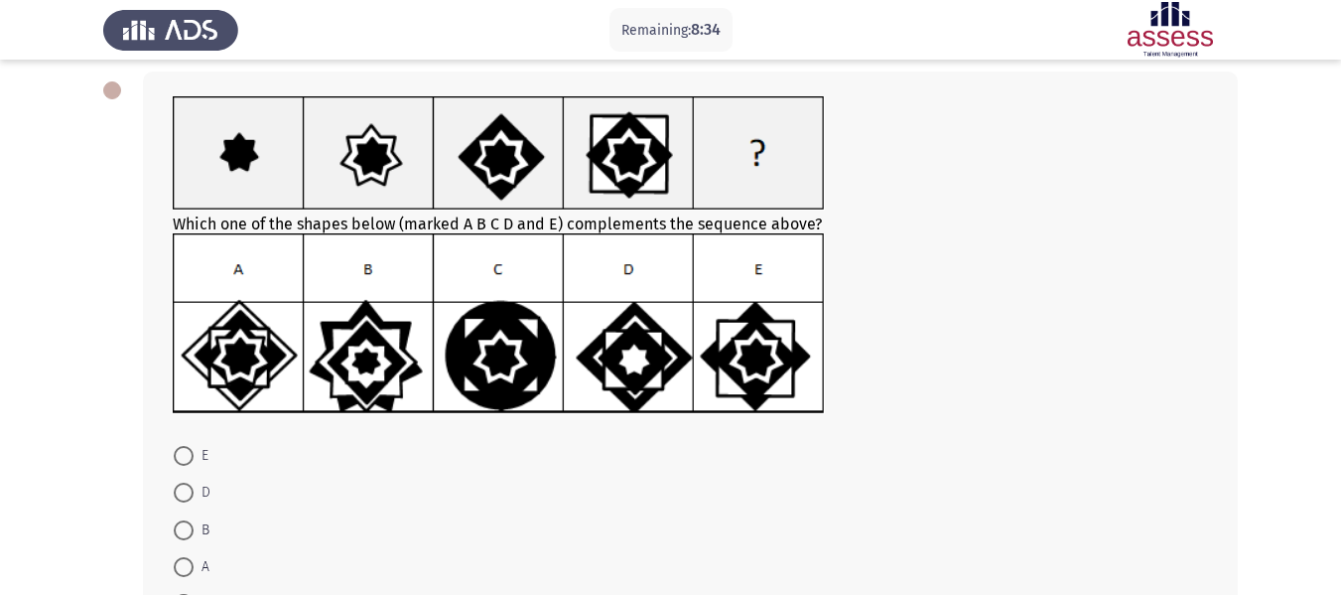
scroll to position [199, 0]
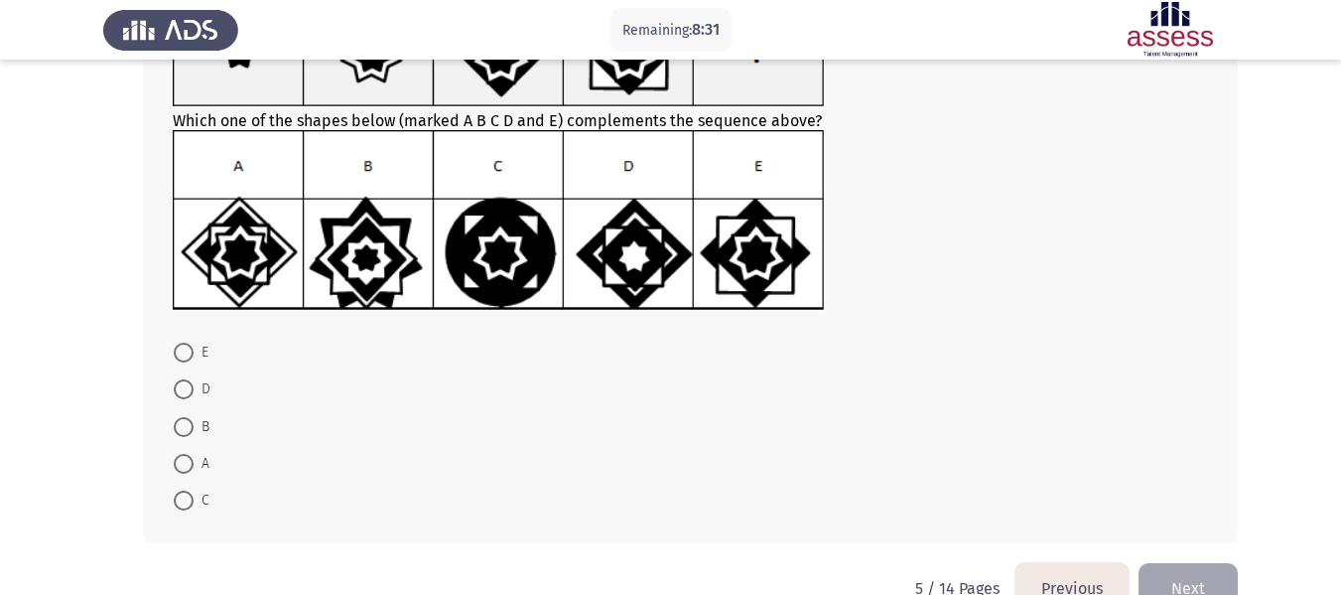
click at [189, 513] on mat-radio-button "C" at bounding box center [192, 499] width 62 height 37
click at [194, 495] on span "C" at bounding box center [202, 500] width 16 height 24
click at [194, 495] on input "C" at bounding box center [184, 500] width 20 height 20
radio input "true"
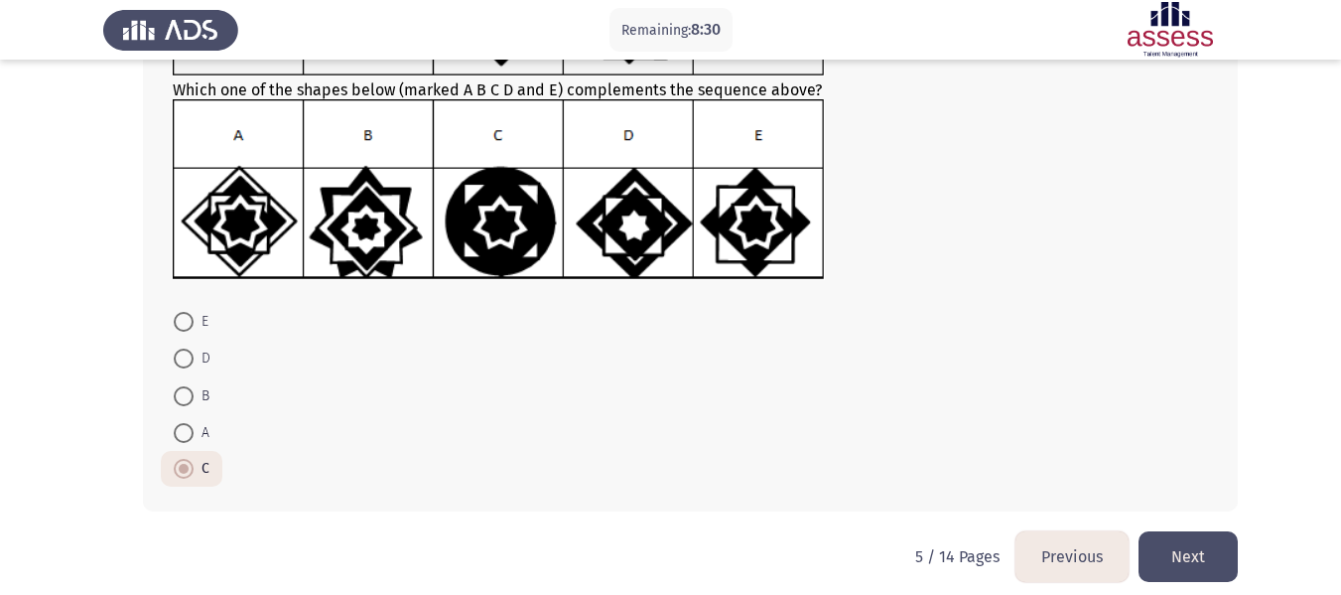
scroll to position [245, 0]
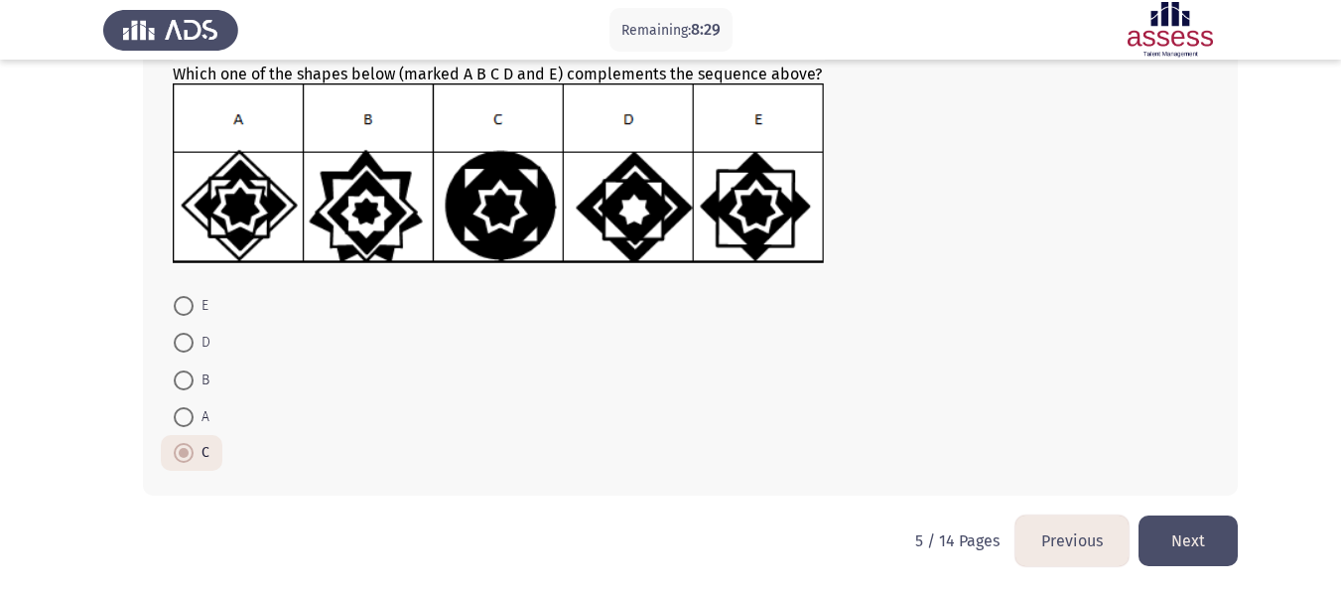
click at [1200, 521] on button "Next" at bounding box center [1188, 540] width 99 height 51
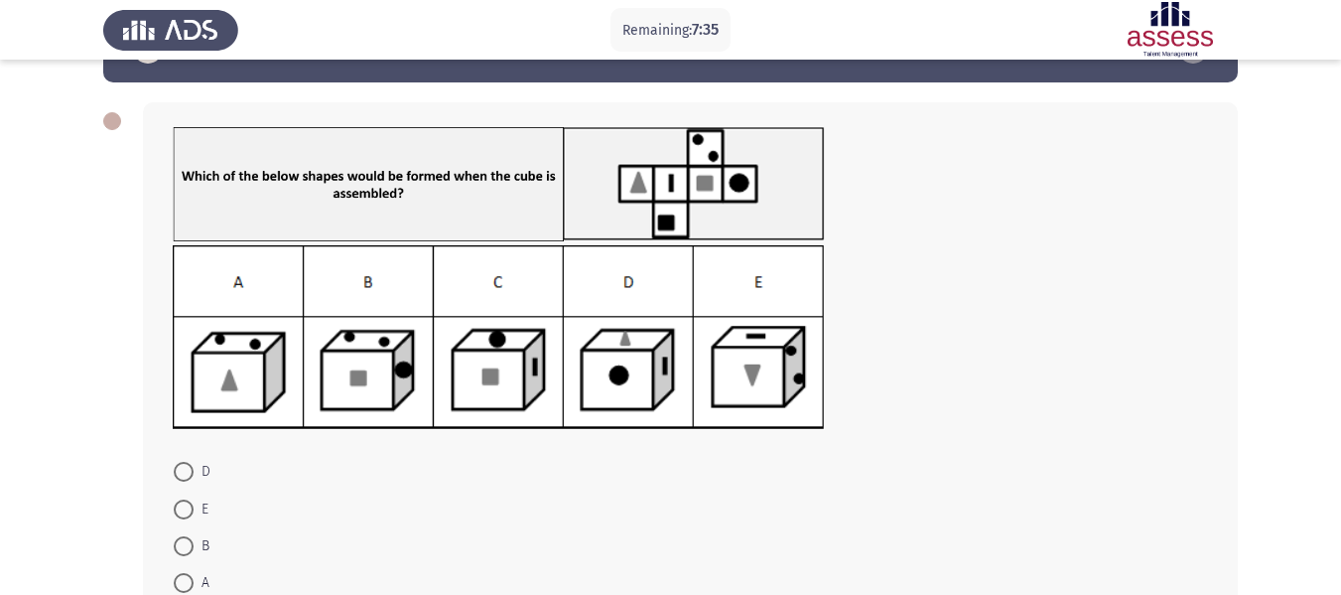
scroll to position [99, 0]
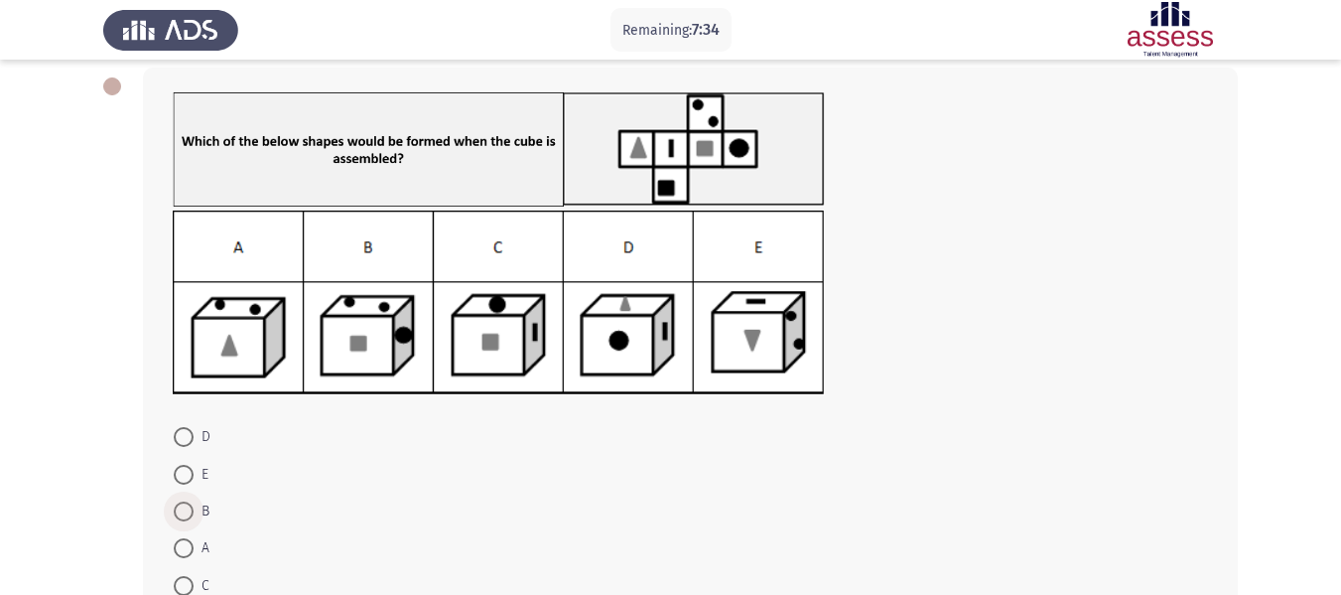
drag, startPoint x: 176, startPoint y: 516, endPoint x: 318, endPoint y: 456, distance: 154.3
click at [180, 516] on span at bounding box center [184, 511] width 20 height 20
click at [180, 516] on input "B" at bounding box center [184, 511] width 20 height 20
radio input "true"
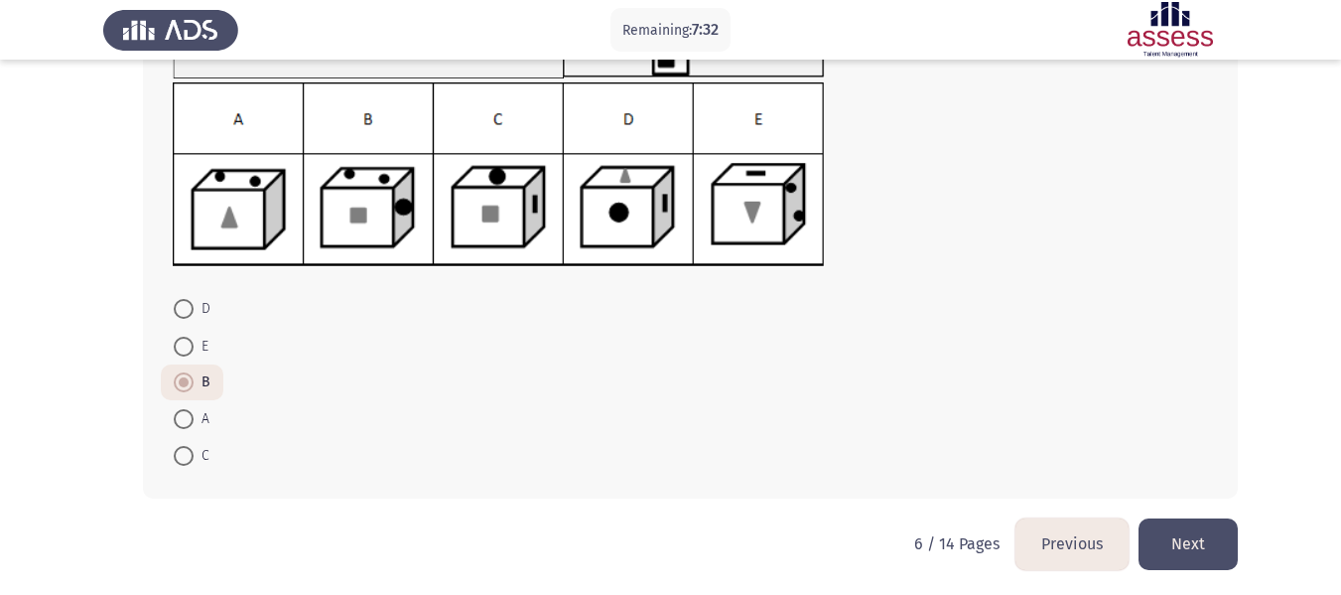
scroll to position [230, 0]
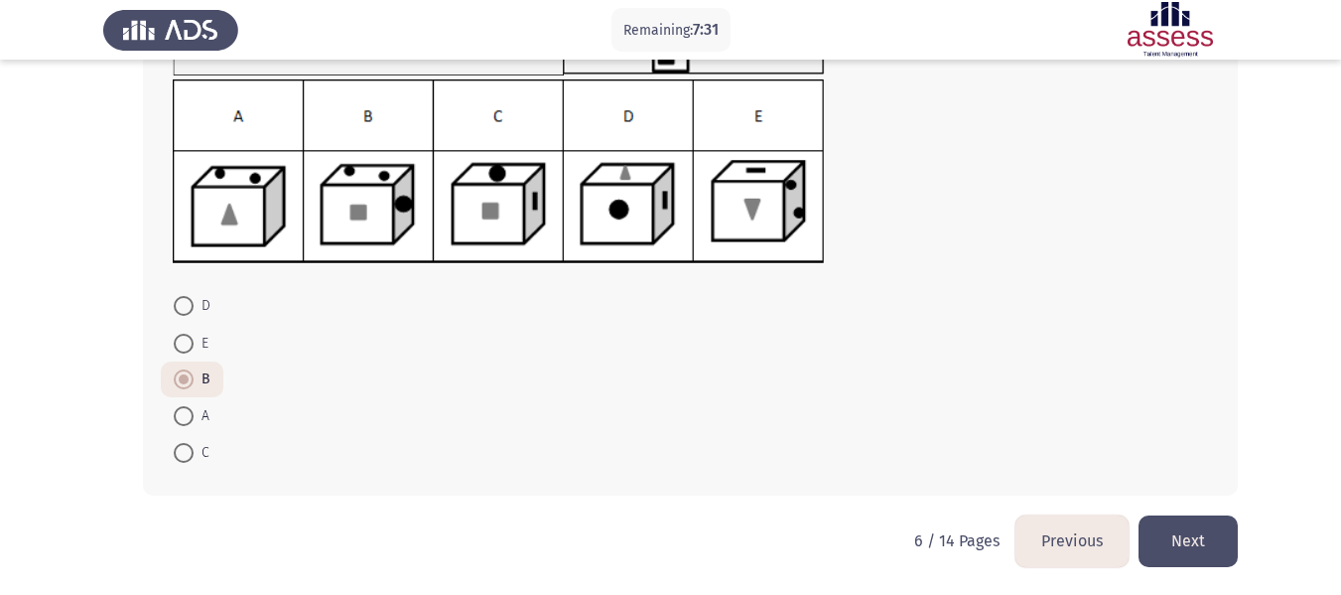
click at [1195, 532] on button "Next" at bounding box center [1188, 540] width 99 height 51
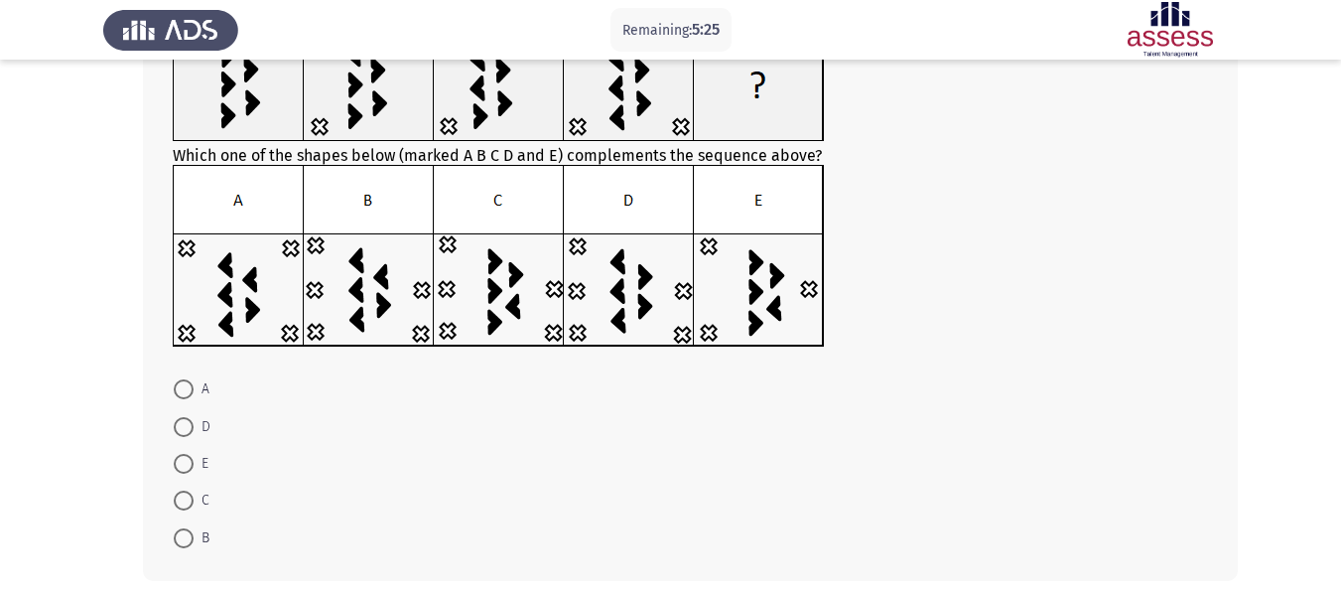
scroll to position [199, 0]
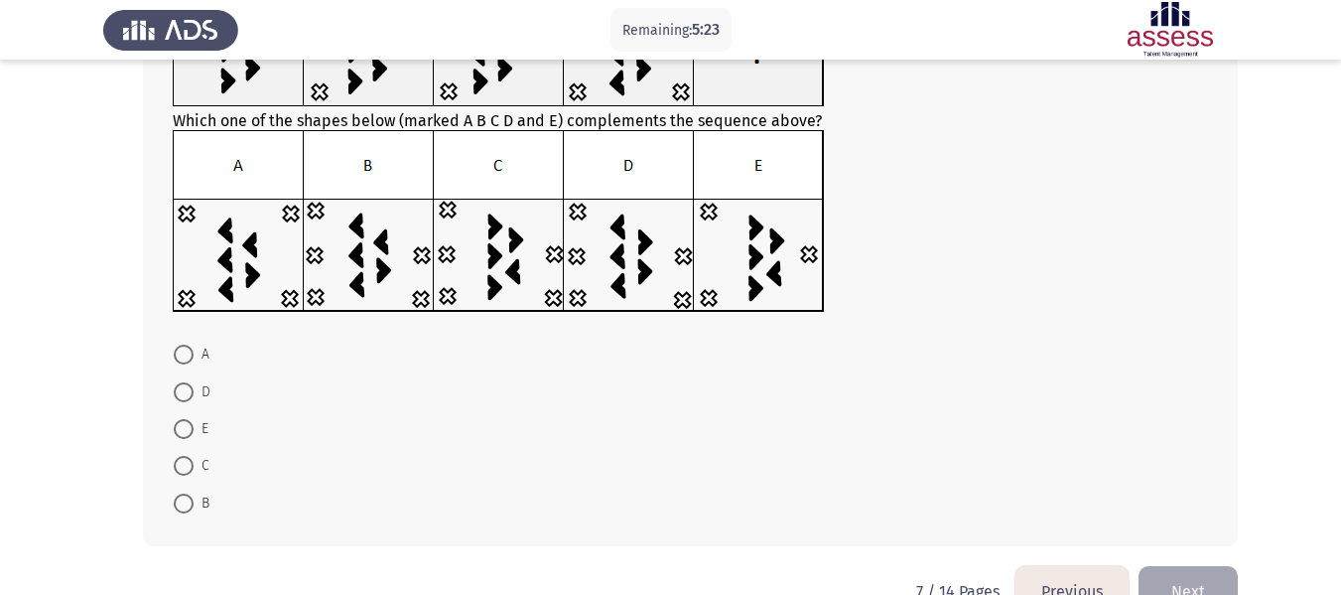
click at [196, 462] on span "C" at bounding box center [202, 466] width 16 height 24
click at [194, 462] on input "C" at bounding box center [184, 466] width 20 height 20
radio input "true"
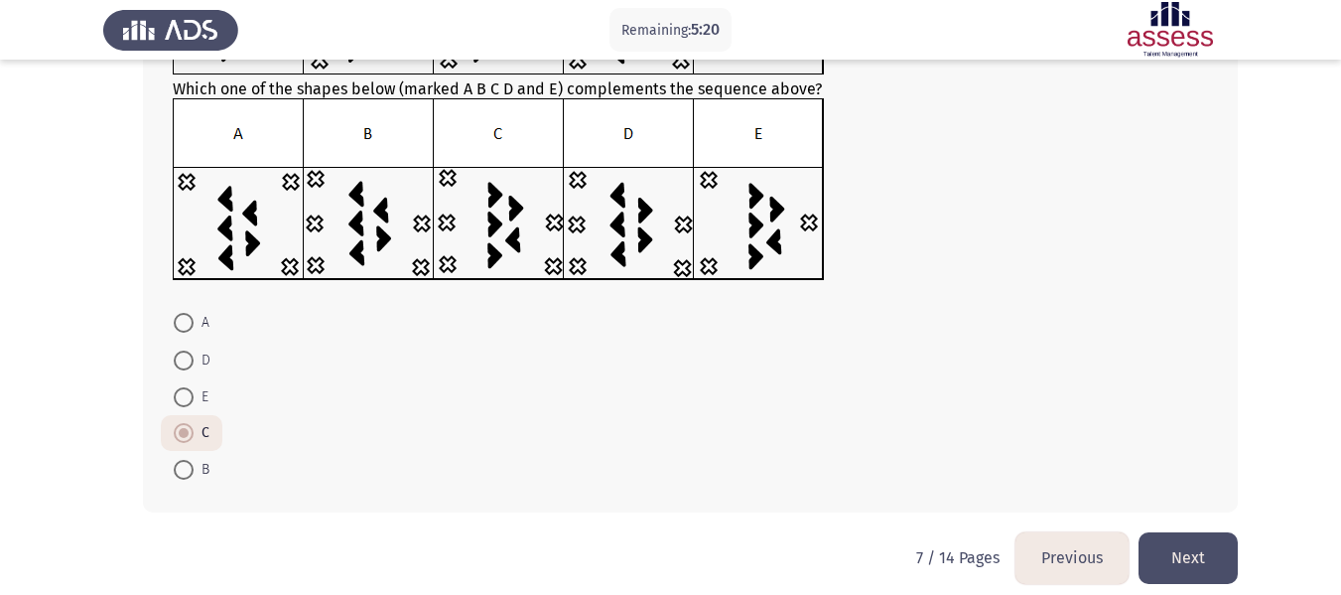
scroll to position [247, 0]
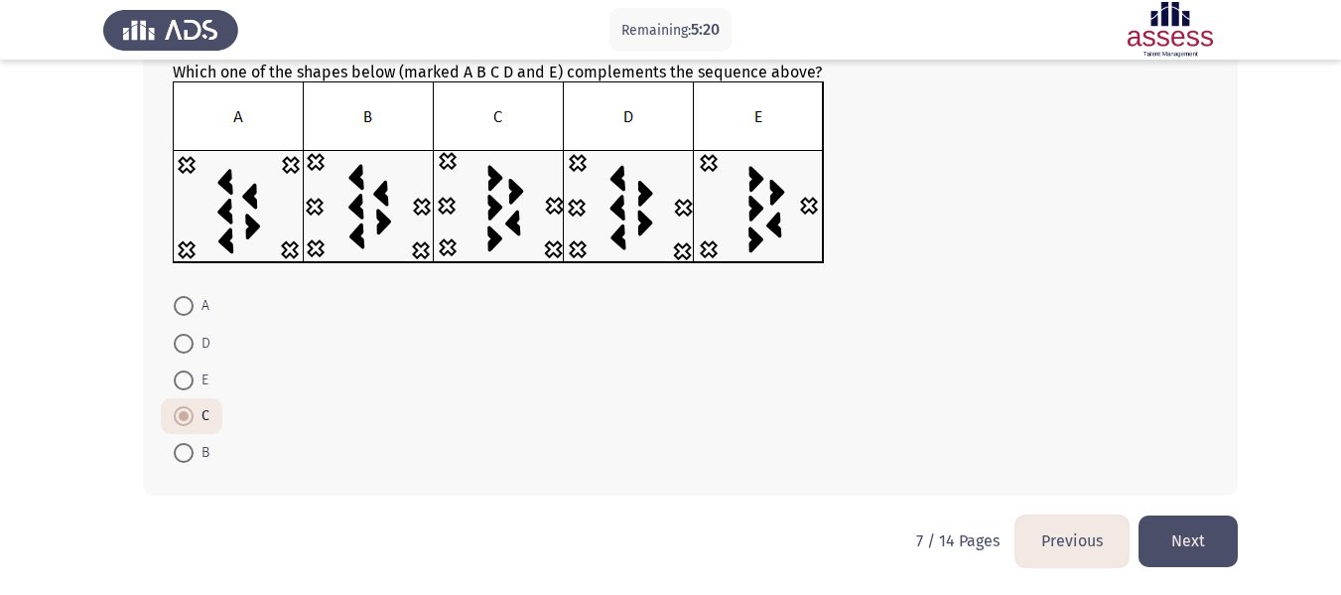
click at [1179, 525] on button "Next" at bounding box center [1188, 540] width 99 height 51
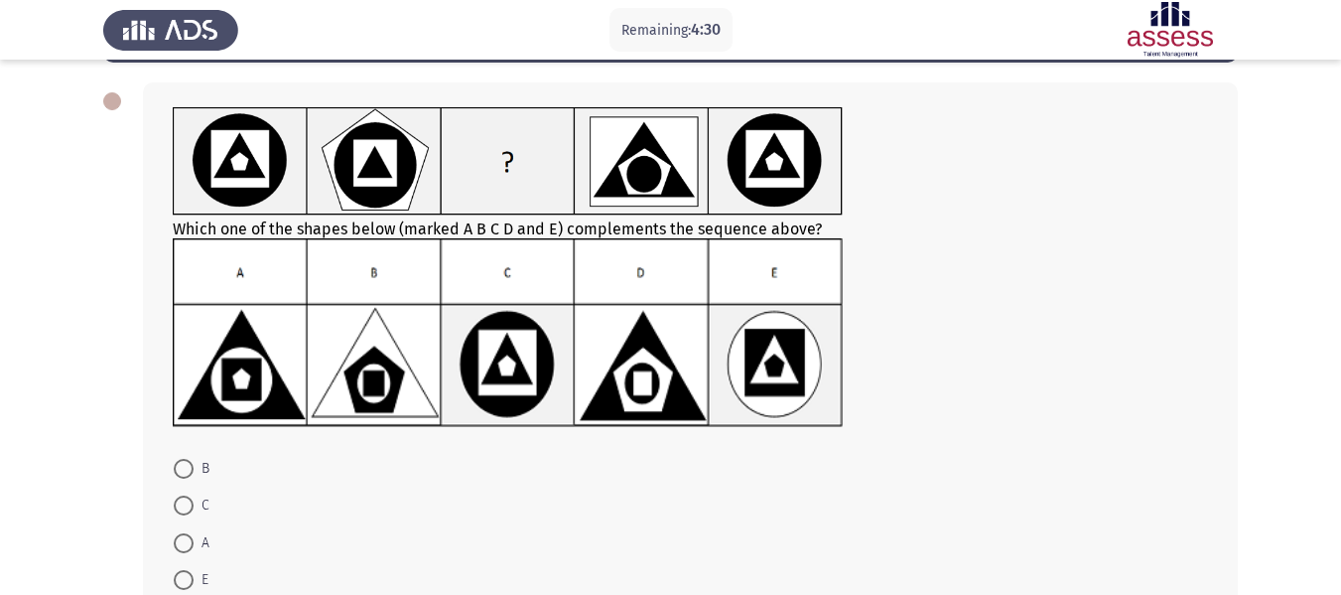
scroll to position [50, 0]
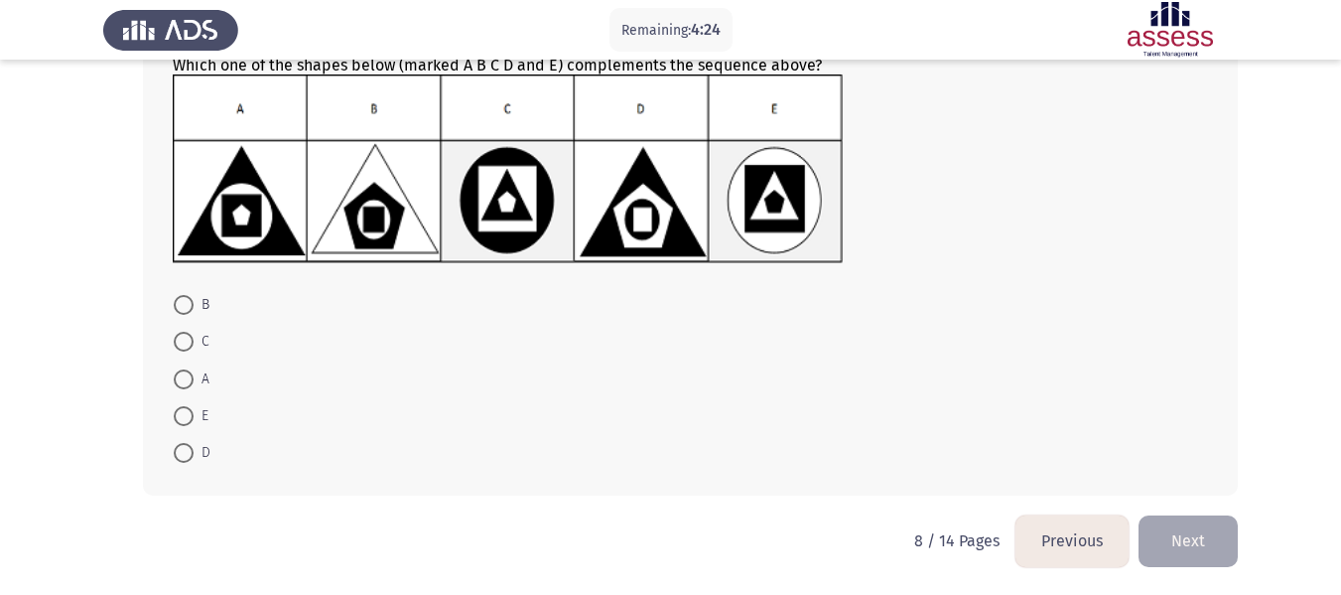
click at [180, 462] on span at bounding box center [184, 453] width 20 height 20
click at [180, 462] on input "D" at bounding box center [184, 453] width 20 height 20
radio input "true"
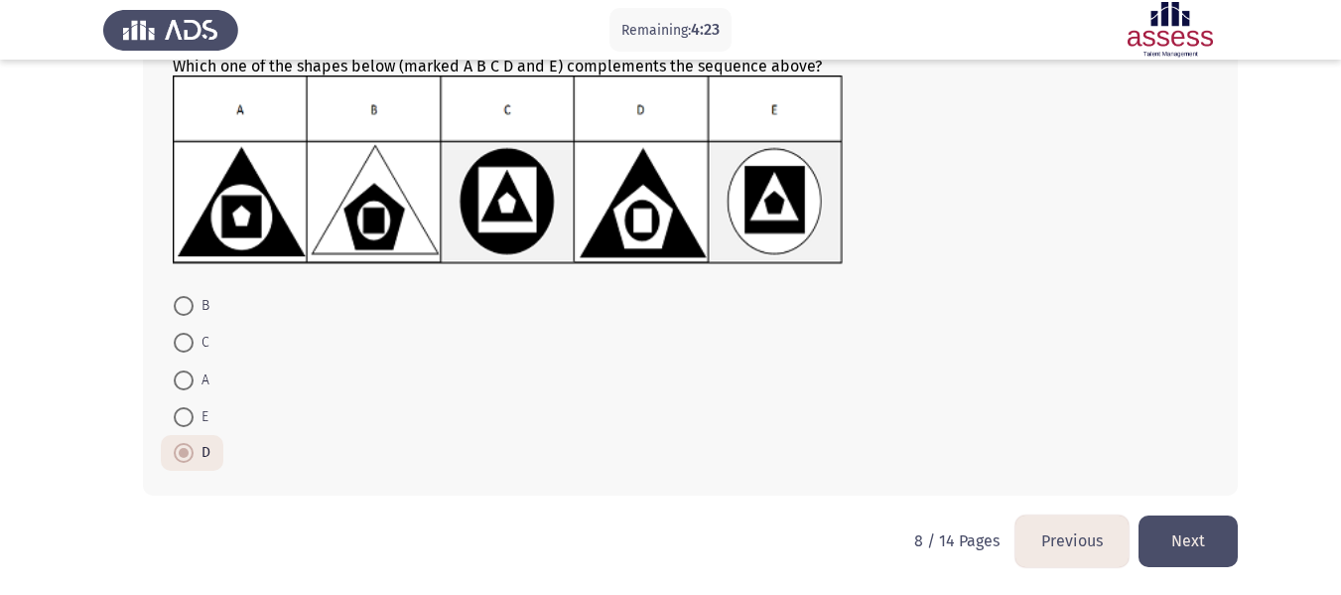
drag, startPoint x: 1221, startPoint y: 533, endPoint x: 1118, endPoint y: 456, distance: 129.1
click at [1215, 527] on button "Next" at bounding box center [1188, 540] width 99 height 51
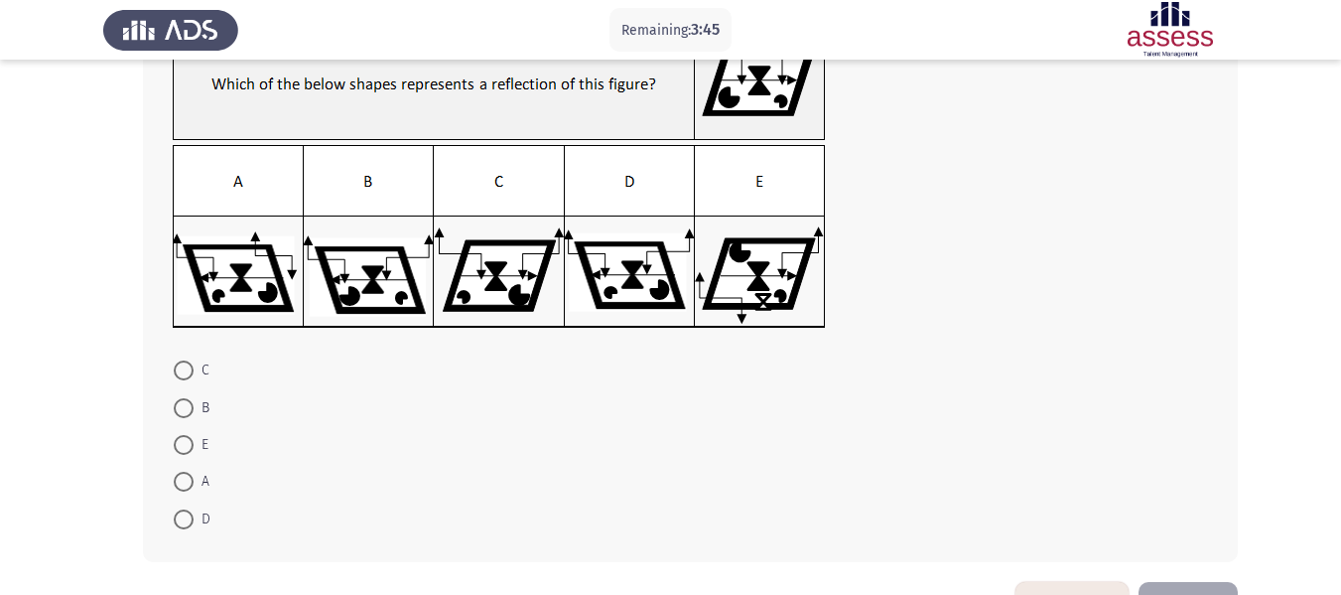
scroll to position [199, 0]
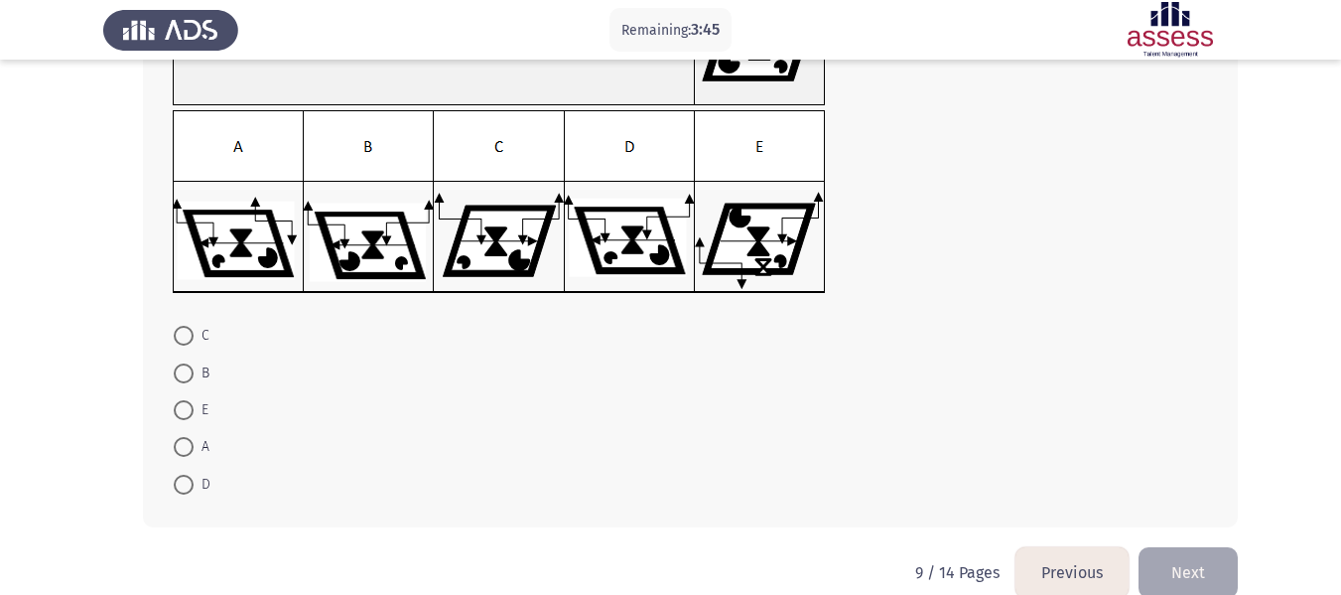
drag, startPoint x: 179, startPoint y: 449, endPoint x: 384, endPoint y: 459, distance: 205.7
click at [183, 449] on span at bounding box center [184, 447] width 20 height 20
click at [183, 449] on input "A" at bounding box center [184, 447] width 20 height 20
radio input "true"
drag, startPoint x: 1181, startPoint y: 559, endPoint x: 1097, endPoint y: 494, distance: 106.2
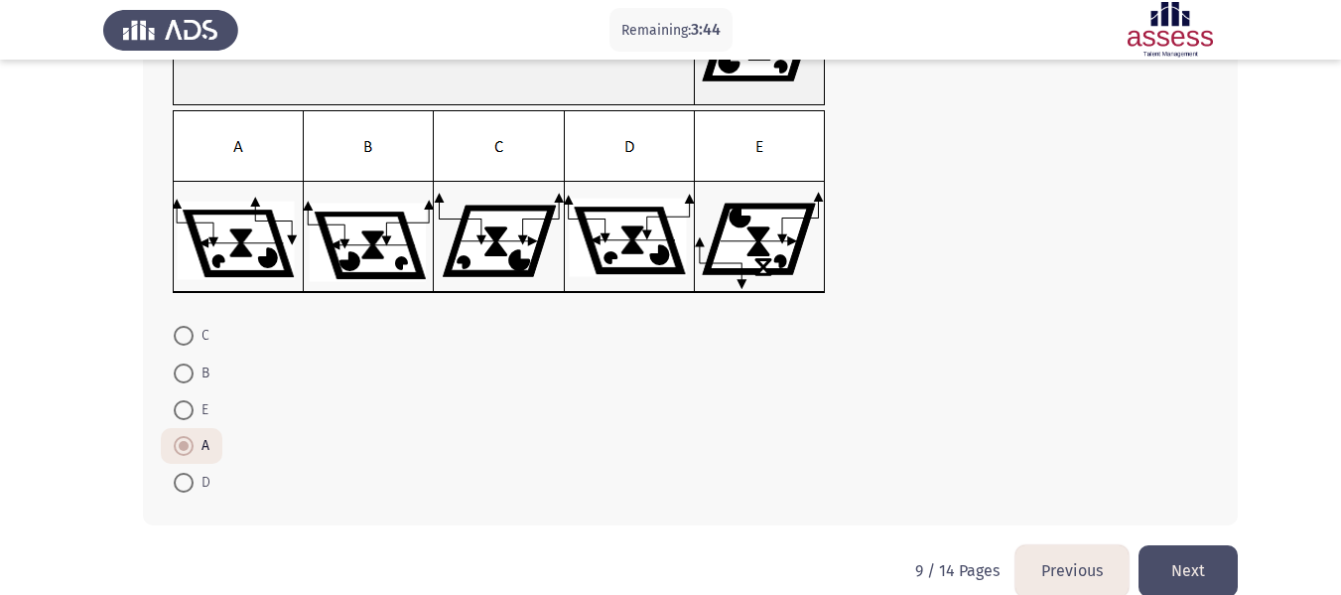
click at [1182, 559] on button "Next" at bounding box center [1188, 570] width 99 height 51
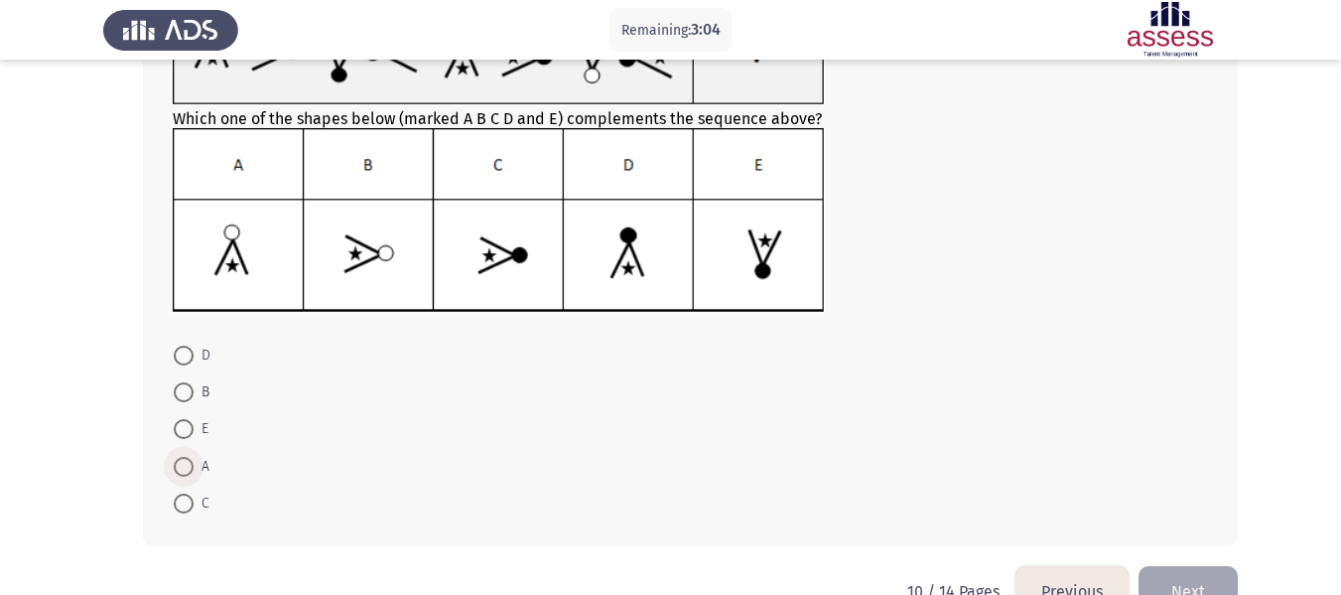
drag, startPoint x: 178, startPoint y: 465, endPoint x: 325, endPoint y: 391, distance: 164.3
click at [179, 466] on span at bounding box center [184, 467] width 20 height 20
click at [179, 466] on input "A" at bounding box center [184, 467] width 20 height 20
radio input "true"
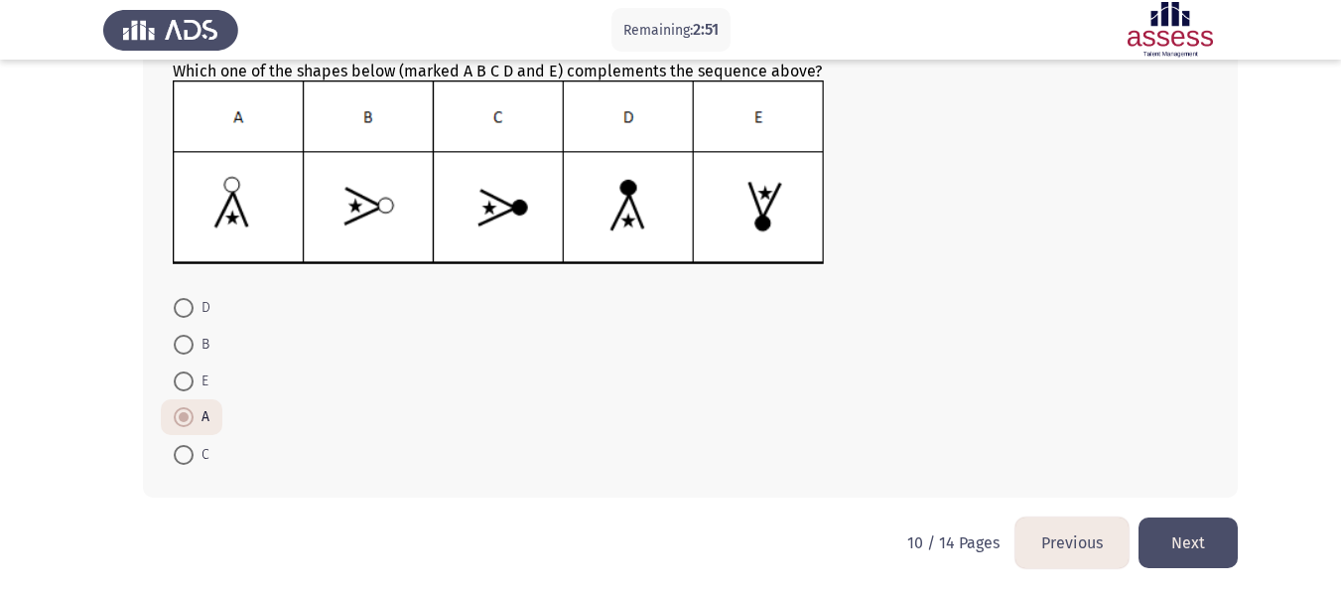
scroll to position [248, 0]
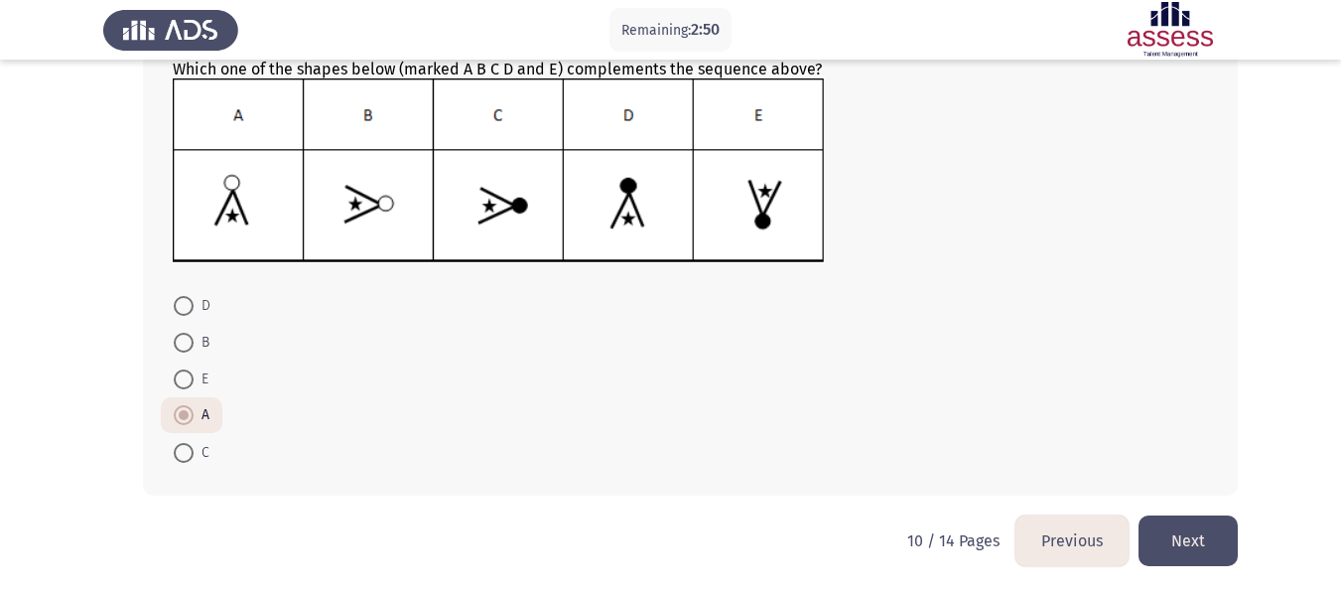
click at [1208, 542] on button "Next" at bounding box center [1188, 540] width 99 height 51
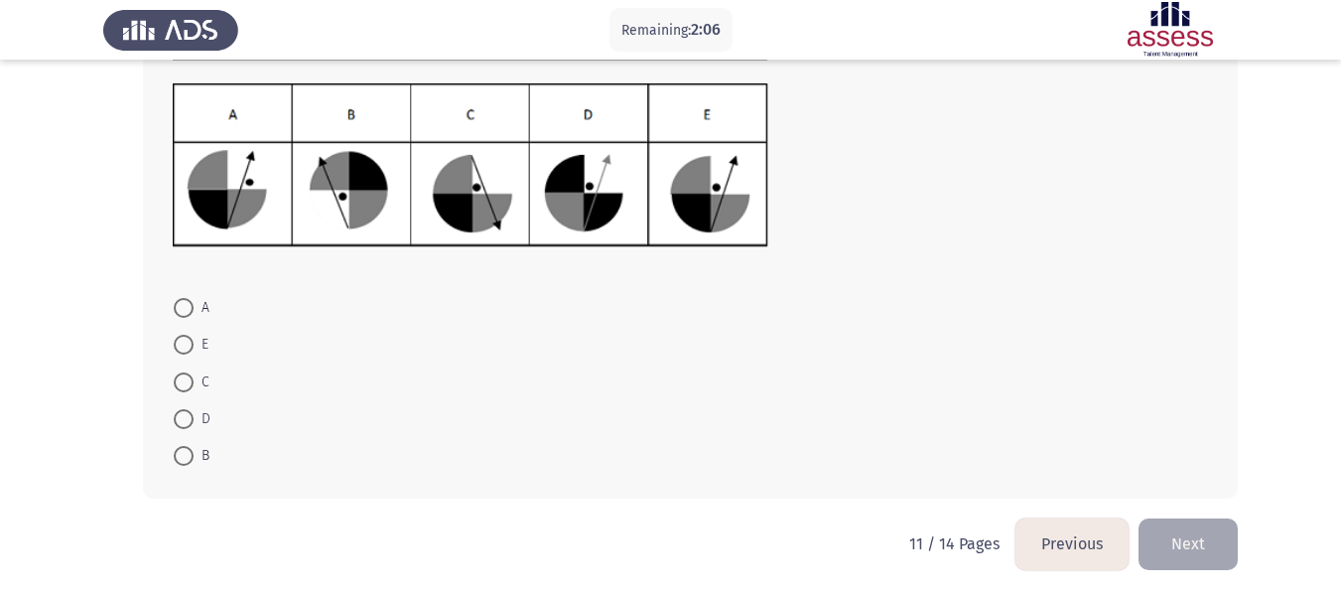
scroll to position [238, 0]
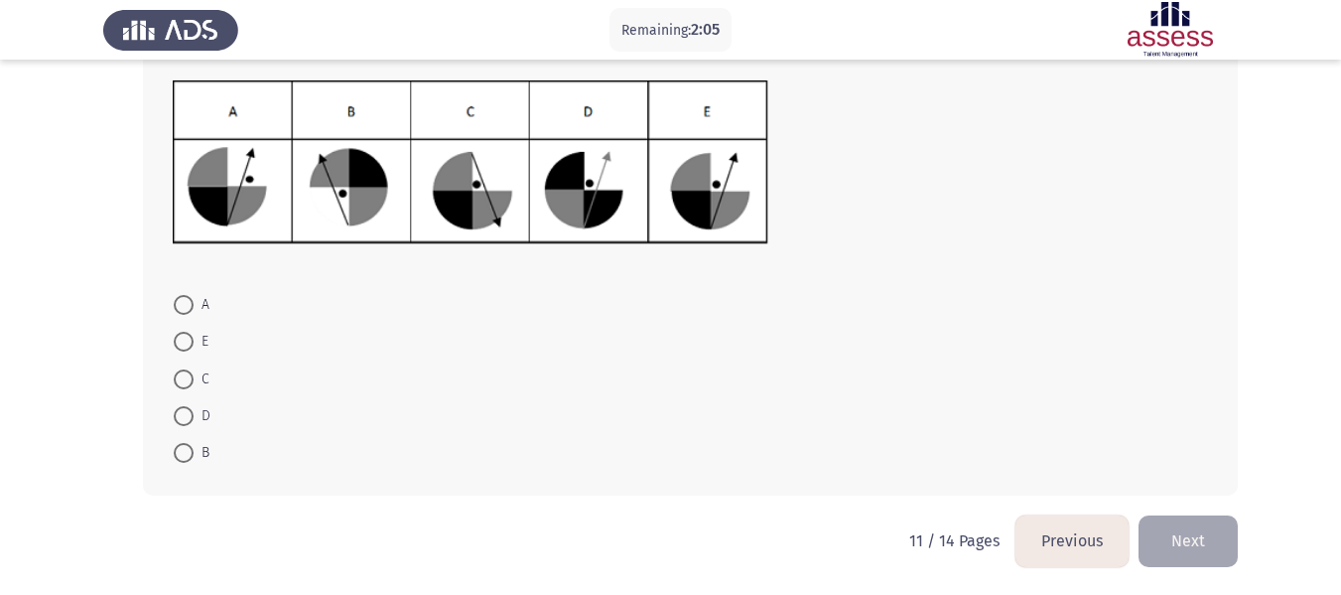
click at [178, 335] on span at bounding box center [184, 342] width 20 height 20
click at [178, 335] on input "E" at bounding box center [184, 342] width 20 height 20
radio input "true"
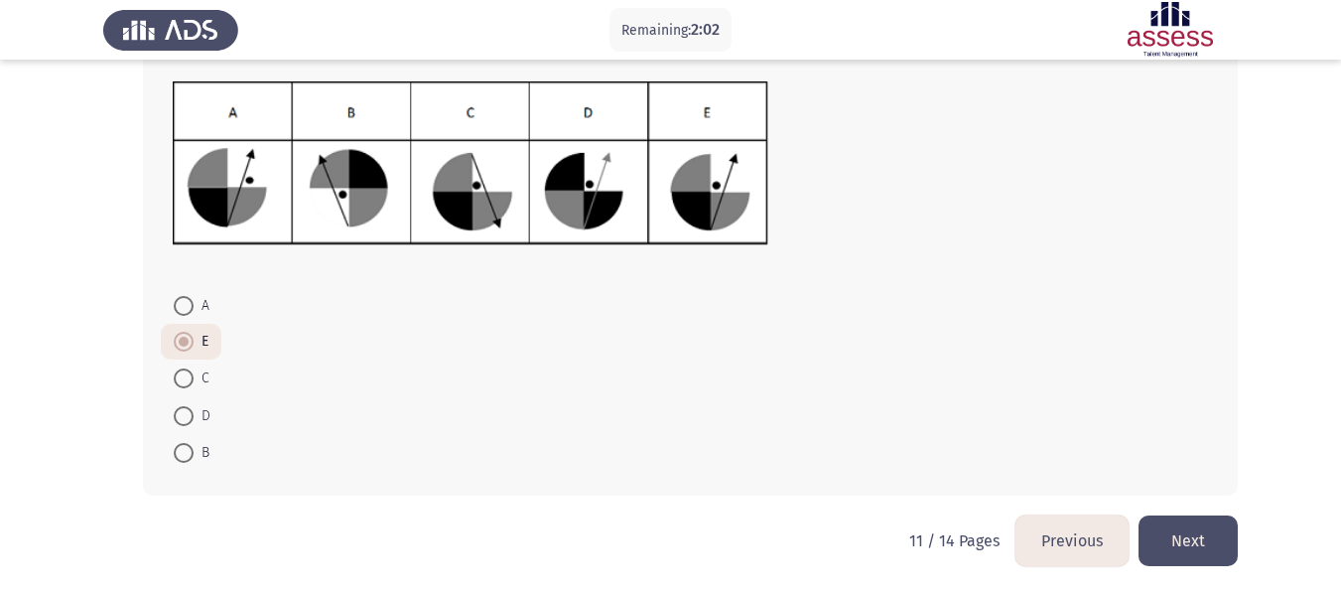
click at [1209, 537] on button "Next" at bounding box center [1188, 540] width 99 height 51
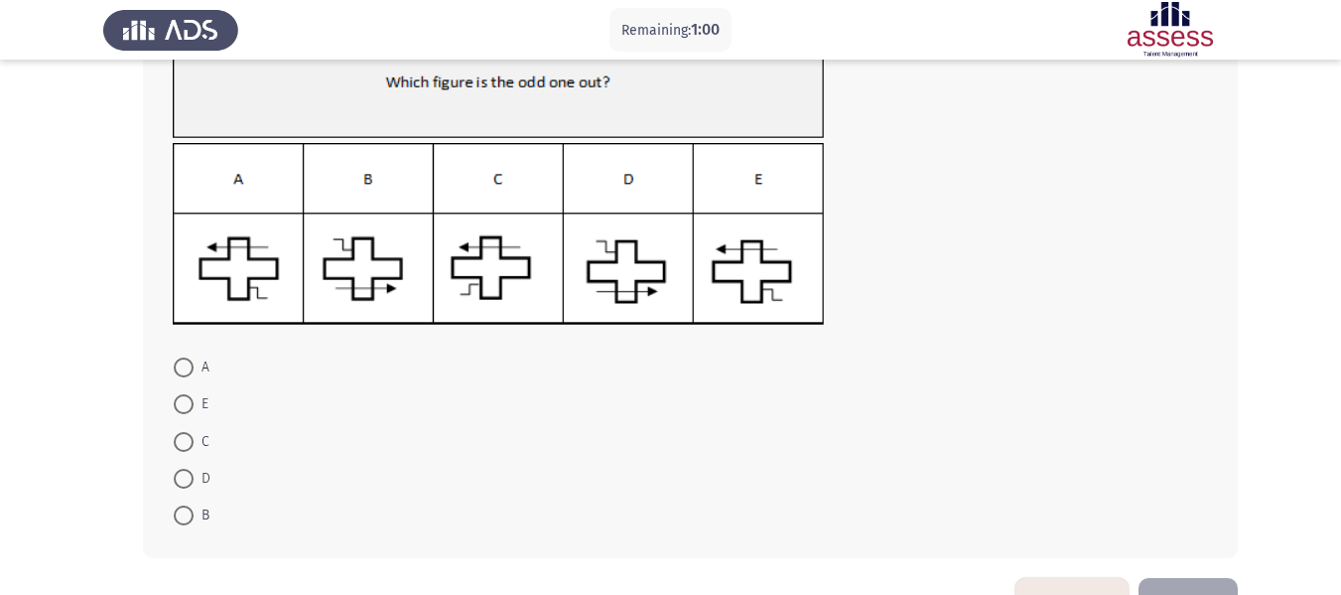
scroll to position [199, 0]
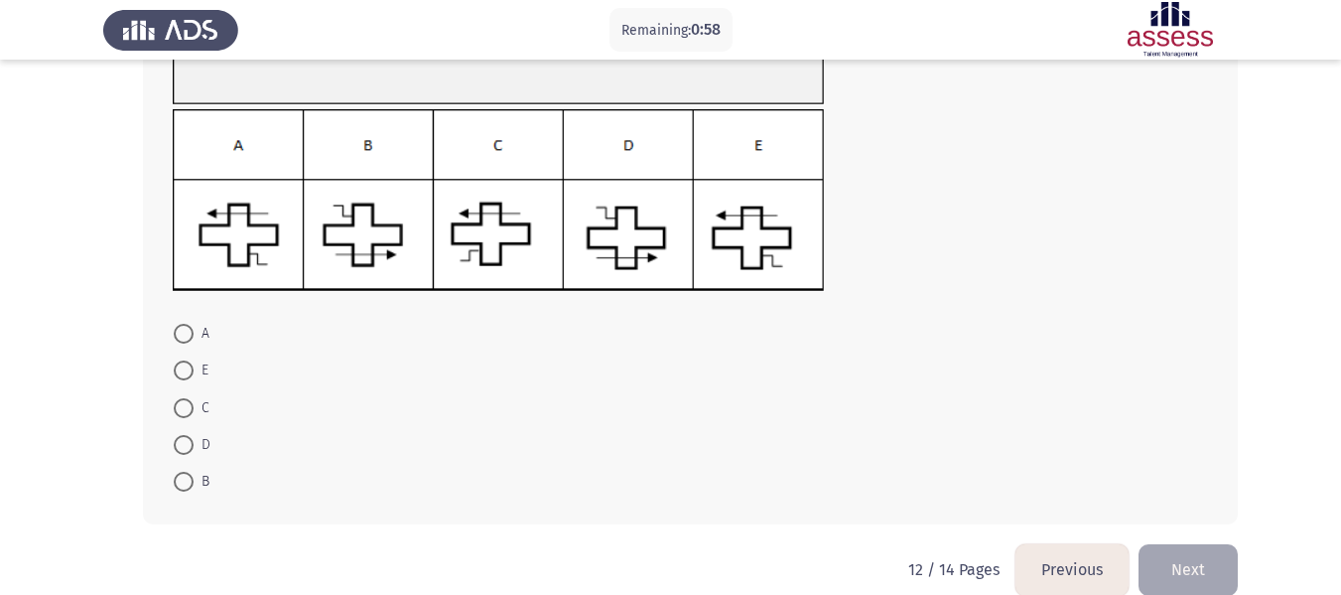
drag, startPoint x: 183, startPoint y: 402, endPoint x: 341, endPoint y: 401, distance: 158.8
click at [185, 401] on span at bounding box center [184, 408] width 20 height 20
click at [185, 401] on input "C" at bounding box center [184, 408] width 20 height 20
radio input "true"
click at [1176, 564] on button "Next" at bounding box center [1188, 568] width 99 height 51
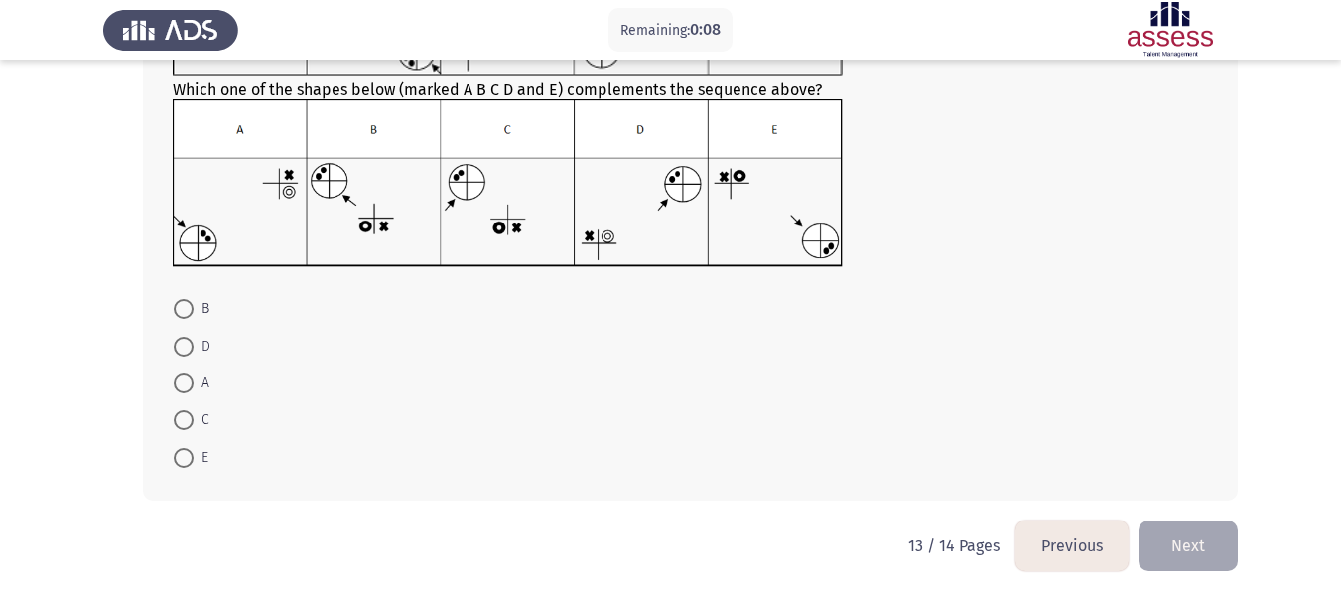
scroll to position [228, 0]
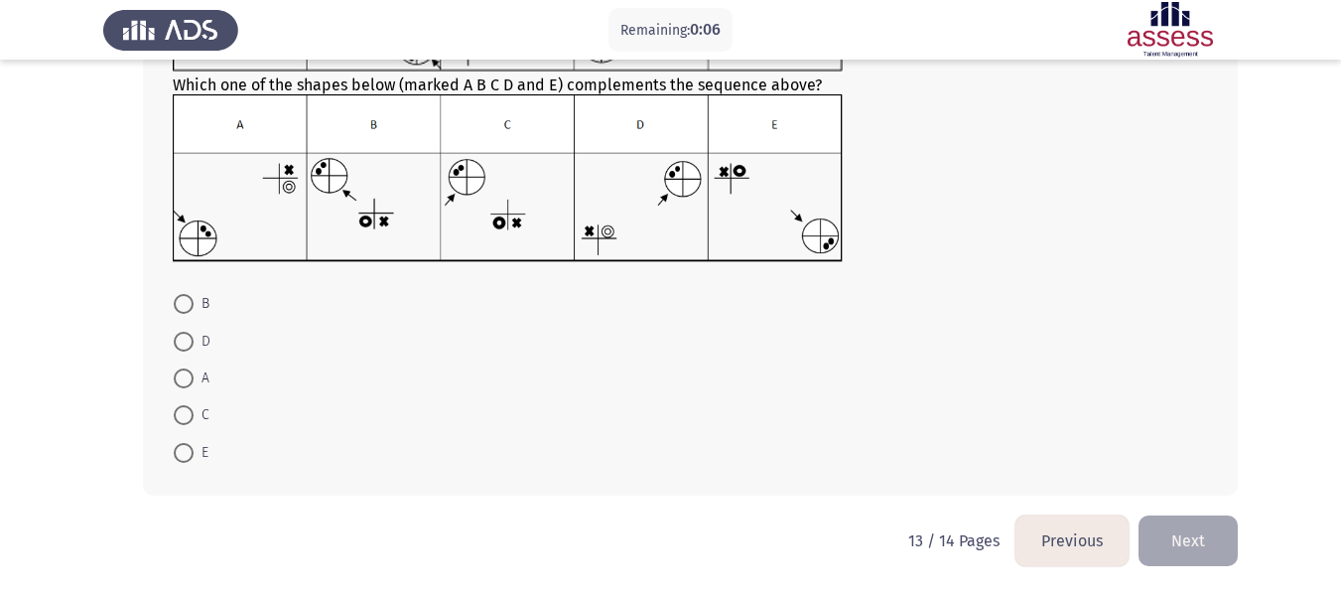
drag, startPoint x: 189, startPoint y: 337, endPoint x: 628, endPoint y: 400, distance: 444.3
click at [193, 337] on span at bounding box center [184, 342] width 20 height 20
click at [193, 337] on input "D" at bounding box center [184, 342] width 20 height 20
radio input "true"
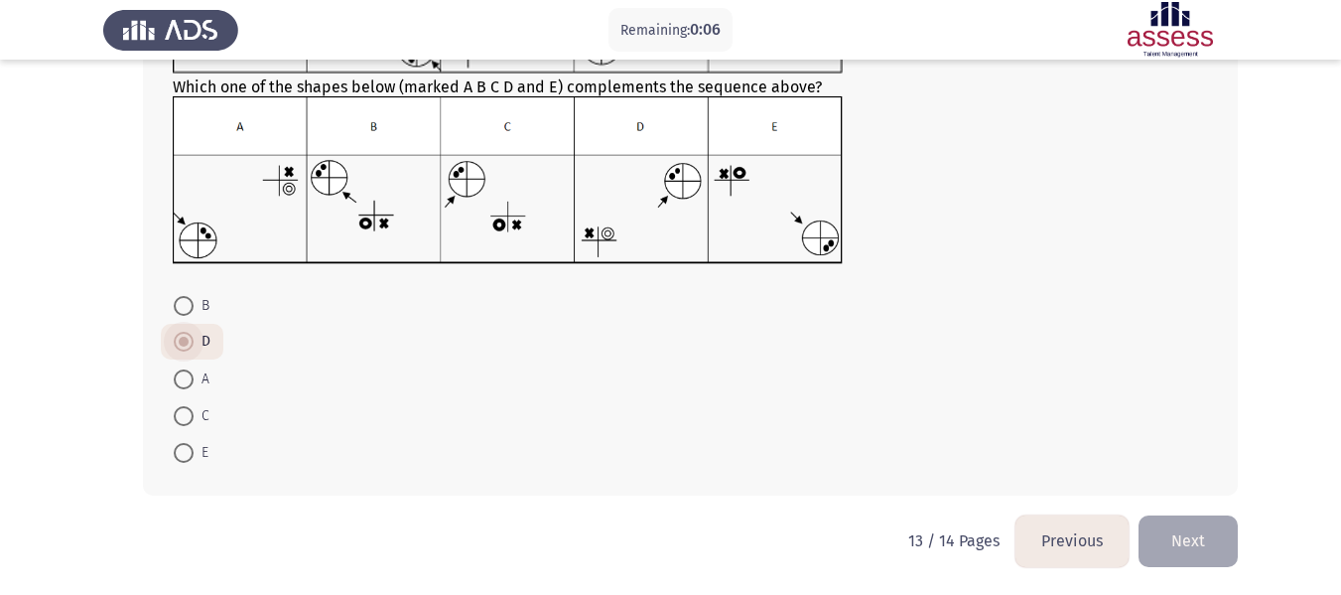
scroll to position [226, 0]
click at [1171, 544] on button "Next" at bounding box center [1188, 540] width 99 height 51
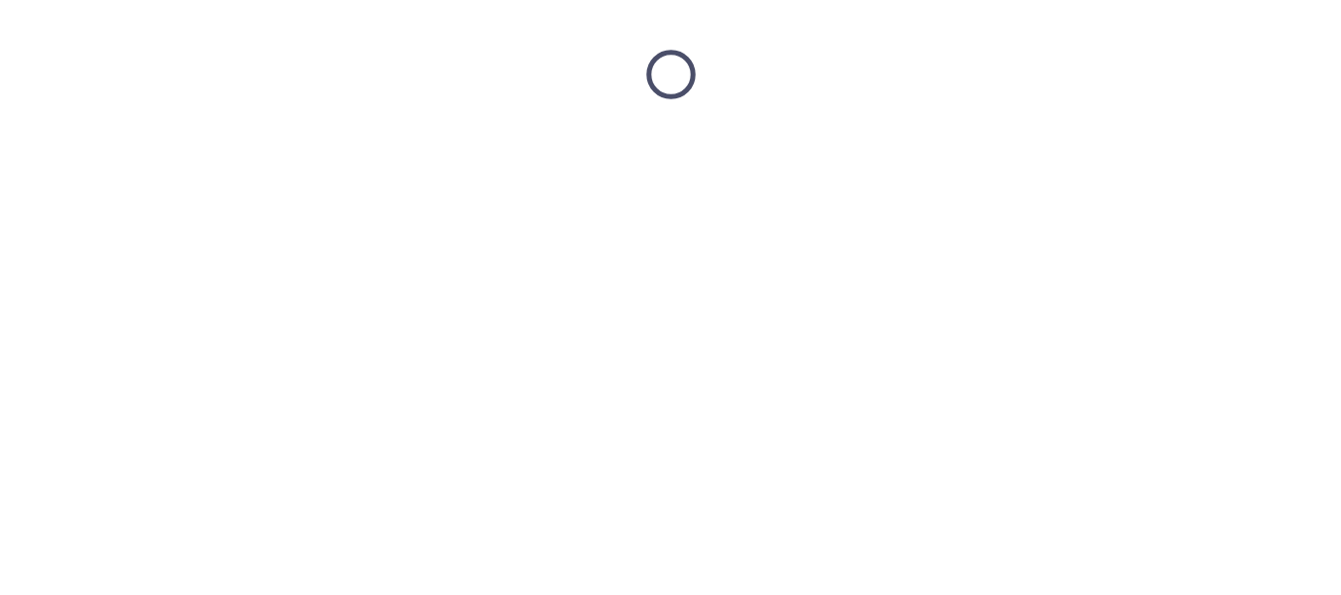
scroll to position [0, 0]
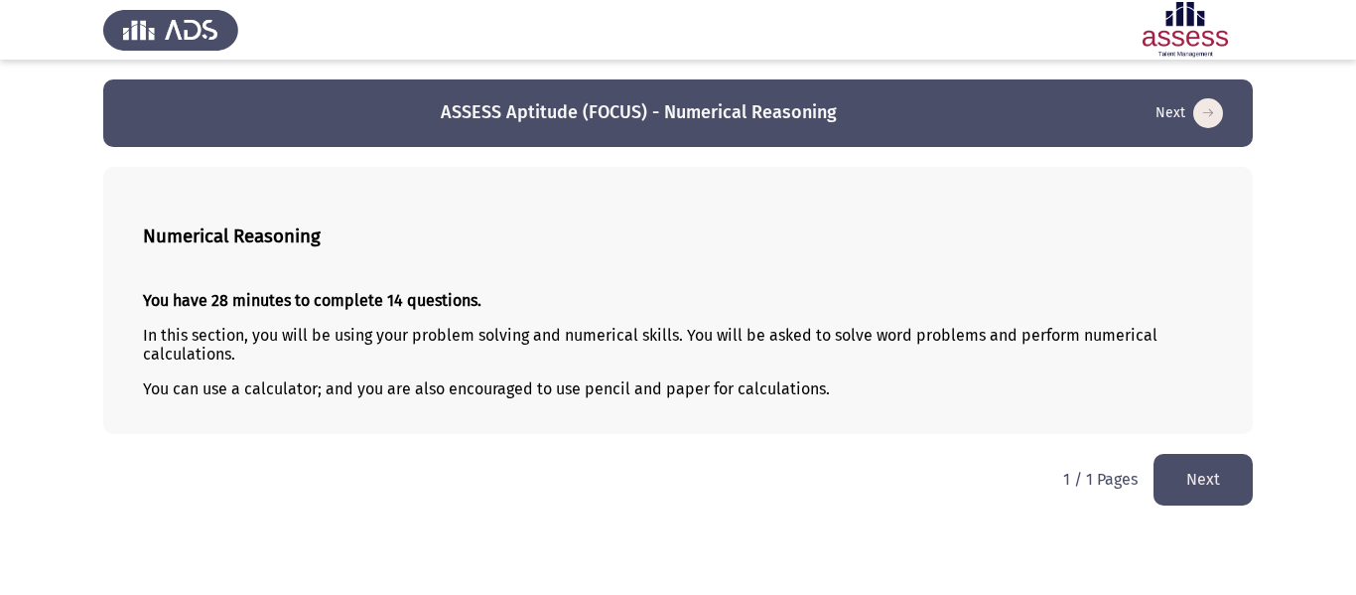
click at [1196, 459] on button "Next" at bounding box center [1203, 479] width 99 height 51
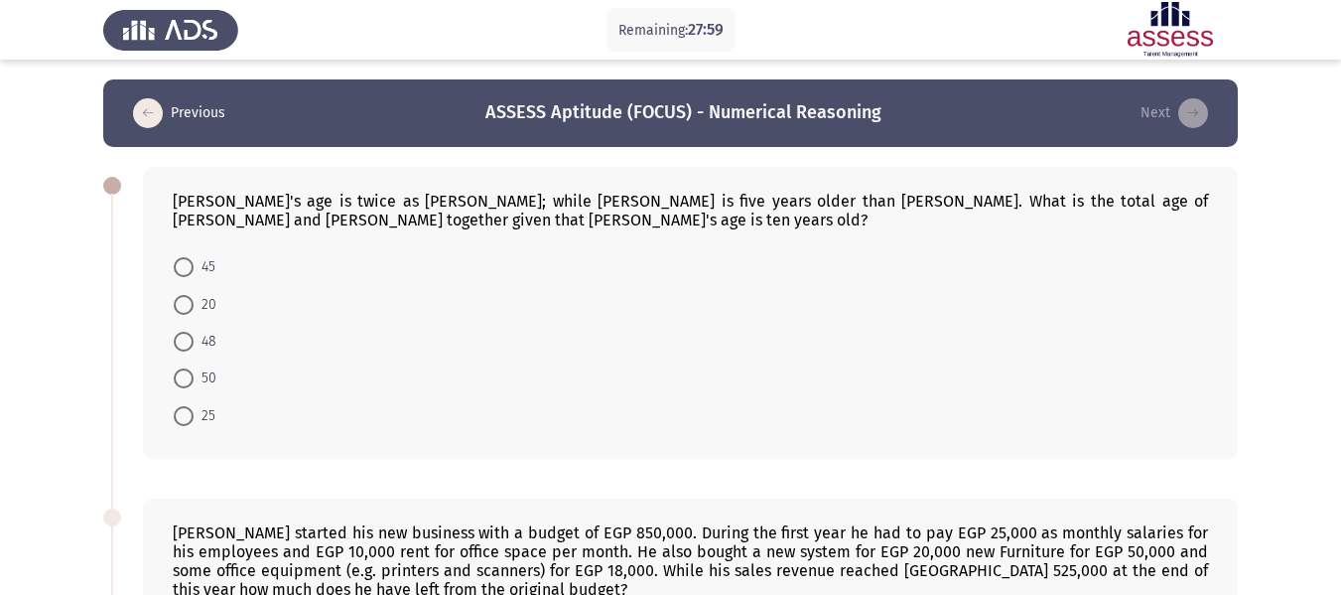
scroll to position [99, 0]
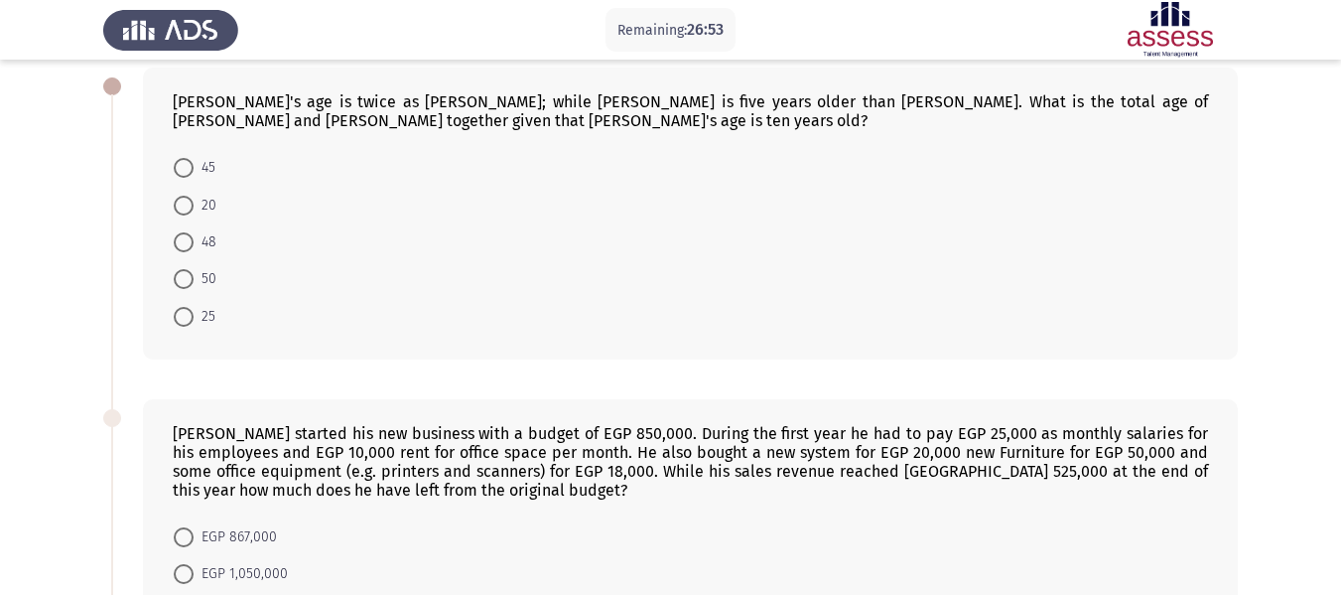
drag, startPoint x: 176, startPoint y: 156, endPoint x: 245, endPoint y: 177, distance: 72.5
click at [178, 157] on label "45" at bounding box center [195, 168] width 42 height 24
click at [178, 158] on input "45" at bounding box center [184, 168] width 20 height 20
radio input "true"
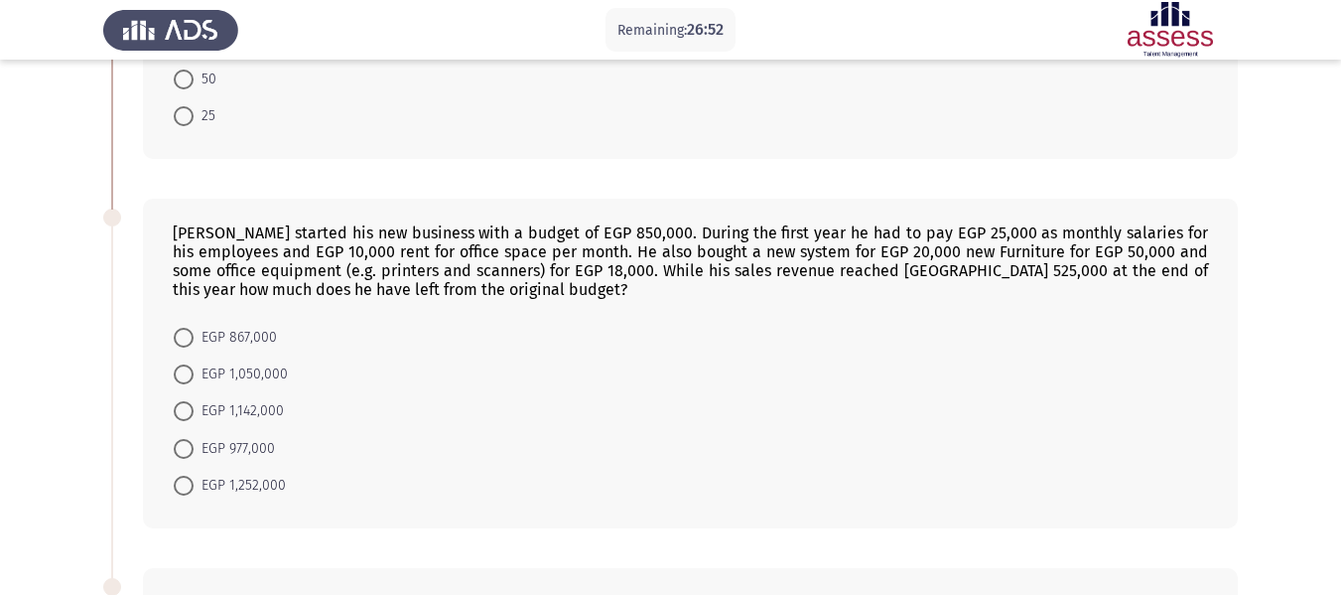
scroll to position [397, 0]
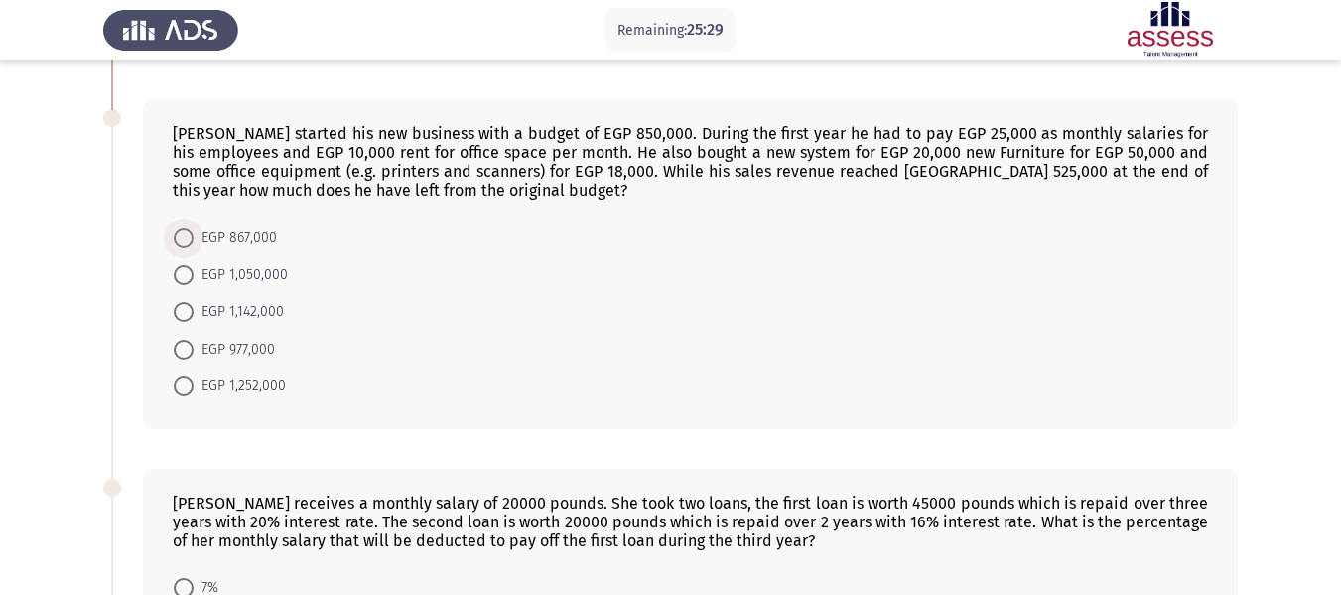
drag, startPoint x: 187, startPoint y: 239, endPoint x: 390, endPoint y: 204, distance: 206.6
click at [187, 238] on span at bounding box center [184, 238] width 20 height 20
click at [187, 238] on input "EGP 867,000" at bounding box center [184, 238] width 20 height 20
radio input "true"
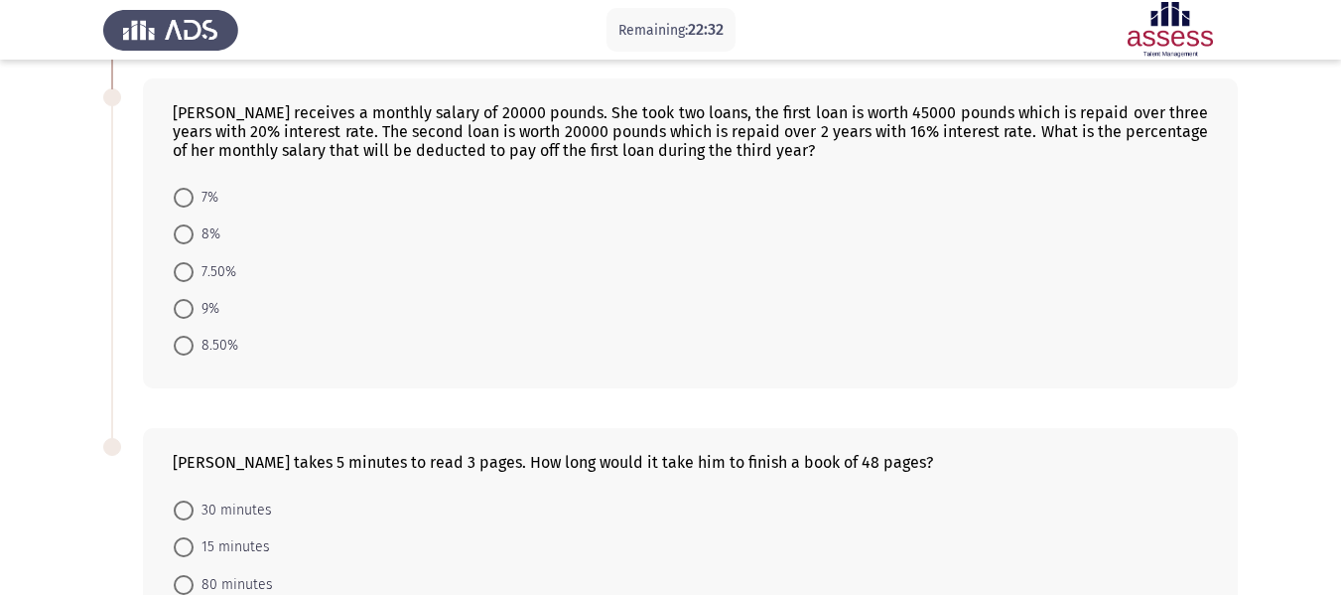
scroll to position [785, 0]
drag, startPoint x: 194, startPoint y: 266, endPoint x: 275, endPoint y: 233, distance: 87.7
click at [196, 267] on span "7.50%" at bounding box center [215, 273] width 43 height 24
click at [194, 267] on input "7.50%" at bounding box center [184, 273] width 20 height 20
radio input "true"
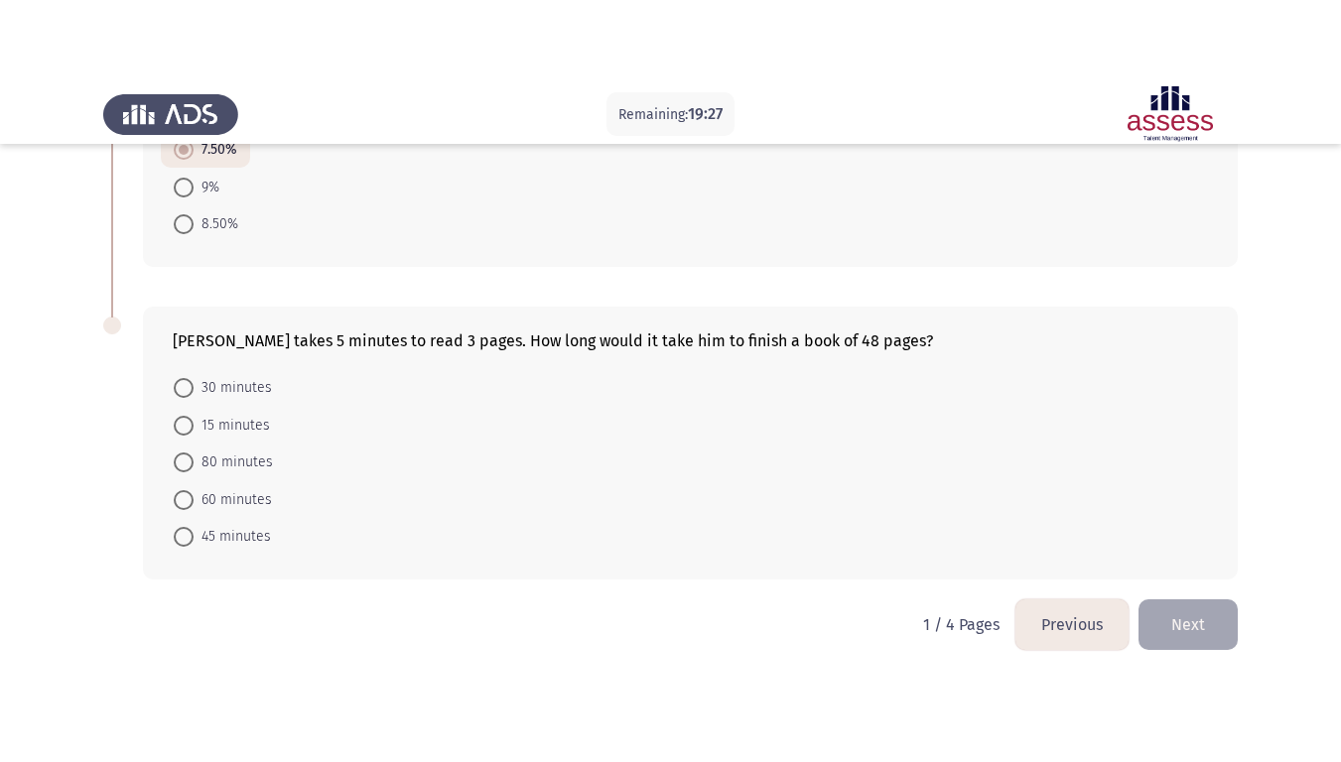
scroll to position [823, 0]
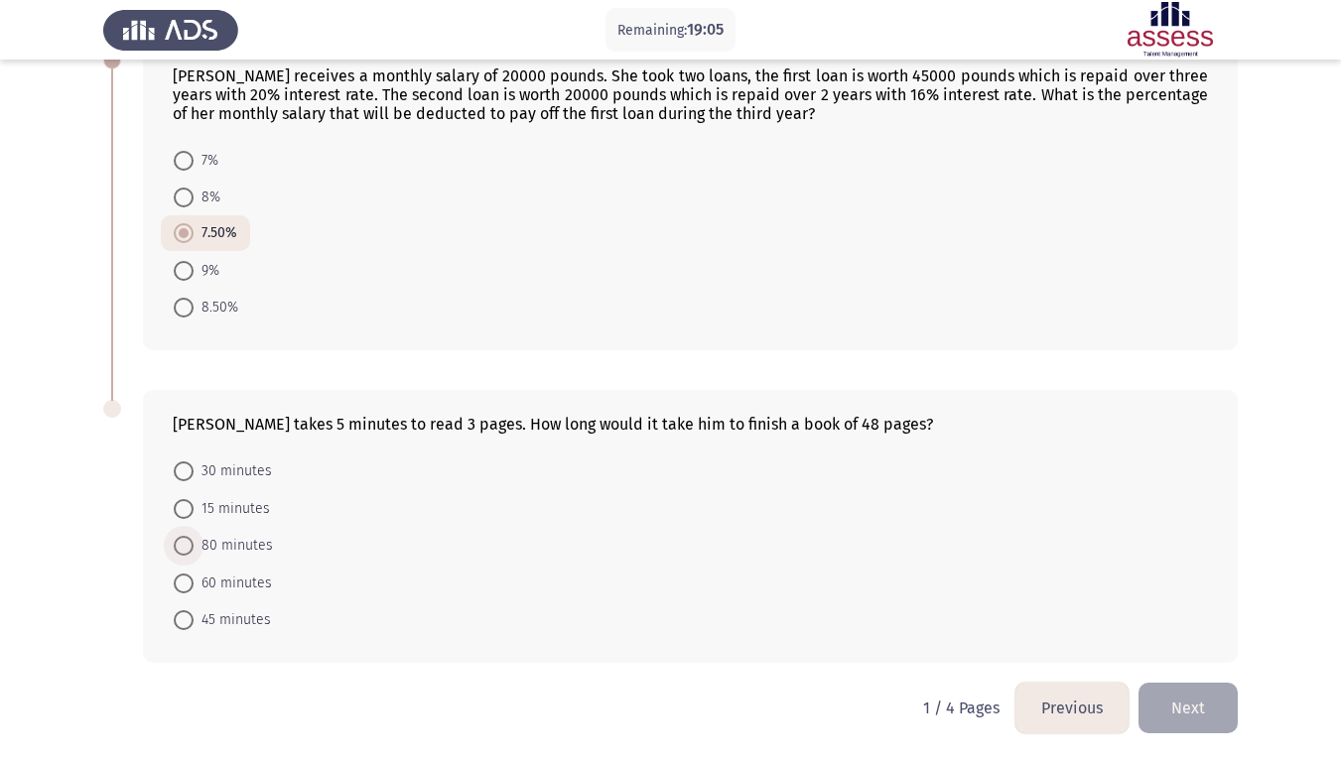
drag, startPoint x: 181, startPoint y: 537, endPoint x: 512, endPoint y: 601, distance: 337.6
click at [181, 537] on span at bounding box center [184, 546] width 20 height 20
click at [181, 537] on input "80 minutes" at bounding box center [184, 546] width 20 height 20
radio input "true"
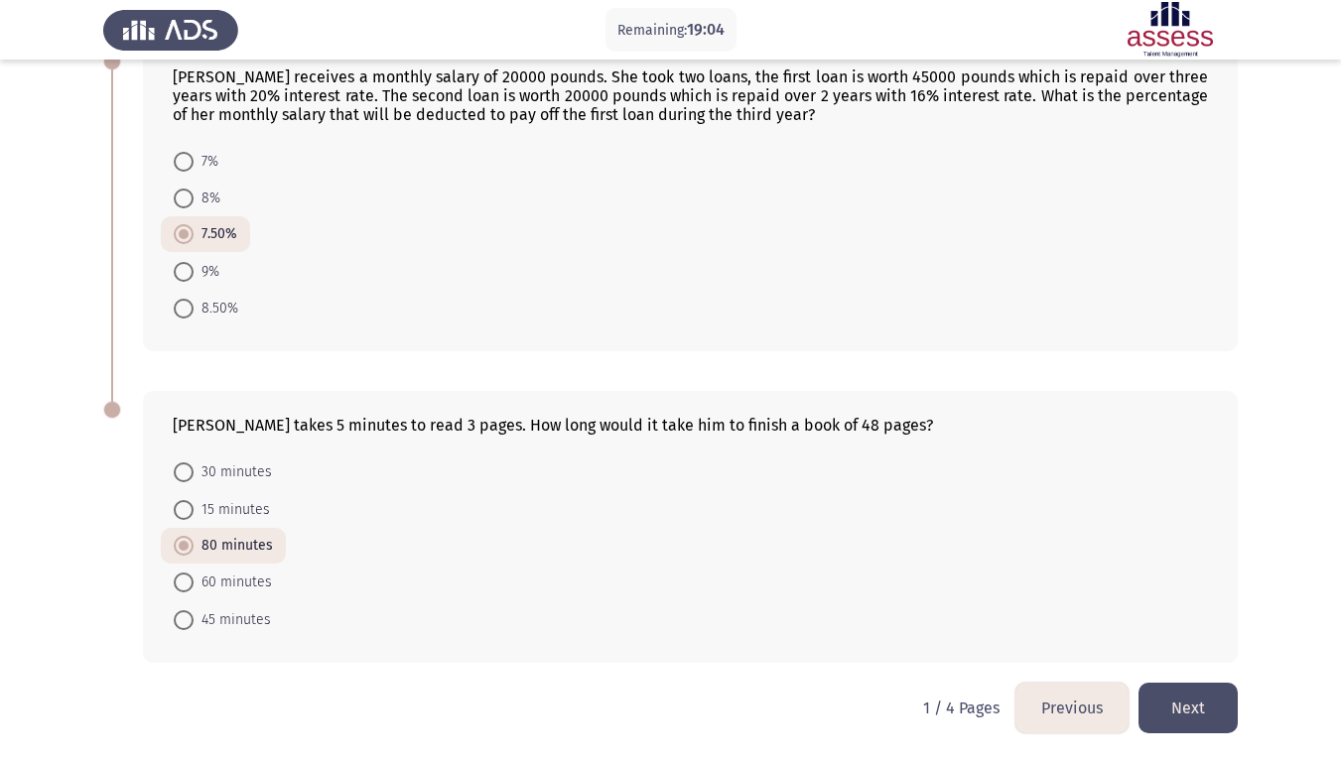
click at [1195, 594] on button "Next" at bounding box center [1188, 708] width 99 height 51
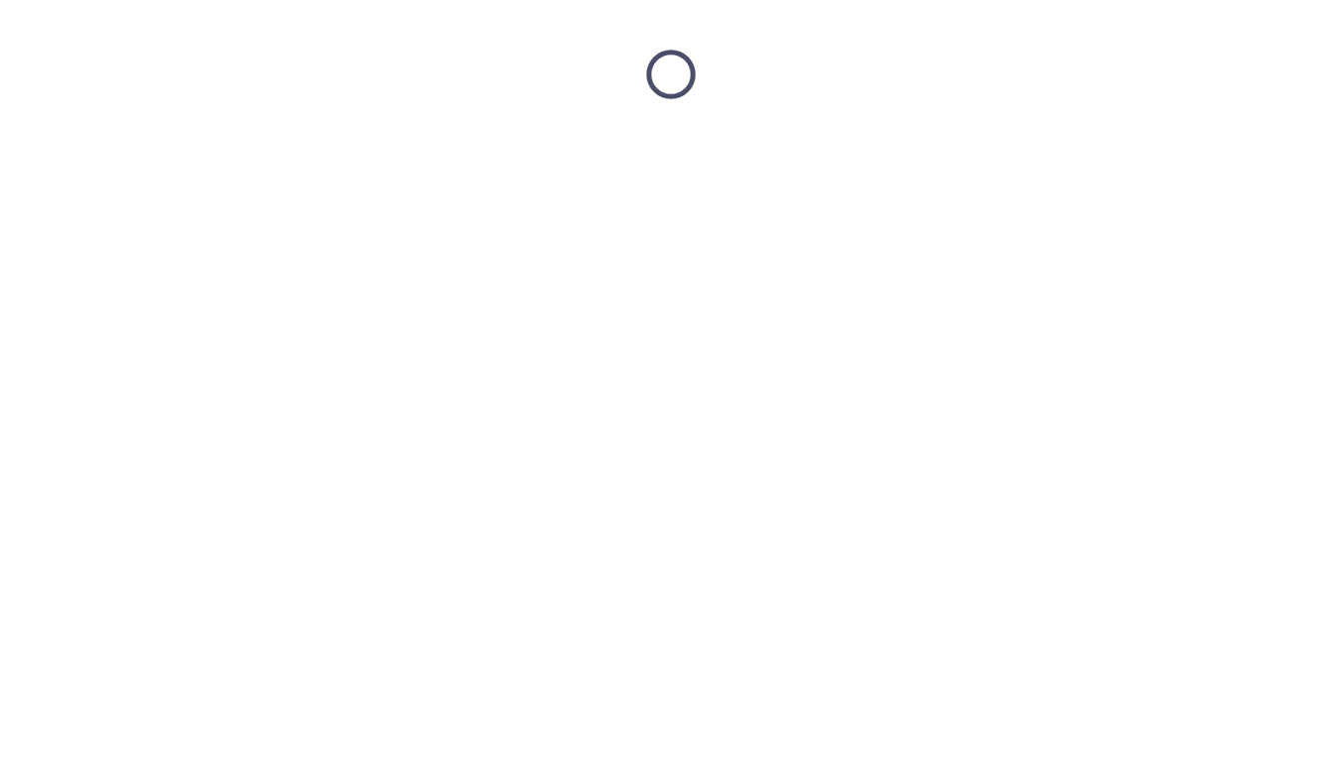
scroll to position [0, 0]
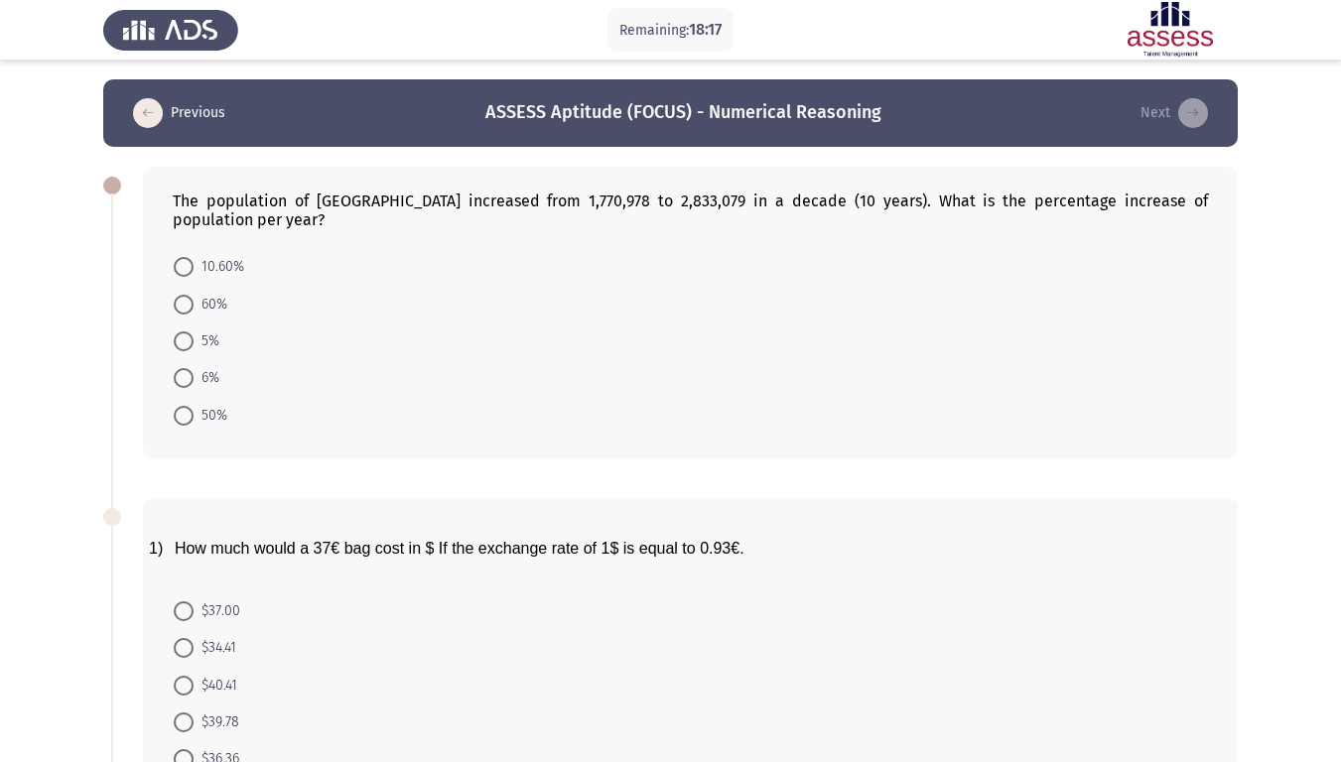
click at [183, 368] on span at bounding box center [184, 378] width 20 height 20
click at [183, 368] on input "6%" at bounding box center [184, 378] width 20 height 20
radio input "true"
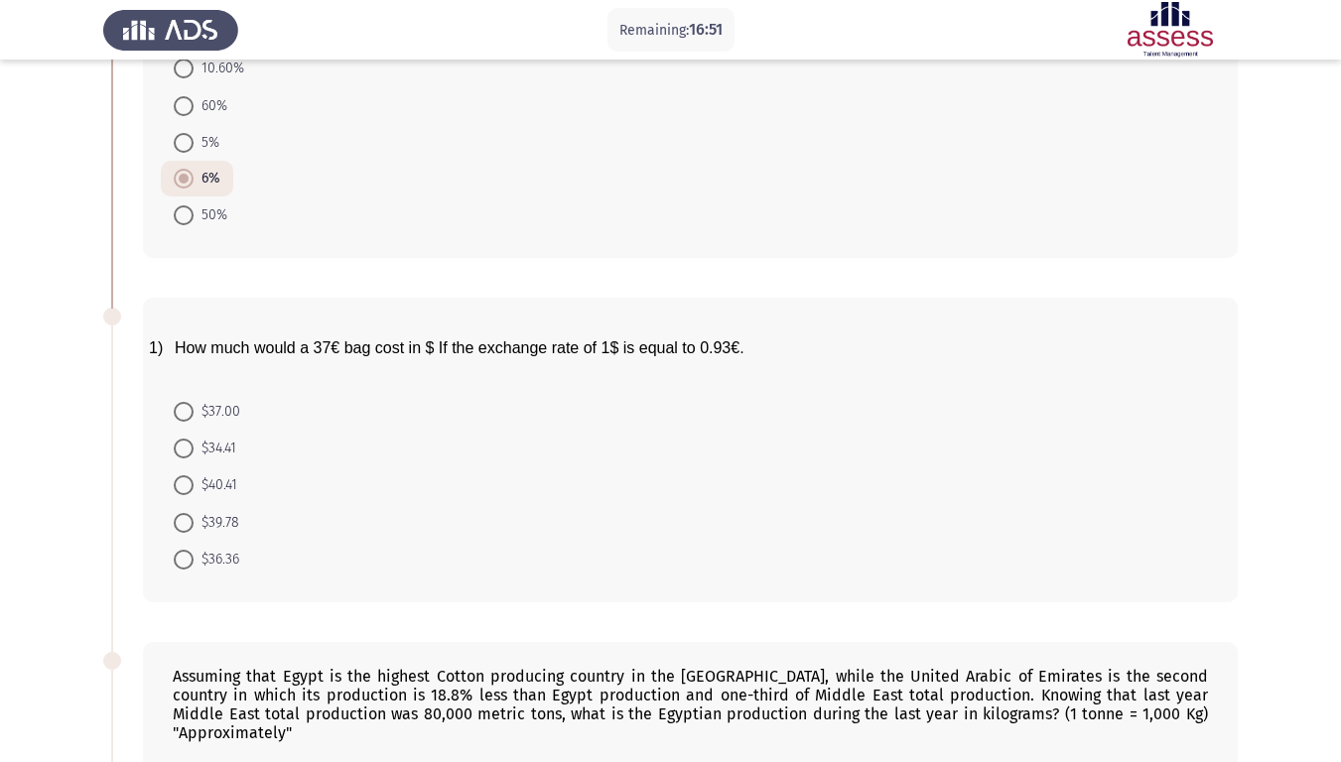
scroll to position [298, 0]
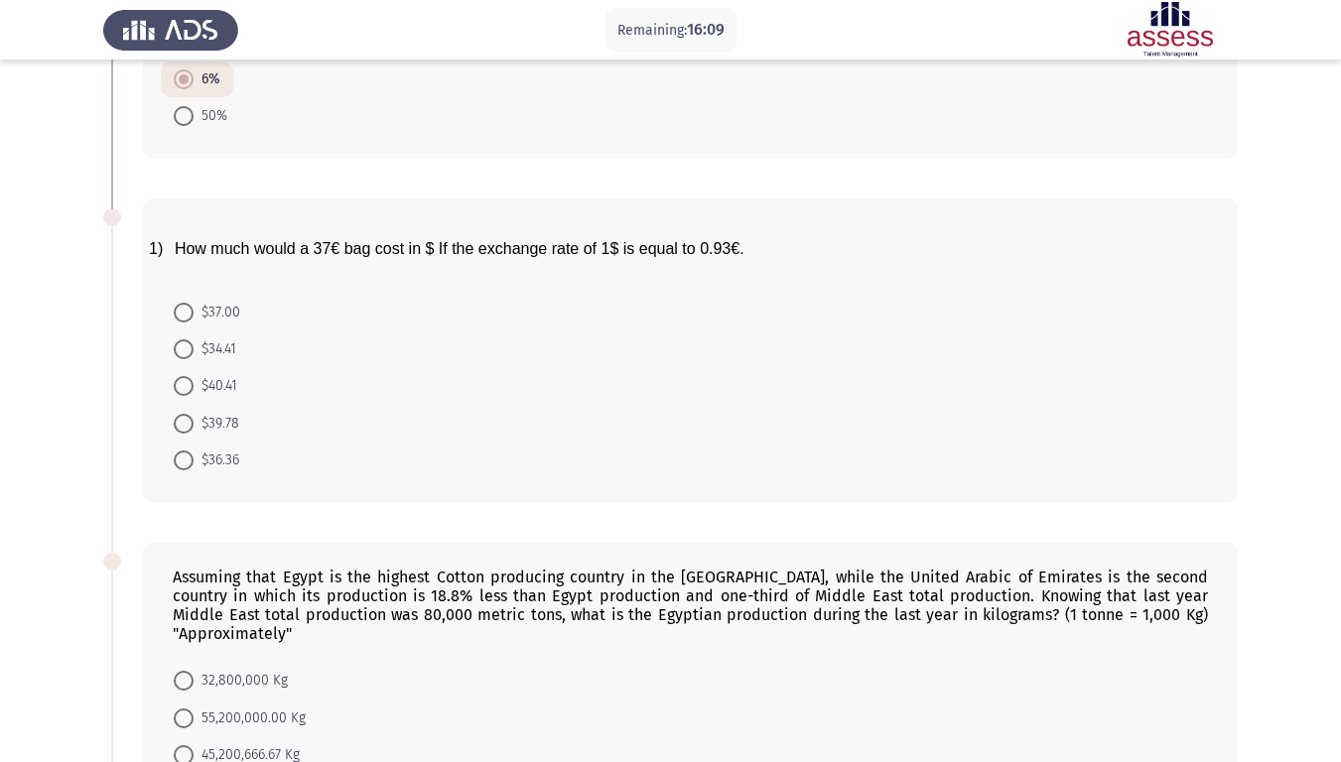
click at [193, 414] on span at bounding box center [184, 424] width 20 height 20
click at [193, 414] on input "$39.78" at bounding box center [184, 424] width 20 height 20
radio input "true"
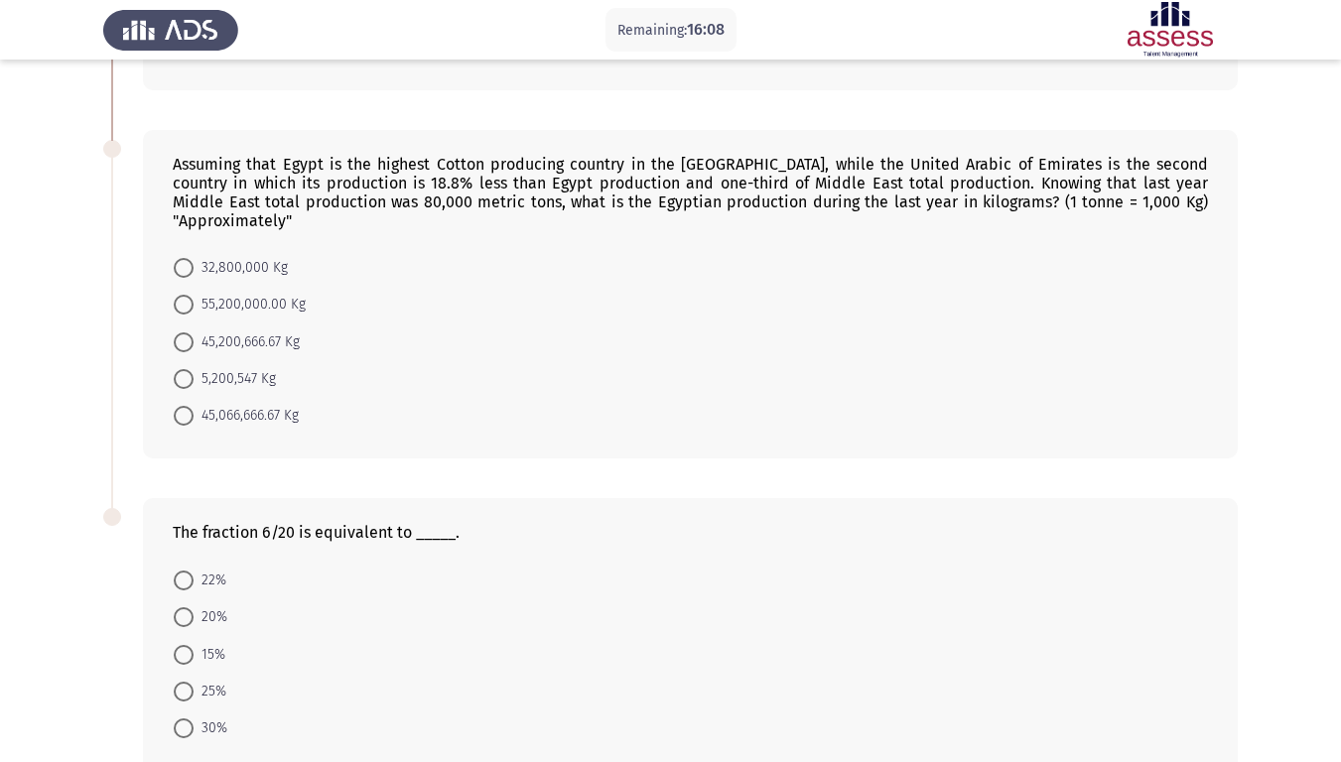
scroll to position [681, 0]
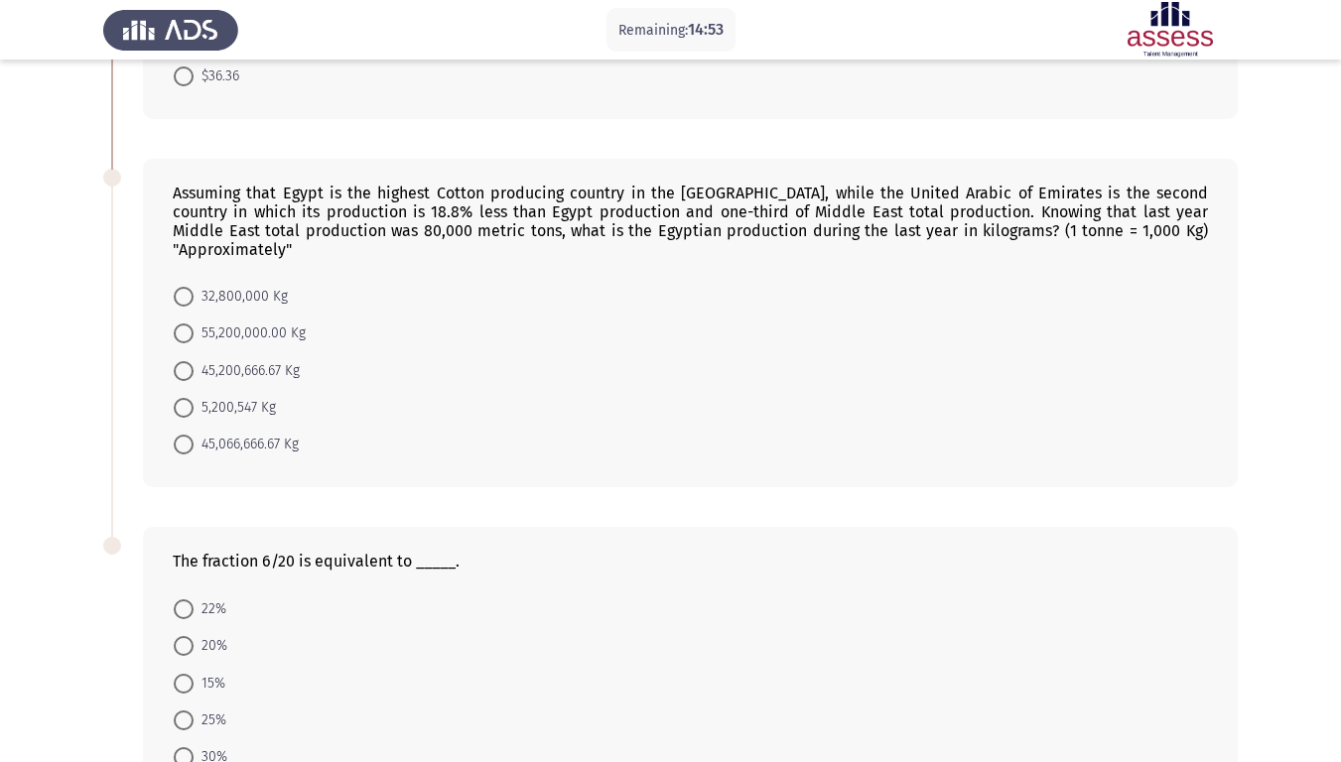
click at [190, 287] on span at bounding box center [184, 297] width 20 height 20
click at [190, 287] on input "32,800,000 Kg" at bounding box center [184, 297] width 20 height 20
radio input "true"
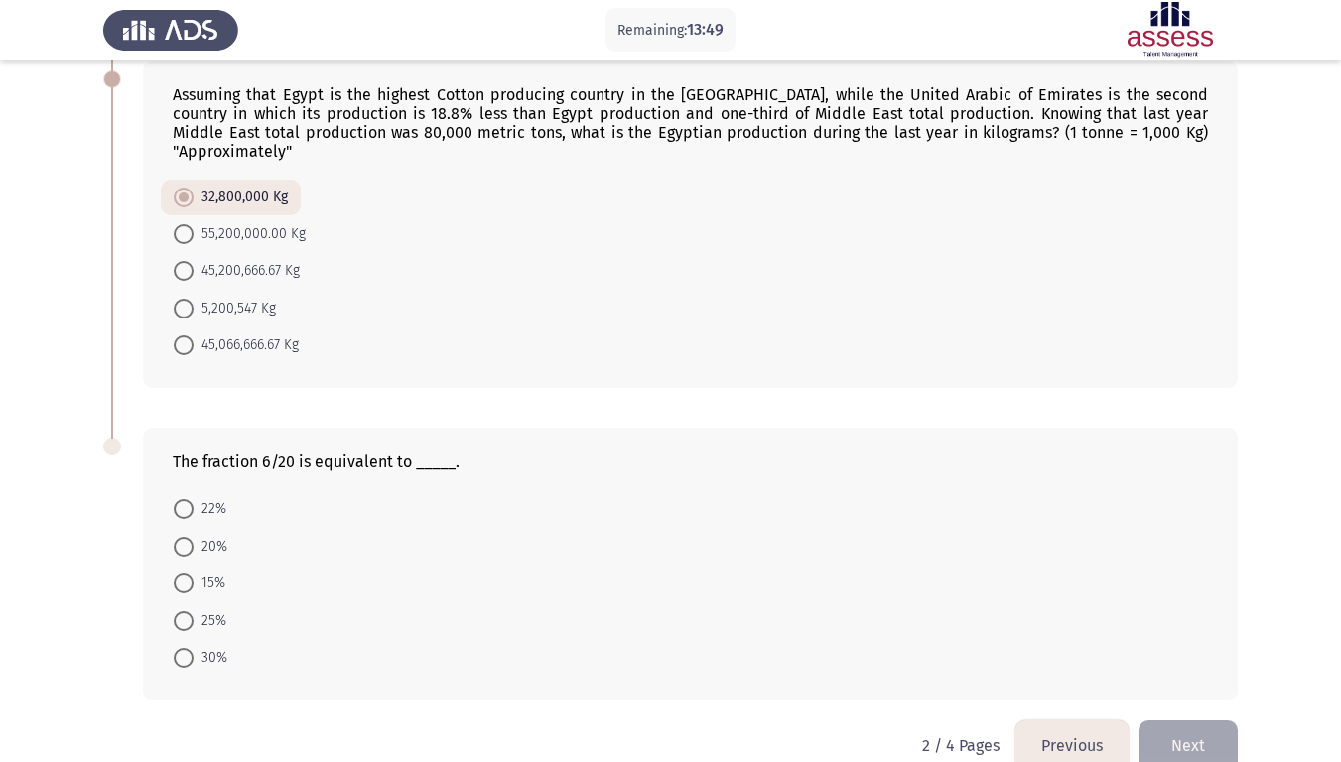
click at [182, 594] on span at bounding box center [184, 658] width 20 height 20
click at [182, 594] on input "30%" at bounding box center [184, 658] width 20 height 20
radio input "true"
drag, startPoint x: 1215, startPoint y: 718, endPoint x: 1185, endPoint y: 700, distance: 34.7
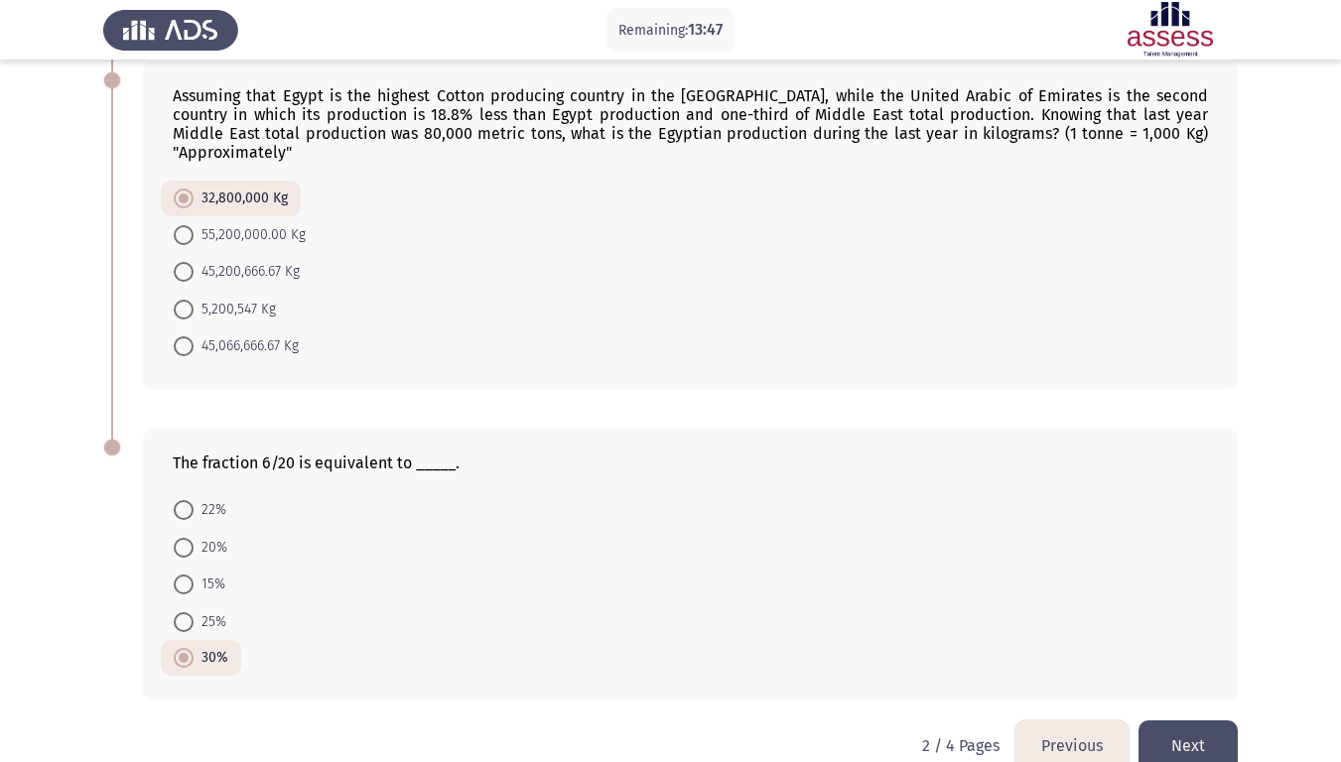
click at [1213, 594] on button "Next" at bounding box center [1188, 746] width 99 height 51
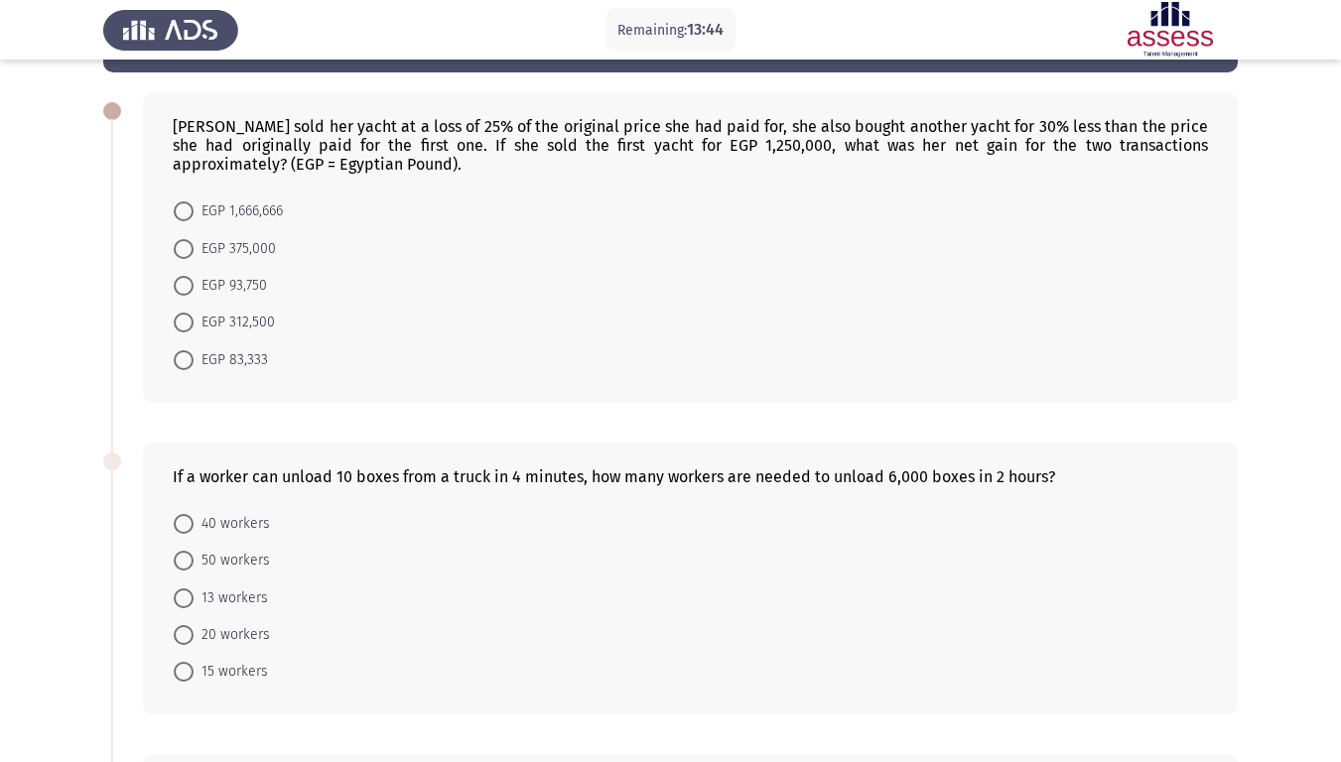
scroll to position [0, 0]
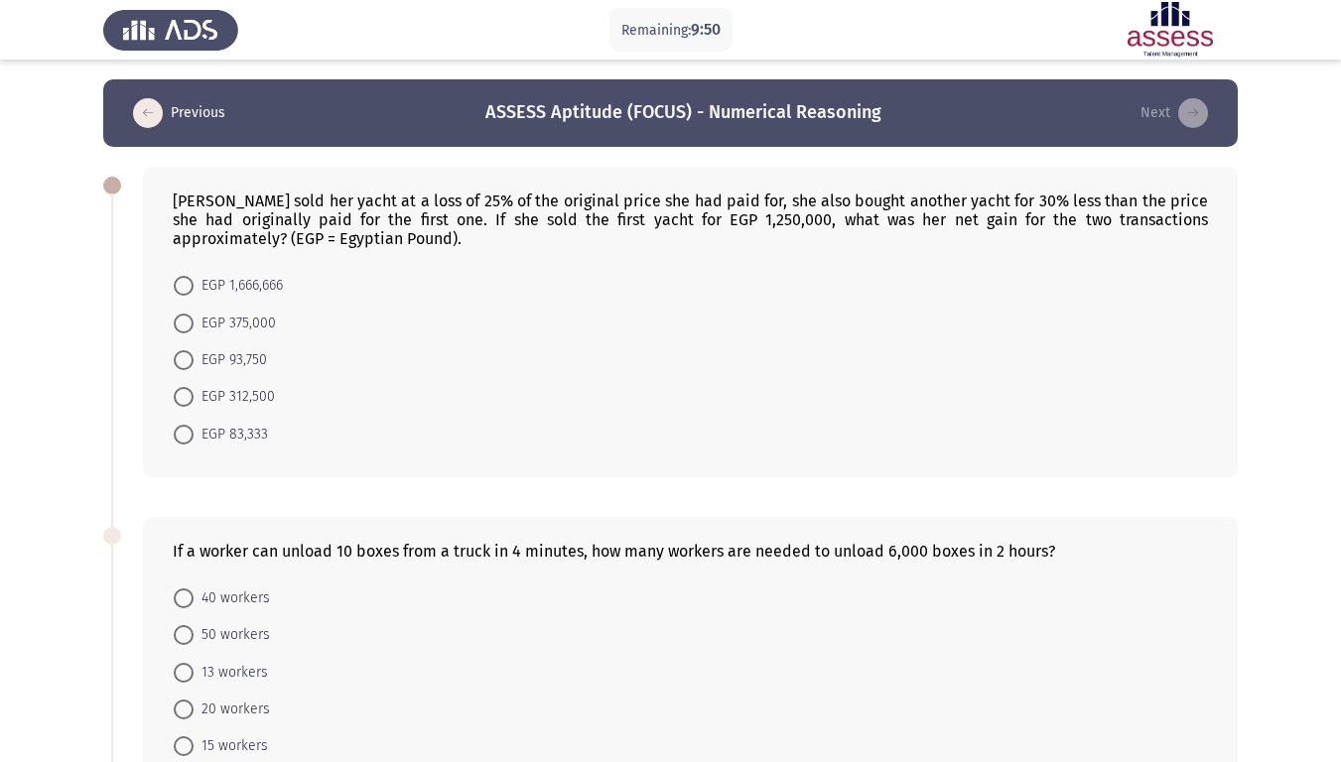
click at [185, 441] on span at bounding box center [184, 435] width 20 height 20
click at [185, 441] on input "EGP 83,333" at bounding box center [184, 435] width 20 height 20
radio input "true"
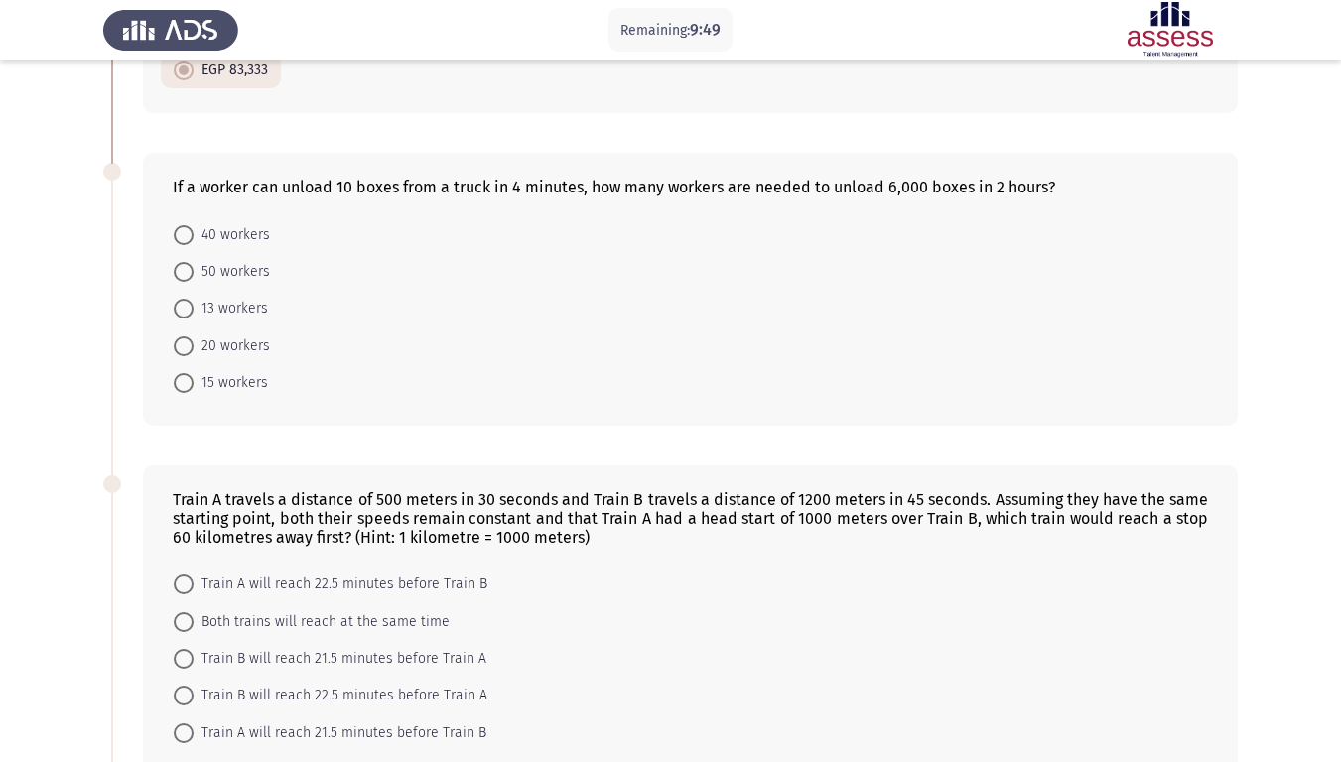
scroll to position [397, 0]
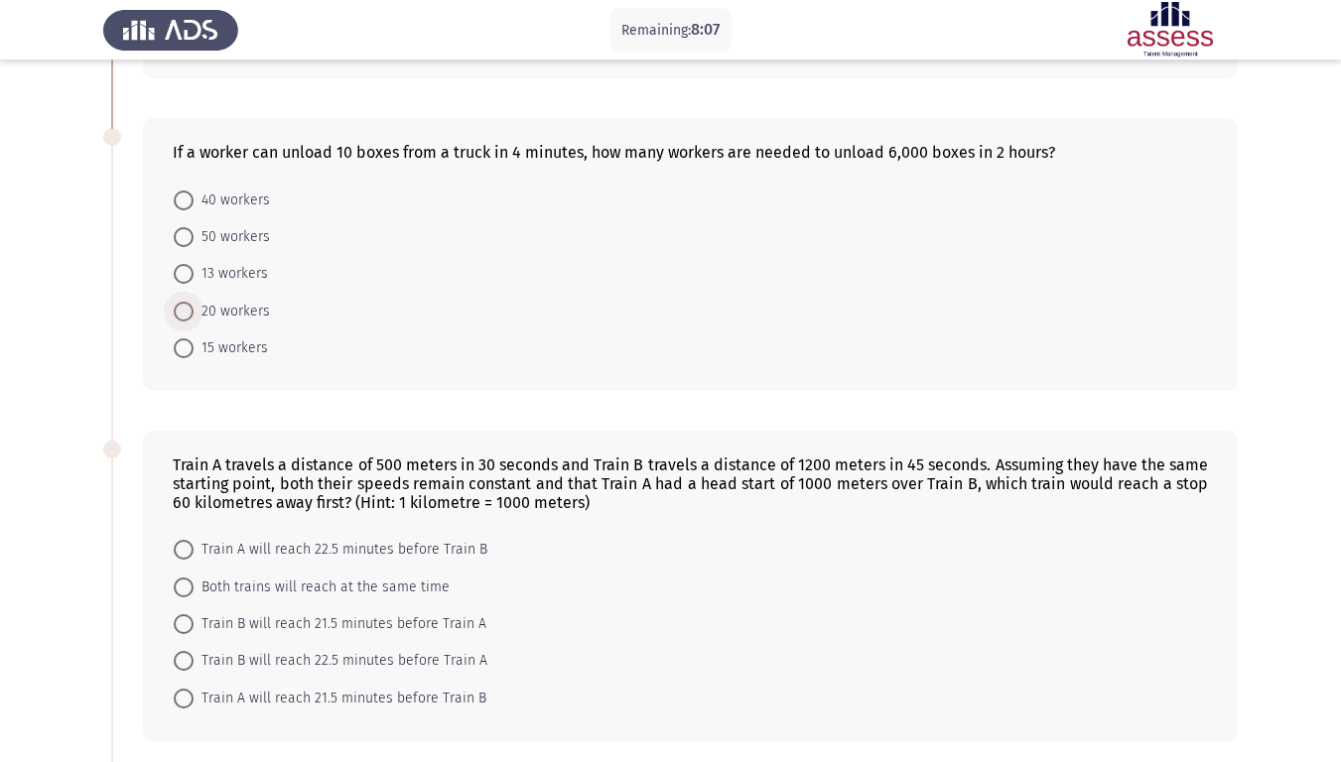
click at [175, 300] on label "20 workers" at bounding box center [222, 312] width 96 height 24
click at [175, 302] on input "20 workers" at bounding box center [184, 312] width 20 height 20
radio input "true"
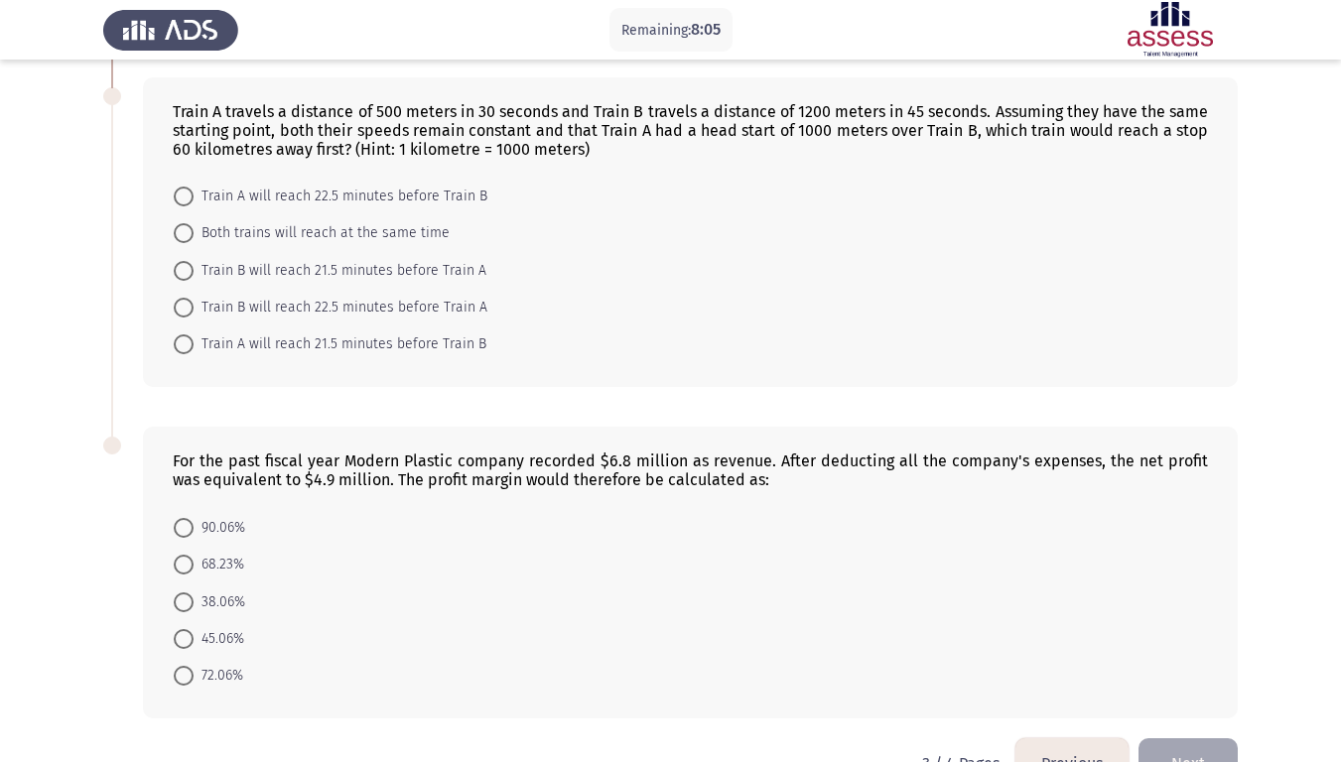
scroll to position [706, 0]
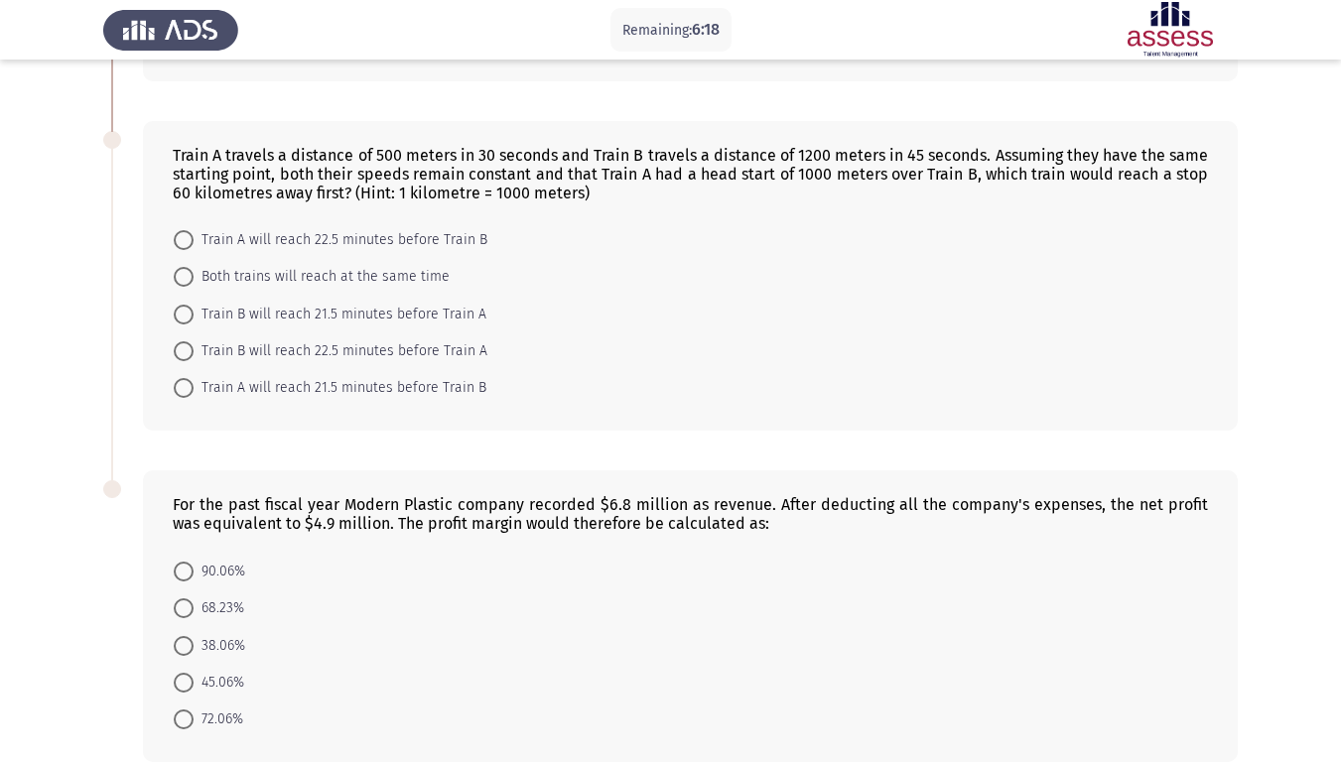
click at [312, 346] on span "Train B will reach 22.5 minutes before Train A" at bounding box center [341, 352] width 294 height 24
click at [194, 346] on input "Train B will reach 22.5 minutes before Train A" at bounding box center [184, 351] width 20 height 20
radio input "true"
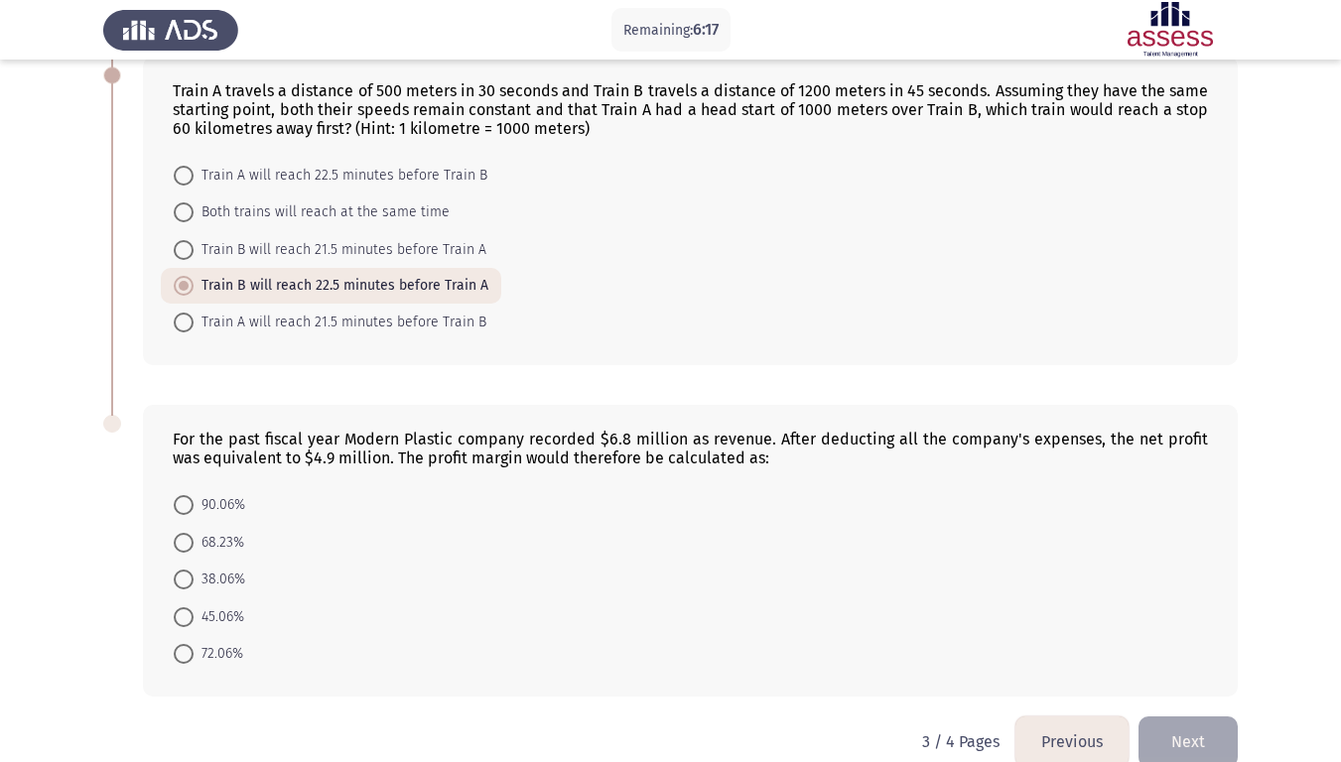
scroll to position [804, 0]
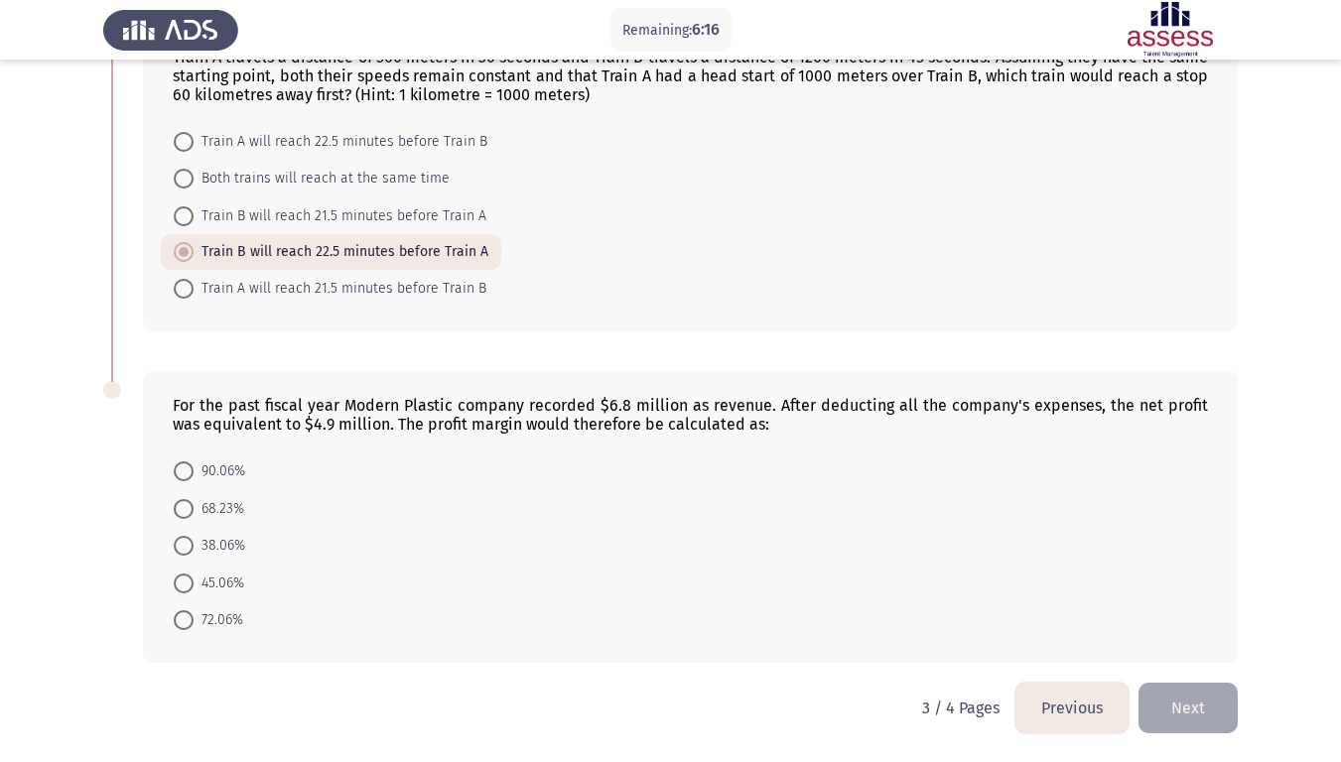
click at [259, 288] on span "Train A will reach 21.5 minutes before Train B" at bounding box center [340, 289] width 293 height 24
click at [194, 288] on input "Train A will reach 21.5 minutes before Train B" at bounding box center [184, 289] width 20 height 20
radio input "true"
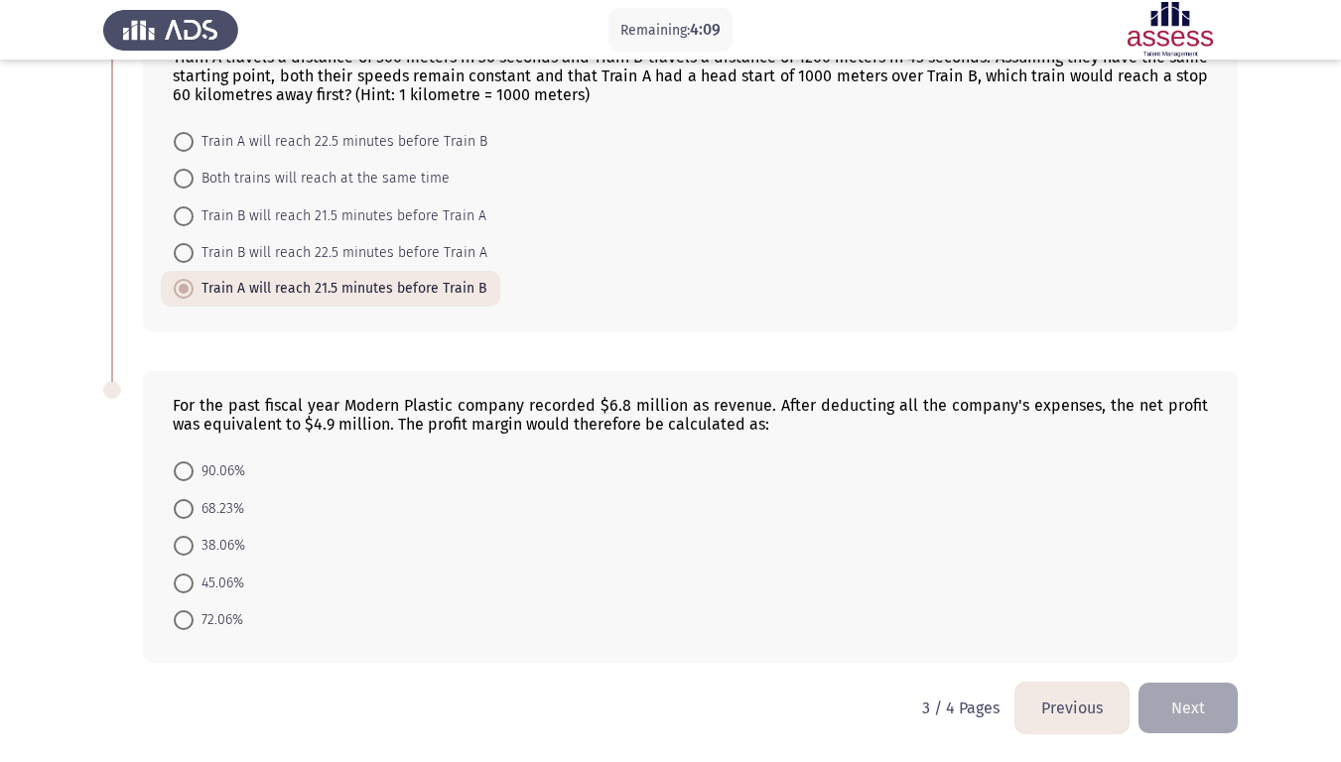
click at [153, 594] on div "For the past fiscal year Modern Plastic company recorded $6.8 million as revenu…" at bounding box center [690, 517] width 1095 height 292
click at [185, 594] on span at bounding box center [184, 621] width 20 height 20
click at [185, 594] on input "72.06%" at bounding box center [184, 621] width 20 height 20
radio input "true"
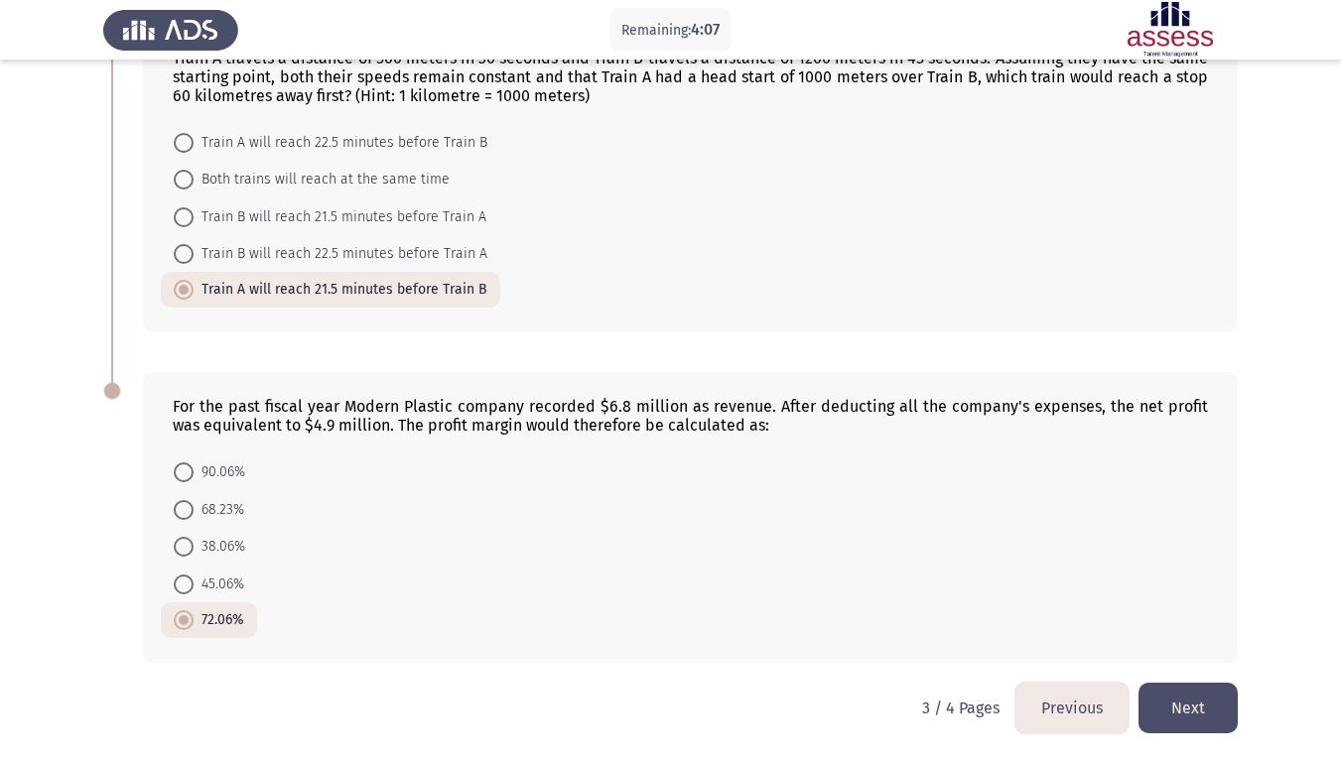
click at [1174, 594] on button "Next" at bounding box center [1188, 708] width 99 height 51
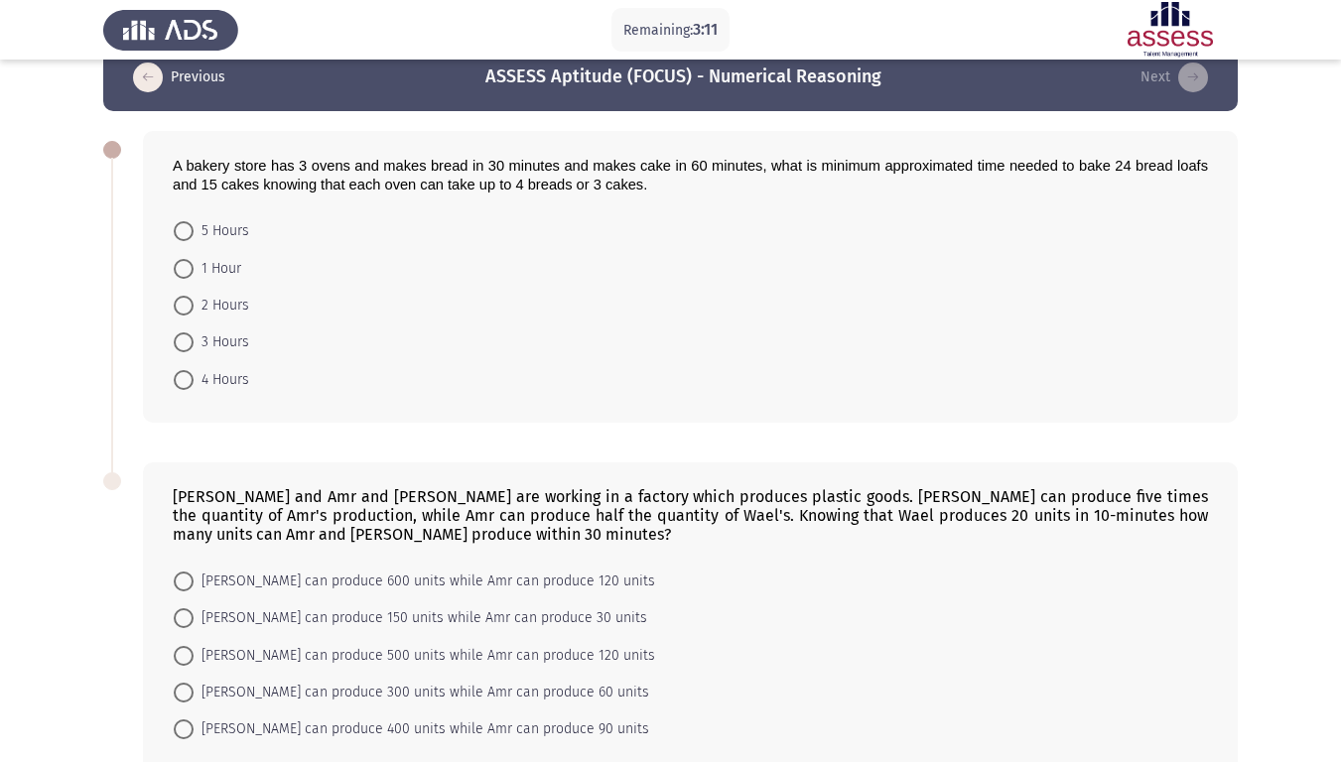
scroll to position [0, 0]
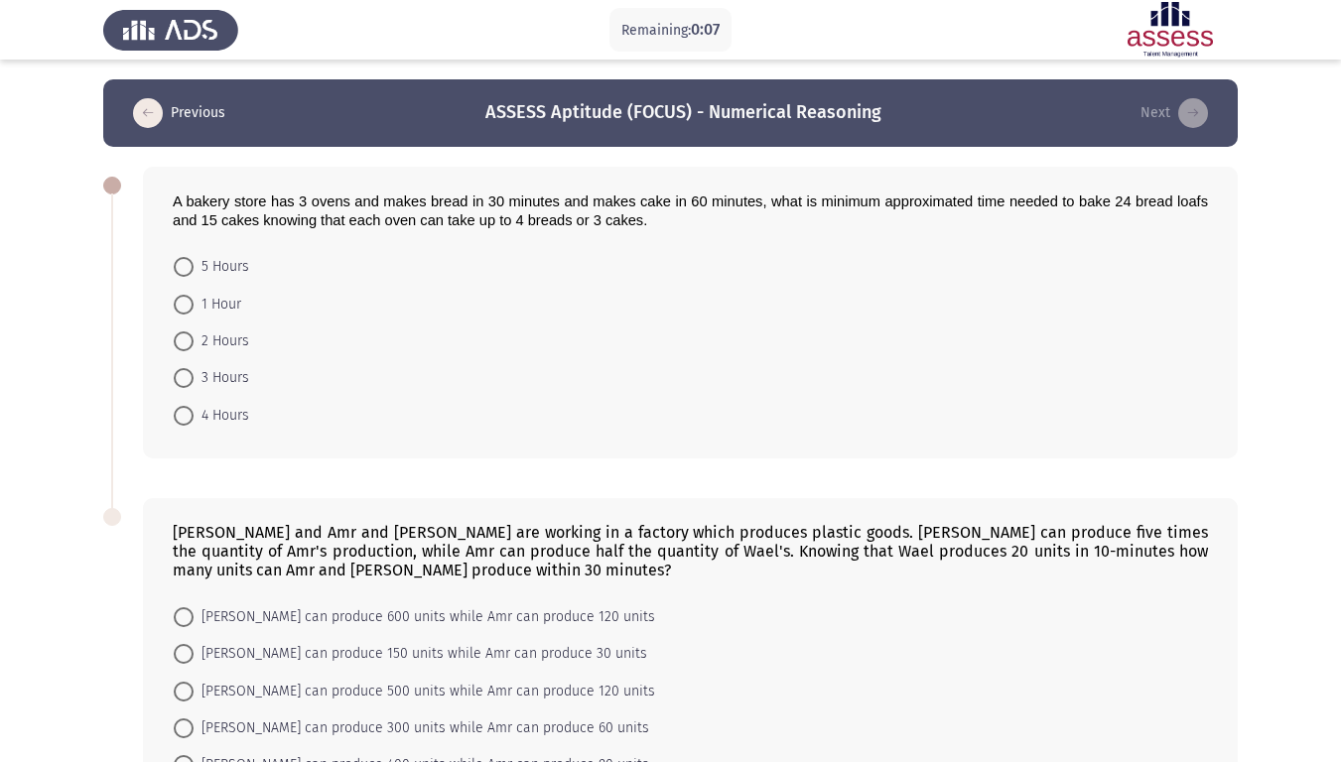
click at [196, 378] on span "3 Hours" at bounding box center [222, 378] width 56 height 24
click at [194, 378] on input "3 Hours" at bounding box center [184, 378] width 20 height 20
radio input "true"
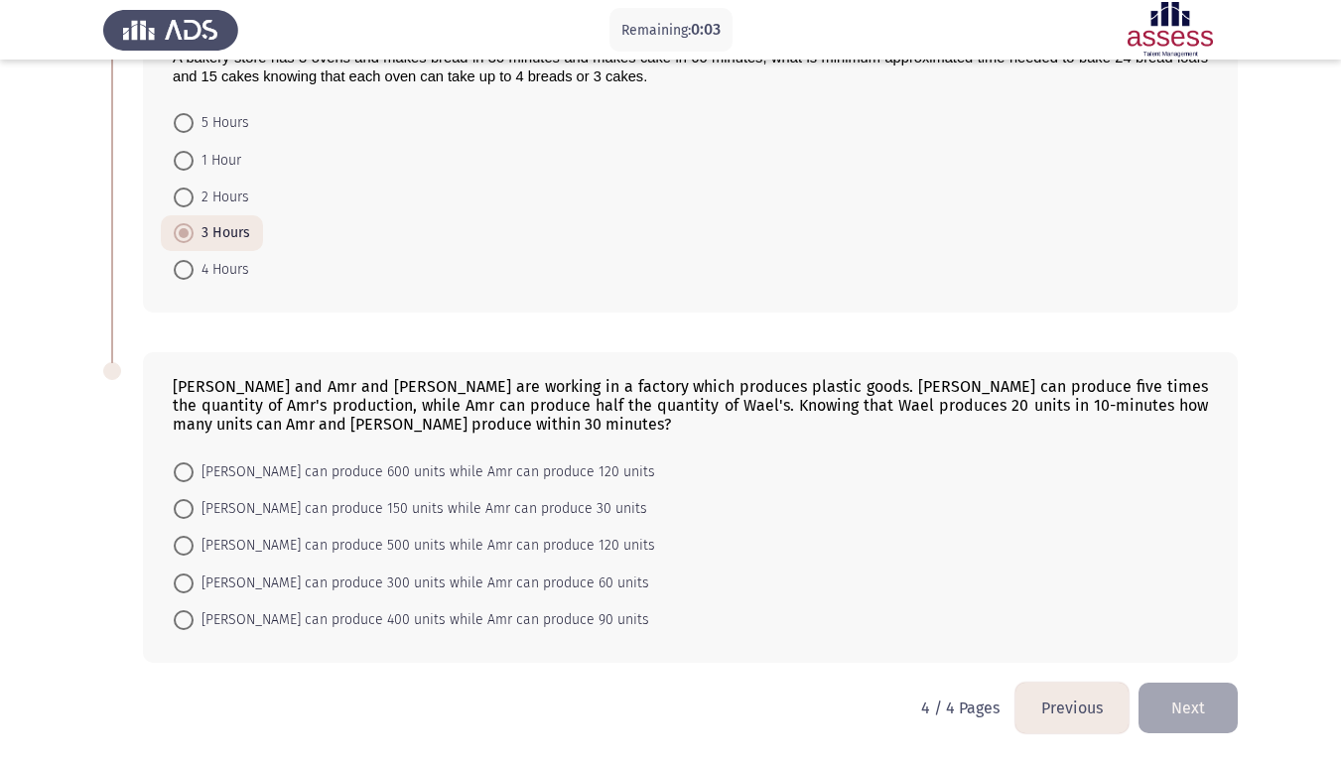
click at [185, 158] on span at bounding box center [184, 161] width 20 height 20
click at [185, 158] on input "1 Hour" at bounding box center [184, 161] width 20 height 20
radio input "true"
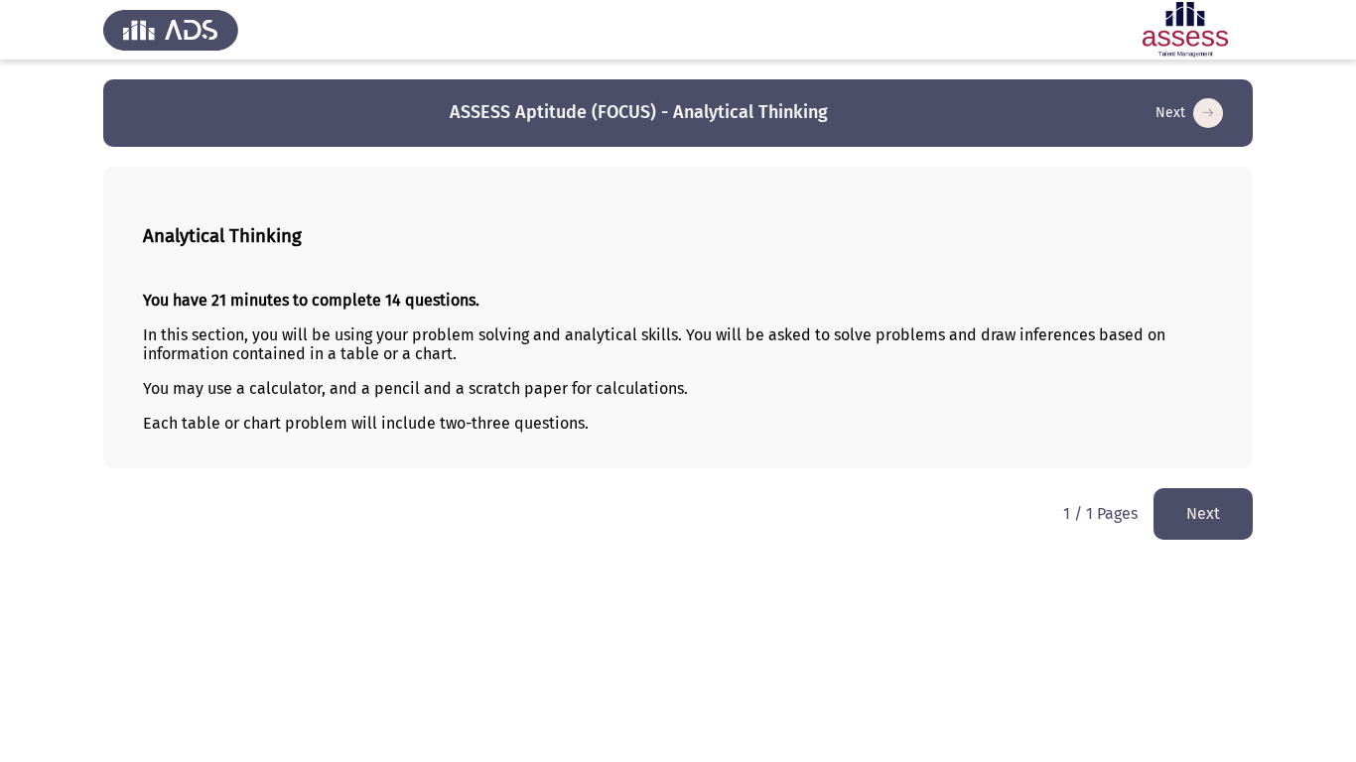
click at [1169, 495] on button "Next" at bounding box center [1203, 513] width 99 height 51
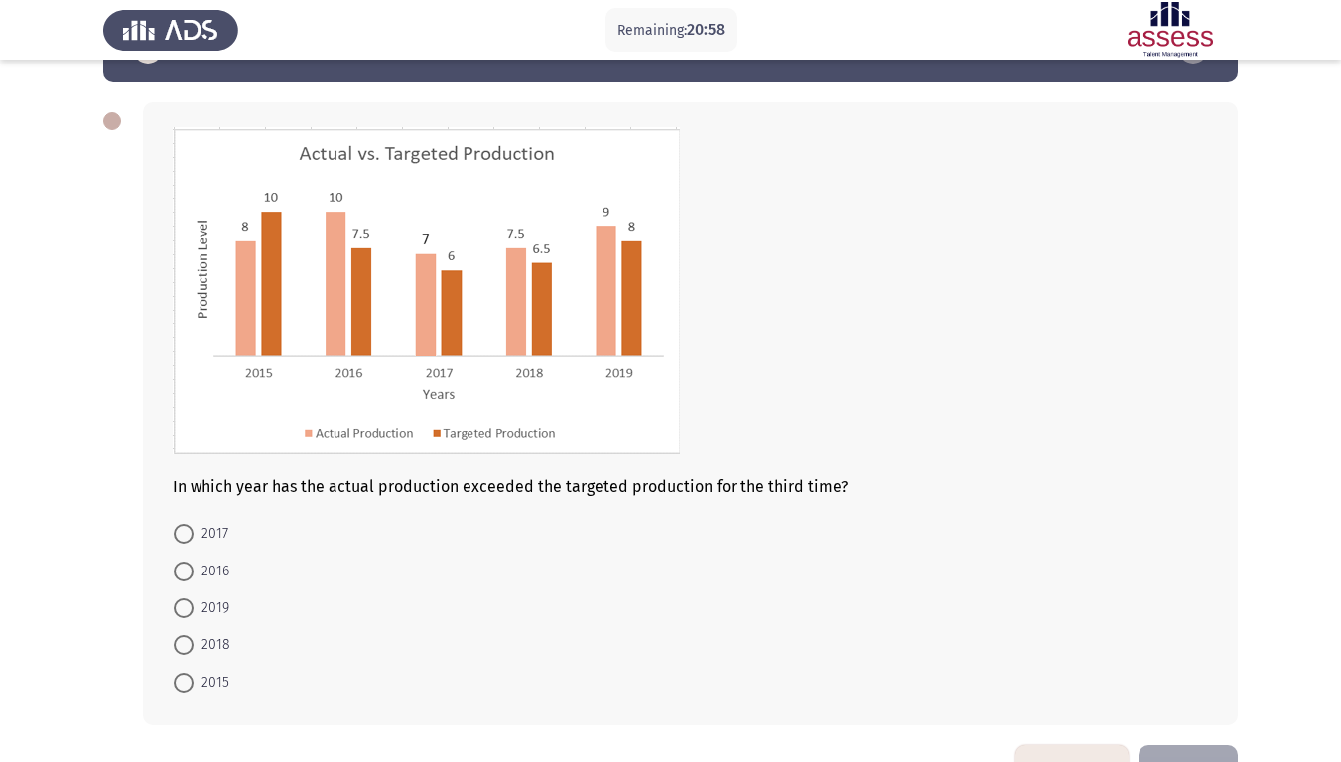
scroll to position [99, 0]
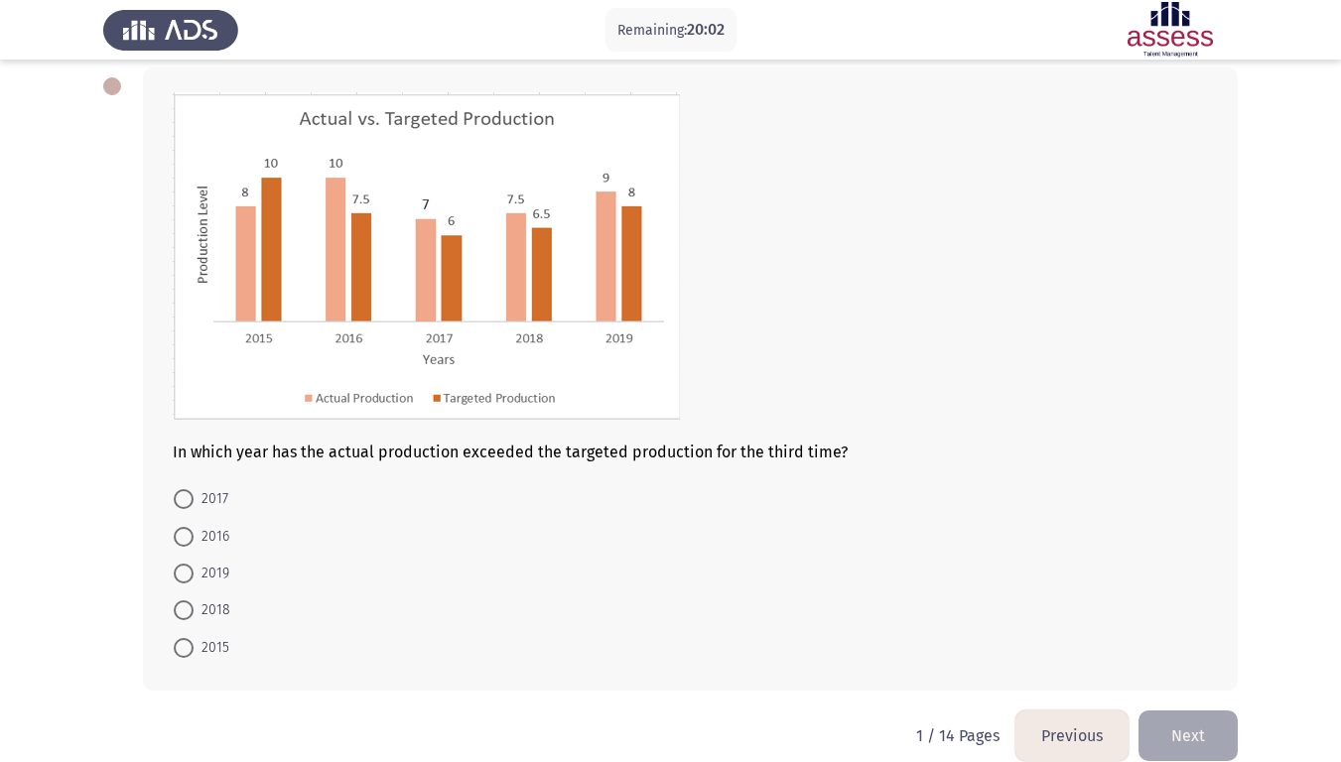
click at [188, 594] on span at bounding box center [184, 611] width 20 height 20
click at [188, 594] on input "2018" at bounding box center [184, 611] width 20 height 20
radio input "true"
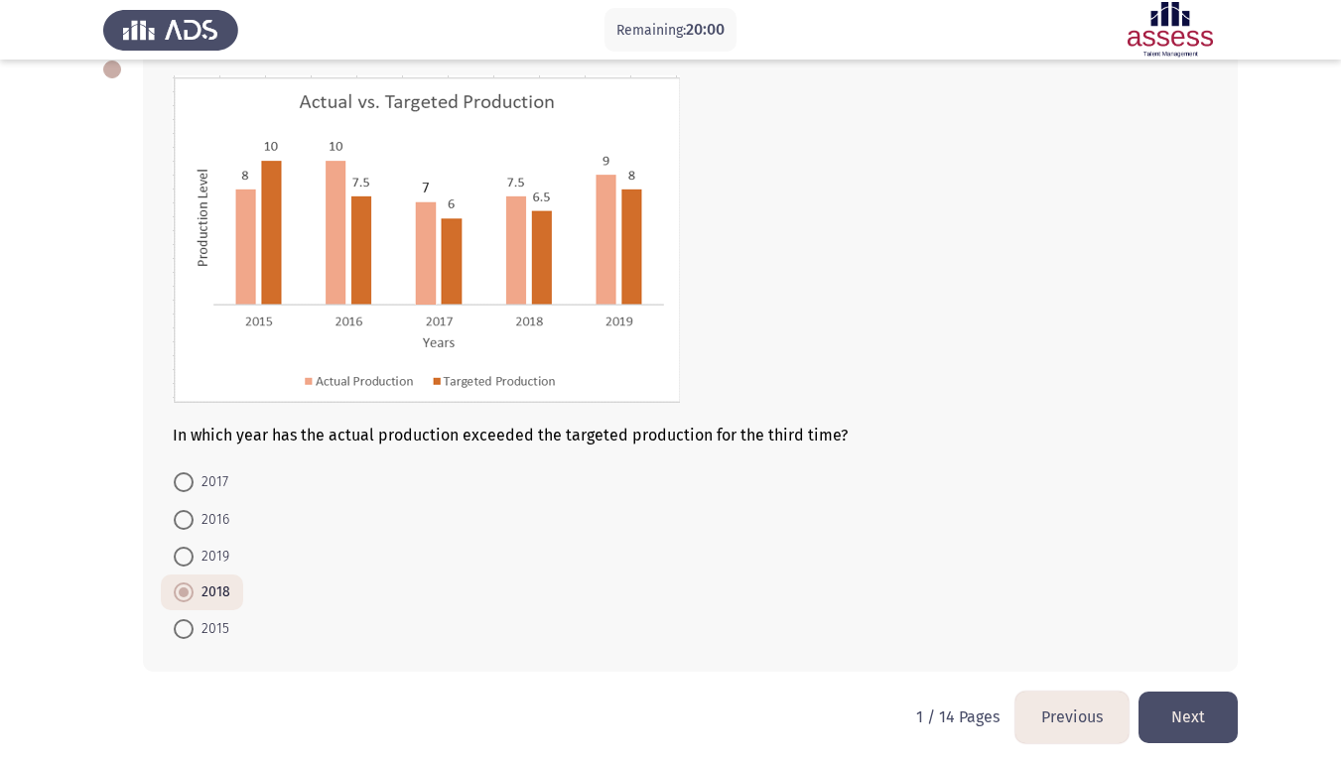
scroll to position [125, 0]
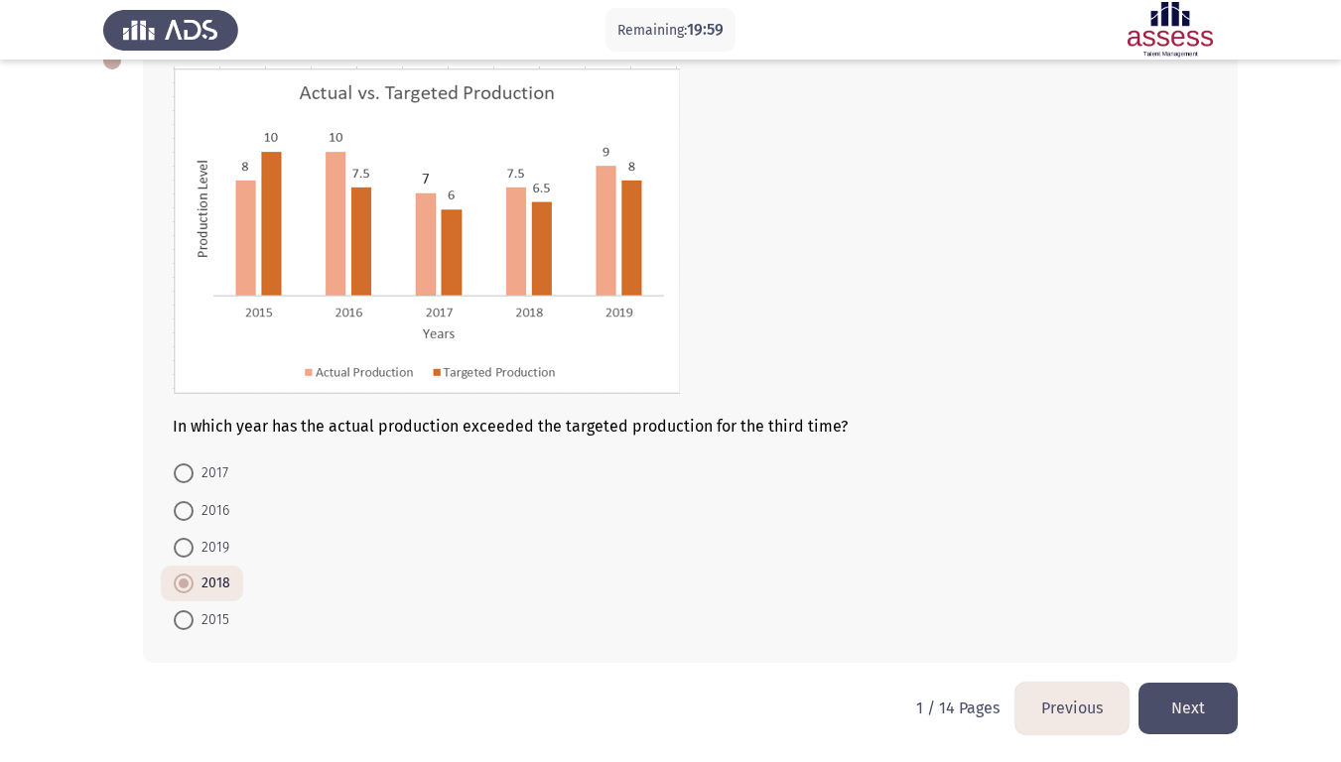
click at [1186, 594] on button "Next" at bounding box center [1188, 708] width 99 height 51
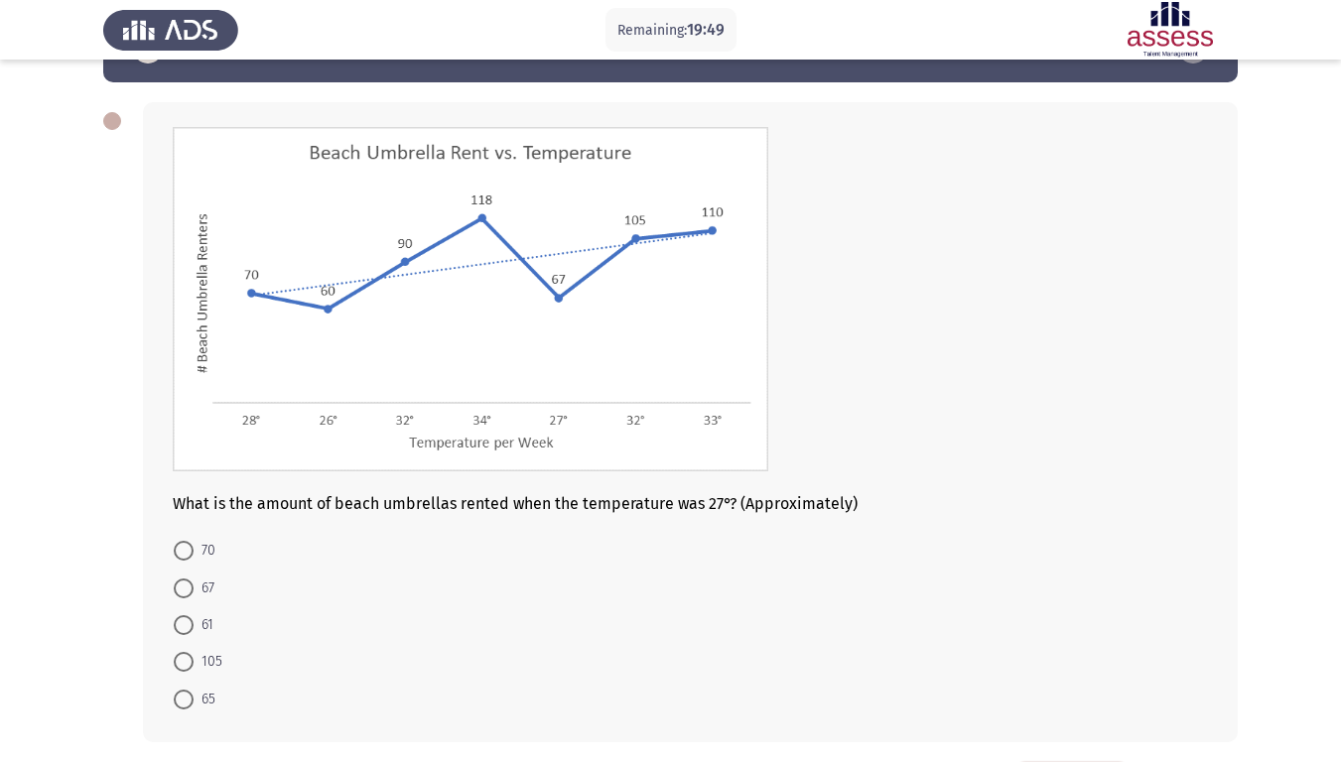
scroll to position [99, 0]
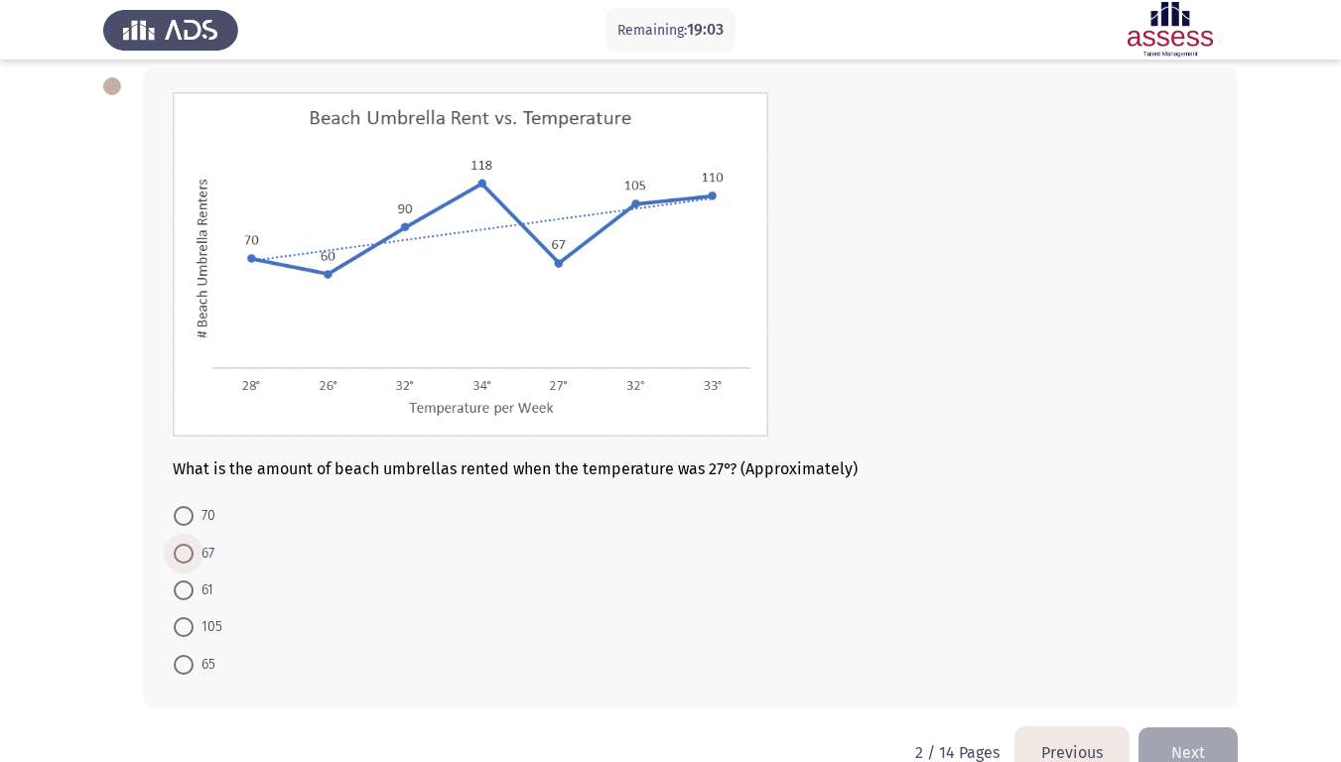
click at [184, 554] on span at bounding box center [184, 554] width 0 height 0
click at [184, 553] on input "67" at bounding box center [184, 554] width 20 height 20
radio input "true"
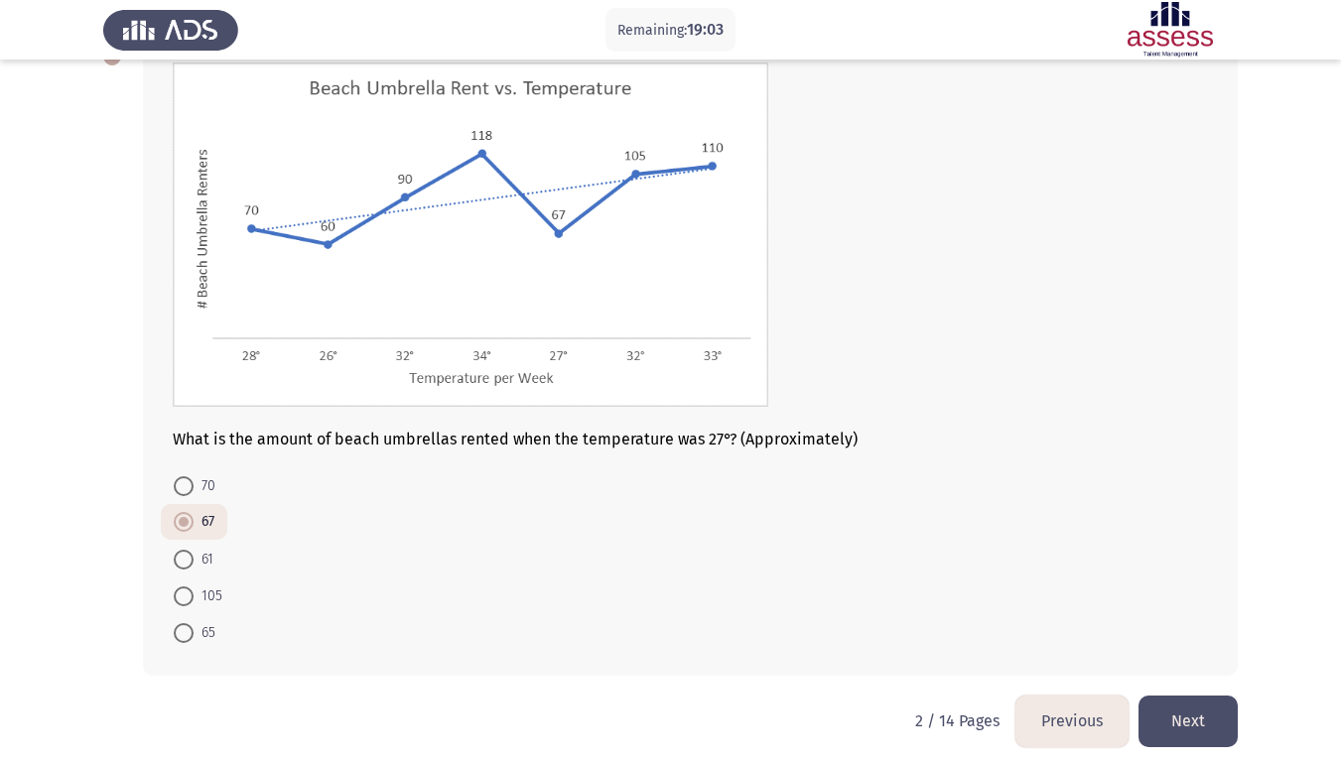
scroll to position [142, 0]
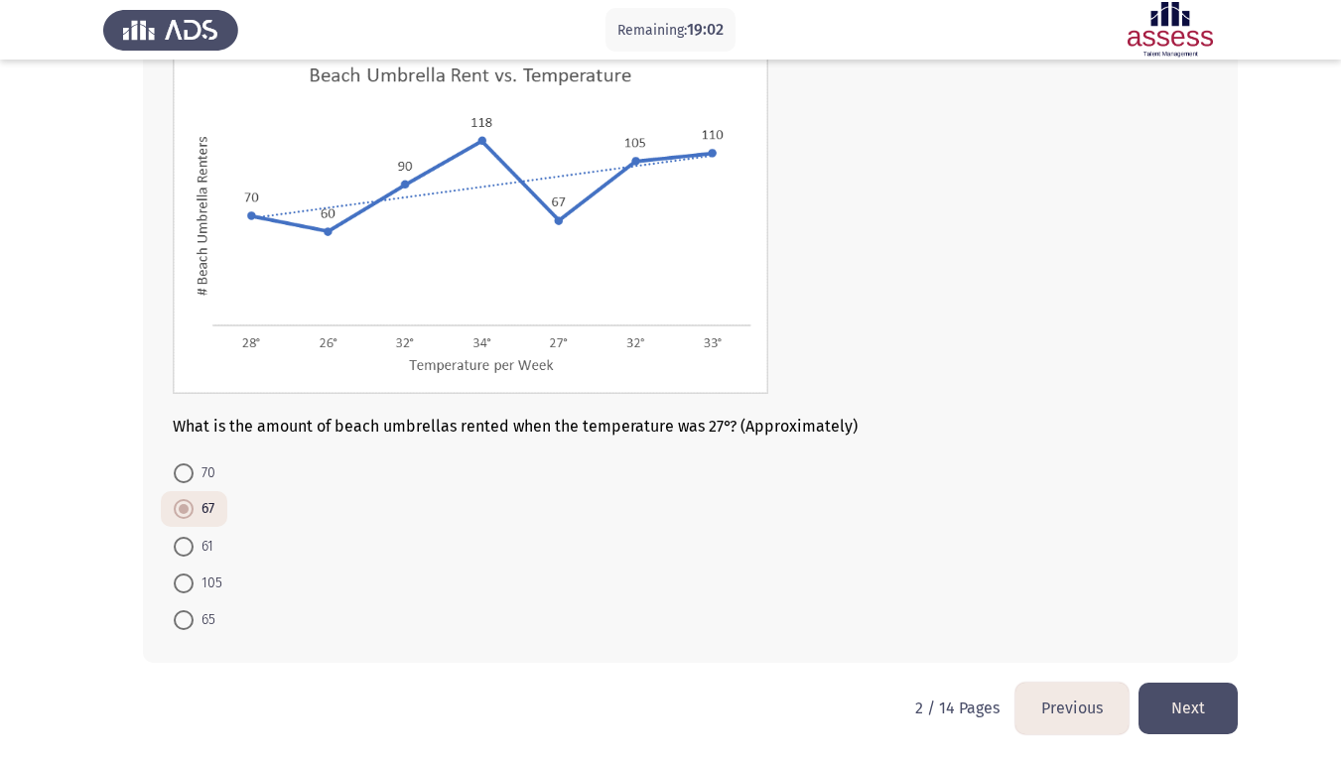
click at [1202, 594] on button "Next" at bounding box center [1188, 708] width 99 height 51
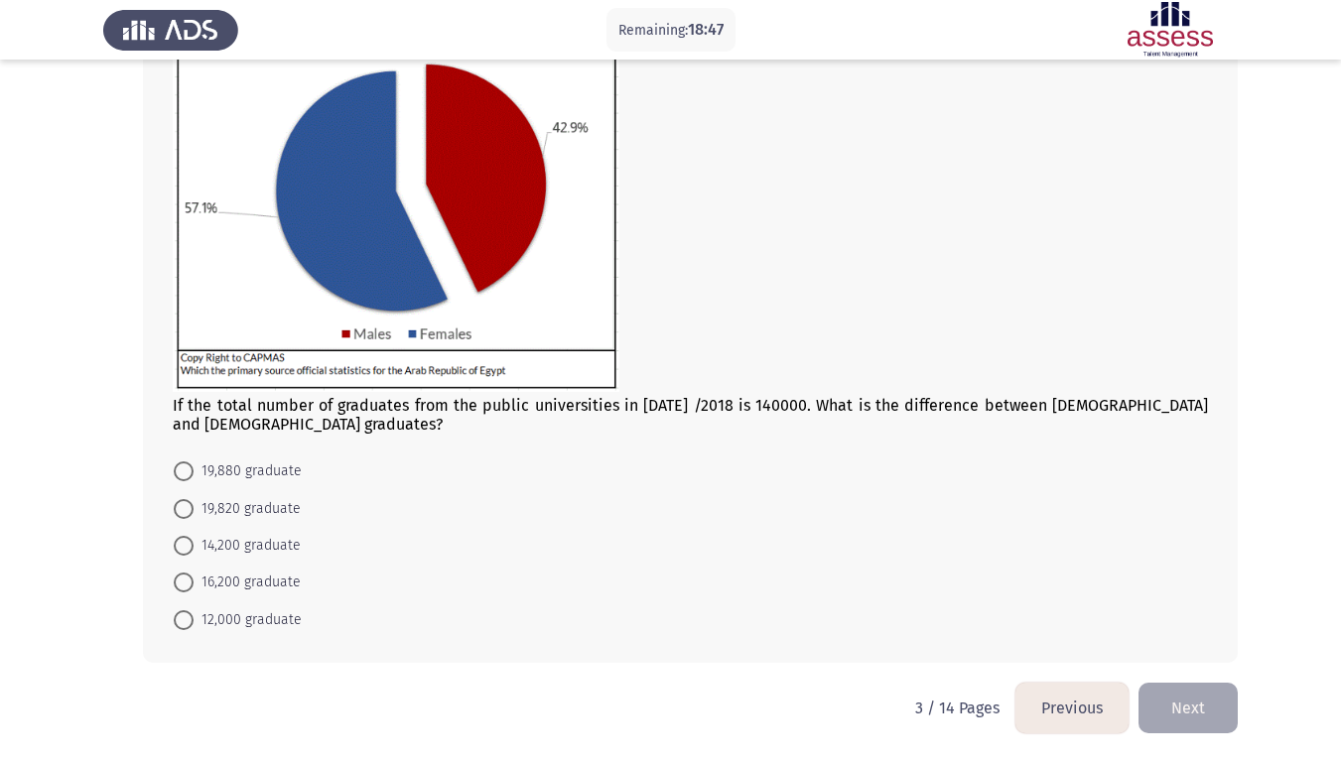
scroll to position [73, 0]
click at [192, 475] on span at bounding box center [184, 472] width 20 height 20
click at [192, 475] on input "19,880 graduate" at bounding box center [184, 472] width 20 height 20
radio input "true"
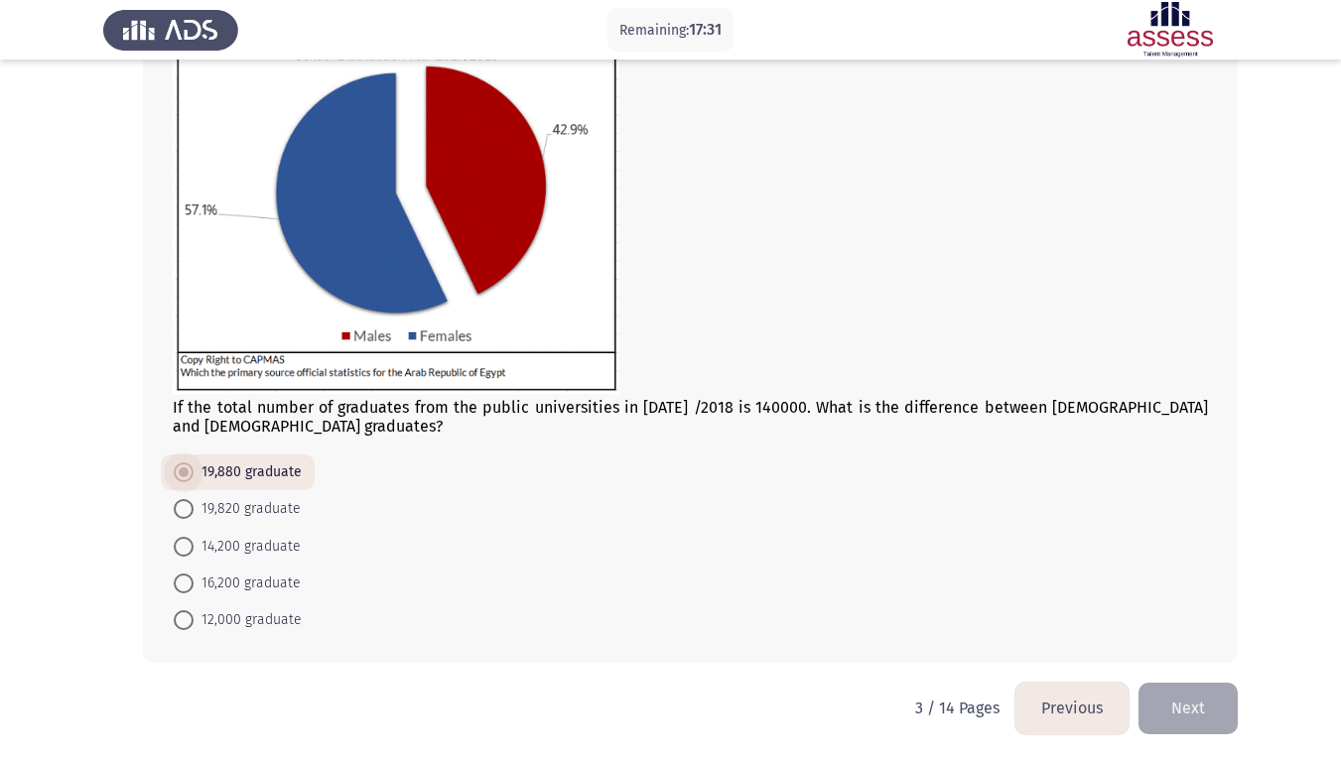
scroll to position [171, 0]
click at [1198, 594] on button "Next" at bounding box center [1188, 708] width 99 height 51
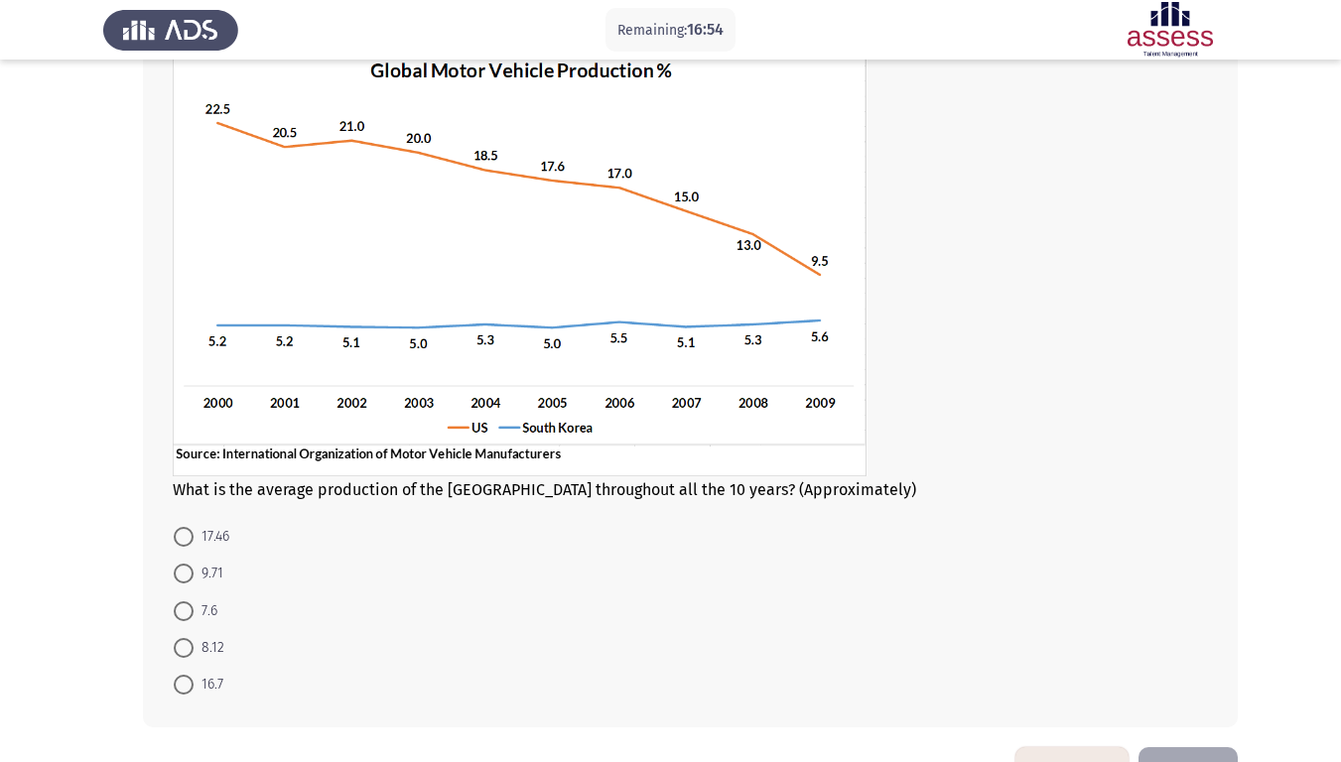
scroll to position [109, 0]
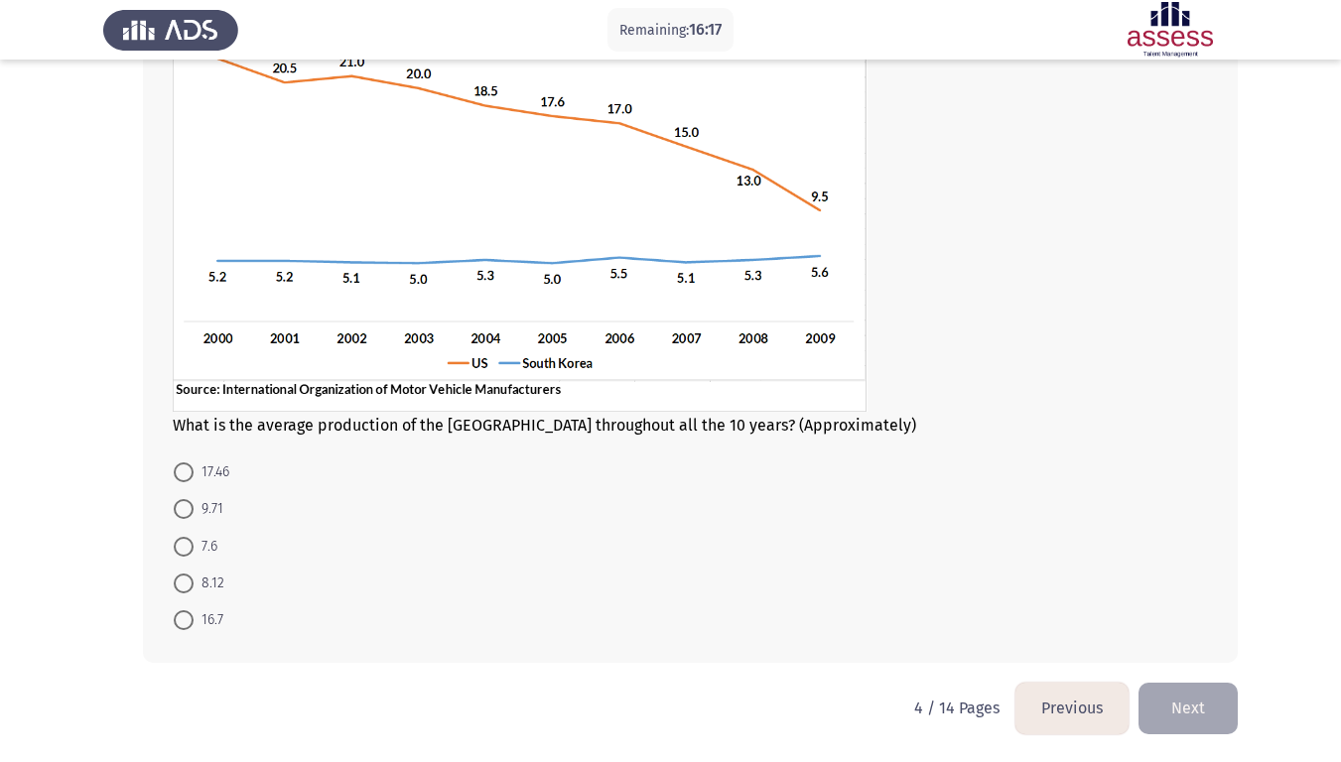
click at [183, 464] on span at bounding box center [184, 473] width 20 height 20
click at [183, 464] on input "17.46" at bounding box center [184, 473] width 20 height 20
radio input "true"
click at [1197, 594] on button "Next" at bounding box center [1188, 708] width 99 height 51
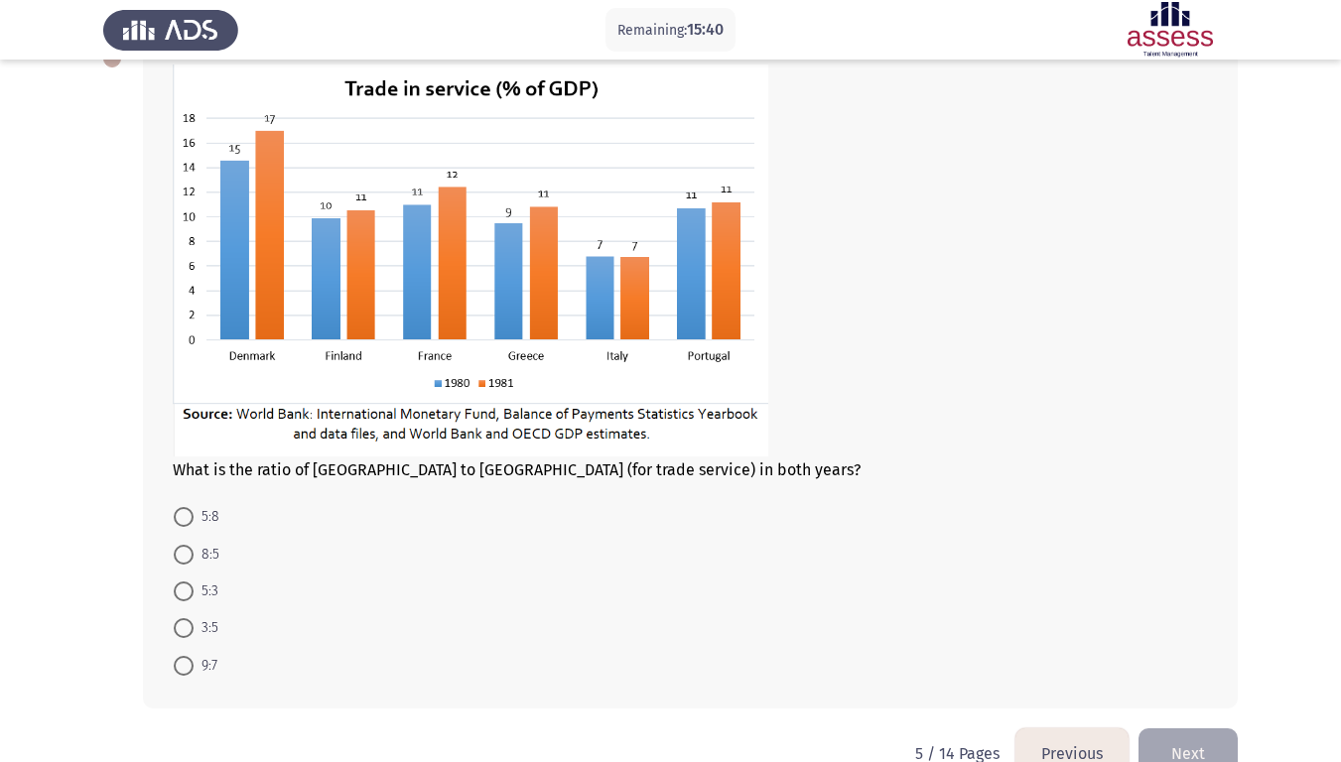
scroll to position [173, 0]
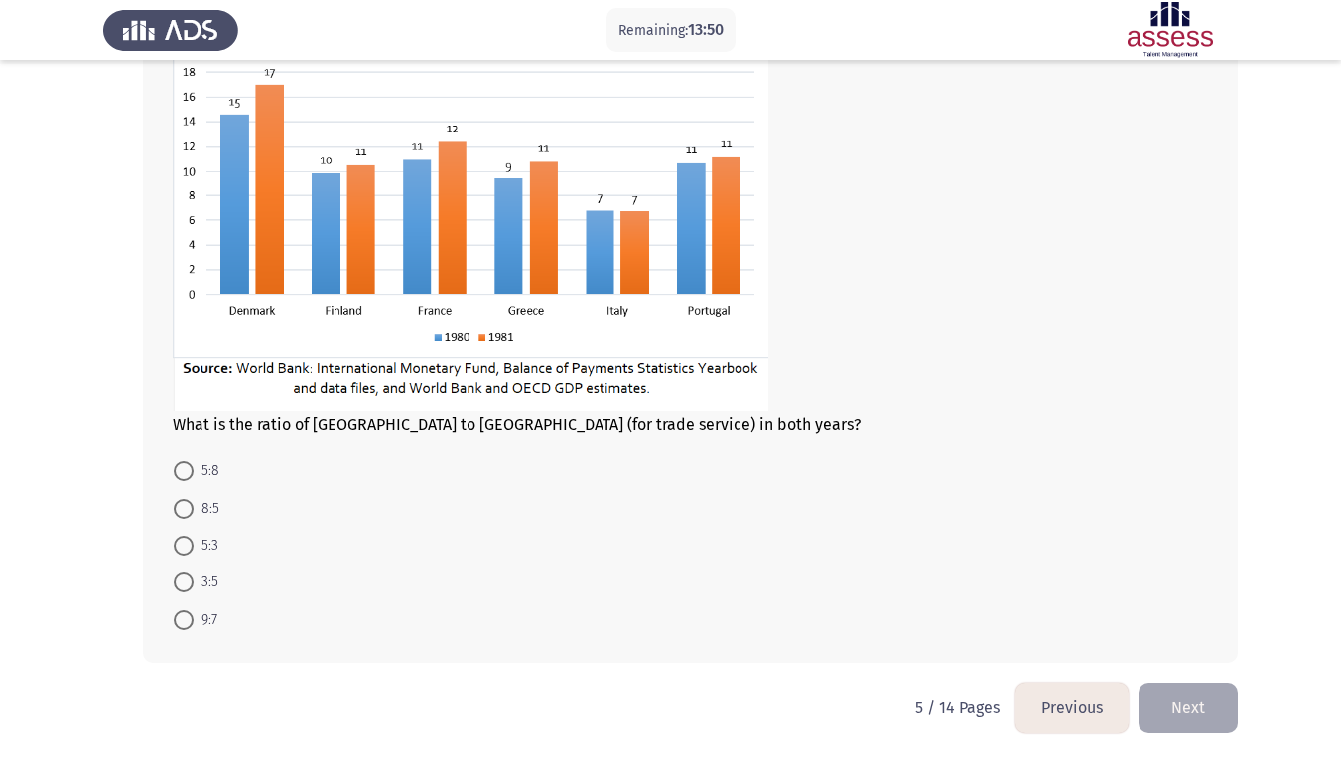
click at [193, 504] on span at bounding box center [184, 509] width 20 height 20
click at [193, 504] on input "8:5" at bounding box center [184, 509] width 20 height 20
radio input "true"
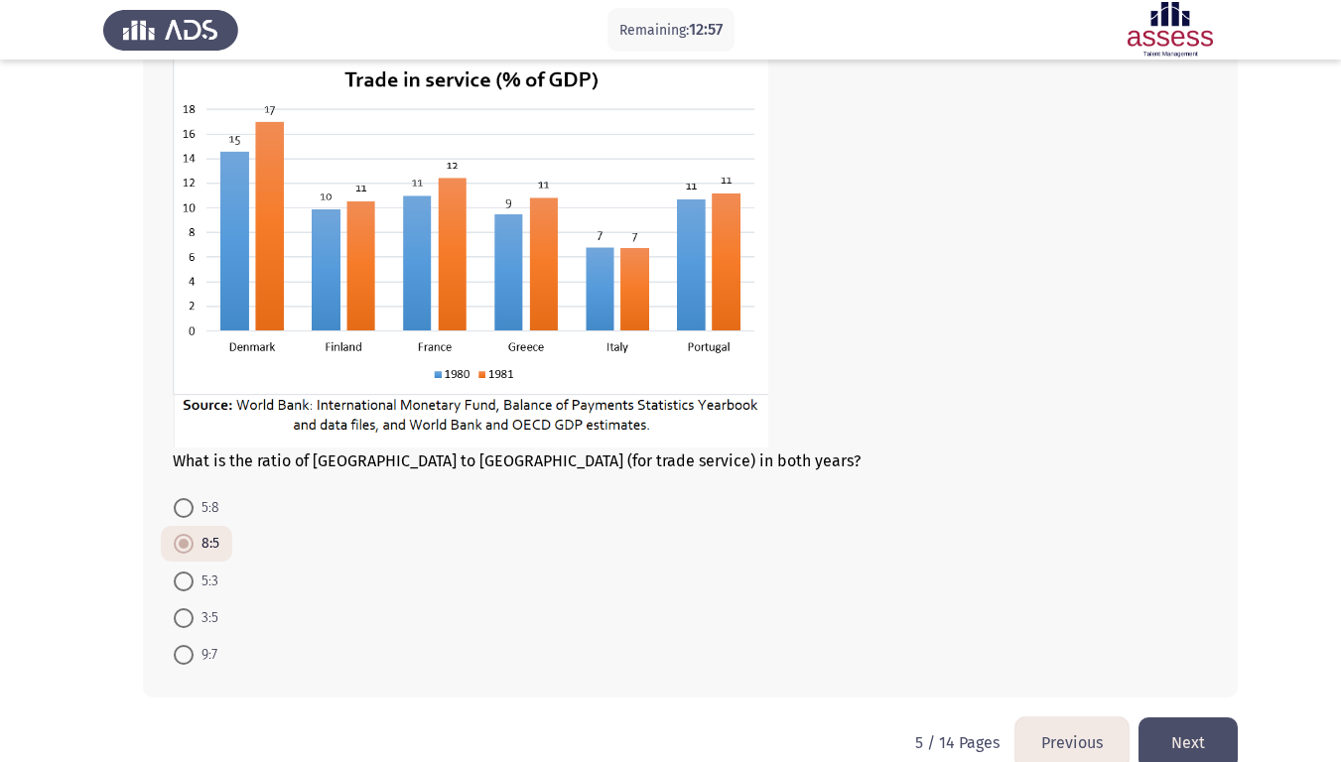
scroll to position [171, 0]
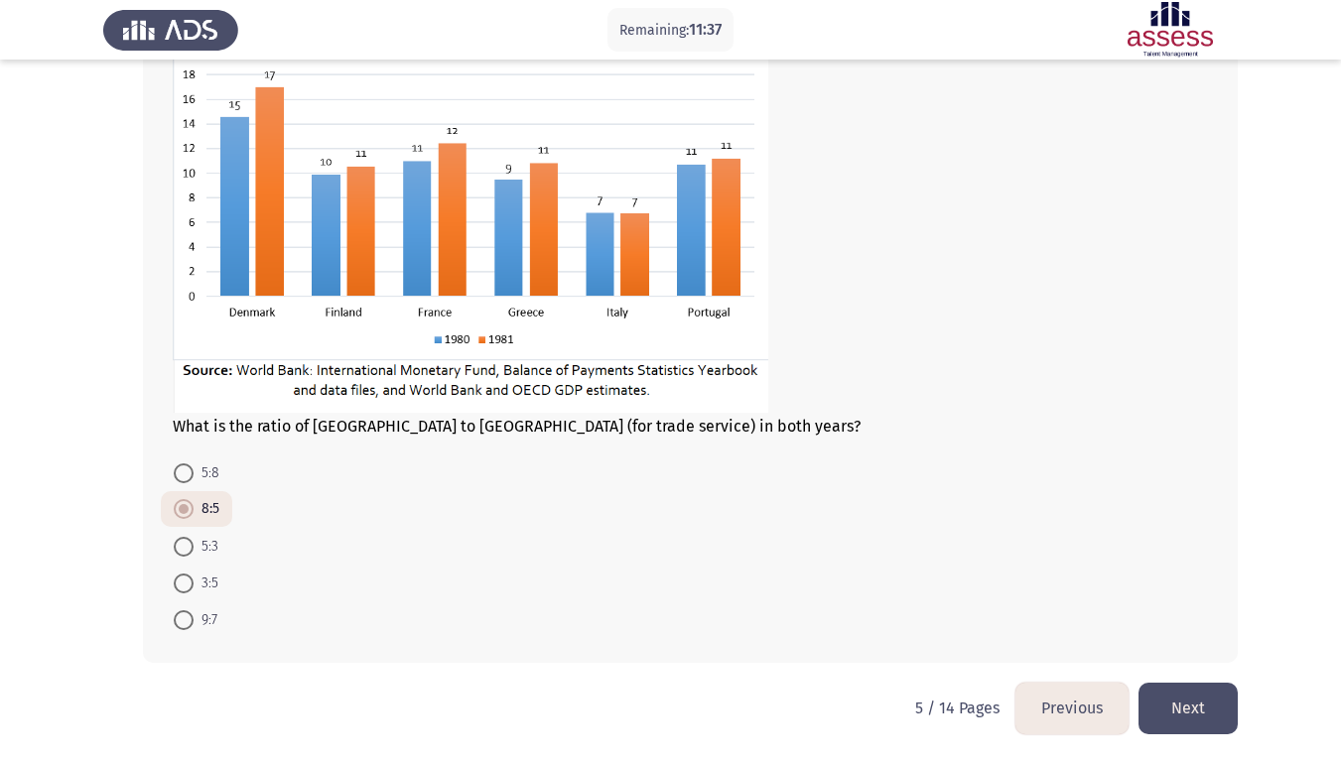
click at [1210, 594] on button "Next" at bounding box center [1188, 708] width 99 height 51
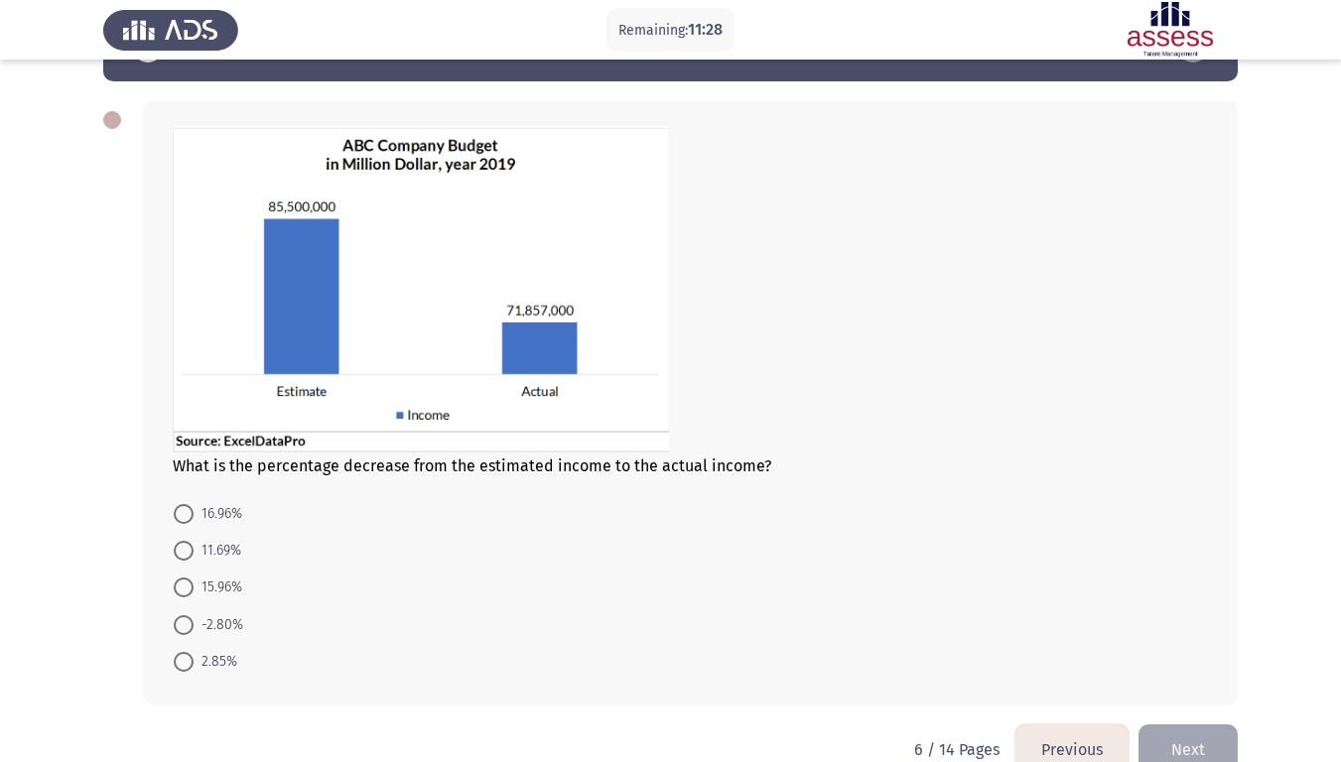
scroll to position [99, 0]
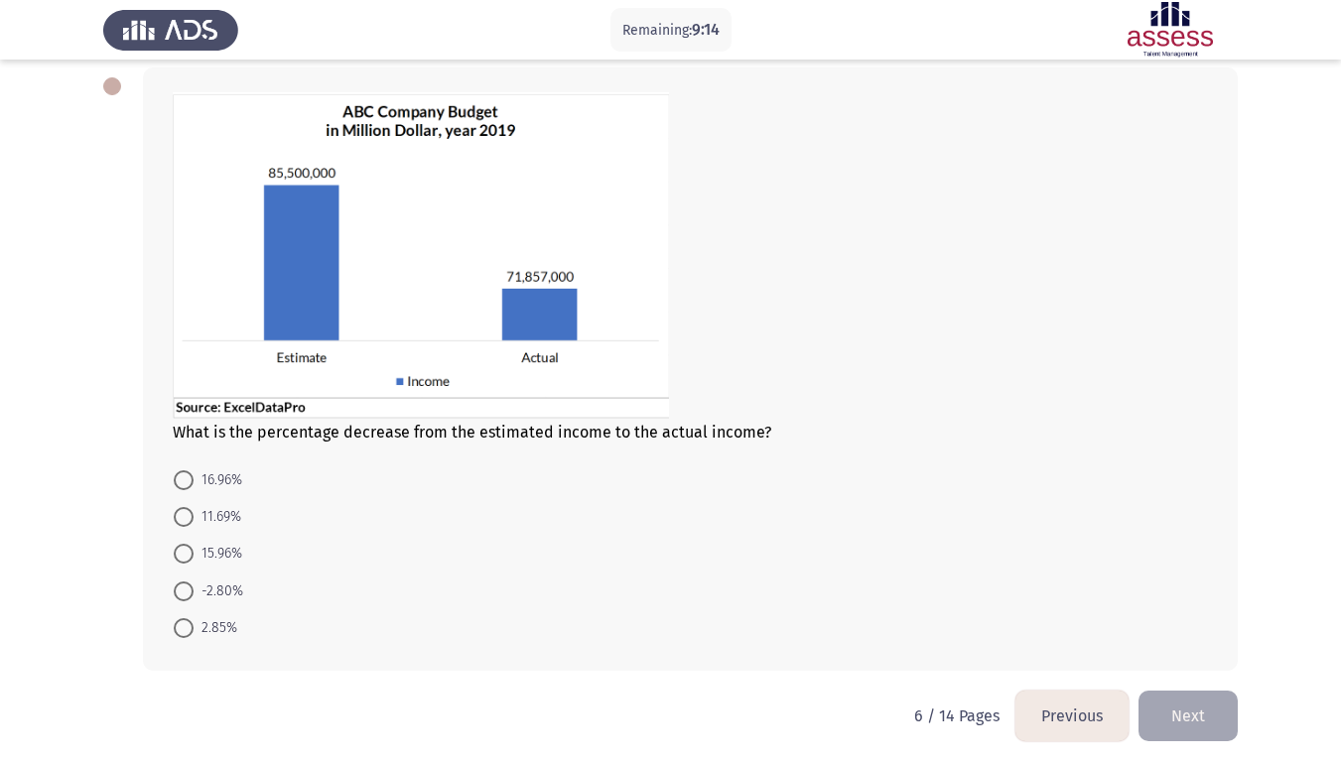
drag, startPoint x: 192, startPoint y: 546, endPoint x: 202, endPoint y: 558, distance: 15.5
click at [188, 549] on span at bounding box center [184, 554] width 20 height 20
click at [188, 549] on input "15.96%" at bounding box center [184, 554] width 20 height 20
radio input "true"
click at [1191, 594] on button "Next" at bounding box center [1188, 715] width 99 height 51
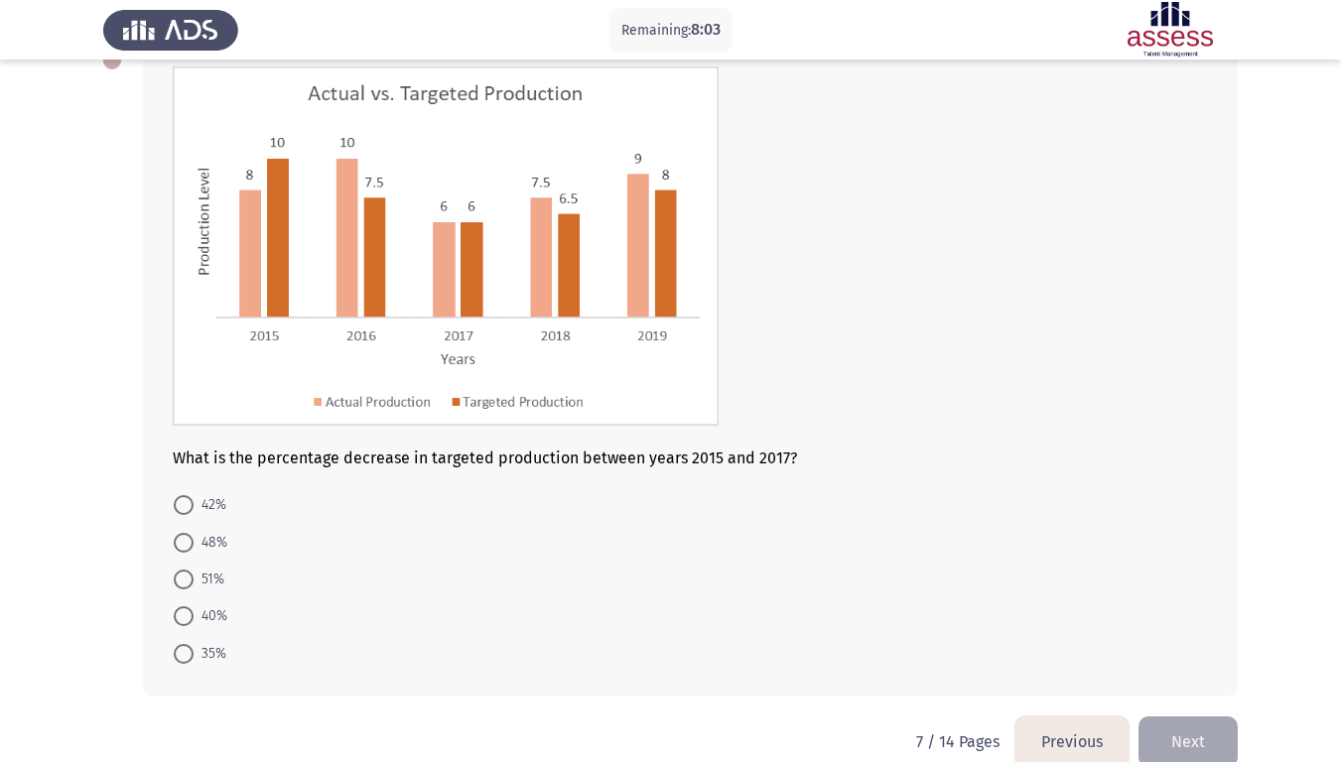
scroll to position [159, 0]
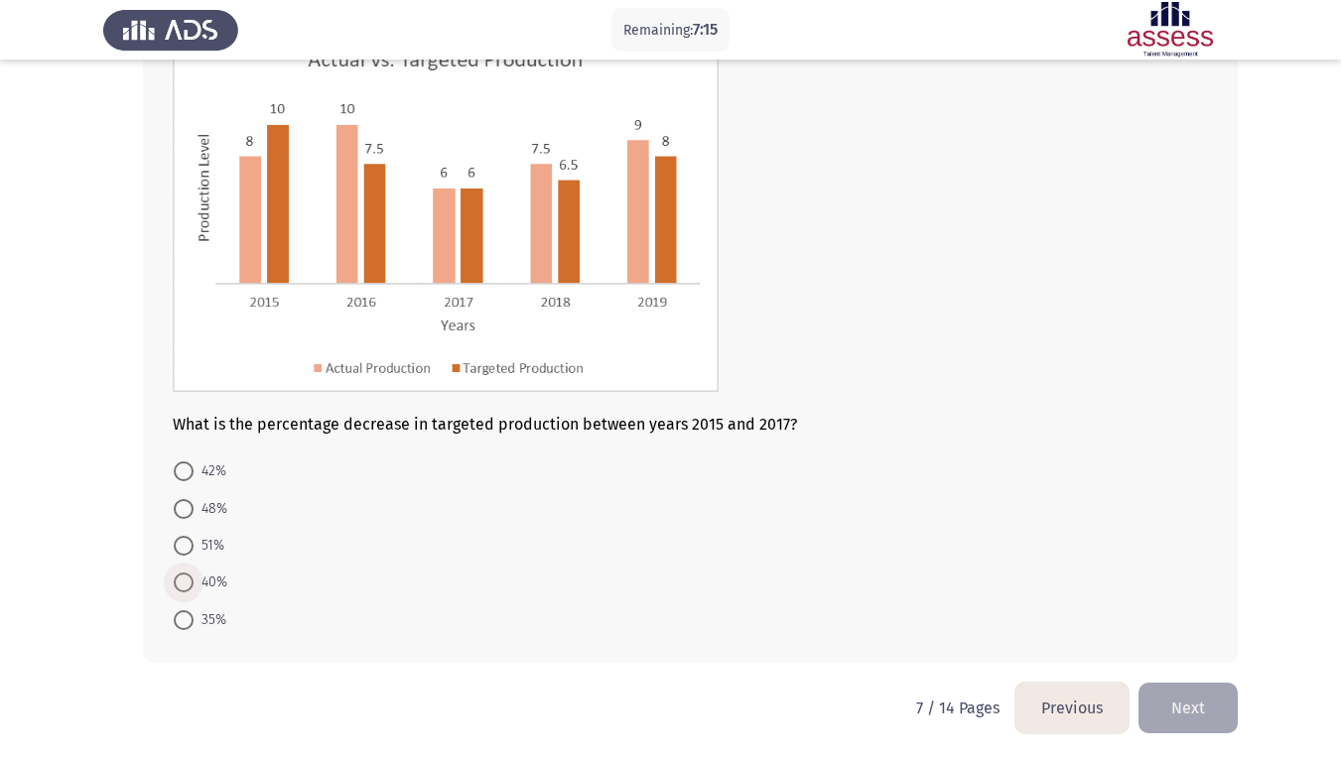
click at [188, 581] on span at bounding box center [184, 583] width 20 height 20
click at [188, 581] on input "40%" at bounding box center [184, 583] width 20 height 20
radio input "true"
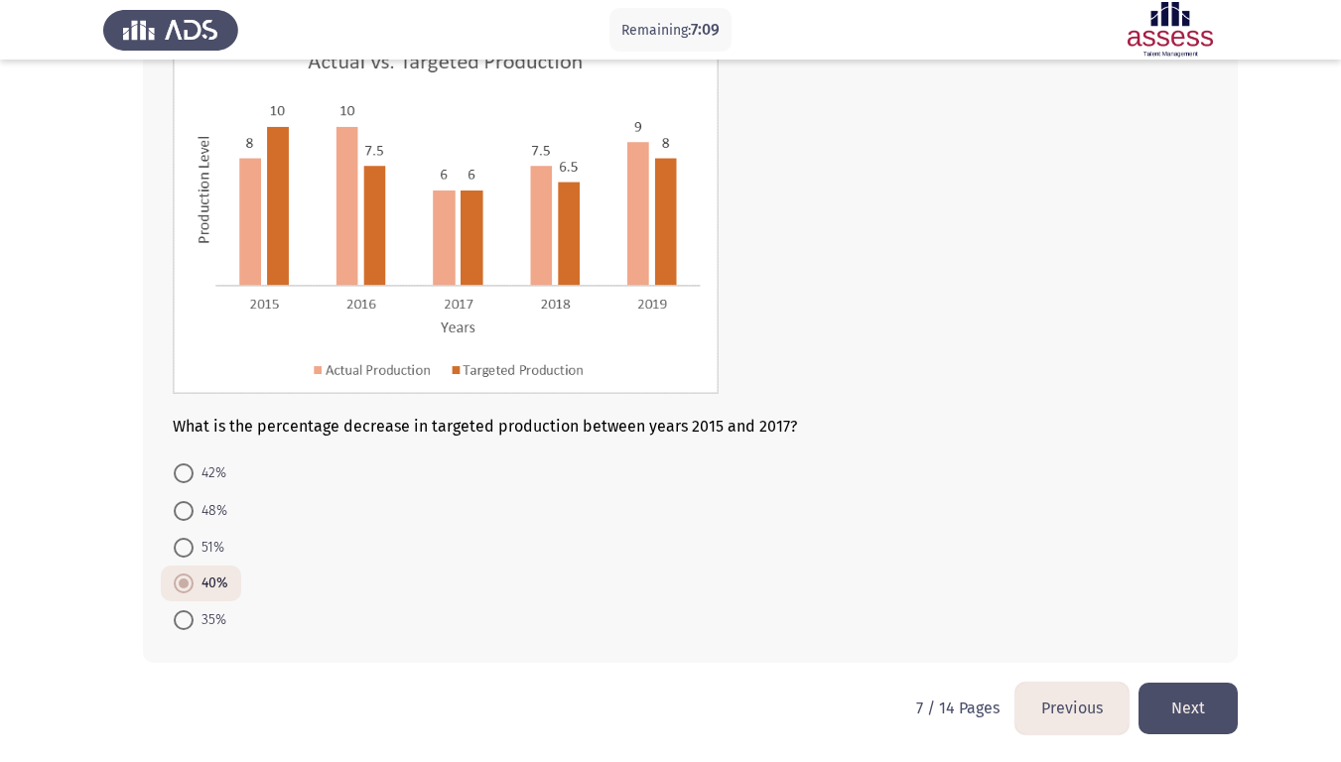
click at [1197, 594] on button "Next" at bounding box center [1188, 708] width 99 height 51
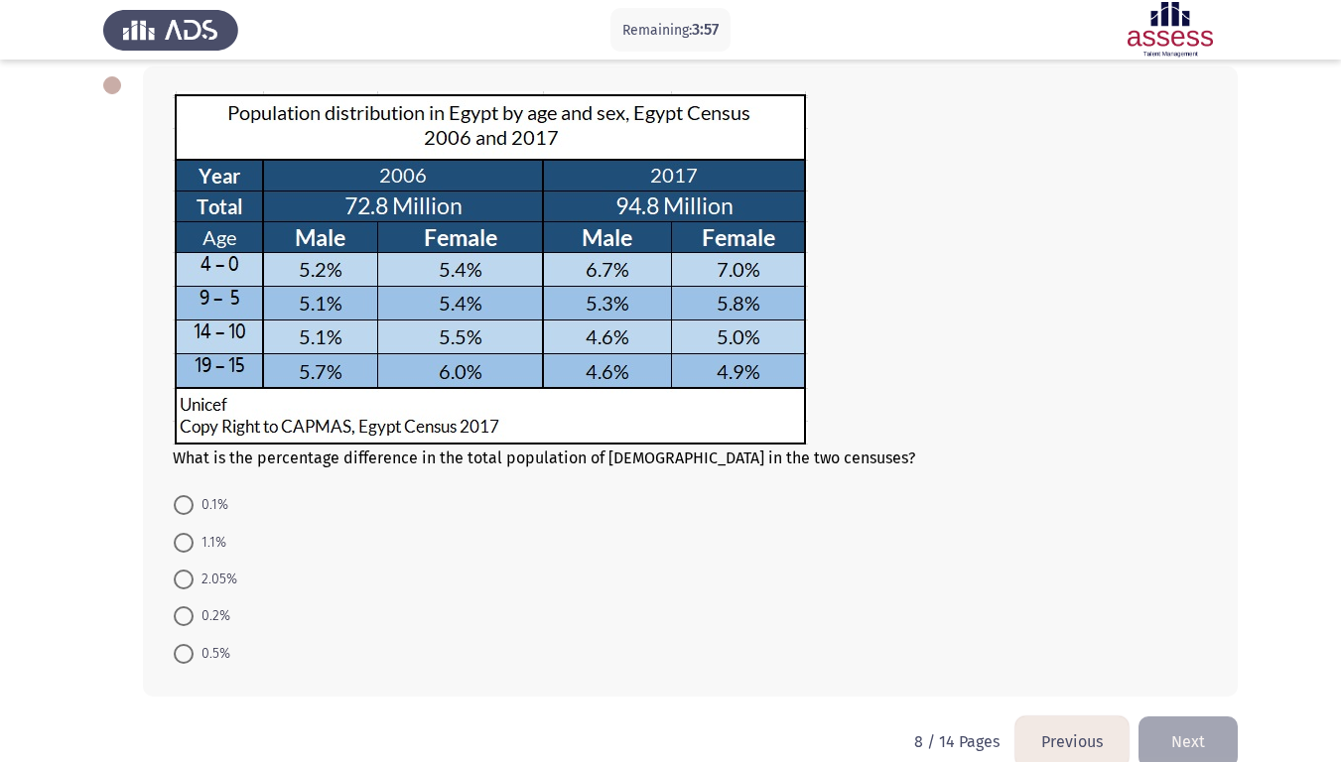
scroll to position [134, 0]
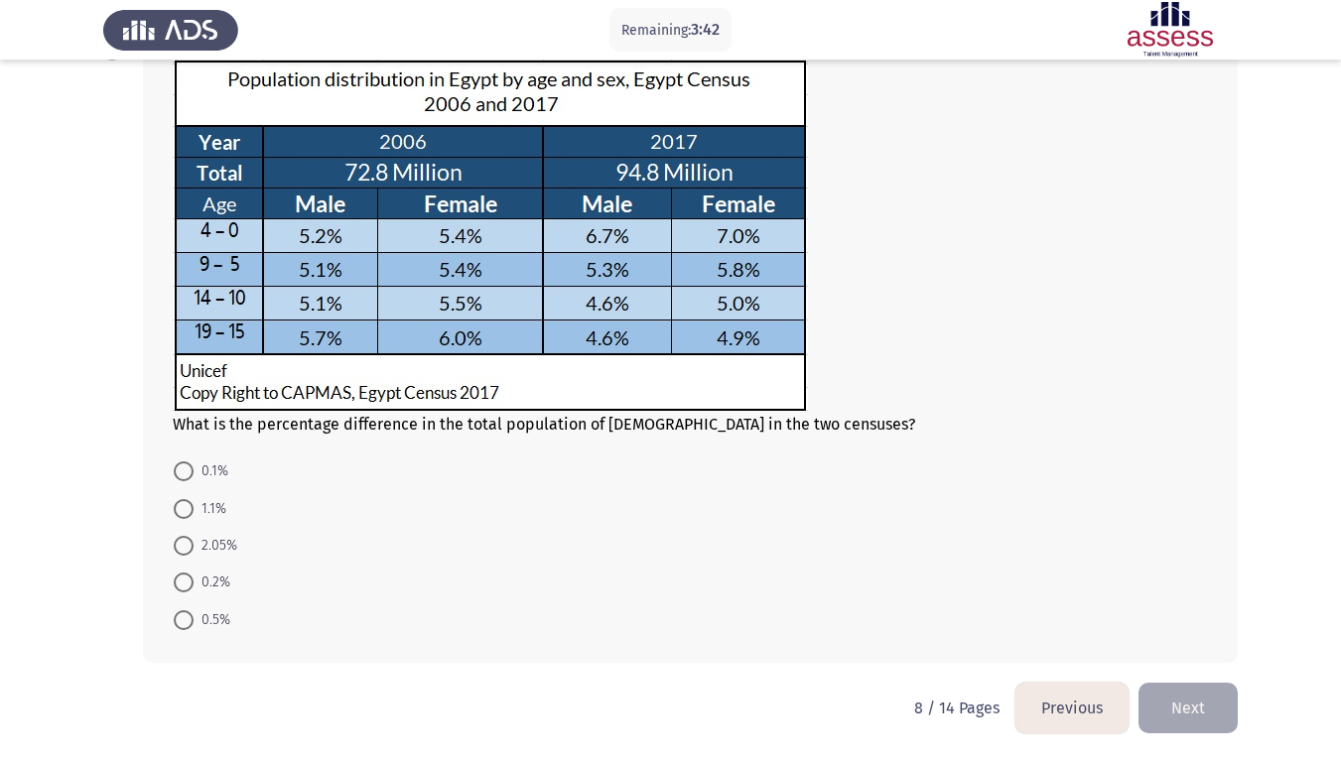
click at [192, 545] on span at bounding box center [184, 546] width 20 height 20
click at [192, 545] on input "2.05%" at bounding box center [184, 546] width 20 height 20
radio input "true"
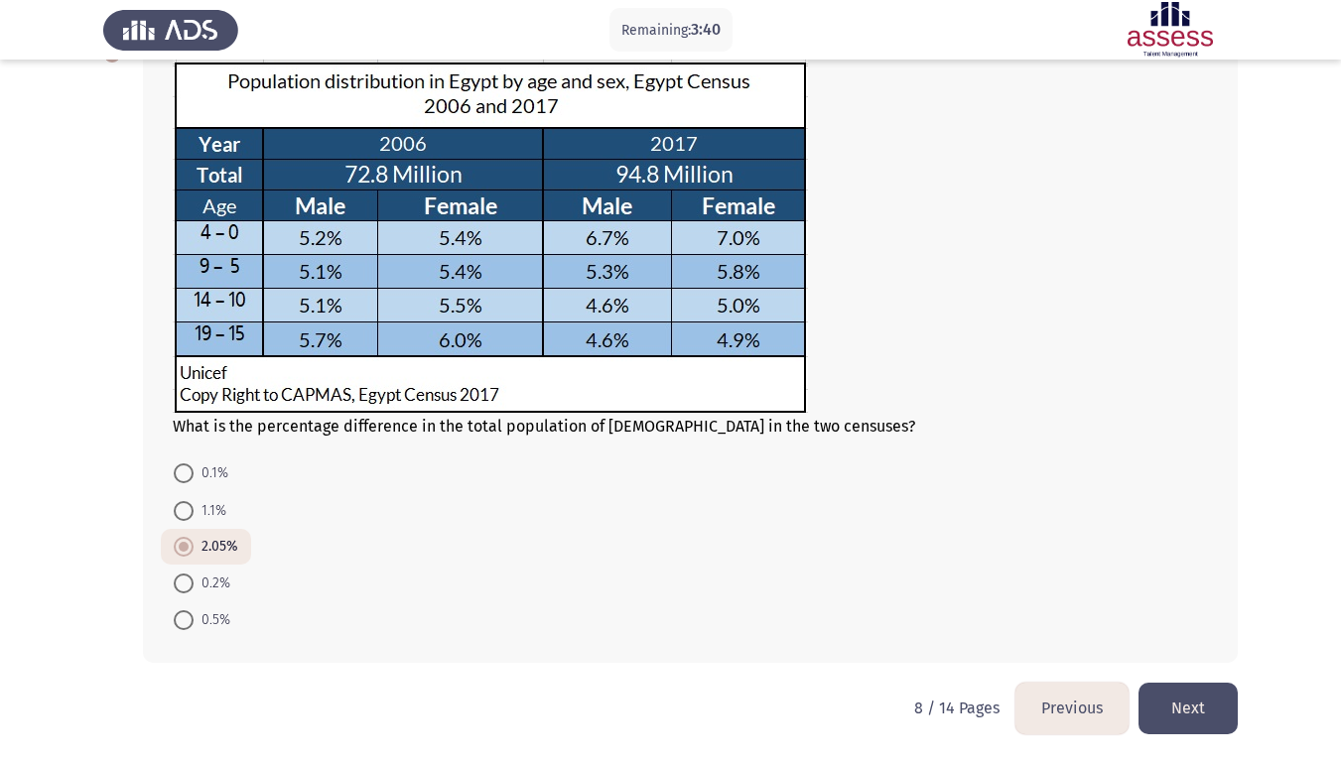
click at [1182, 594] on button "Next" at bounding box center [1188, 708] width 99 height 51
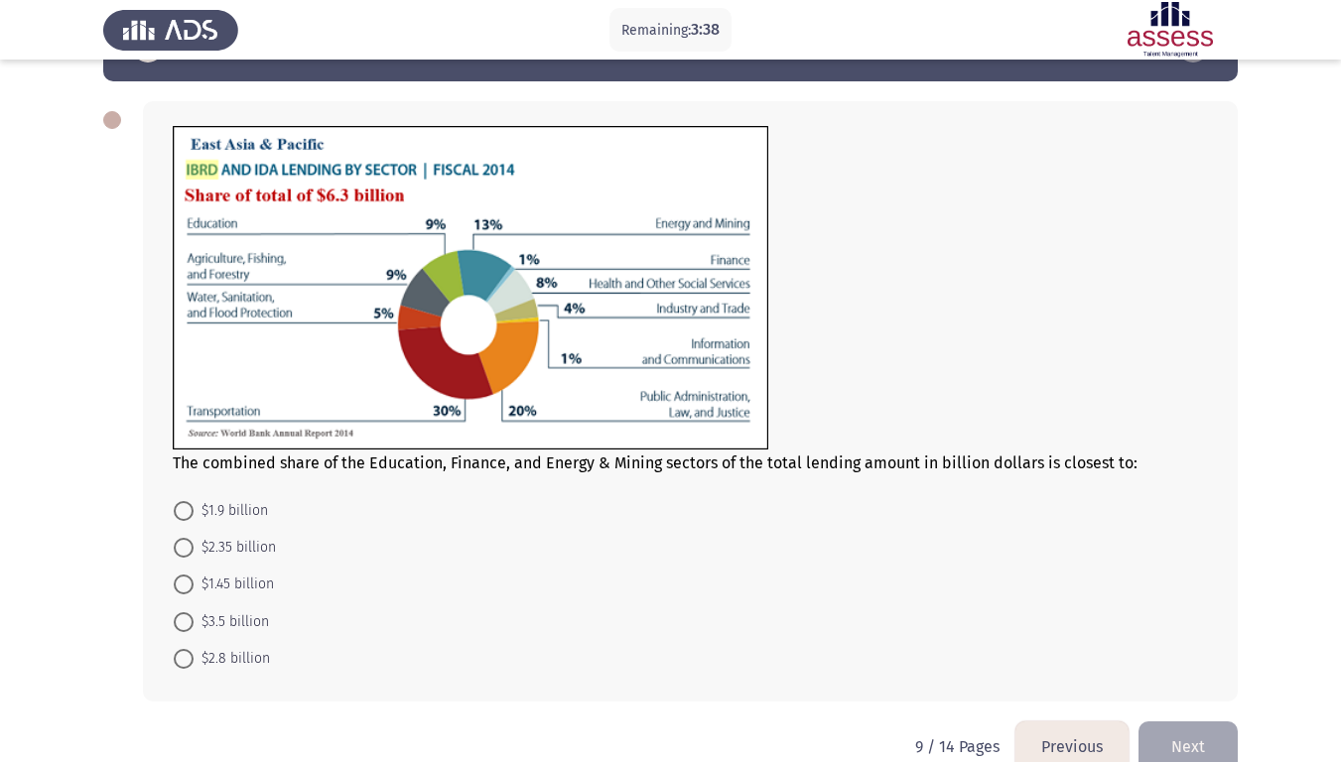
scroll to position [99, 0]
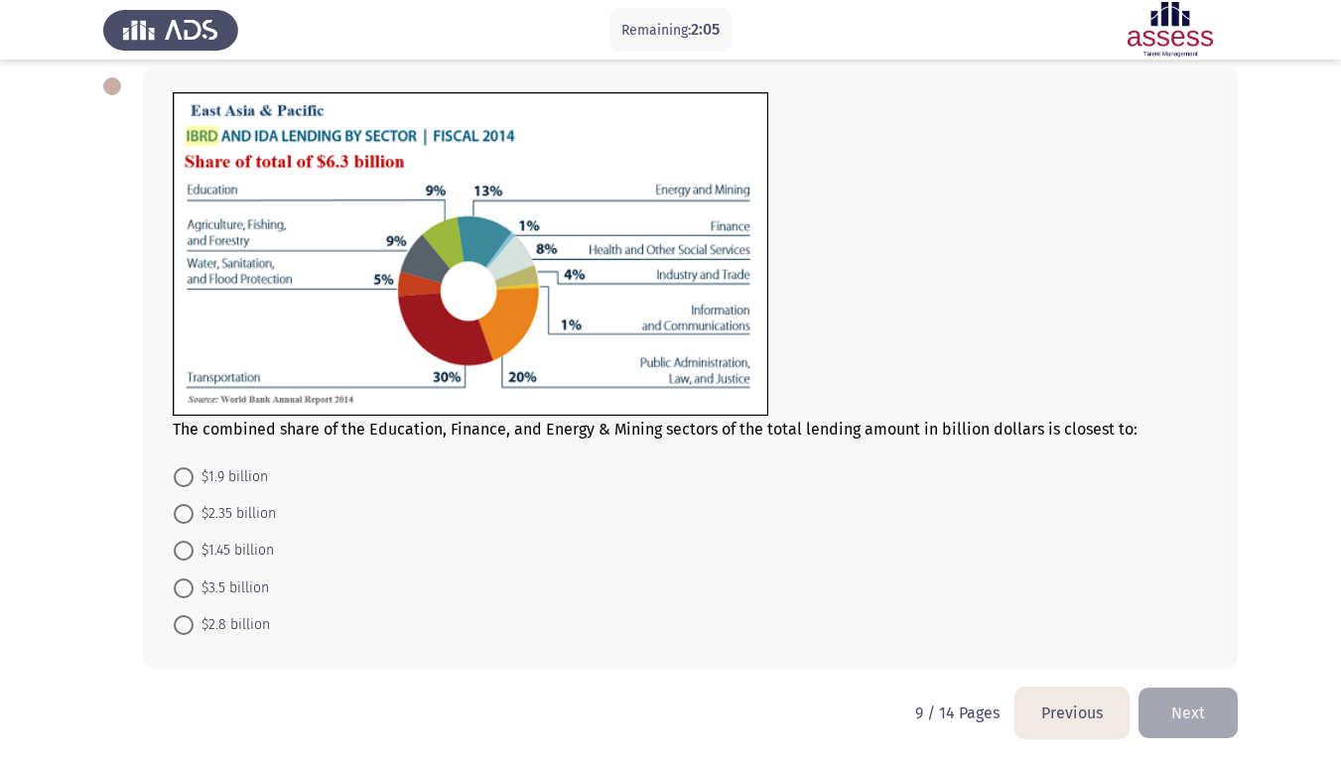
drag, startPoint x: 176, startPoint y: 556, endPoint x: 249, endPoint y: 544, distance: 74.4
click at [176, 554] on span at bounding box center [184, 551] width 20 height 20
click at [176, 554] on input "$1.45 billion" at bounding box center [184, 551] width 20 height 20
radio input "true"
click at [1201, 594] on button "Next" at bounding box center [1188, 712] width 99 height 51
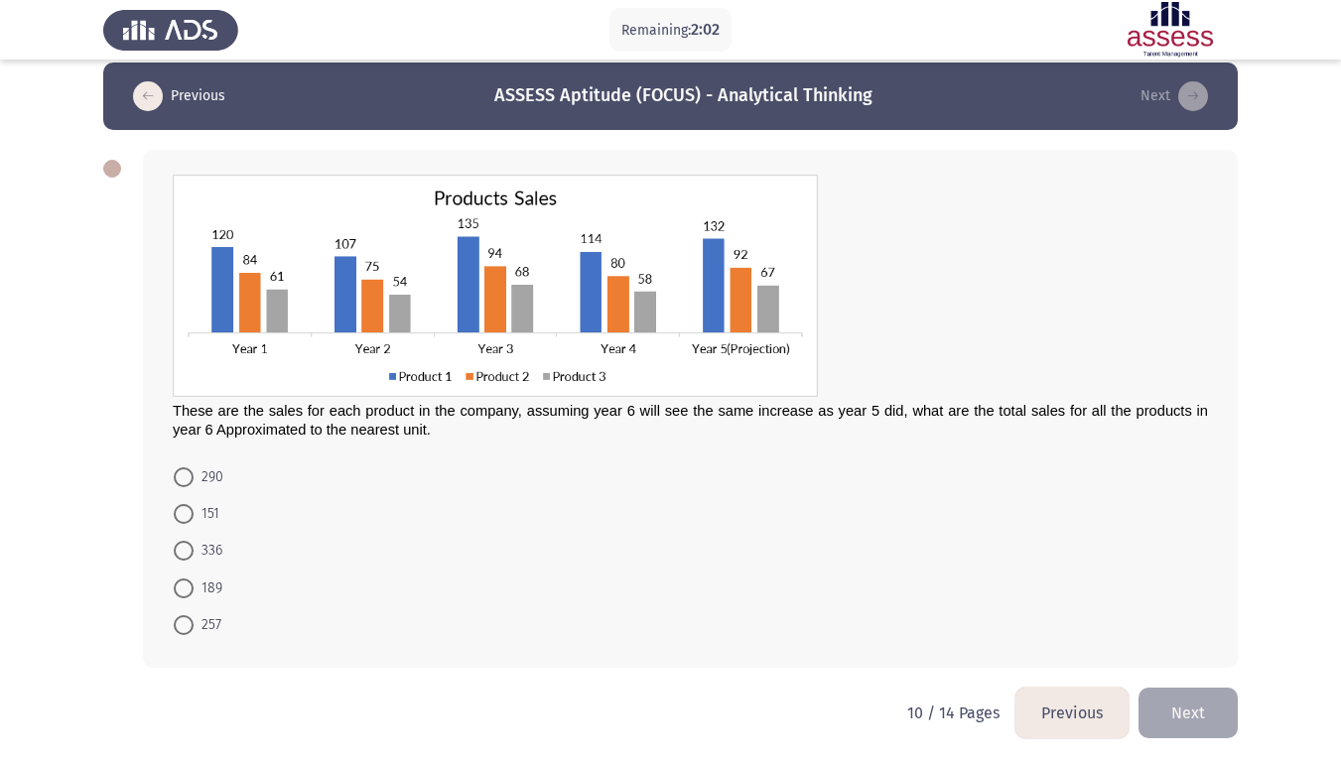
scroll to position [22, 0]
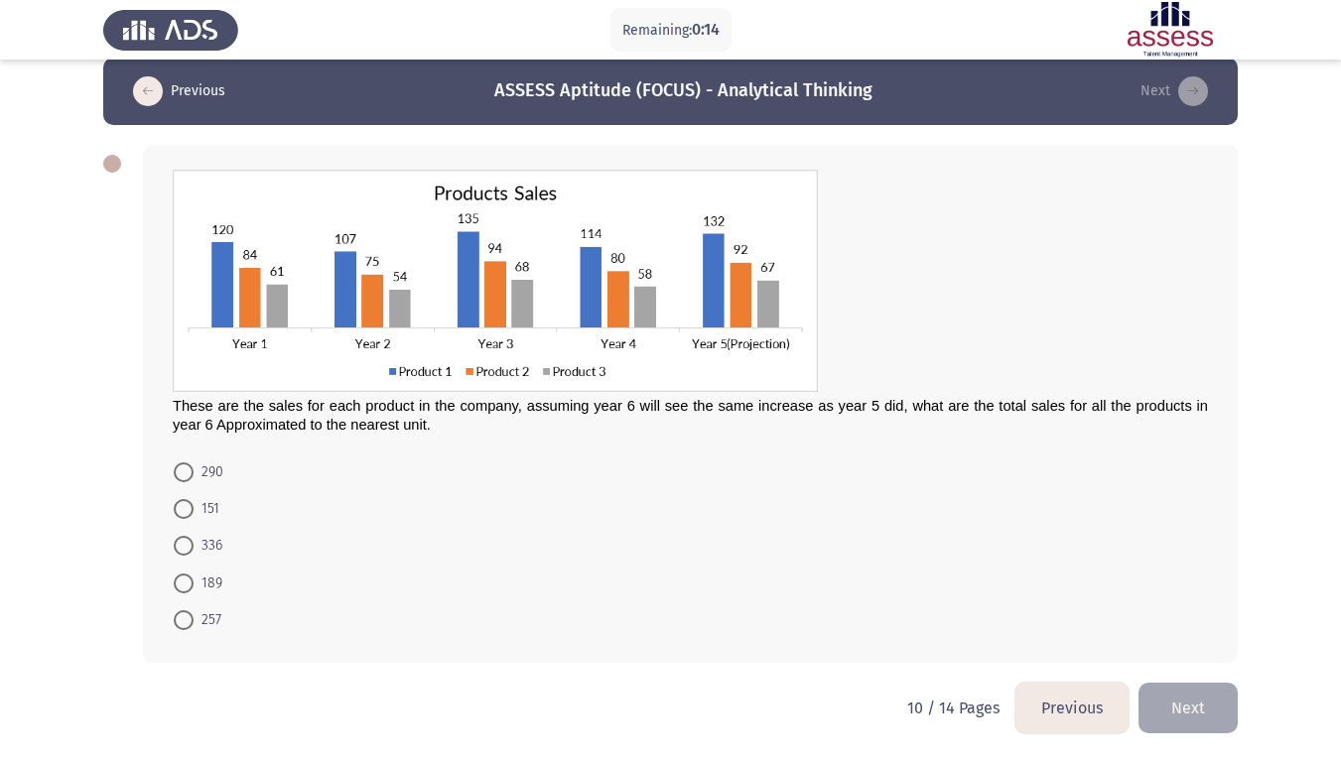
click at [186, 464] on span at bounding box center [184, 473] width 20 height 20
click at [186, 464] on input "290" at bounding box center [184, 473] width 20 height 20
radio input "true"
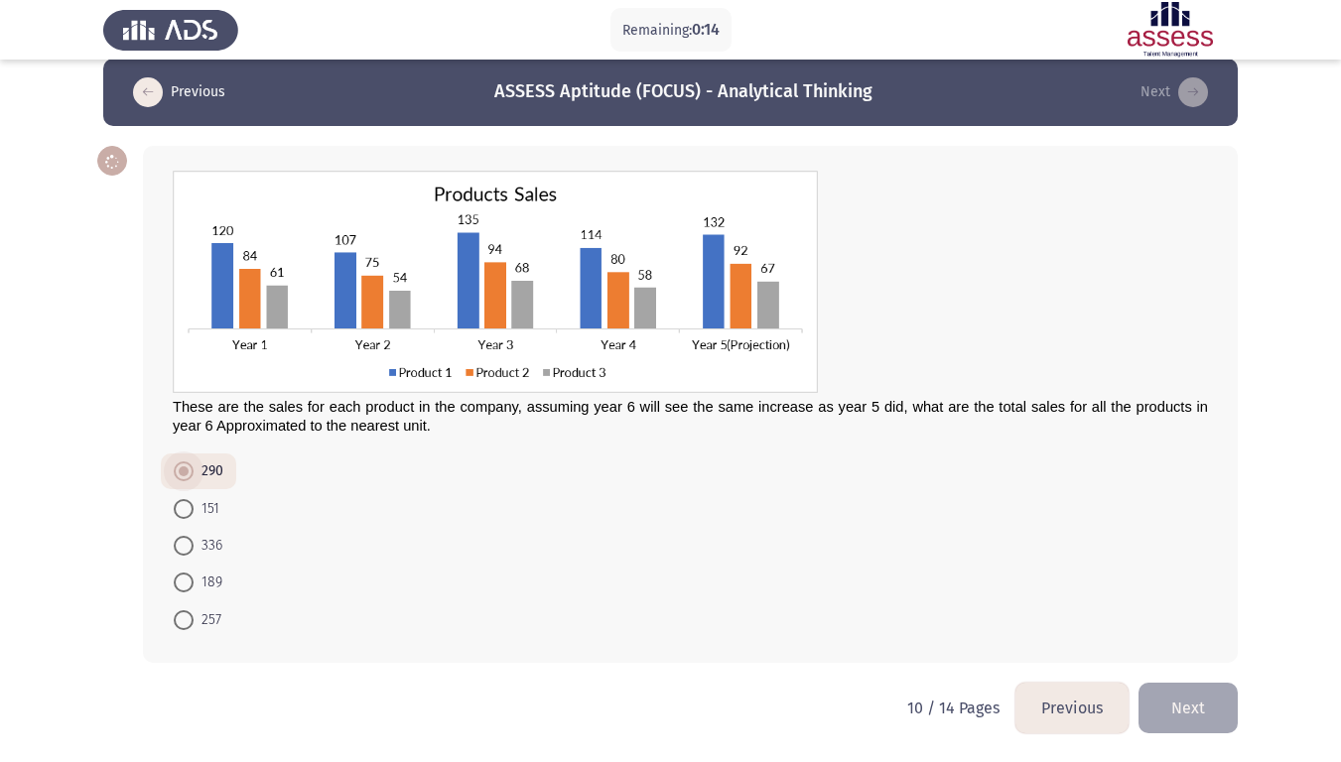
scroll to position [21, 0]
click at [1218, 594] on button "Next" at bounding box center [1188, 708] width 99 height 51
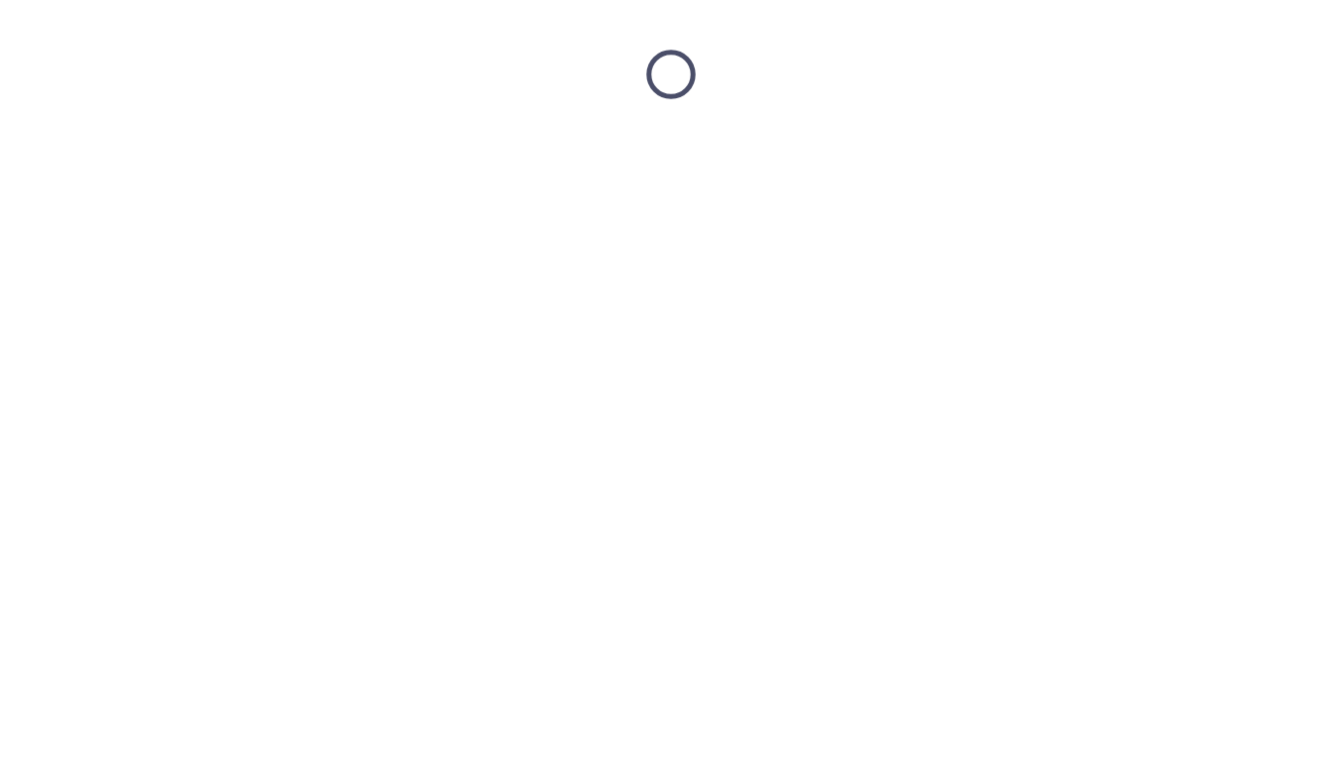
scroll to position [0, 0]
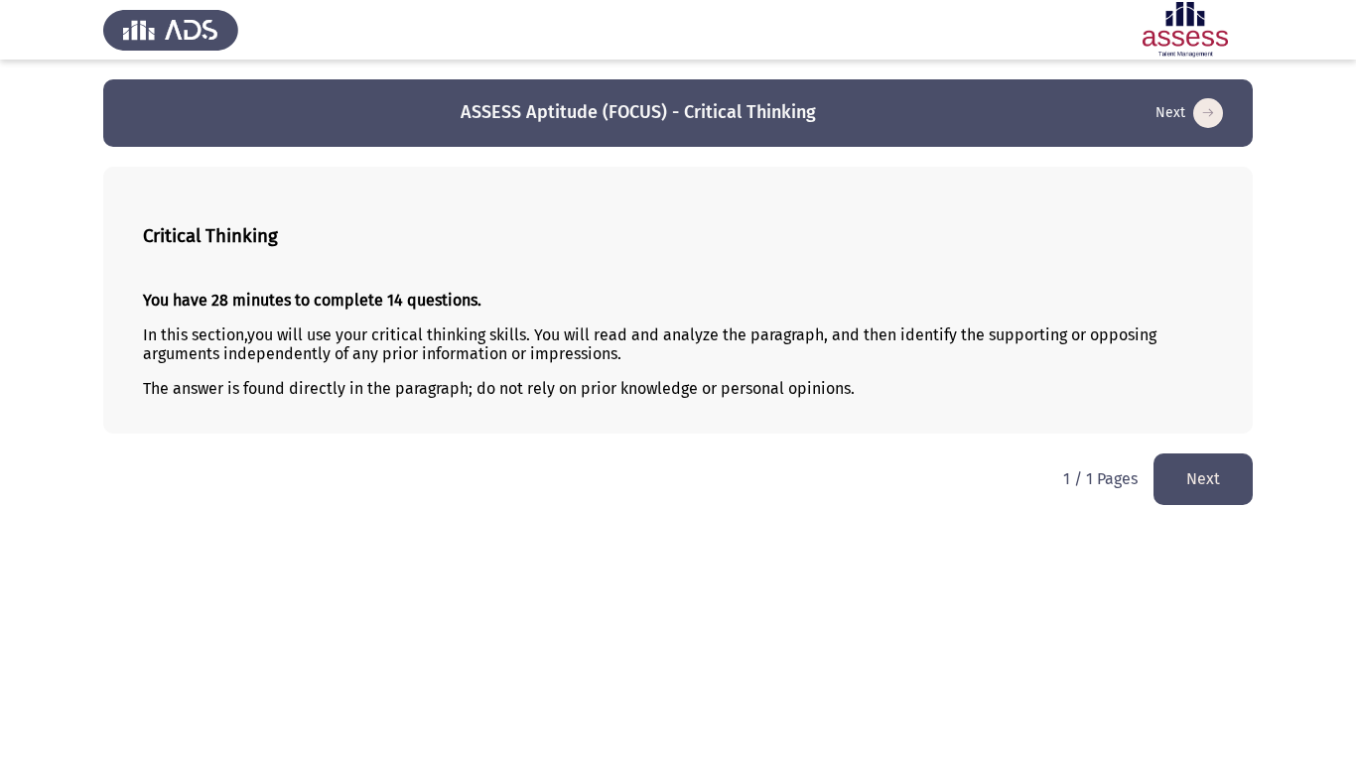
click at [1227, 467] on button "Next" at bounding box center [1203, 479] width 99 height 51
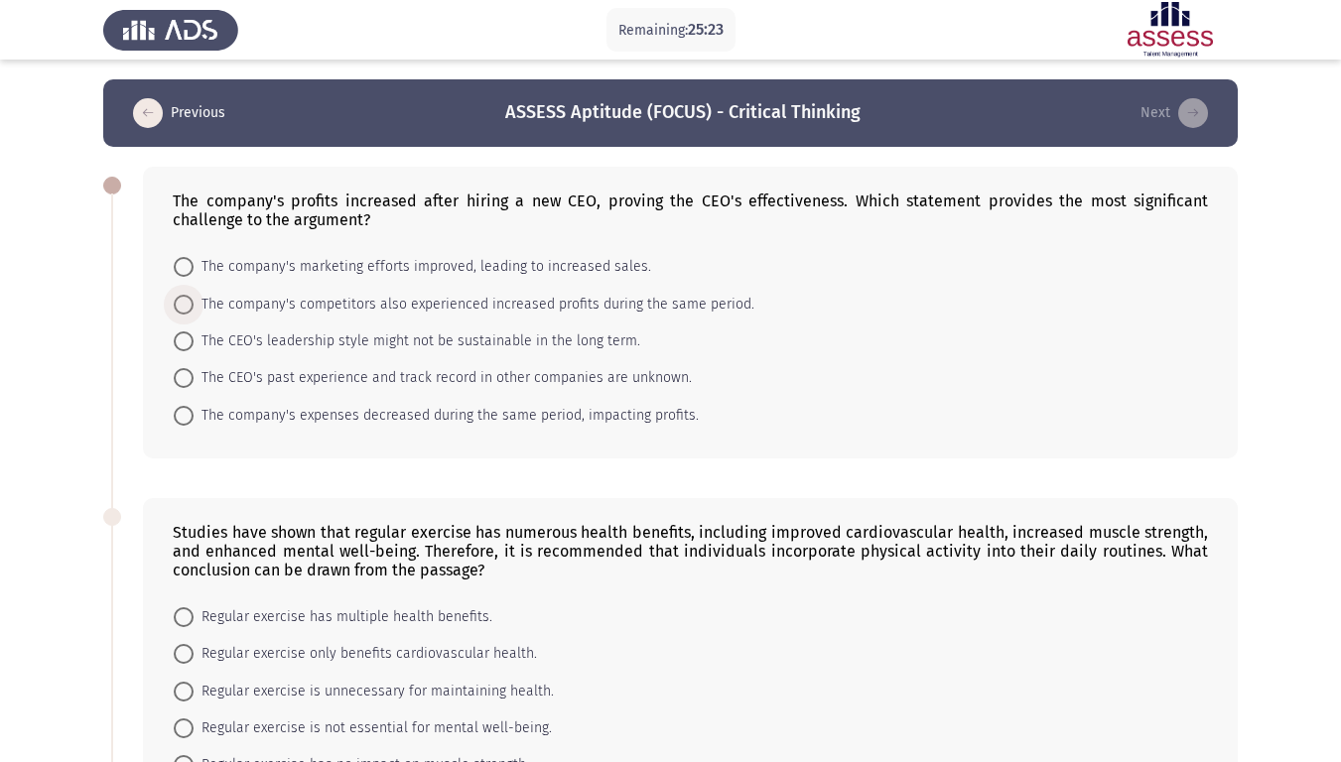
click at [180, 306] on span at bounding box center [184, 305] width 20 height 20
click at [180, 306] on input "The company's competitors also experienced increased profits during the same pe…" at bounding box center [184, 305] width 20 height 20
radio input "true"
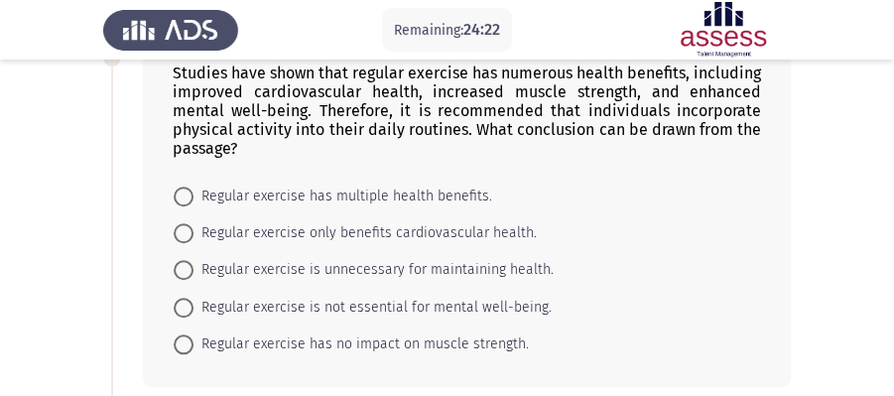
scroll to position [529, 0]
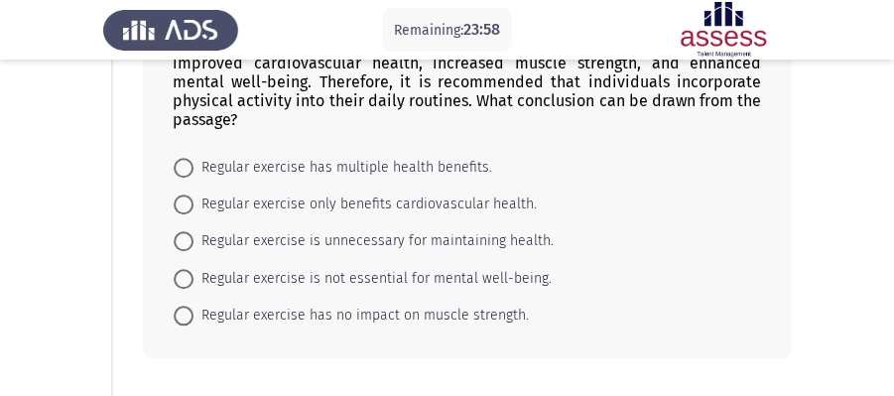
click at [310, 169] on span "Regular exercise has multiple health benefits." at bounding box center [343, 168] width 299 height 24
click at [194, 169] on input "Regular exercise has multiple health benefits." at bounding box center [184, 168] width 20 height 20
radio input "true"
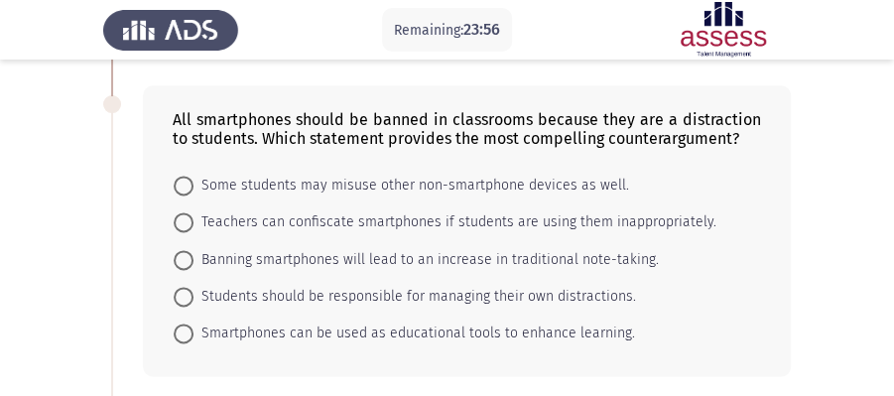
scroll to position [860, 0]
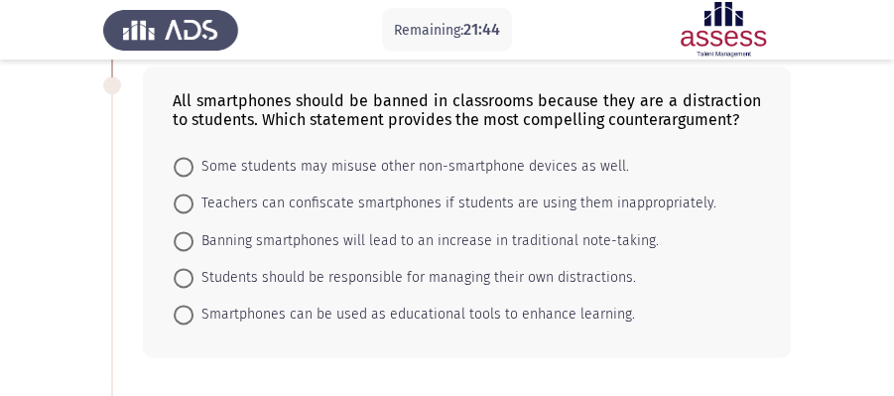
click at [178, 308] on span at bounding box center [184, 315] width 20 height 20
click at [178, 308] on input "Smartphones can be used as educational tools to enhance learning." at bounding box center [184, 315] width 20 height 20
radio input "true"
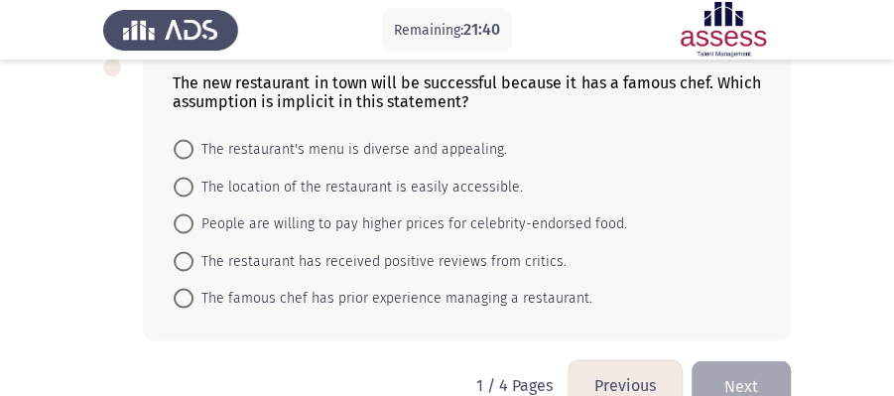
scroll to position [1205, 0]
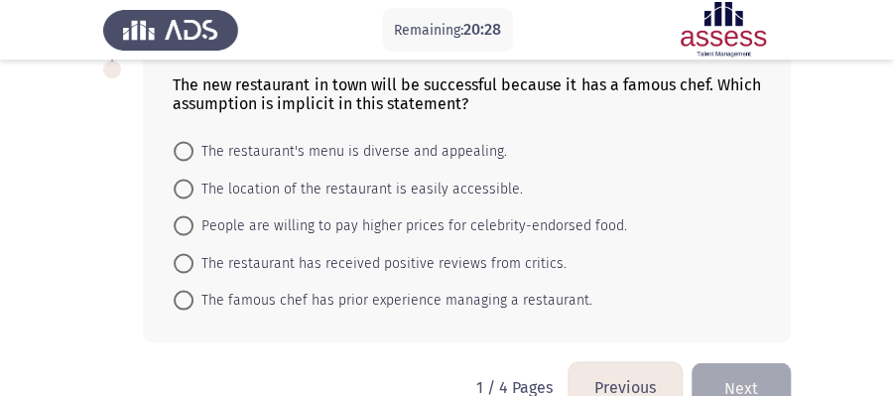
click at [180, 217] on span at bounding box center [184, 225] width 20 height 20
click at [180, 217] on input "People are willing to pay higher prices for celebrity-endorsed food." at bounding box center [184, 225] width 20 height 20
radio input "true"
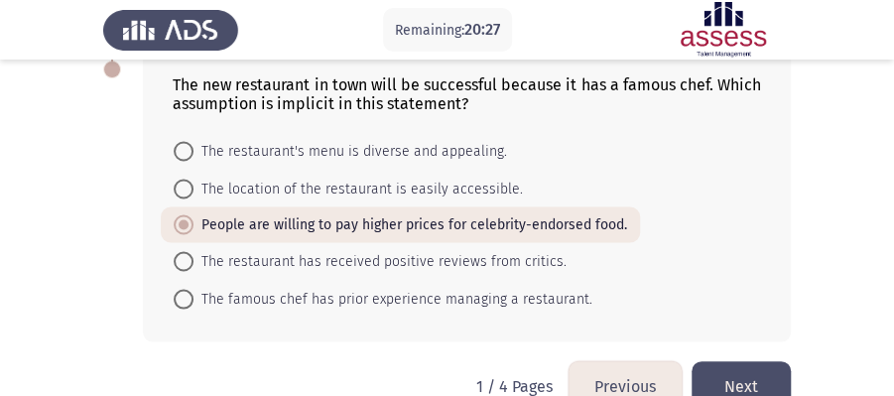
click at [735, 361] on button "Next" at bounding box center [741, 386] width 99 height 51
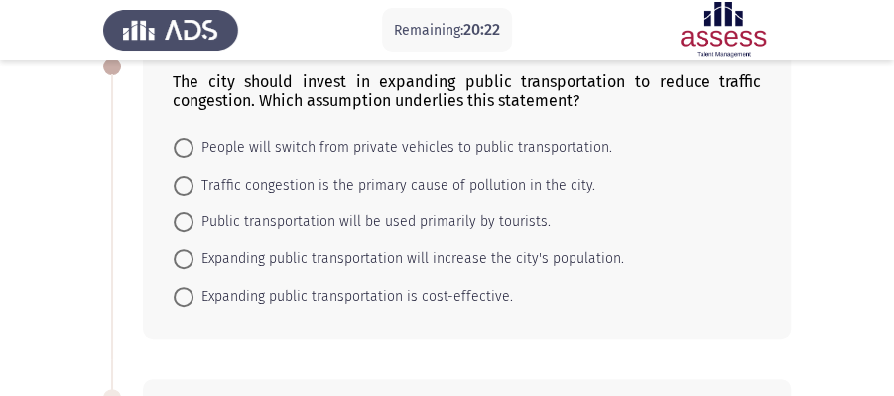
scroll to position [117, 0]
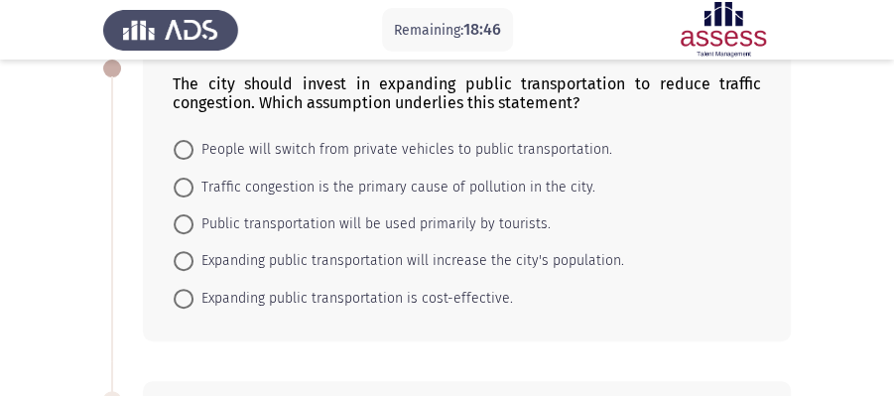
click at [185, 143] on span at bounding box center [184, 150] width 20 height 20
click at [185, 143] on input "People will switch from private vehicles to public transportation." at bounding box center [184, 150] width 20 height 20
radio input "true"
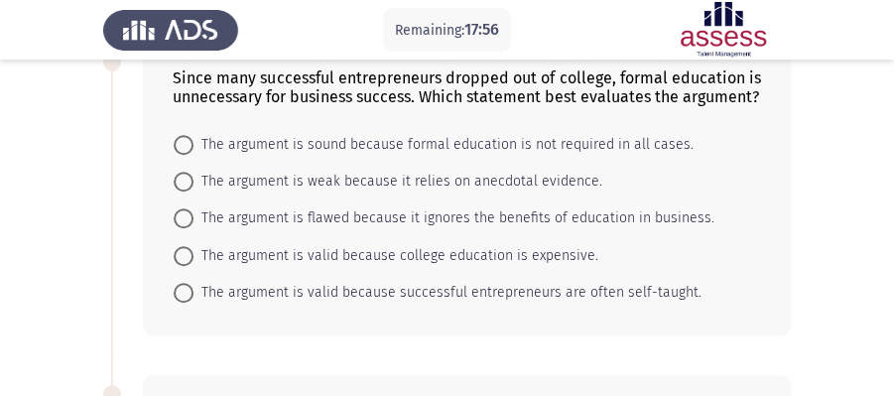
scroll to position [453, 0]
click at [306, 290] on span "The argument is valid because successful entrepreneurs are often self-taught." at bounding box center [448, 293] width 508 height 24
click at [194, 290] on input "The argument is valid because successful entrepreneurs are often self-taught." at bounding box center [184, 293] width 20 height 20
radio input "true"
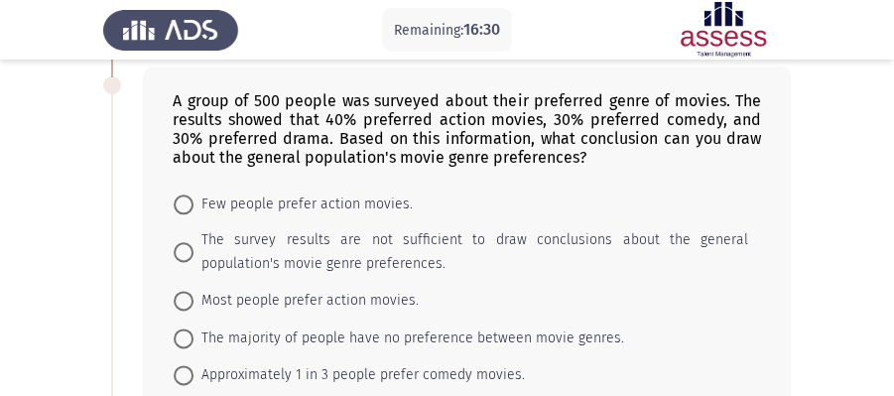
scroll to position [784, 0]
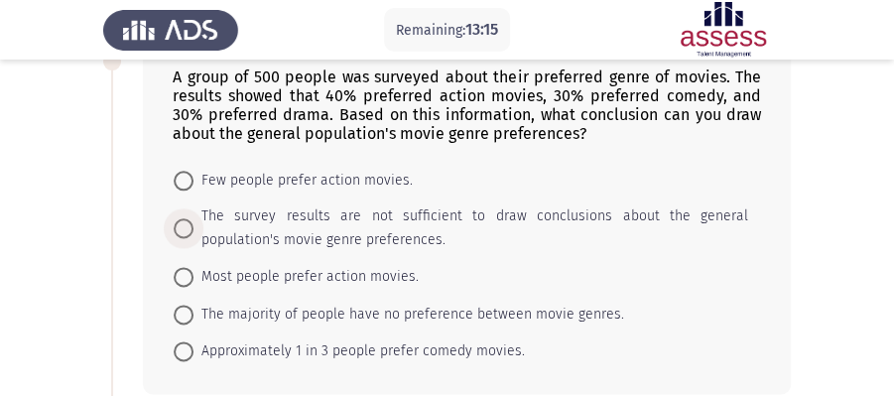
click at [198, 216] on span "The survey results are not sufficient to draw conclusions about the general pop…" at bounding box center [471, 228] width 555 height 48
click at [194, 218] on input "The survey results are not sufficient to draw conclusions about the general pop…" at bounding box center [184, 228] width 20 height 20
radio input "true"
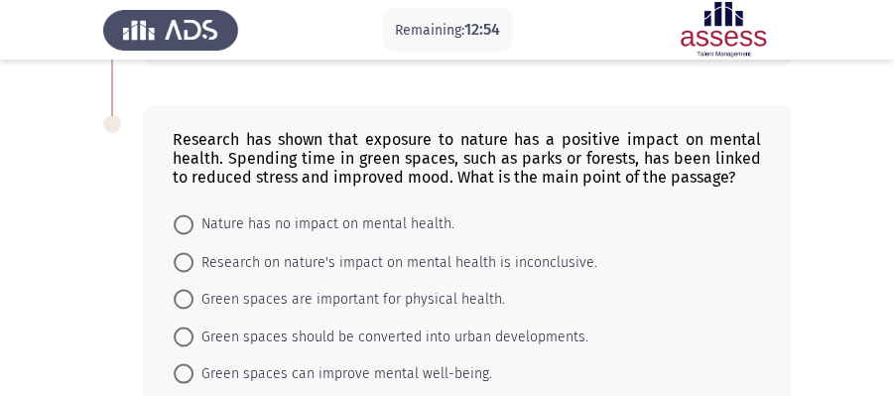
scroll to position [1146, 0]
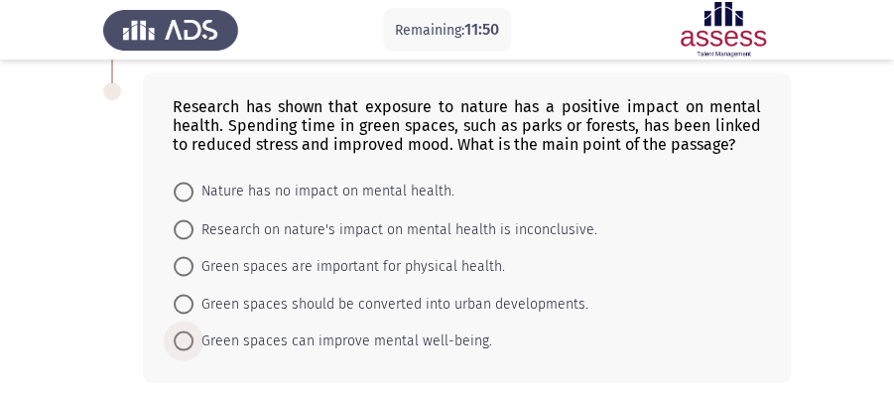
drag, startPoint x: 181, startPoint y: 336, endPoint x: 210, endPoint y: 274, distance: 68.4
click at [181, 335] on span at bounding box center [184, 341] width 20 height 20
click at [181, 335] on input "Green spaces can improve mental well-being." at bounding box center [184, 341] width 20 height 20
radio input "true"
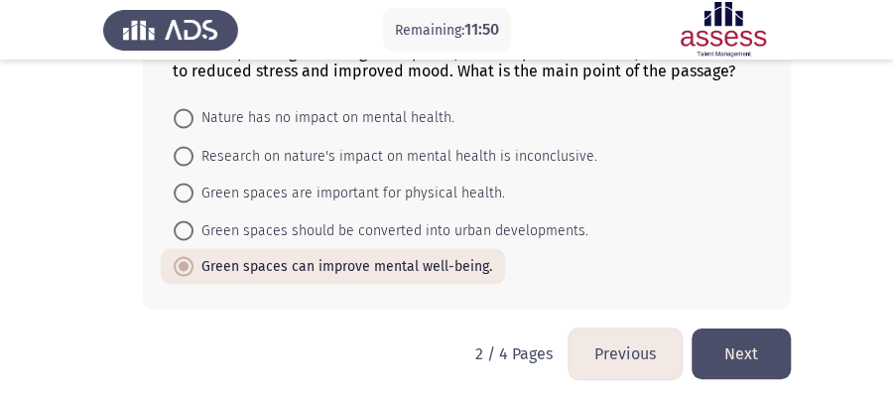
scroll to position [1220, 0]
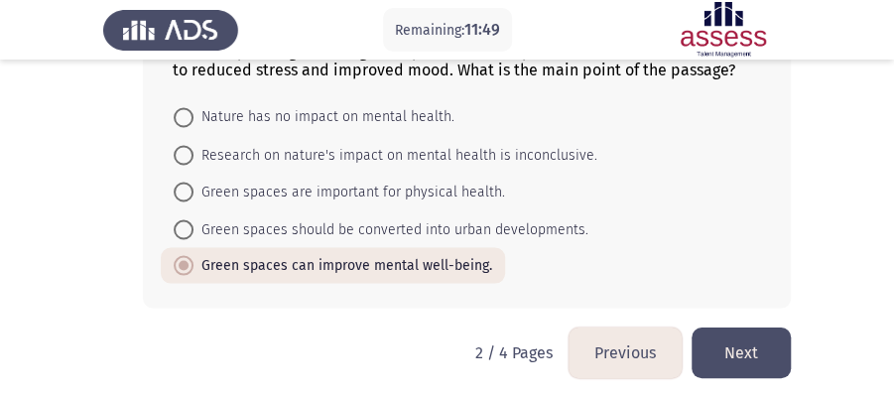
click at [739, 328] on button "Next" at bounding box center [741, 353] width 99 height 51
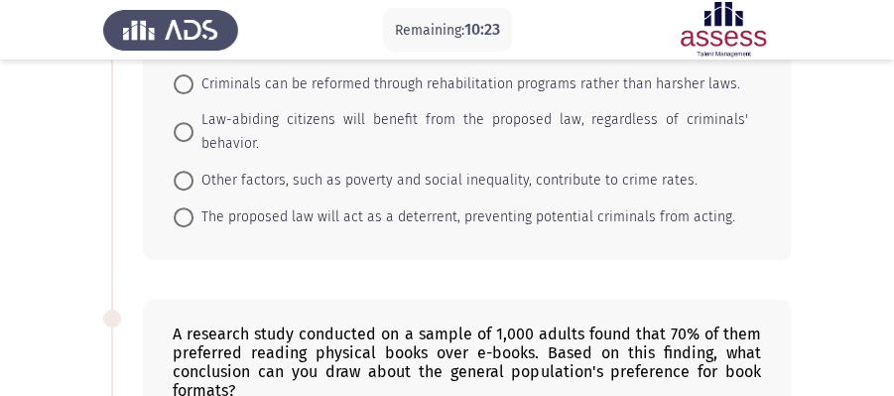
scroll to position [242, 0]
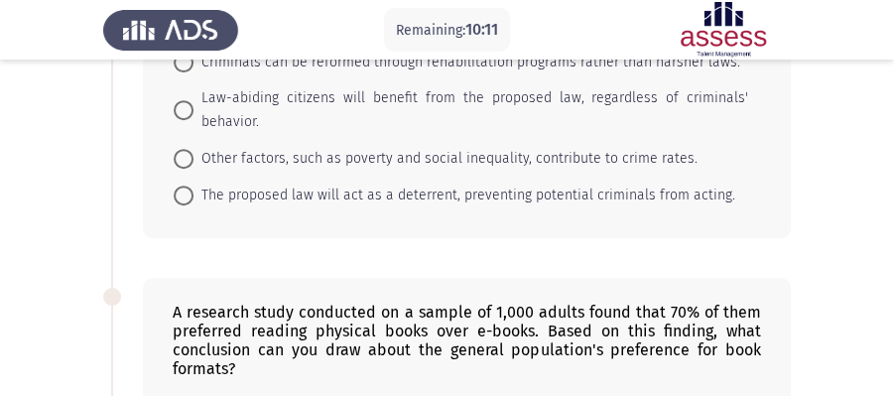
click at [359, 190] on span "The proposed law will act as a deterrent, preventing potential criminals from a…" at bounding box center [465, 196] width 542 height 24
click at [194, 190] on input "The proposed law will act as a deterrent, preventing potential criminals from a…" at bounding box center [184, 196] width 20 height 20
radio input "true"
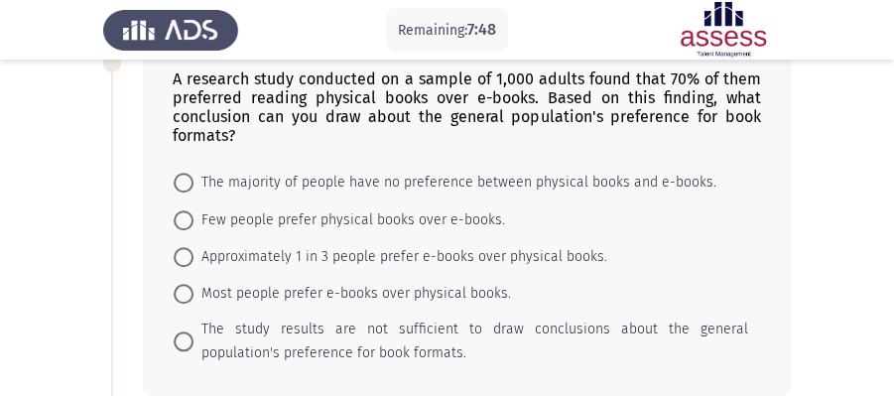
scroll to position [474, 0]
click at [241, 251] on span "Approximately 1 in 3 people prefer e-books over physical books." at bounding box center [401, 258] width 414 height 24
click at [194, 251] on input "Approximately 1 in 3 people prefer e-books over physical books." at bounding box center [184, 258] width 20 height 20
radio input "true"
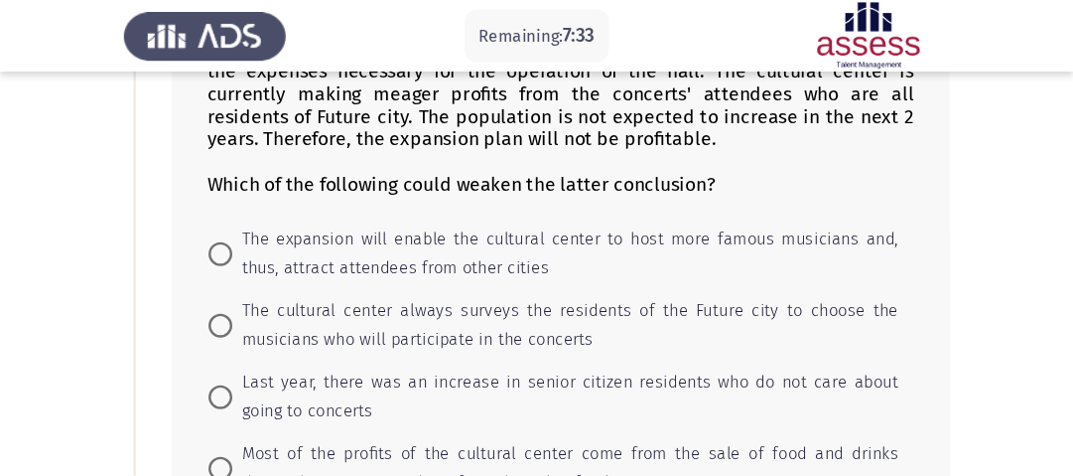
scroll to position [922, 0]
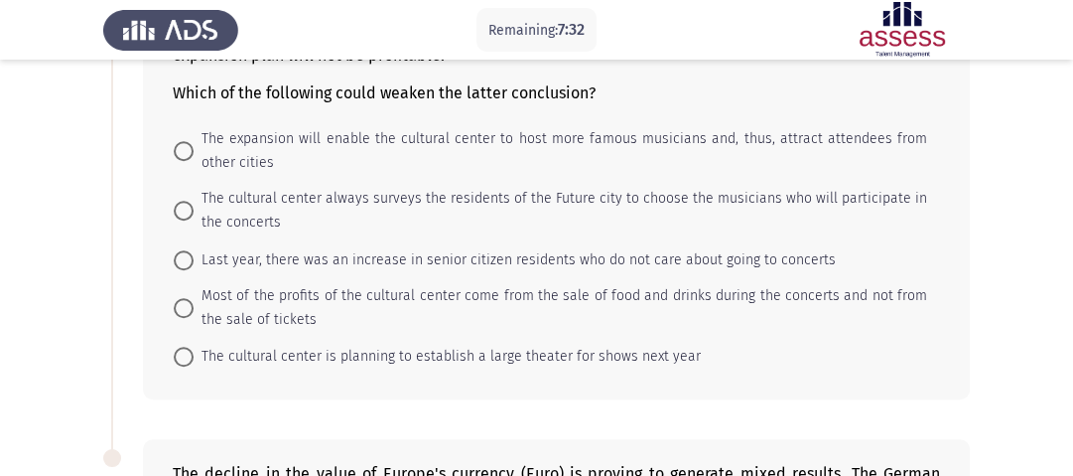
drag, startPoint x: 901, startPoint y: 2, endPoint x: 718, endPoint y: 336, distance: 380.8
click at [718, 336] on form "The expansion will enable the cultural center to host more famous musicians and…" at bounding box center [556, 247] width 767 height 253
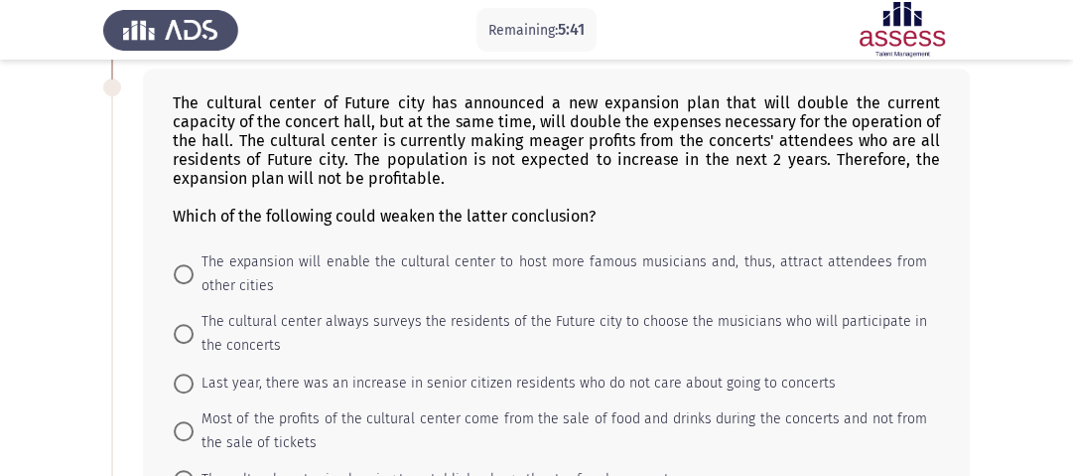
scroll to position [798, 0]
click at [271, 251] on span "The expansion will enable the cultural center to host more famous musicians and…" at bounding box center [561, 275] width 734 height 48
click at [194, 265] on input "The expansion will enable the cultural center to host more famous musicians and…" at bounding box center [184, 275] width 20 height 20
radio input "true"
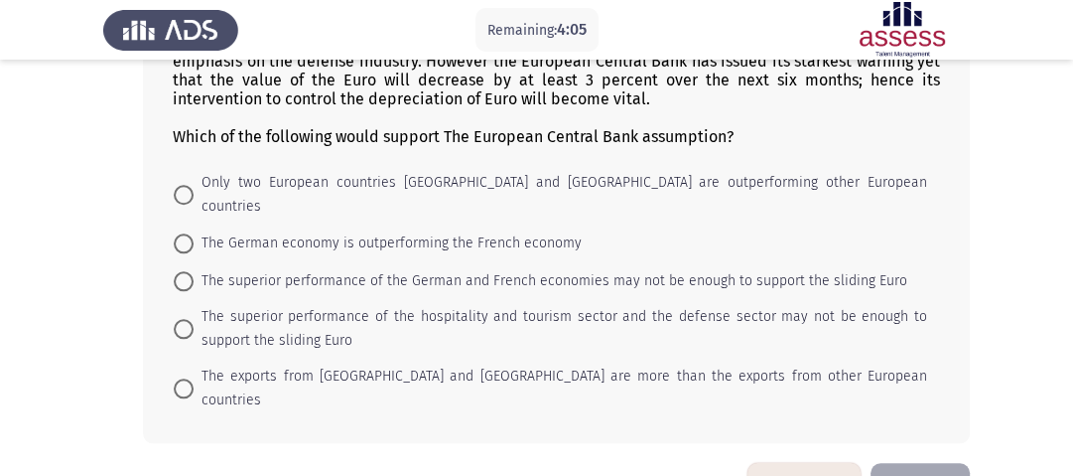
scroll to position [1311, 0]
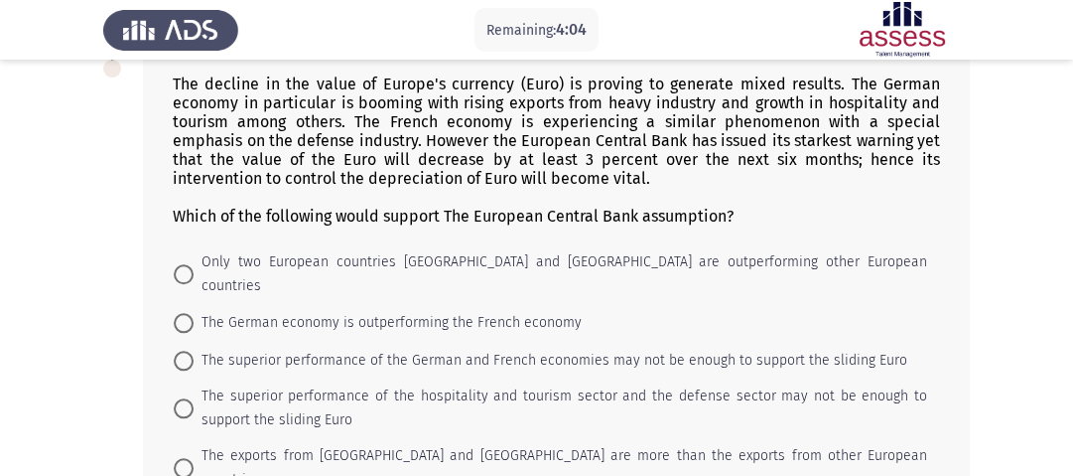
drag, startPoint x: 302, startPoint y: 311, endPoint x: 332, endPoint y: 292, distance: 35.3
click at [304, 348] on span "The superior performance of the German and French economies may not be enough t…" at bounding box center [551, 360] width 714 height 24
click at [194, 350] on input "The superior performance of the German and French economies may not be enough t…" at bounding box center [184, 360] width 20 height 20
radio input "true"
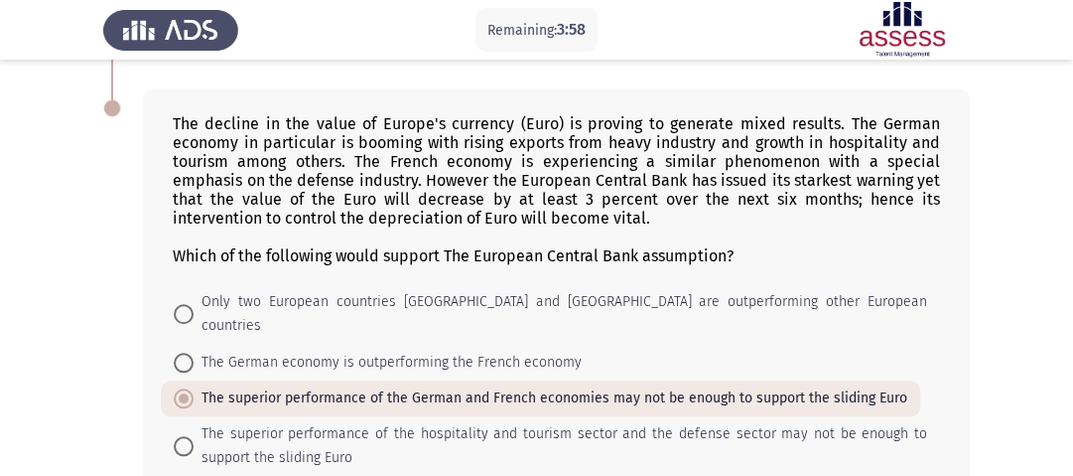
scroll to position [1271, 0]
click at [313, 423] on span "The superior performance of the hospitality and tourism sector and the defense …" at bounding box center [561, 447] width 734 height 48
click at [194, 437] on input "The superior performance of the hospitality and tourism sector and the defense …" at bounding box center [184, 447] width 20 height 20
radio input "true"
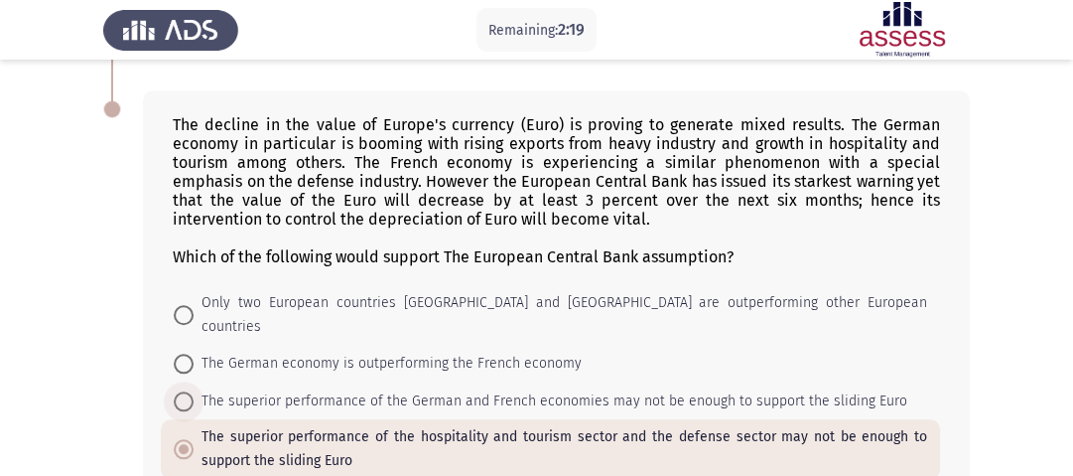
click at [424, 389] on span "The superior performance of the German and French economies may not be enough t…" at bounding box center [551, 401] width 714 height 24
click at [194, 391] on input "The superior performance of the German and French economies may not be enough t…" at bounding box center [184, 401] width 20 height 20
radio input "true"
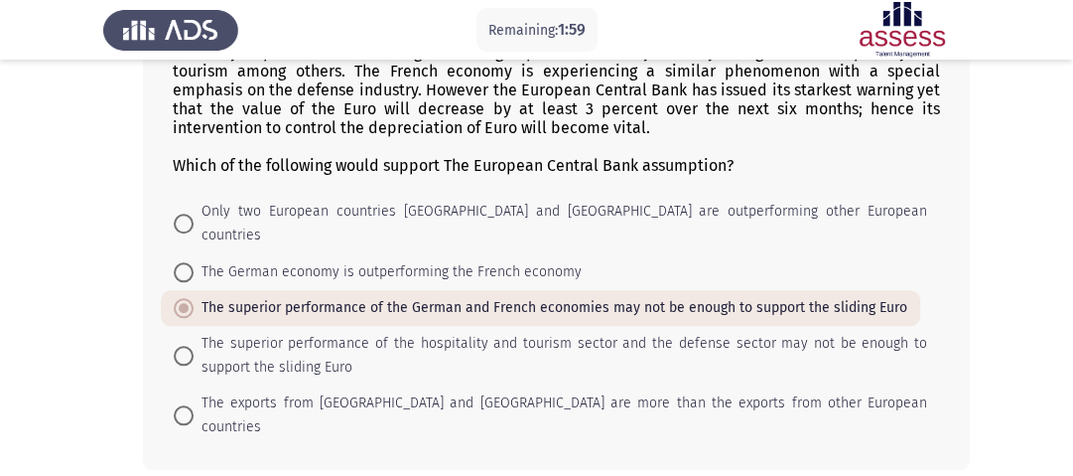
scroll to position [1390, 0]
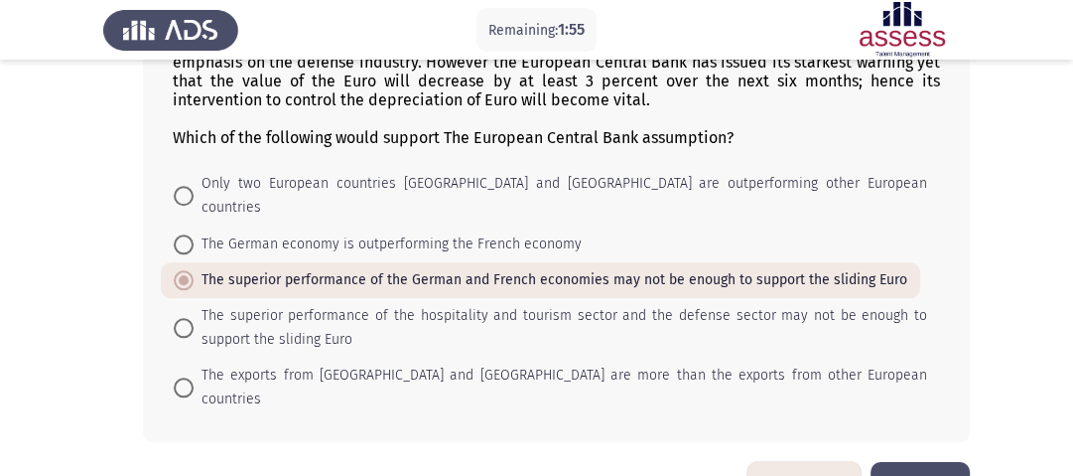
click at [666, 304] on span "The superior performance of the hospitality and tourism sector and the defense …" at bounding box center [561, 328] width 734 height 48
click at [194, 318] on input "The superior performance of the hospitality and tourism sector and the defense …" at bounding box center [184, 328] width 20 height 20
radio input "true"
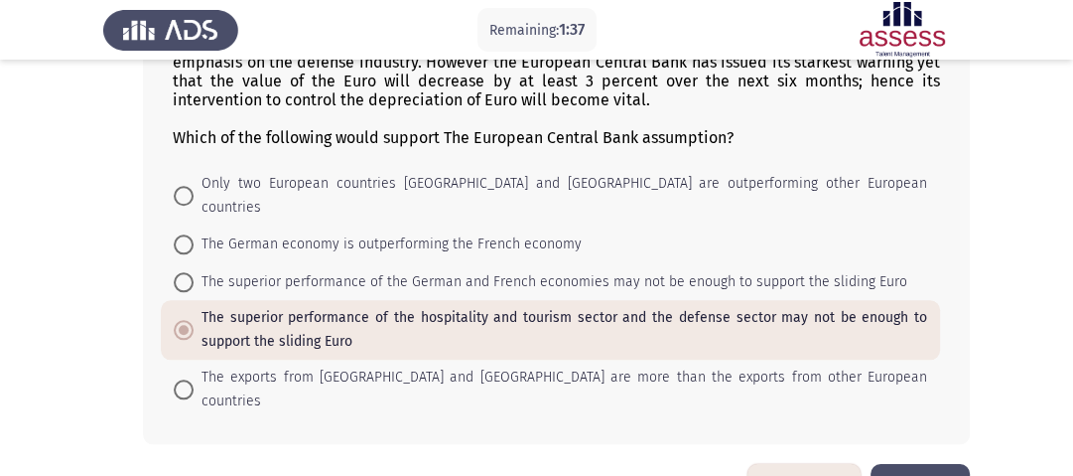
scroll to position [1391, 0]
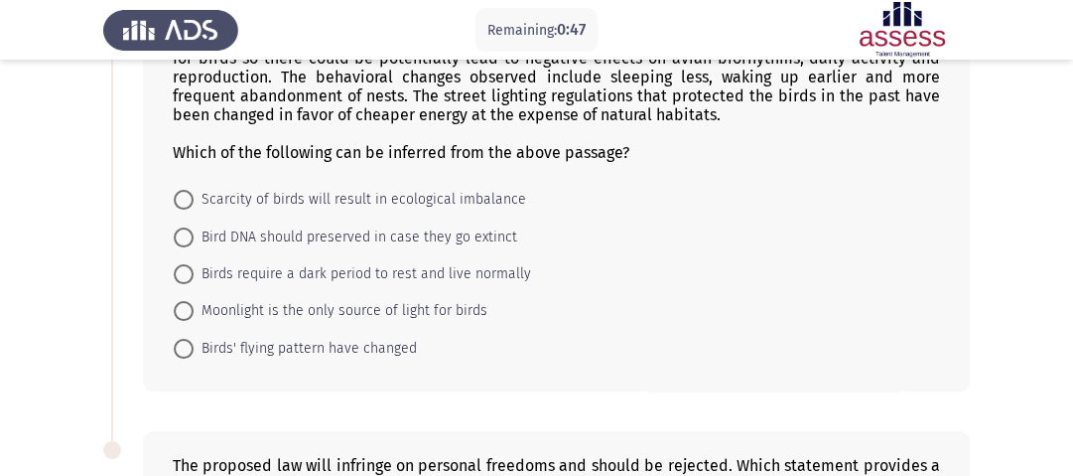
scroll to position [190, 0]
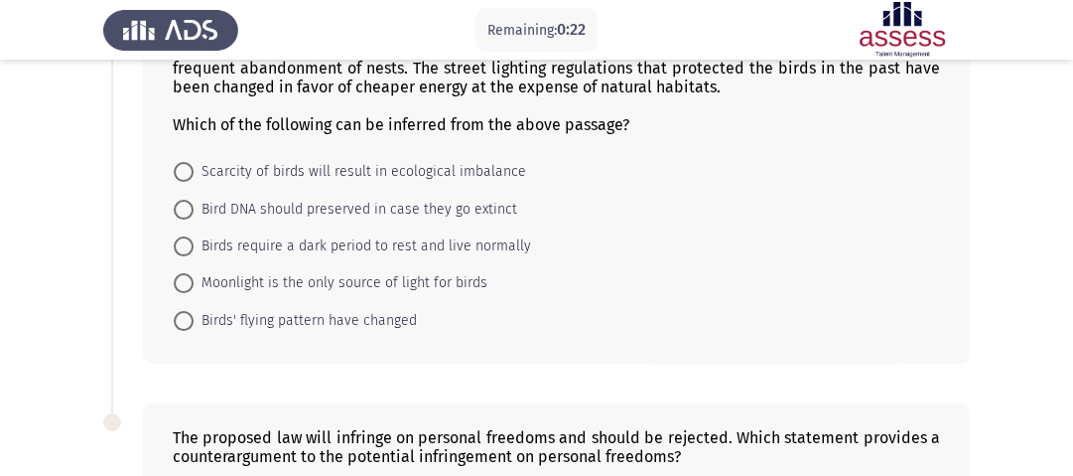
click at [312, 244] on span "Birds require a dark period to rest and live normally" at bounding box center [363, 246] width 338 height 24
click at [194, 244] on input "Birds require a dark period to rest and live normally" at bounding box center [184, 246] width 20 height 20
radio input "true"
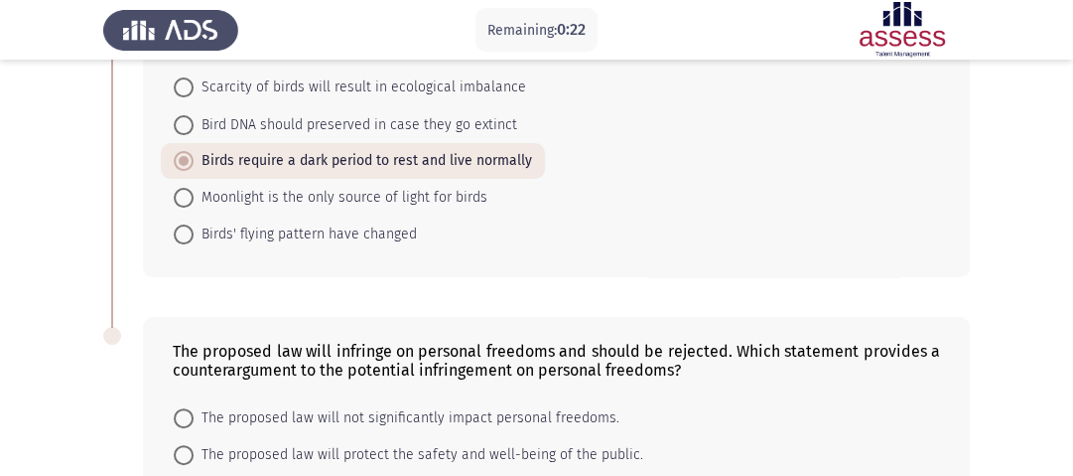
scroll to position [506, 0]
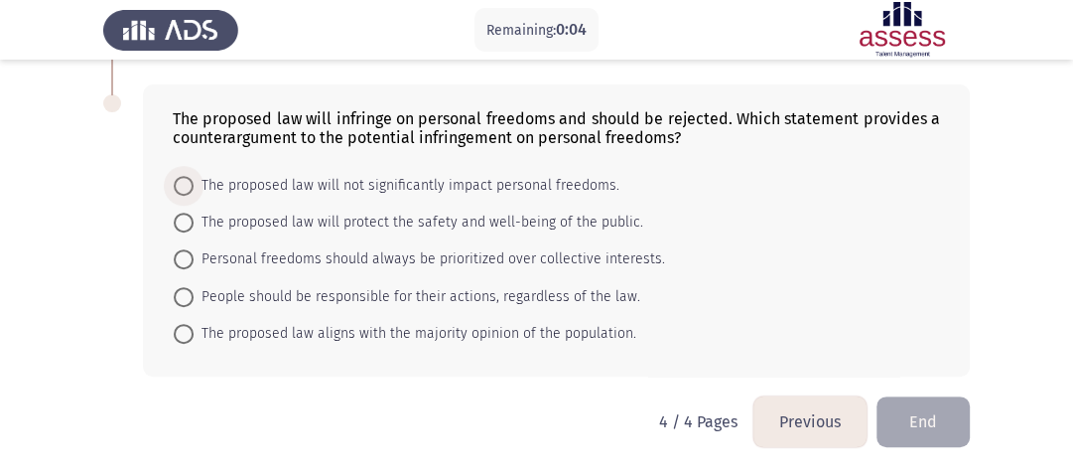
click at [330, 181] on span "The proposed law will not significantly impact personal freedoms." at bounding box center [407, 186] width 426 height 24
click at [194, 181] on input "The proposed law will not significantly impact personal freedoms." at bounding box center [184, 186] width 20 height 20
radio input "true"
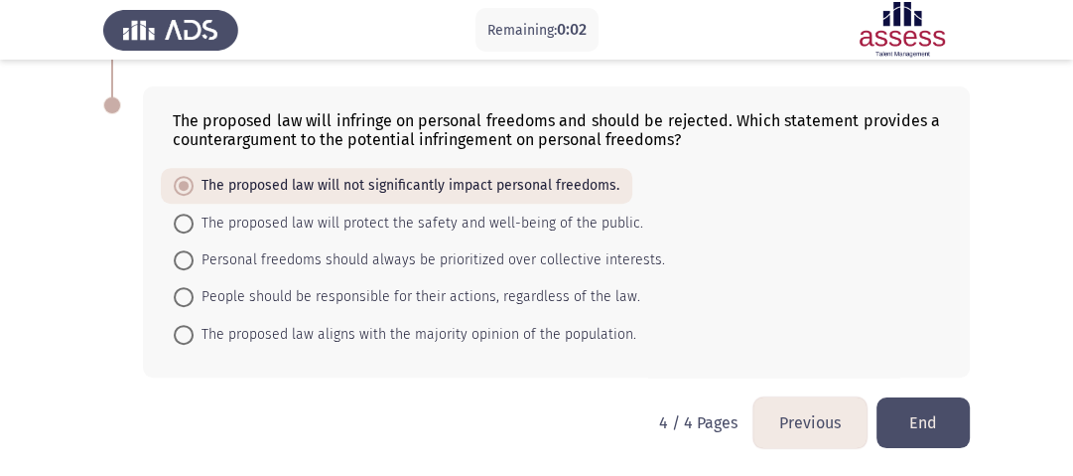
click at [929, 405] on button "End" at bounding box center [923, 422] width 93 height 51
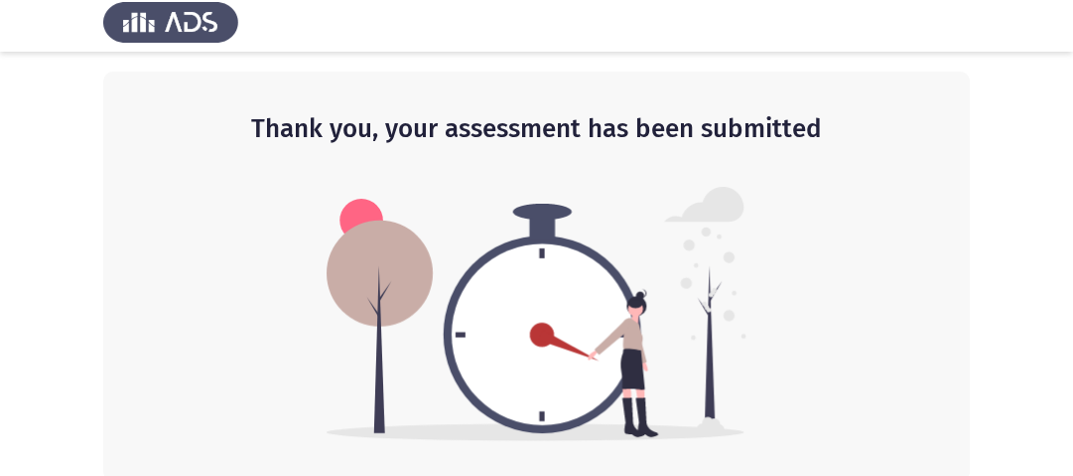
scroll to position [12, 0]
